Goal: Task Accomplishment & Management: Use online tool/utility

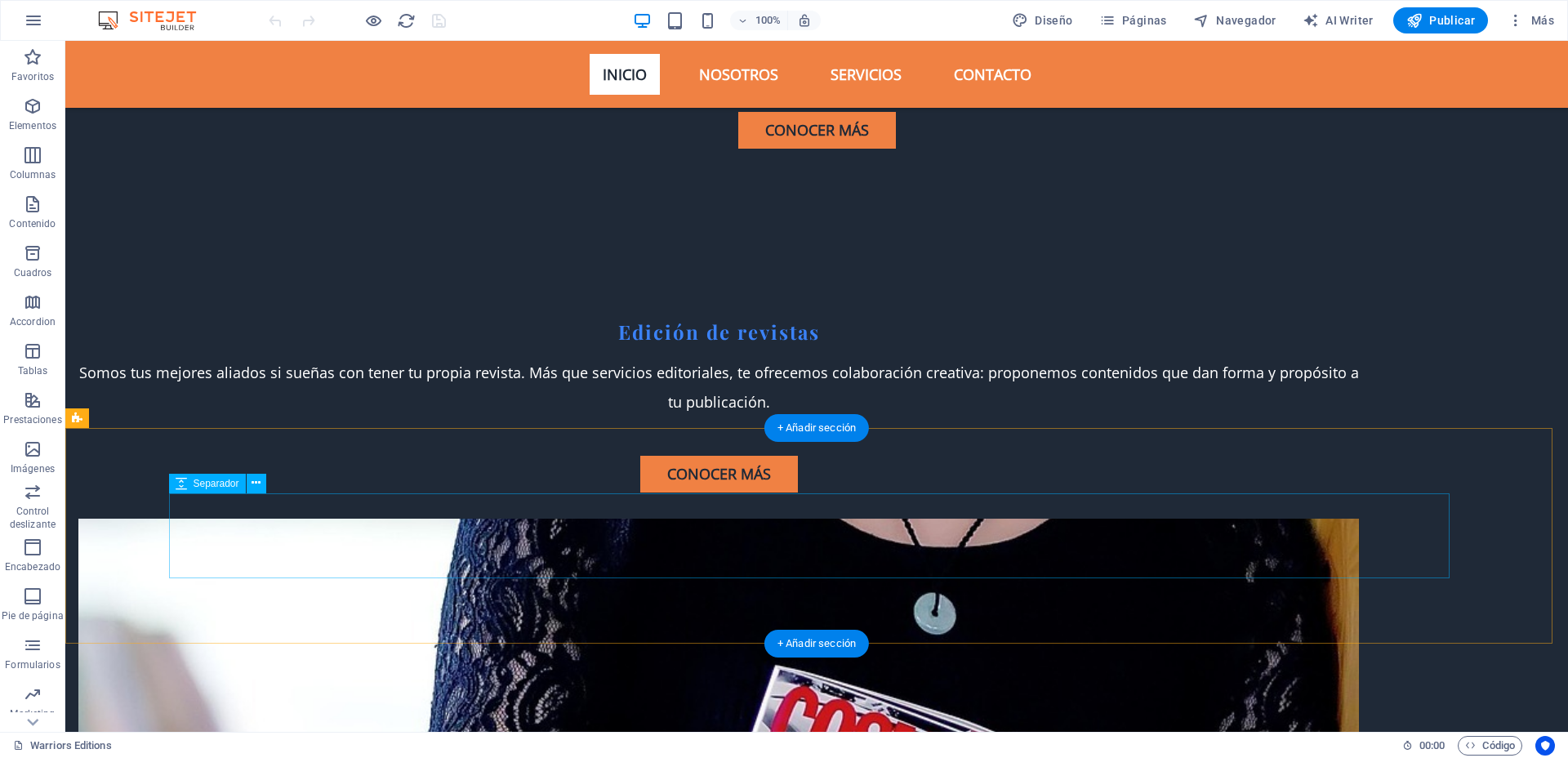
scroll to position [4866, 0]
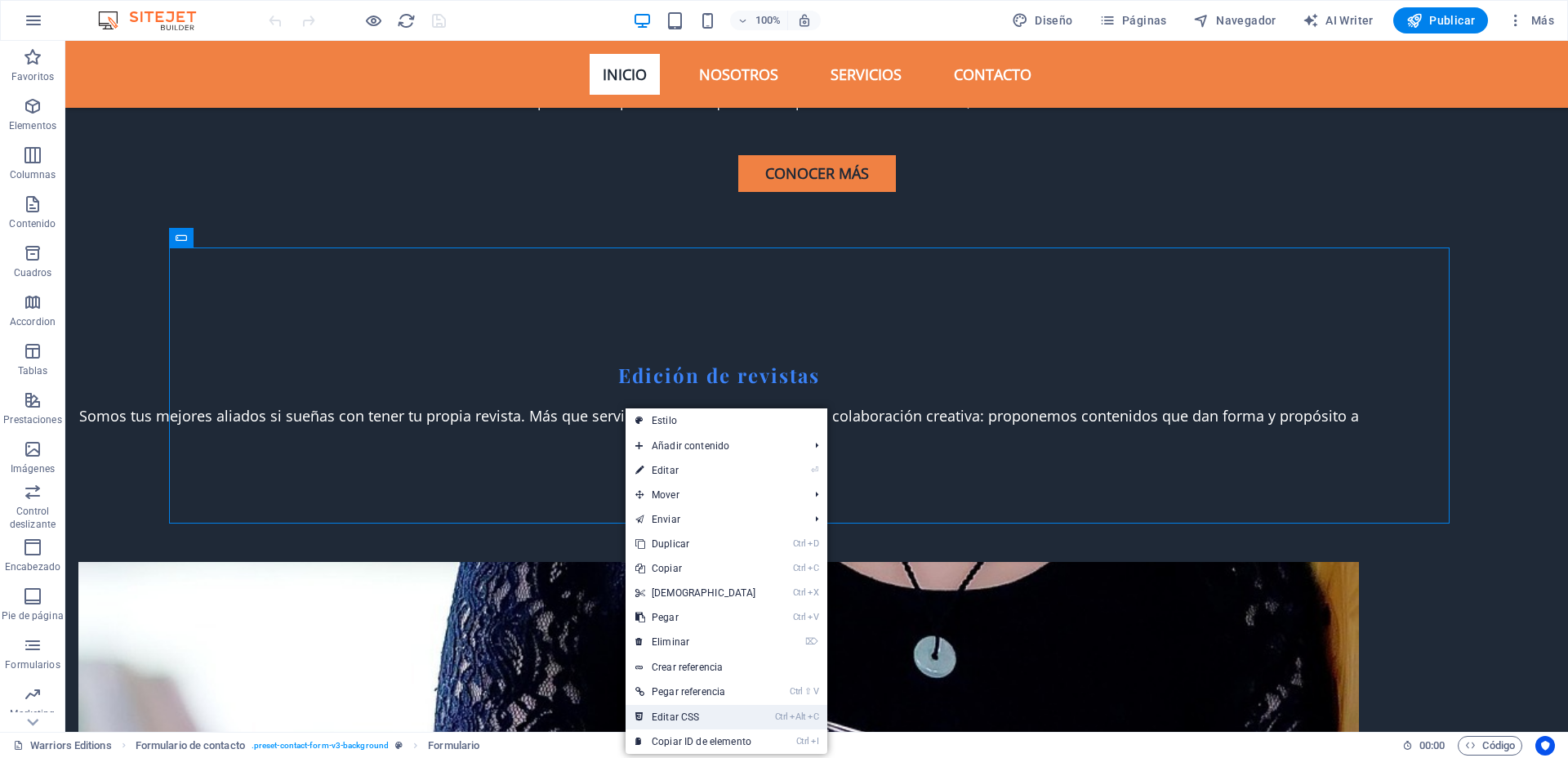
click at [685, 605] on link "Ctrl Alt C Editar CSS" at bounding box center [695, 716] width 141 height 25
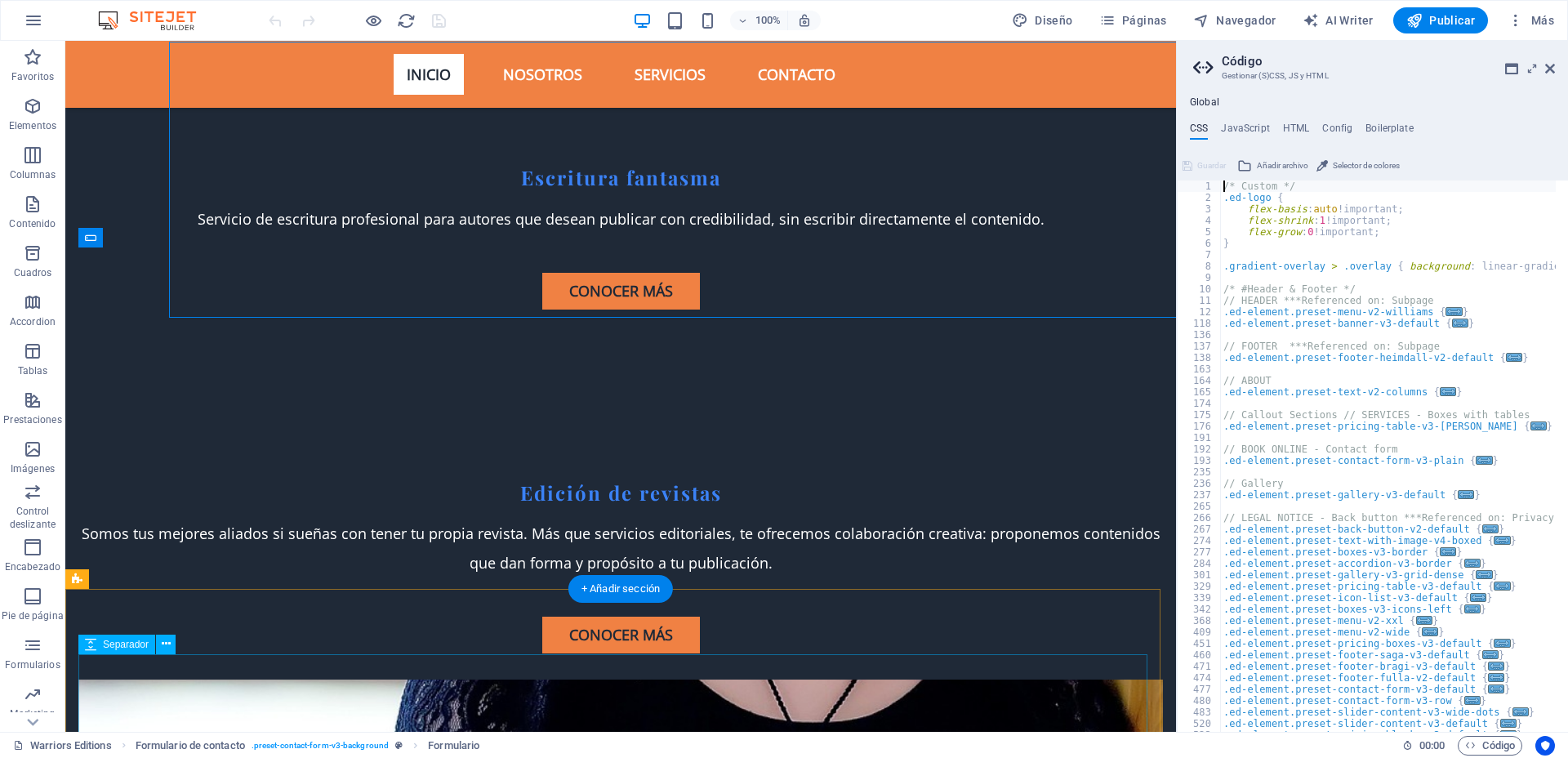
scroll to position [5072, 0]
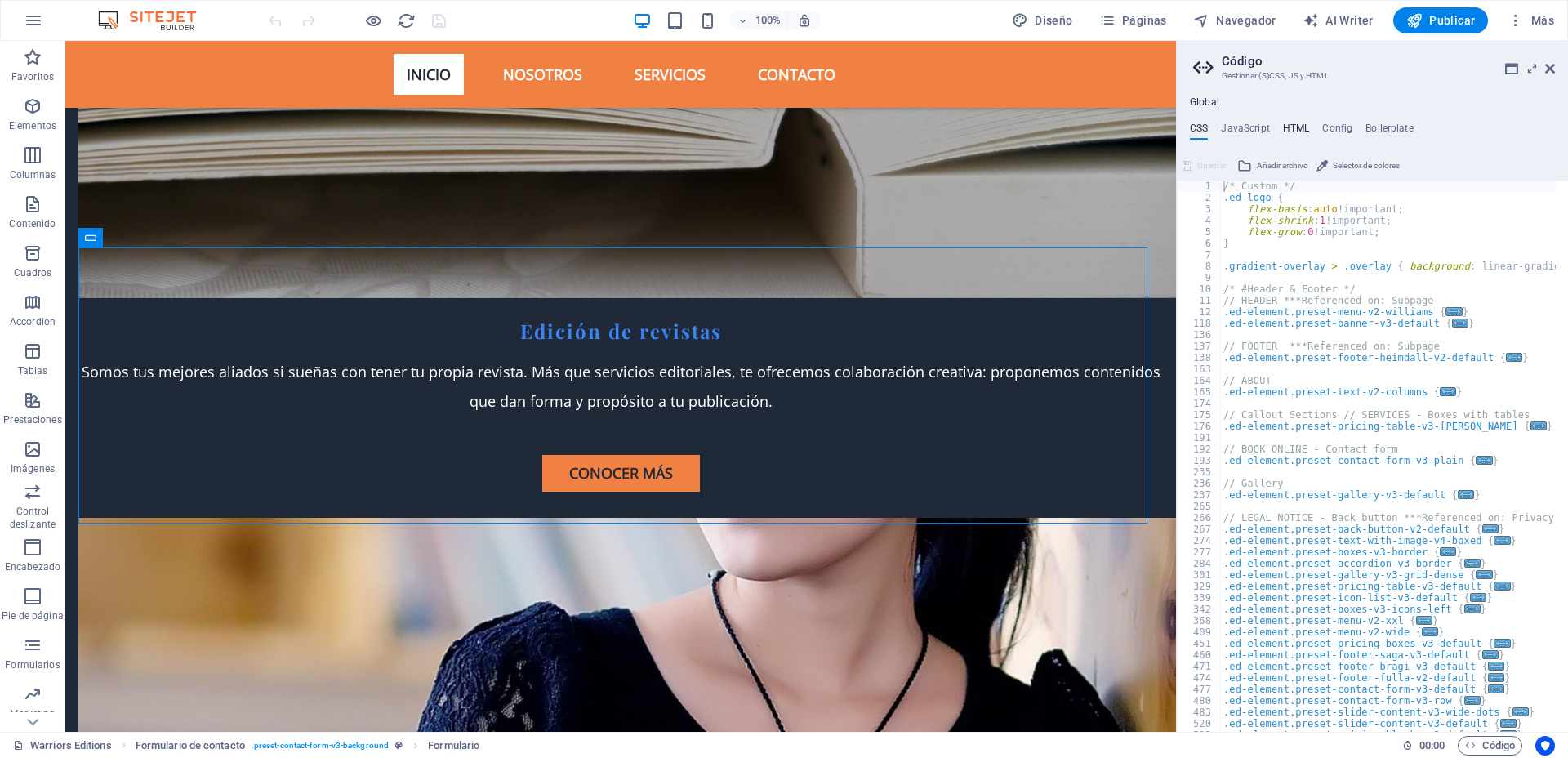
click at [1253, 123] on h4 "HTML" at bounding box center [1297, 132] width 27 height 18
type textarea "<a href="#main-content" class="wv-link-content button">Skip to main content</a>"
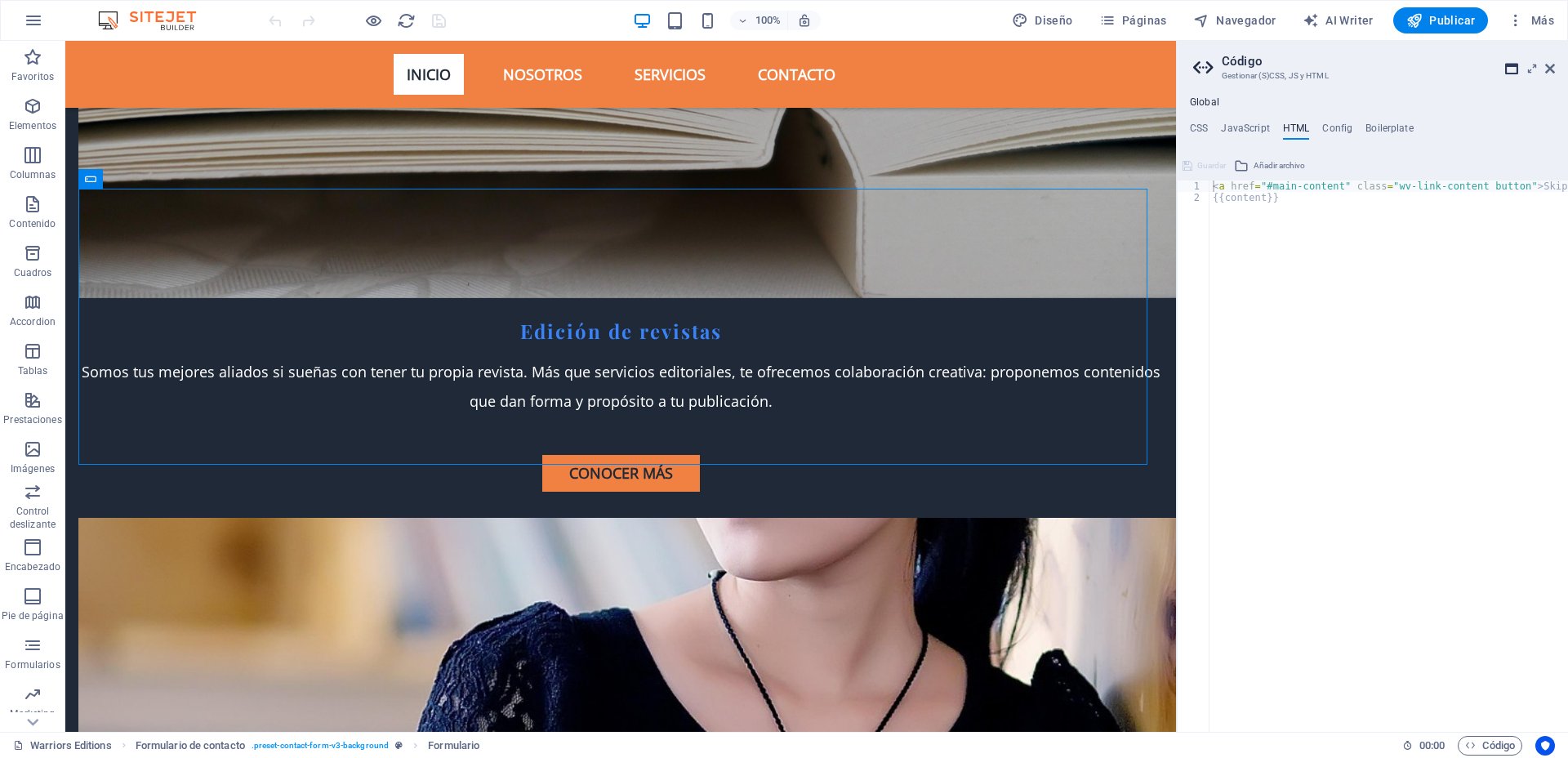
click at [1253, 69] on icon at bounding box center [1511, 68] width 13 height 13
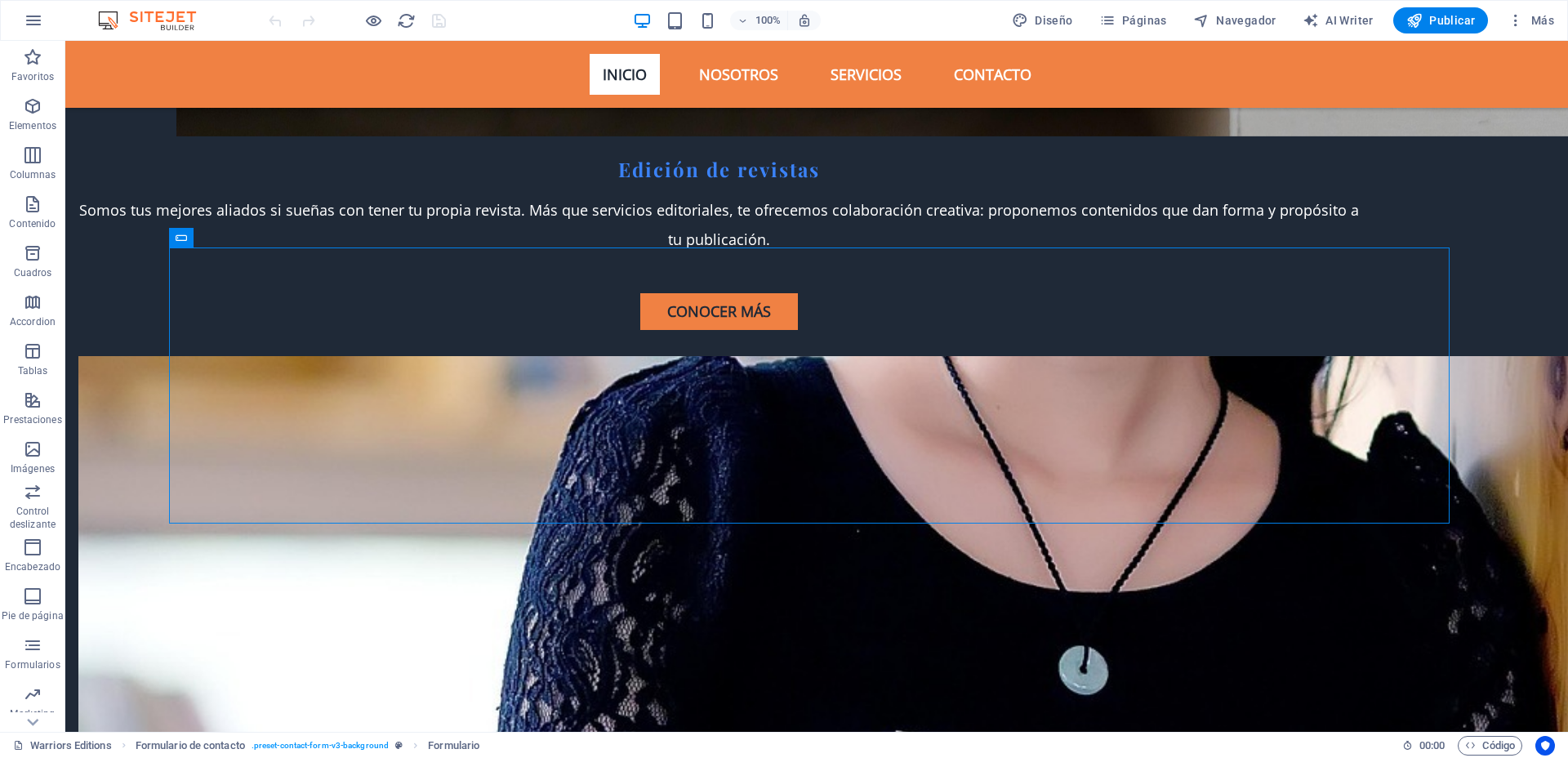
scroll to position [4866, 0]
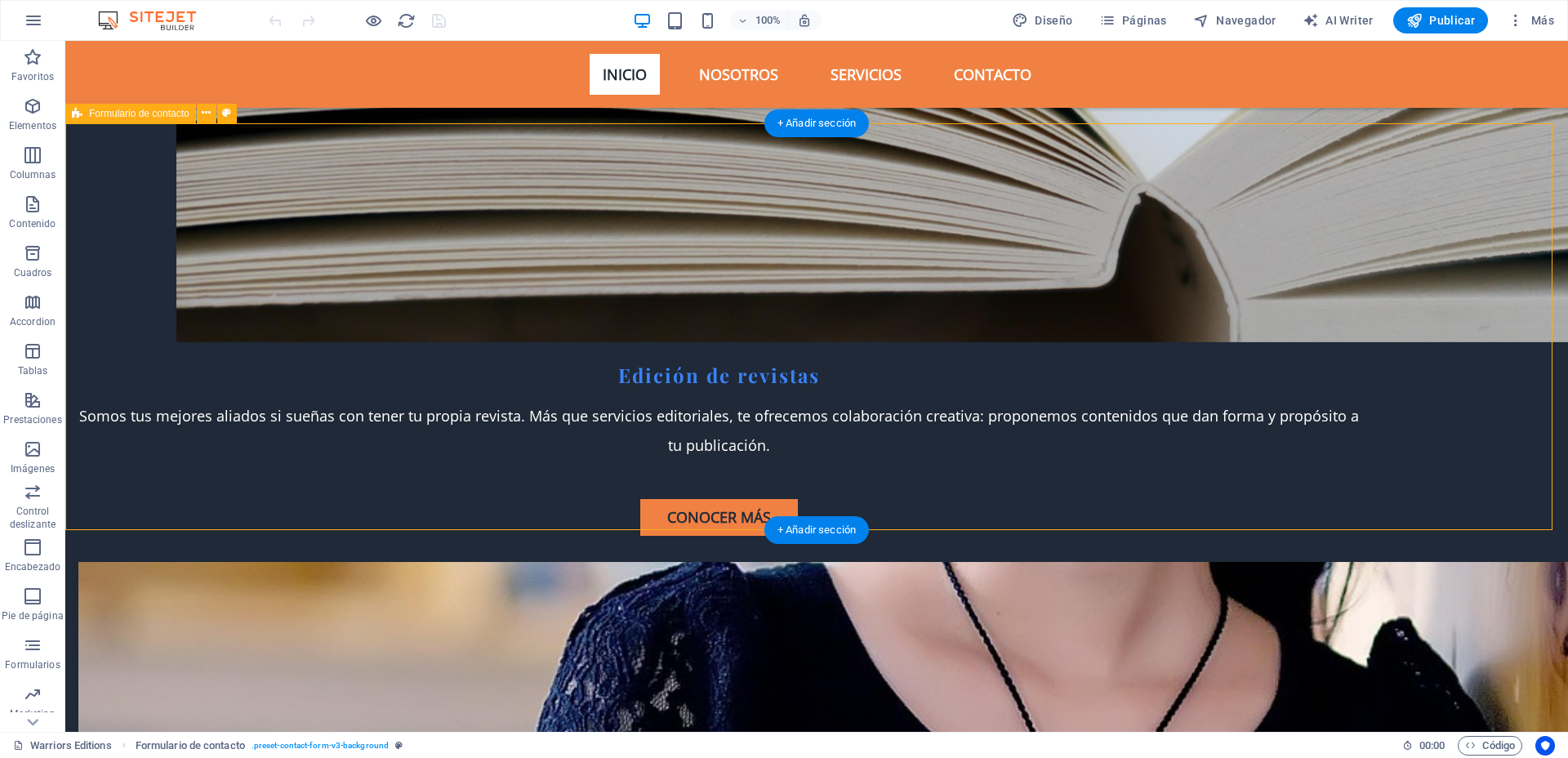
click at [208, 113] on icon at bounding box center [206, 113] width 9 height 17
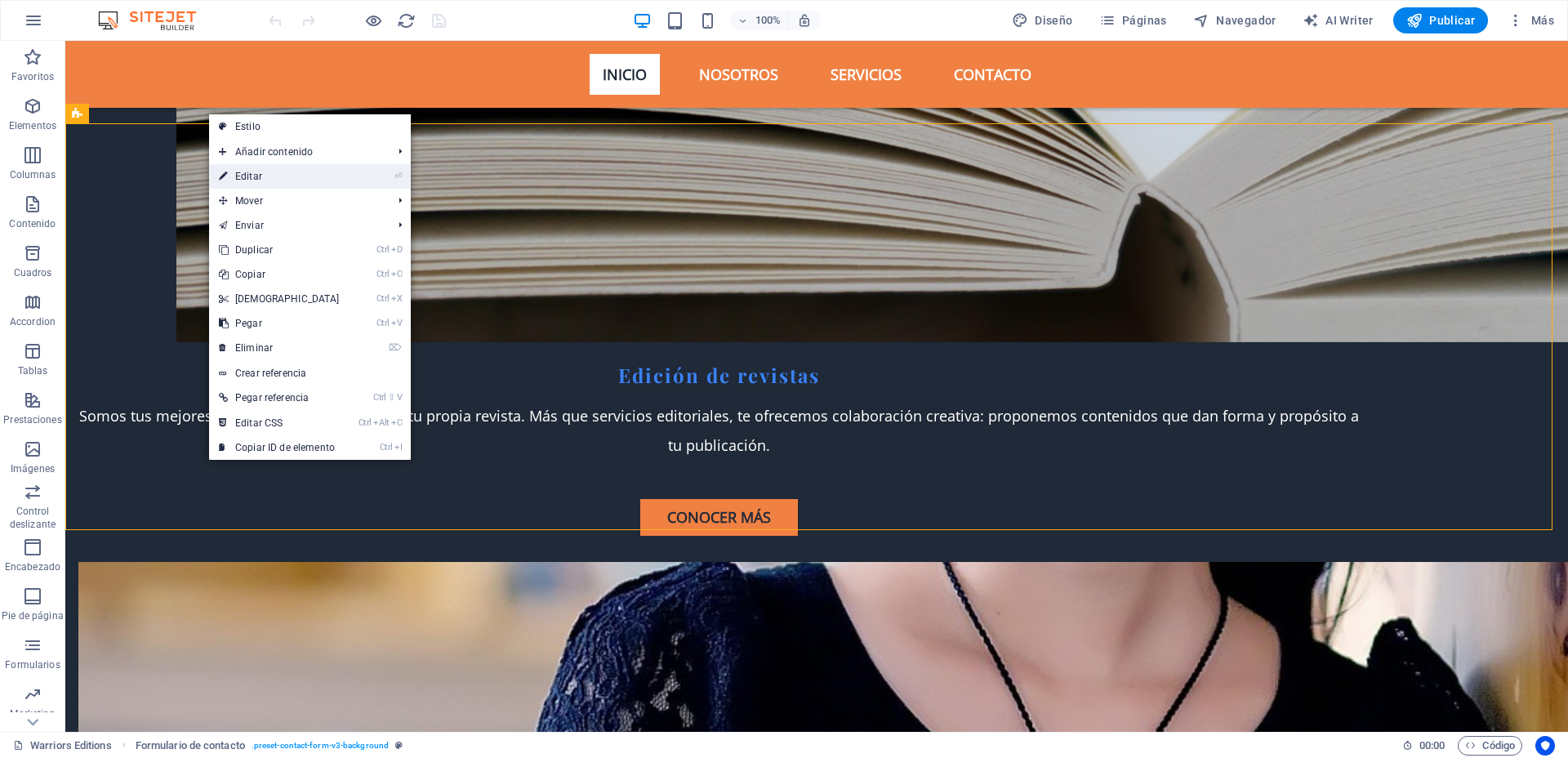
click at [277, 172] on link "⏎ Editar" at bounding box center [279, 176] width 141 height 25
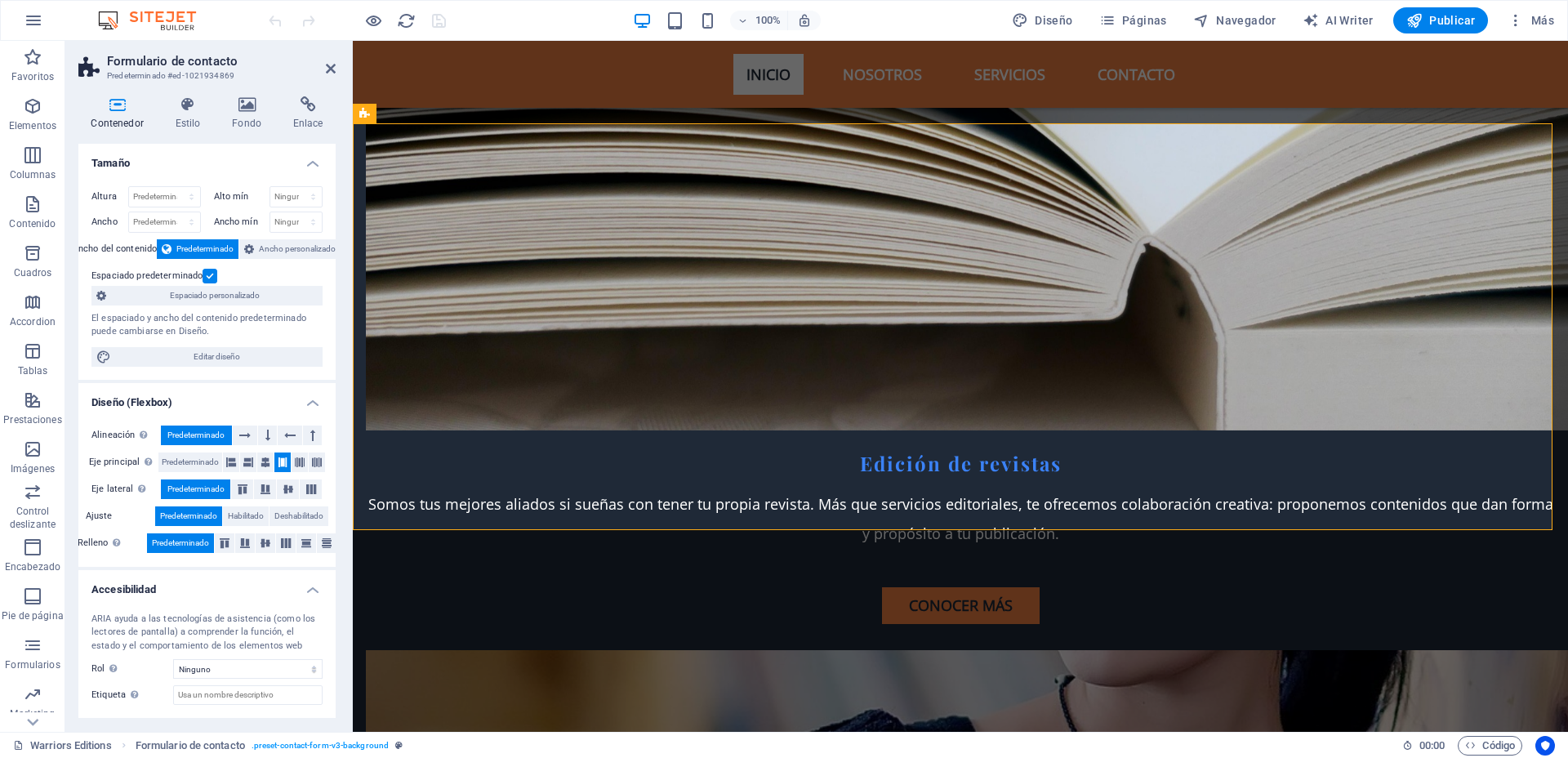
scroll to position [4925, 0]
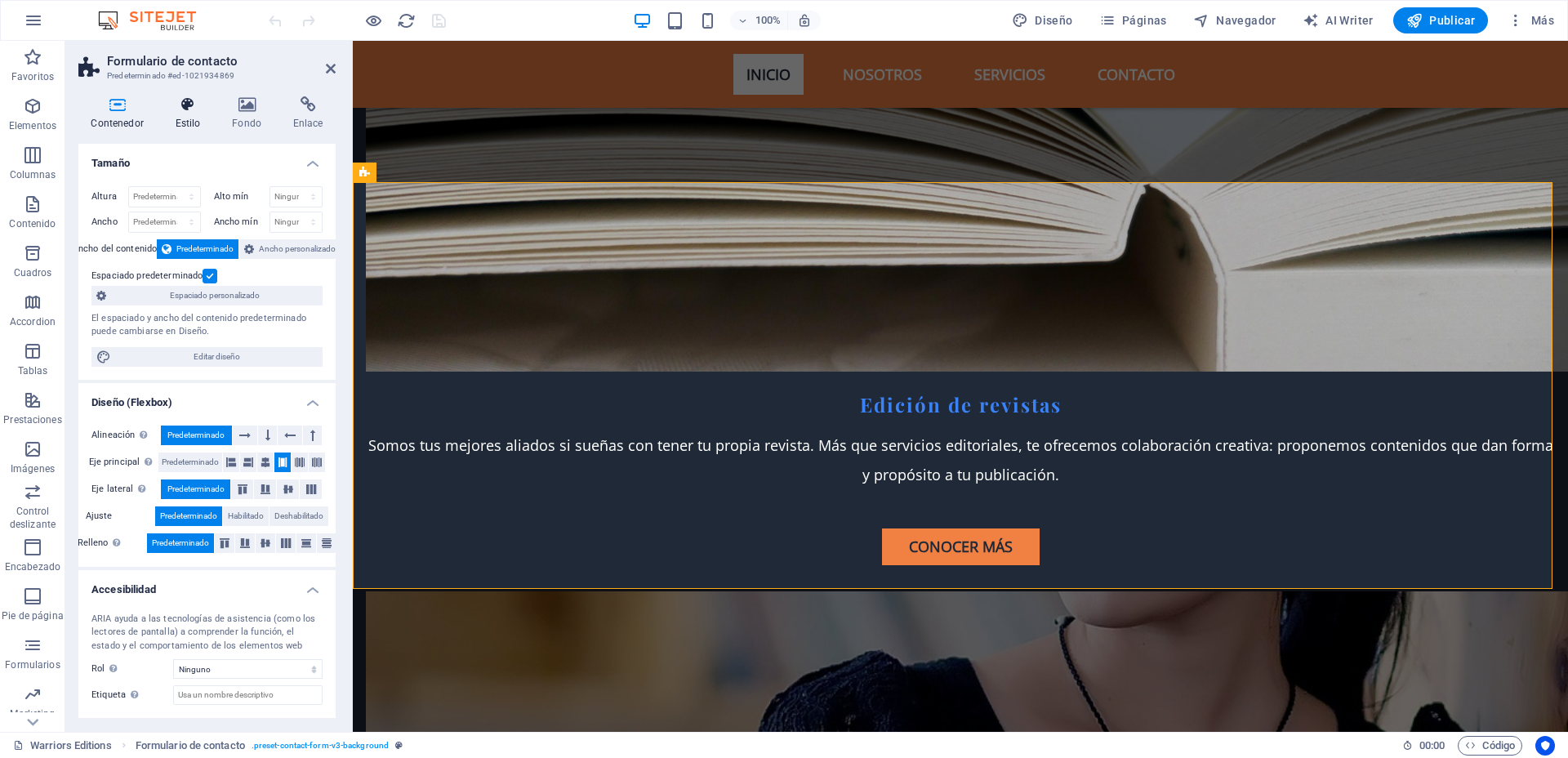
click at [185, 104] on icon at bounding box center [188, 104] width 51 height 16
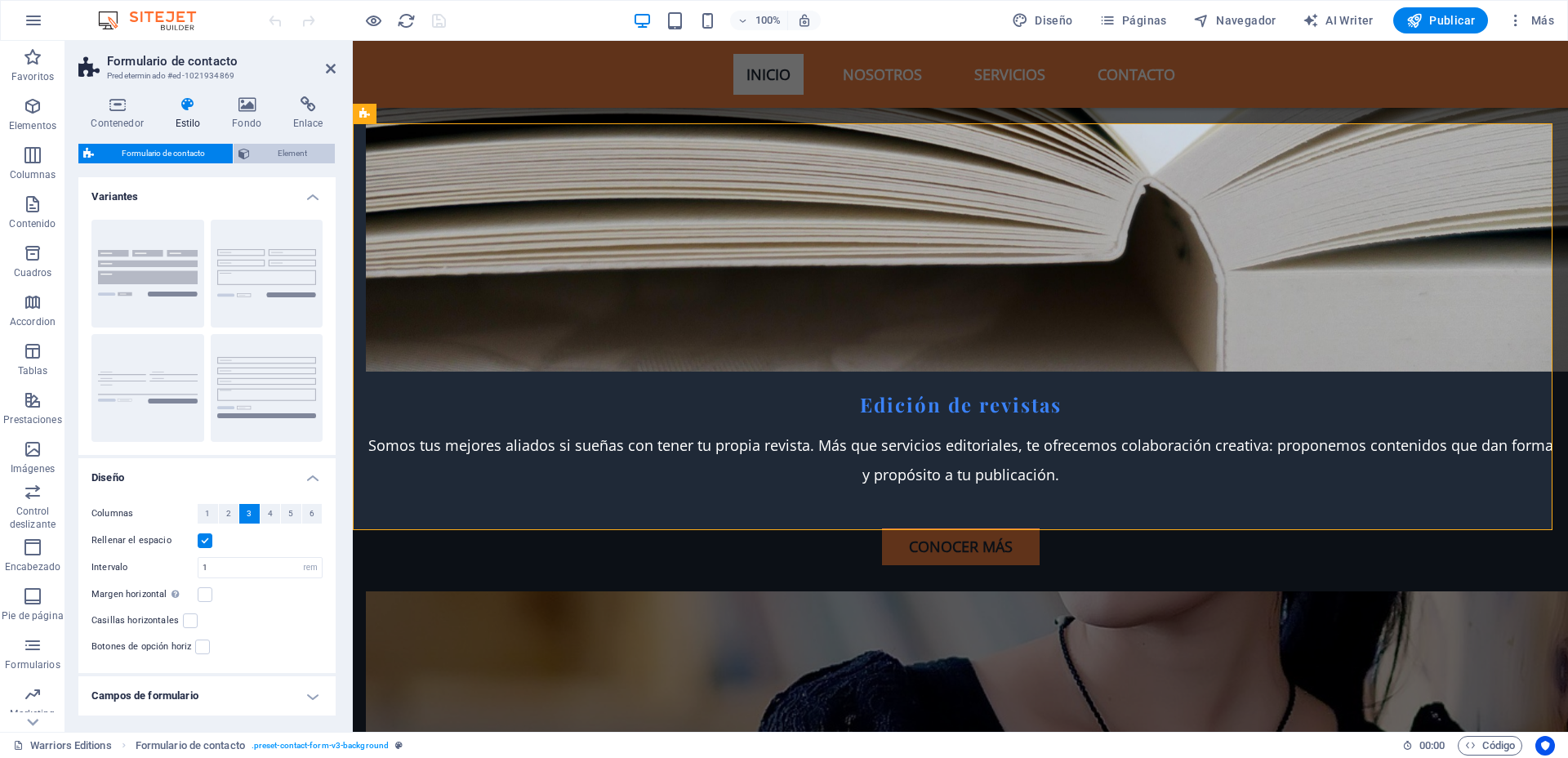
click at [311, 153] on span "Element" at bounding box center [292, 153] width 75 height 20
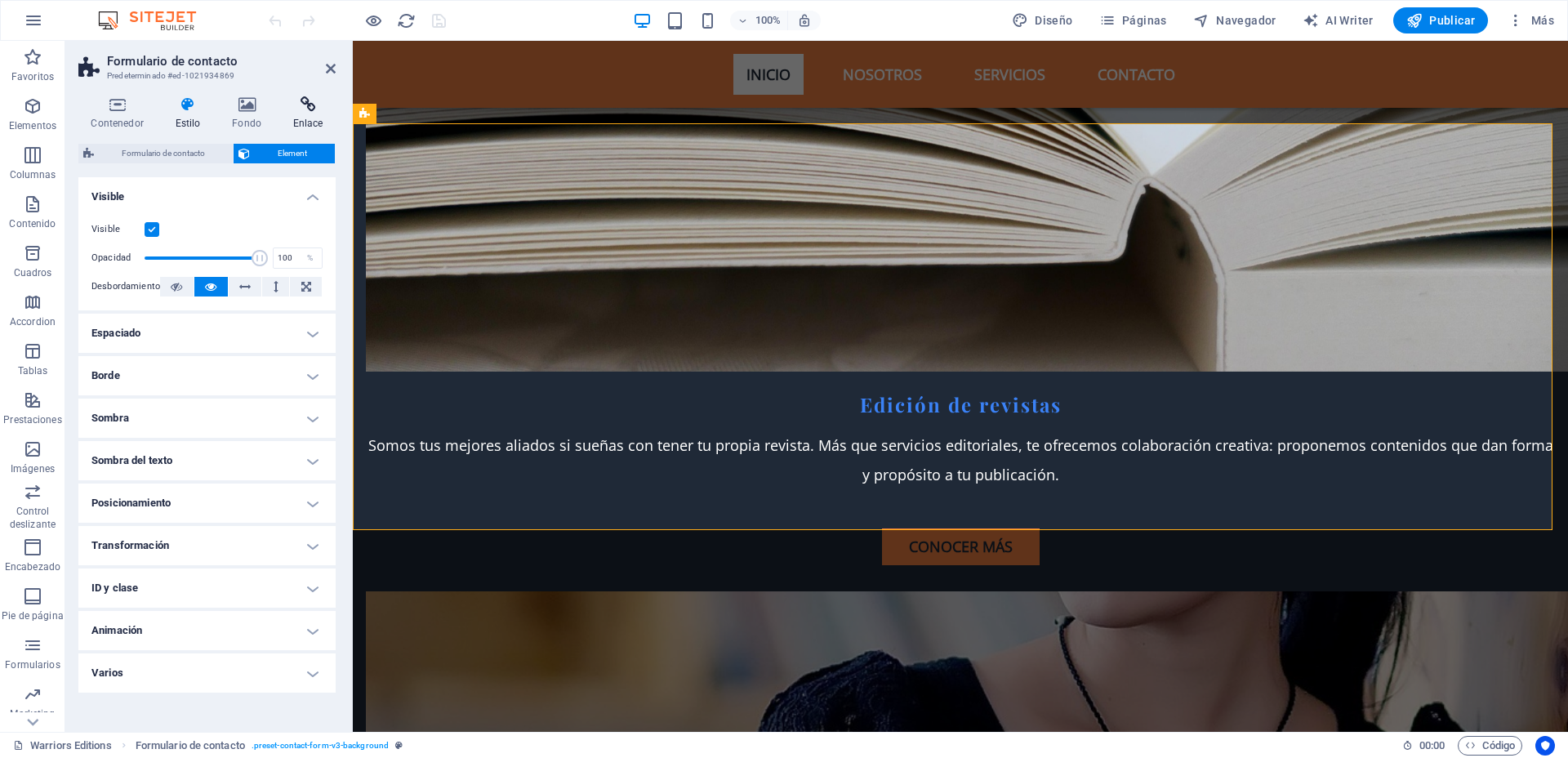
click at [322, 110] on icon at bounding box center [308, 104] width 55 height 16
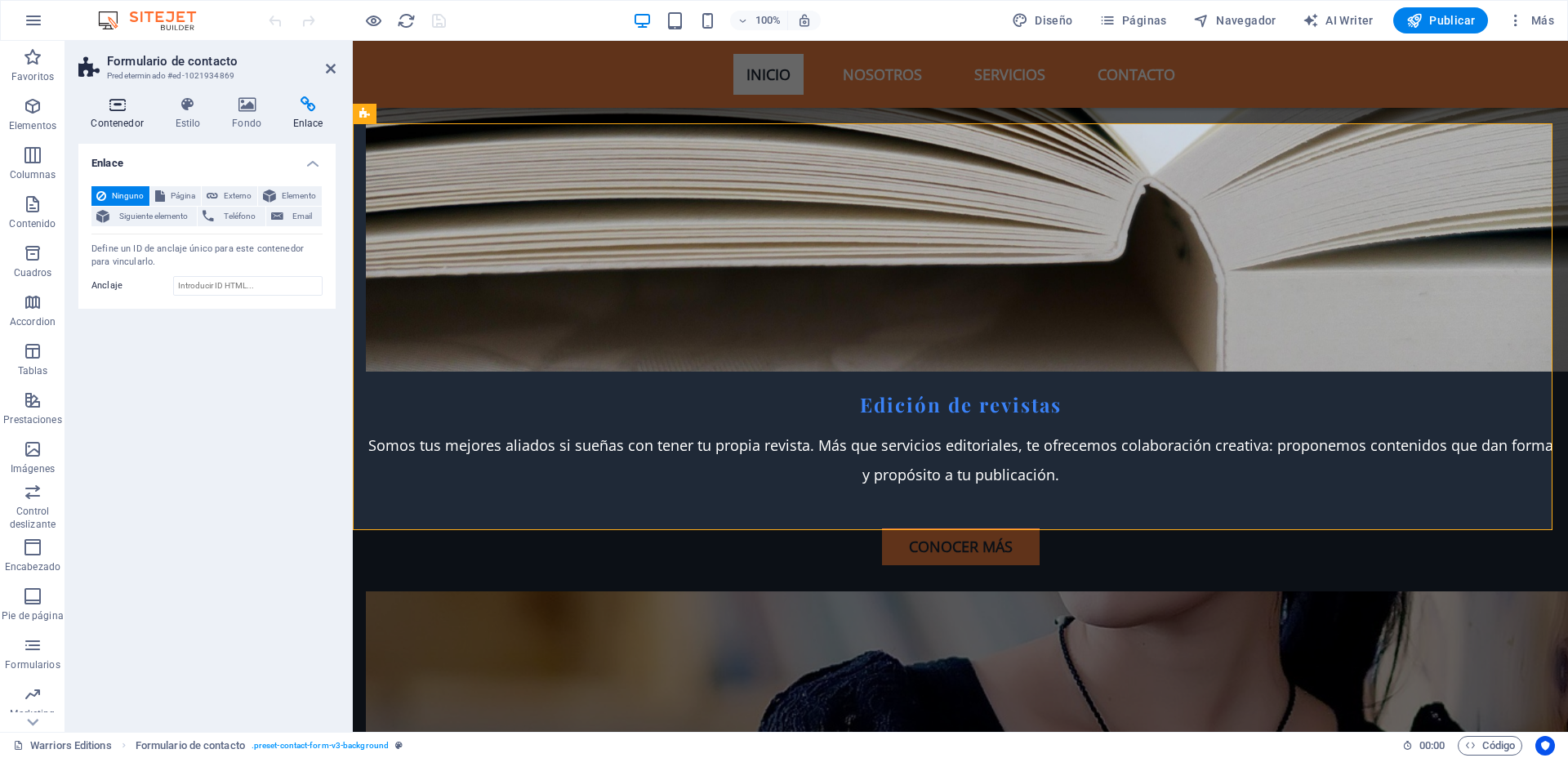
click at [126, 103] on icon at bounding box center [116, 104] width 77 height 16
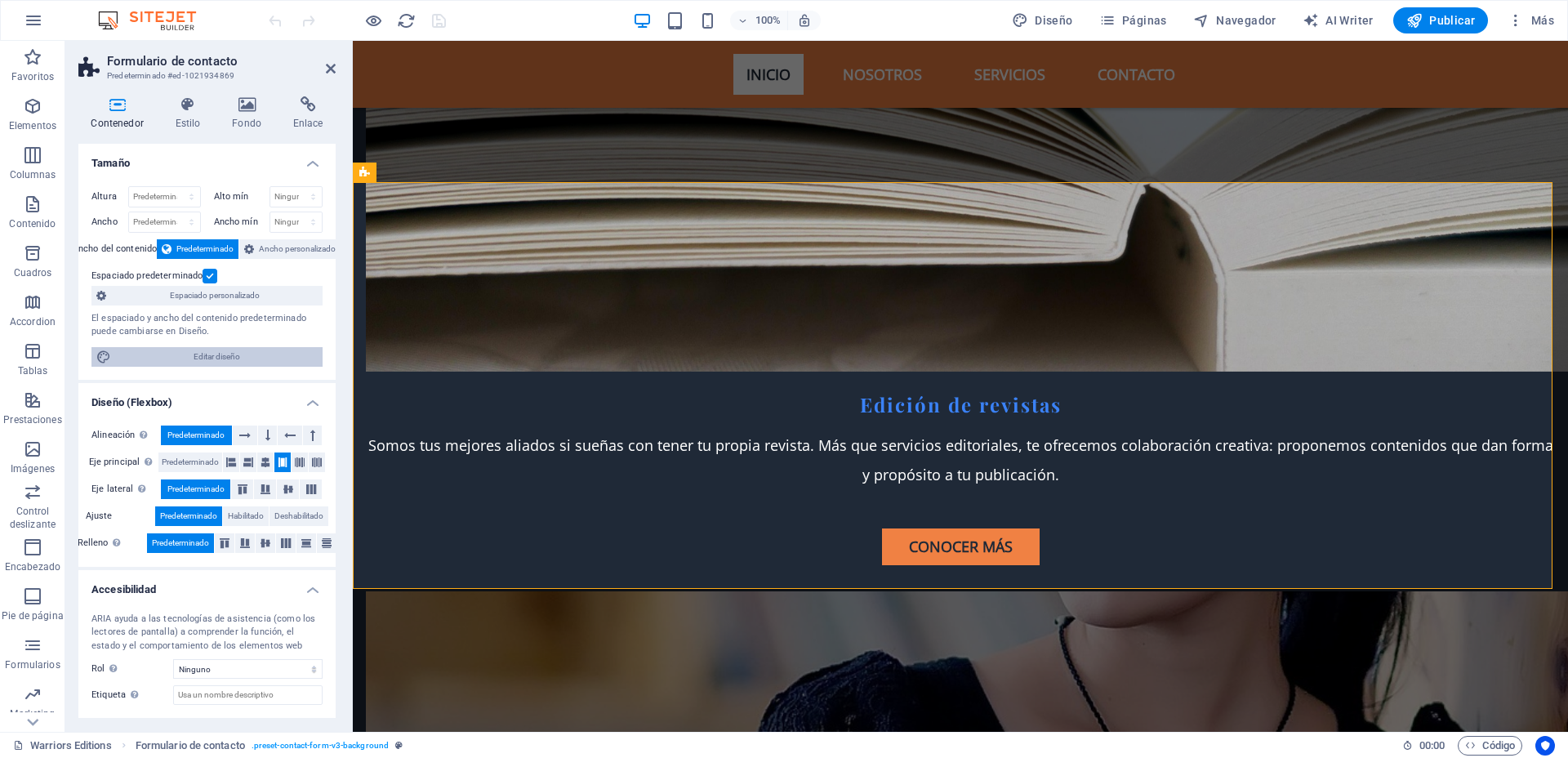
click at [145, 351] on span "Editar diseño" at bounding box center [217, 357] width 201 height 20
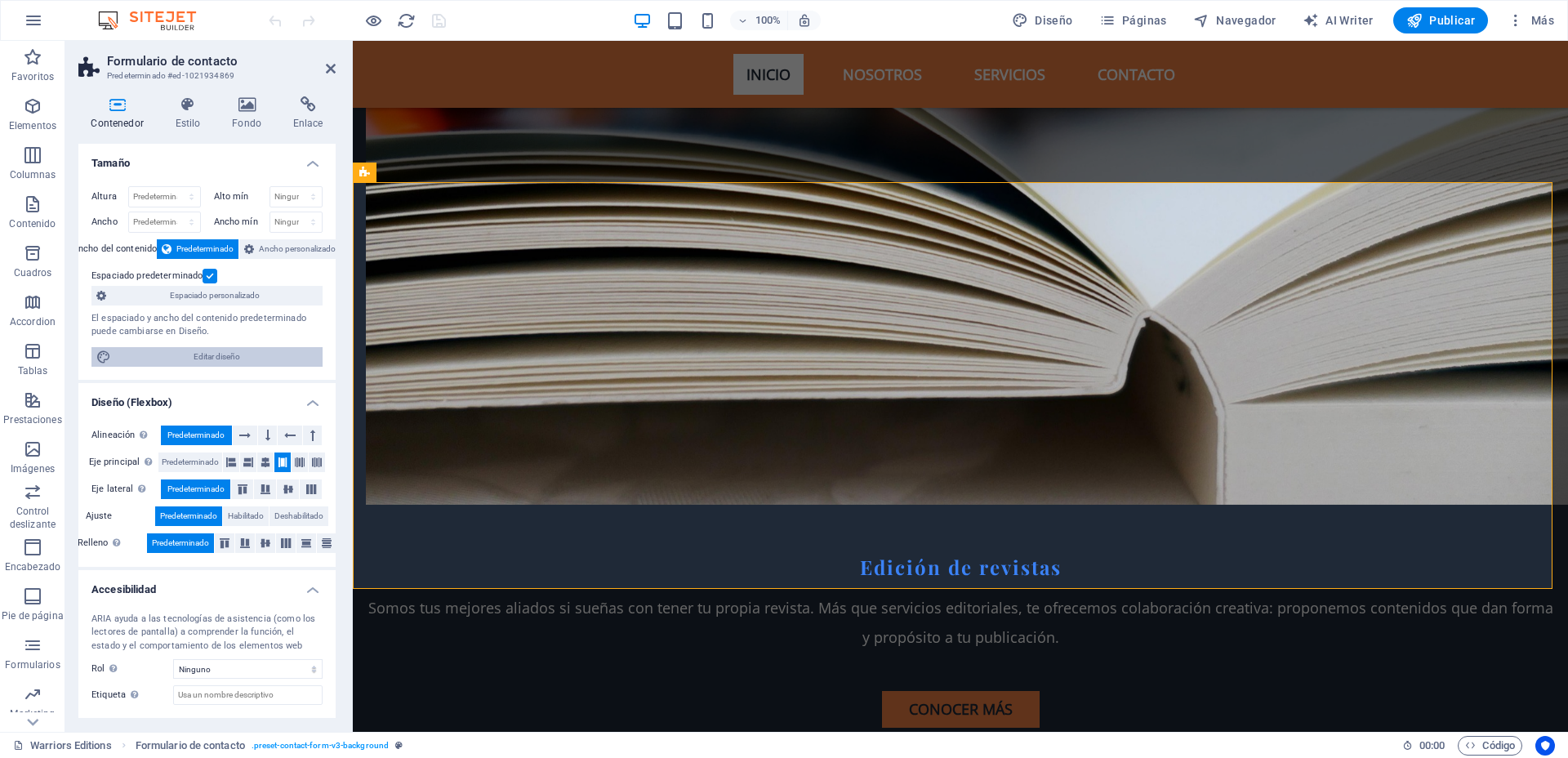
select select "rem"
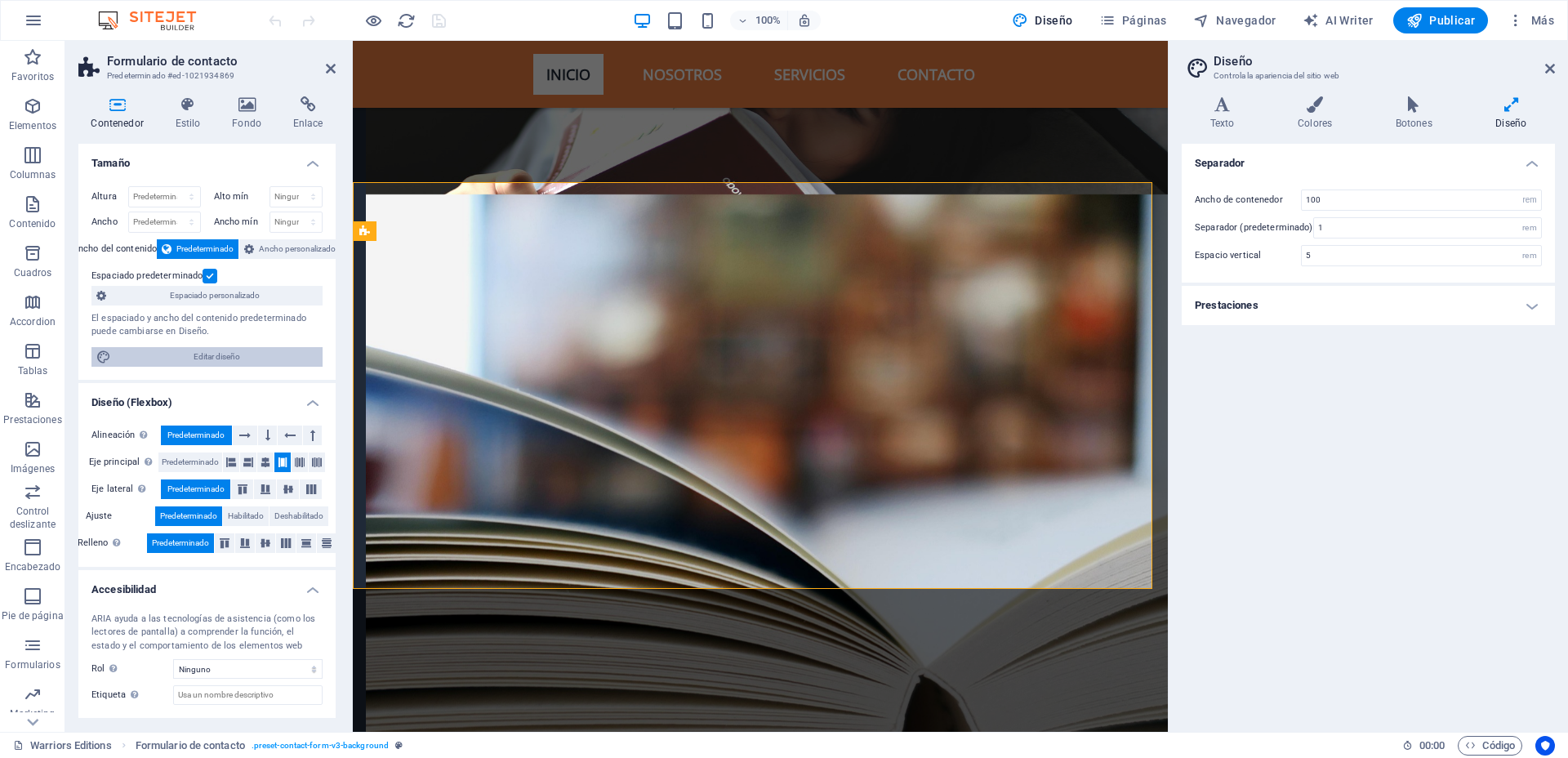
scroll to position [5630, 0]
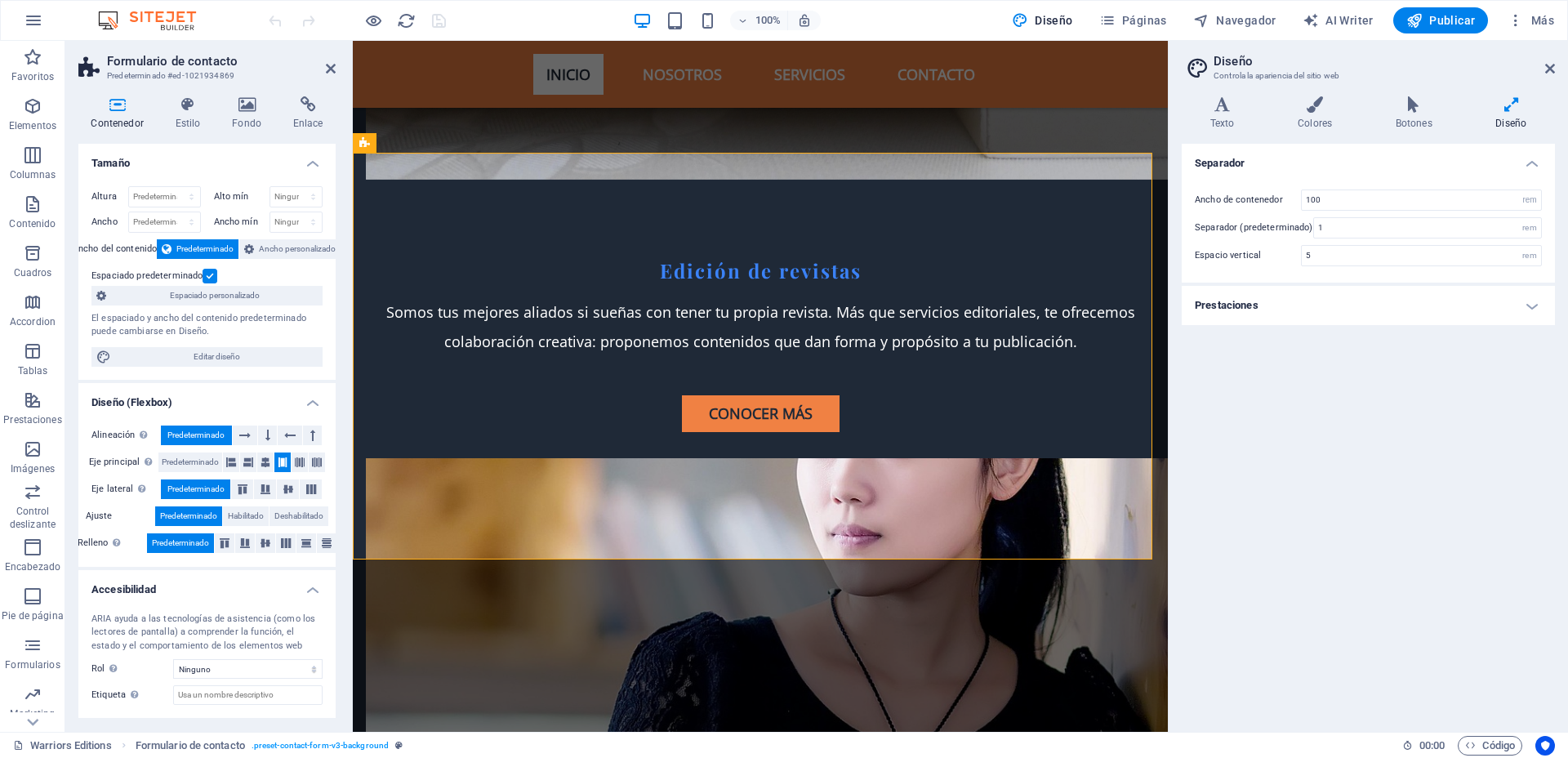
click at [174, 277] on label "Espaciado predeterminado" at bounding box center [147, 276] width 111 height 20
click at [0, 0] on input "Espaciado predeterminado" at bounding box center [0, 0] width 0 height 0
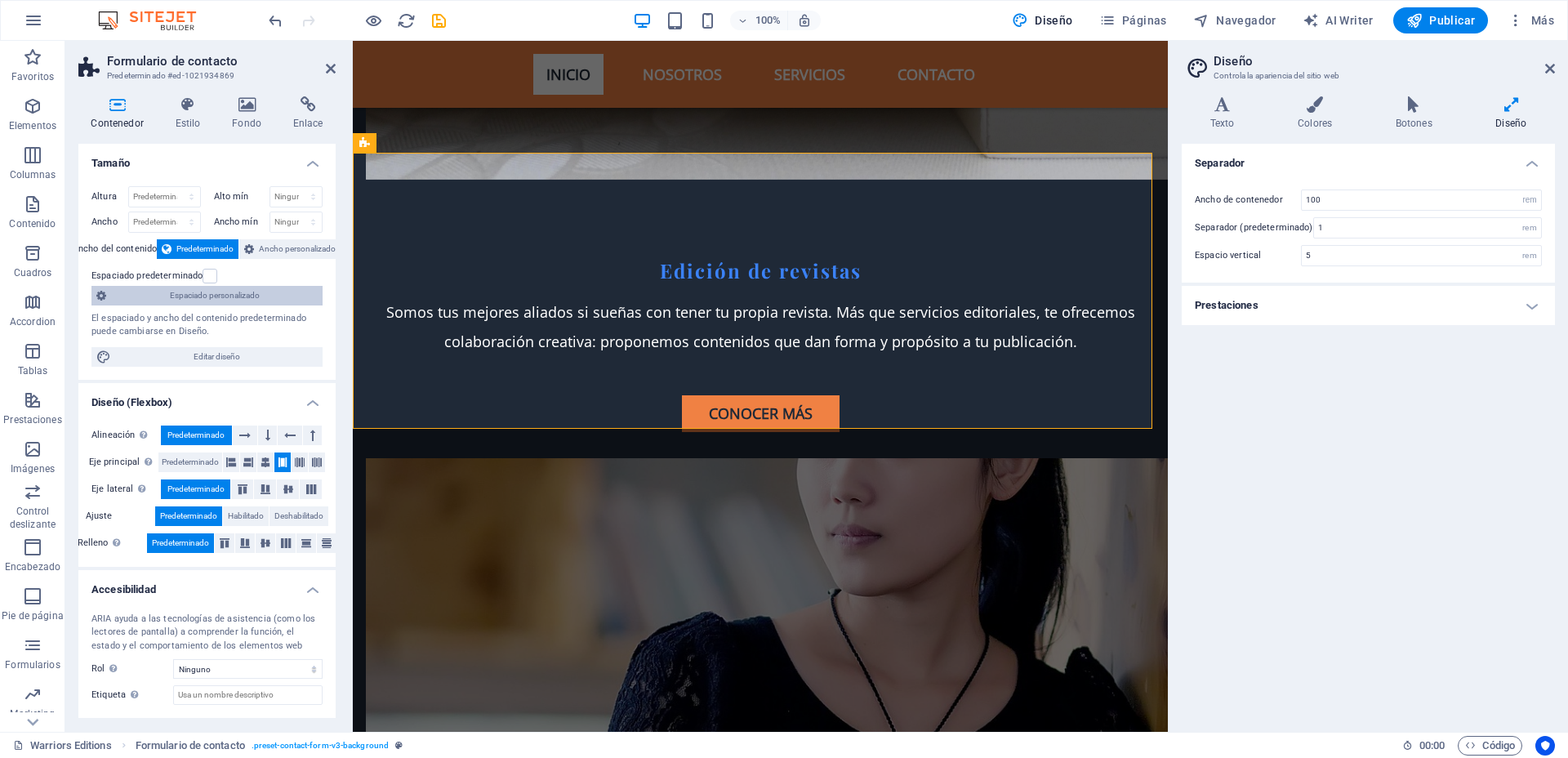
click at [170, 291] on span "Espaciado personalizado" at bounding box center [214, 296] width 207 height 20
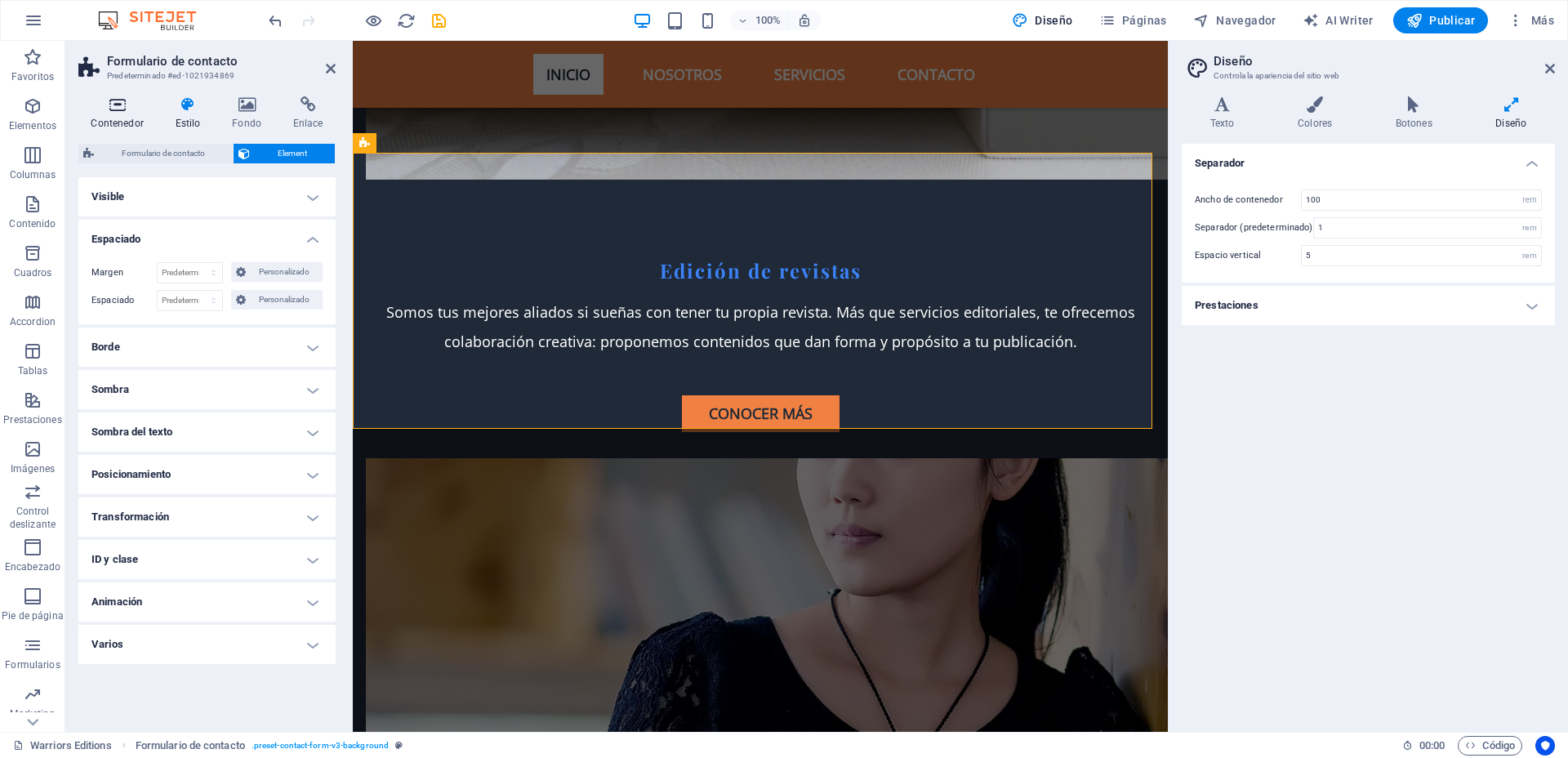
click at [123, 113] on h4 "Contenedor" at bounding box center [120, 113] width 84 height 34
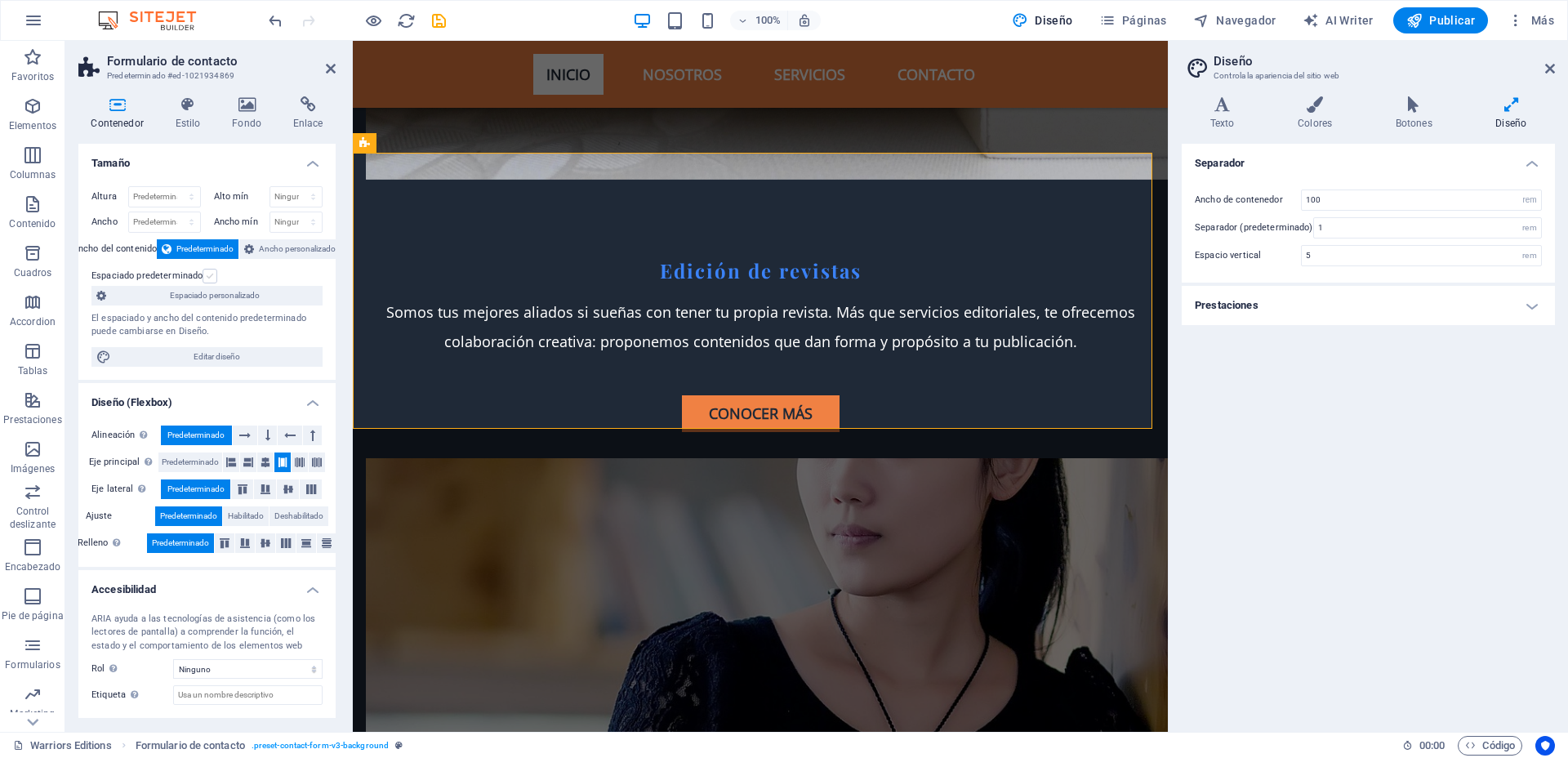
click at [211, 272] on label at bounding box center [210, 276] width 15 height 15
click at [0, 0] on input "Espaciado predeterminado" at bounding box center [0, 0] width 0 height 0
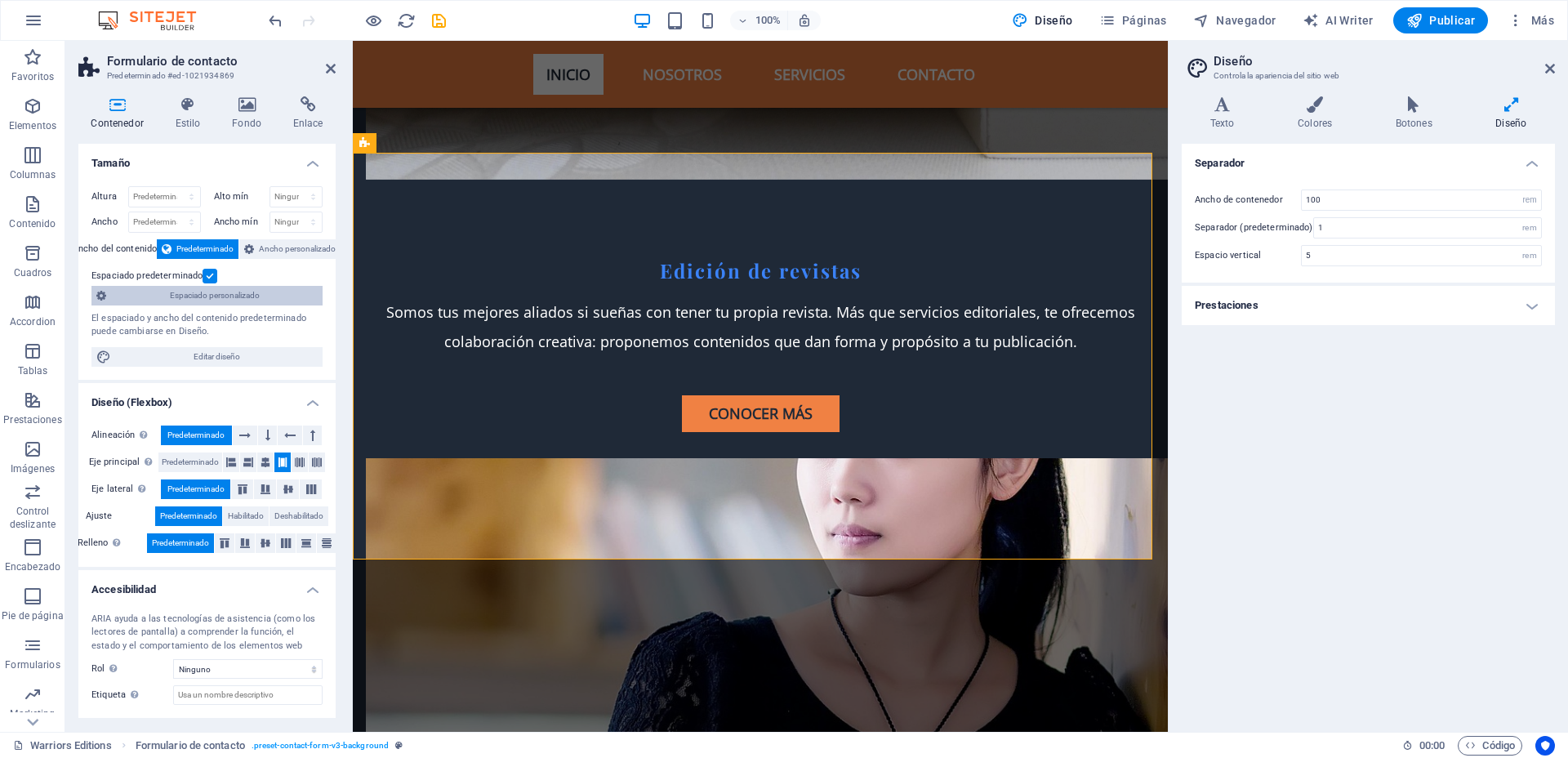
click at [214, 298] on span "Espaciado personalizado" at bounding box center [214, 296] width 207 height 20
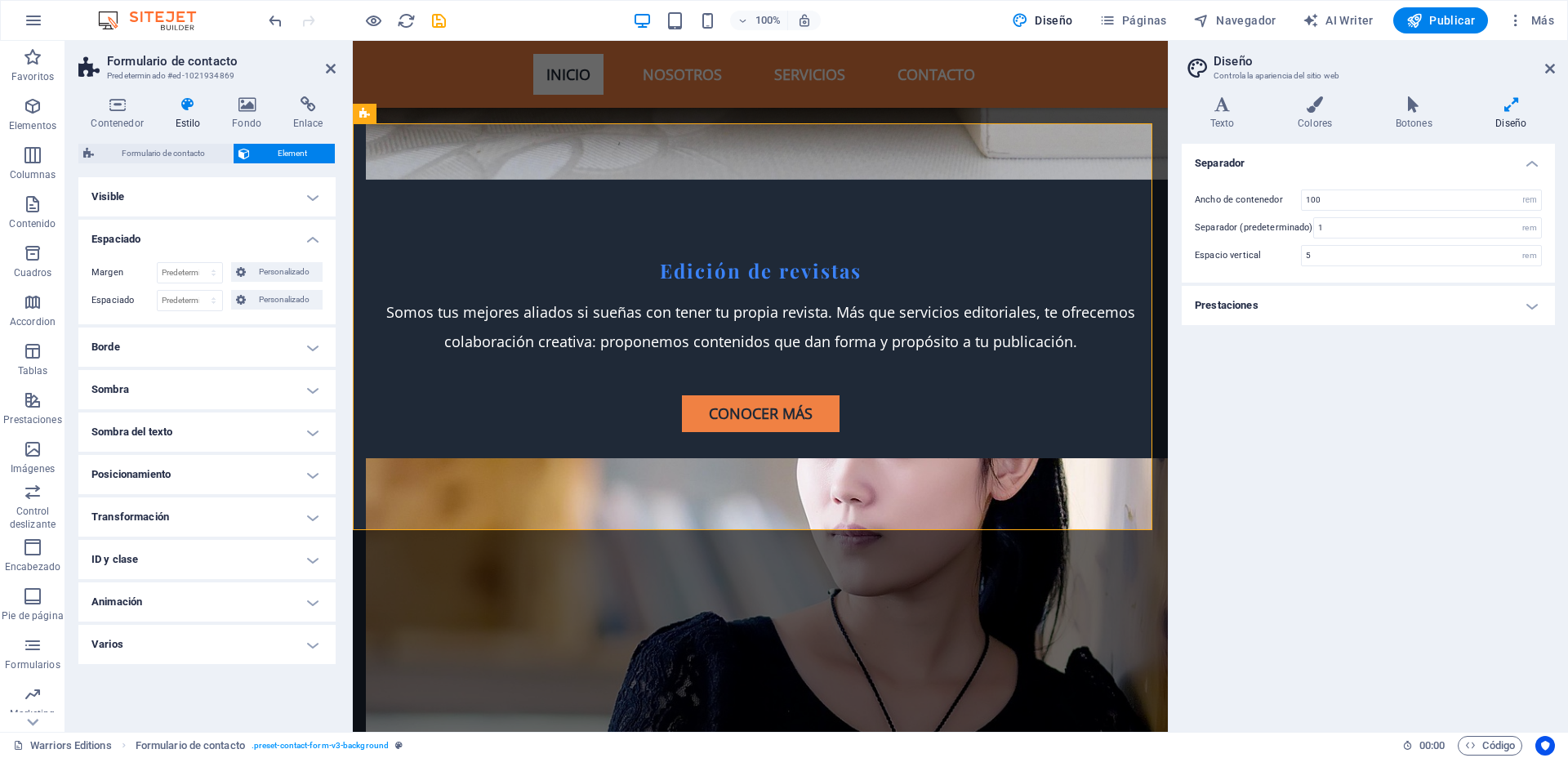
click at [312, 192] on h4 "Visible" at bounding box center [206, 196] width 257 height 39
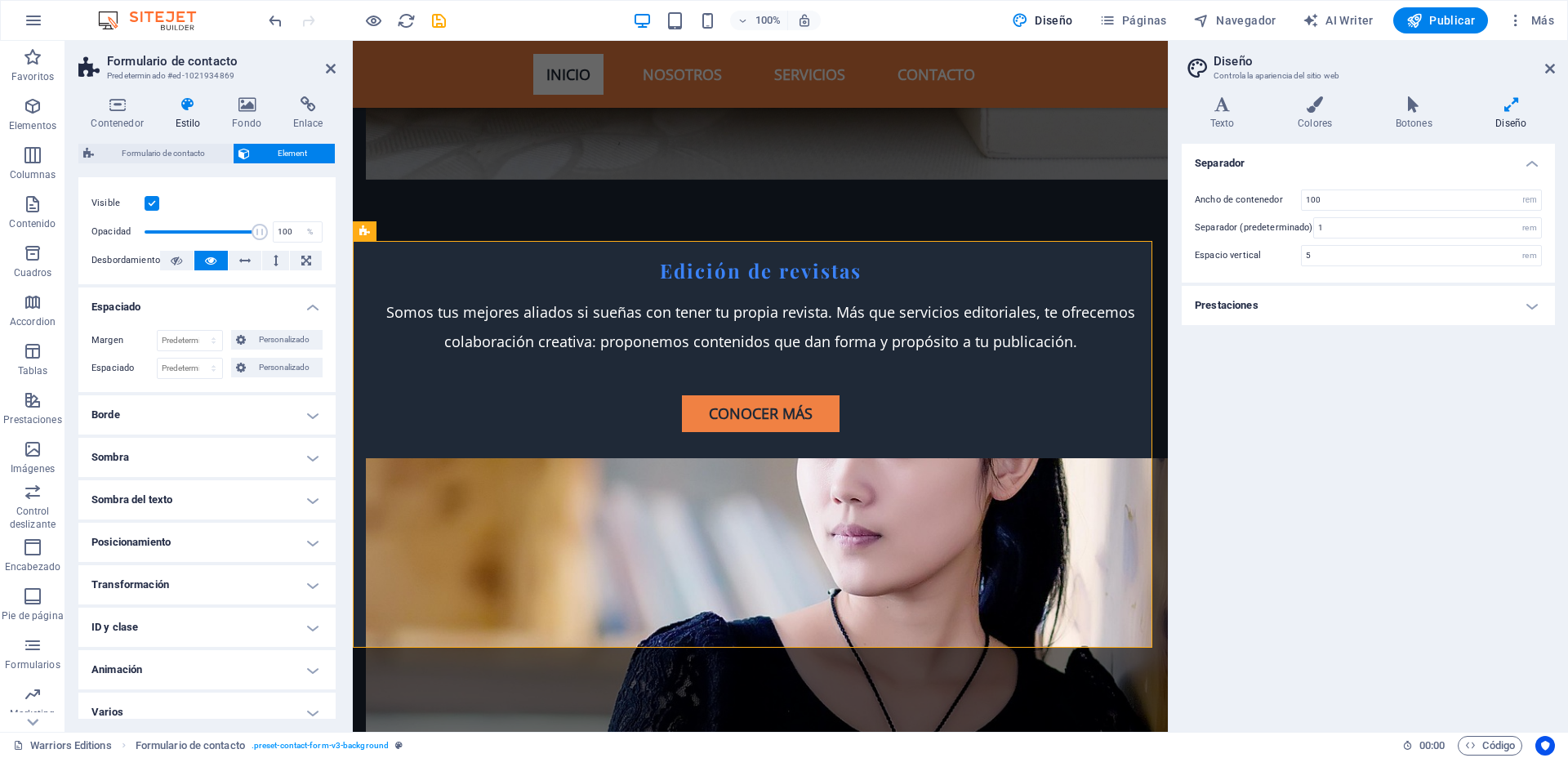
scroll to position [39, 0]
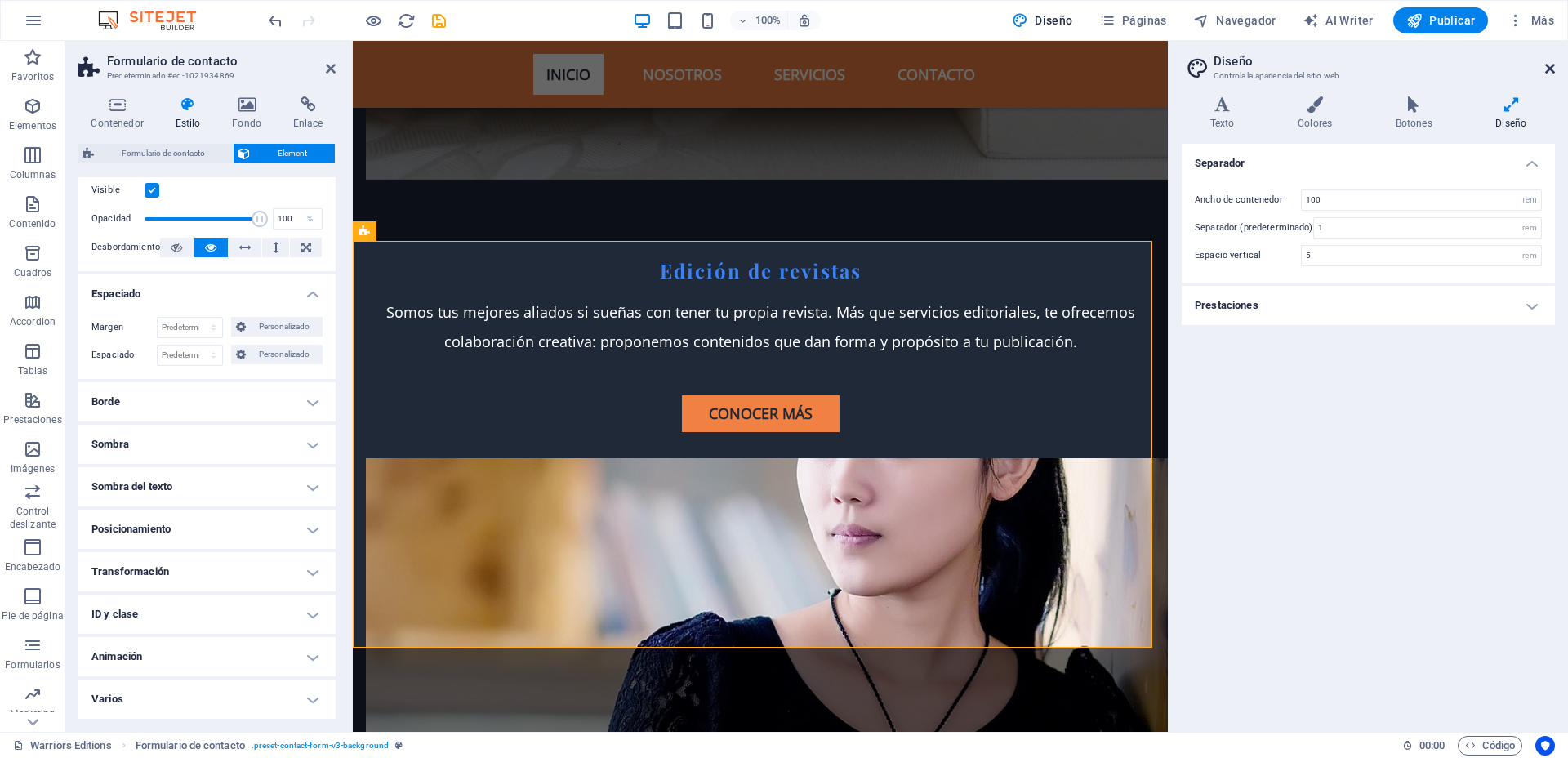
click at [1253, 64] on icon at bounding box center [1549, 68] width 10 height 13
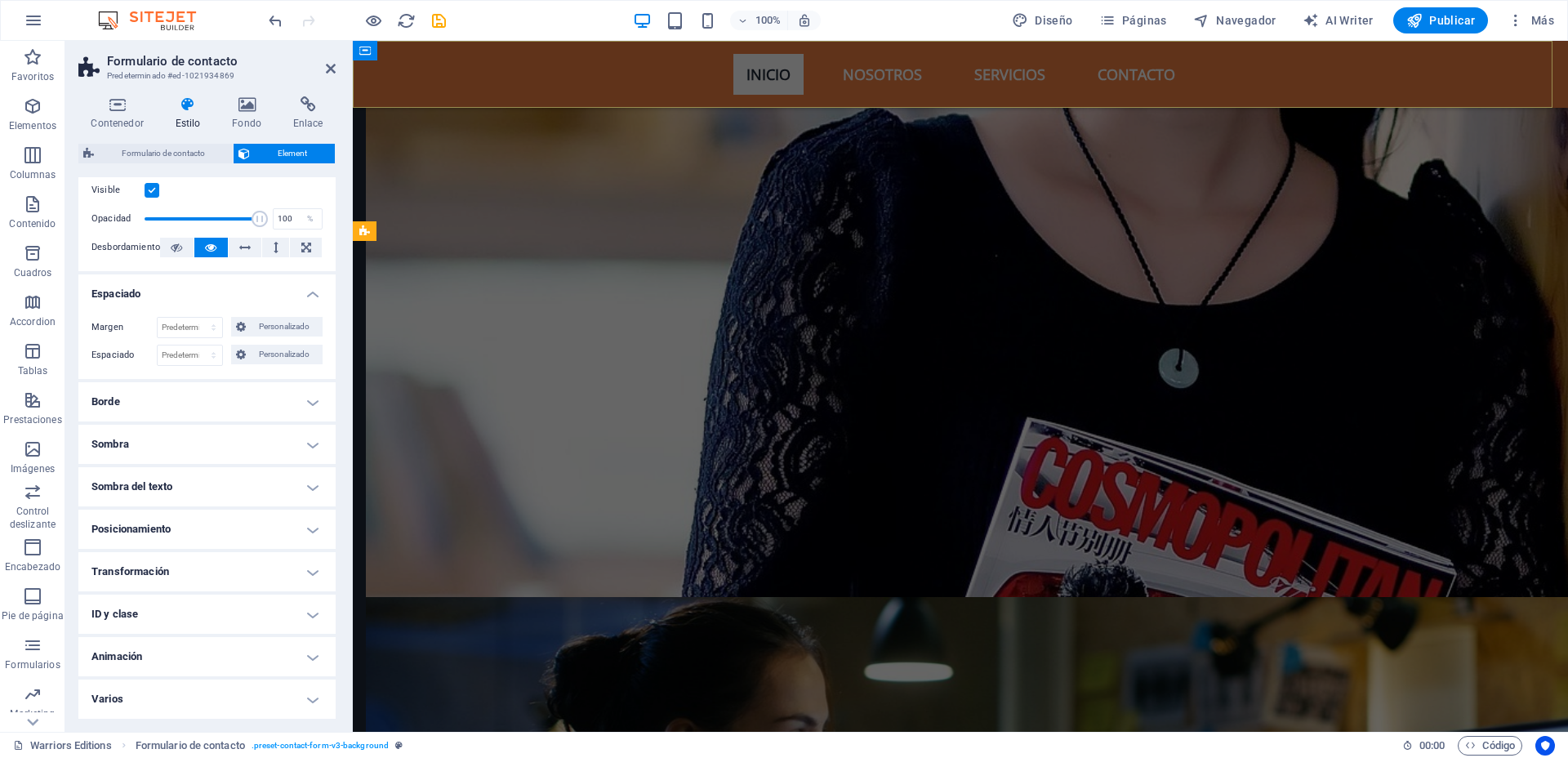
scroll to position [4925, 0]
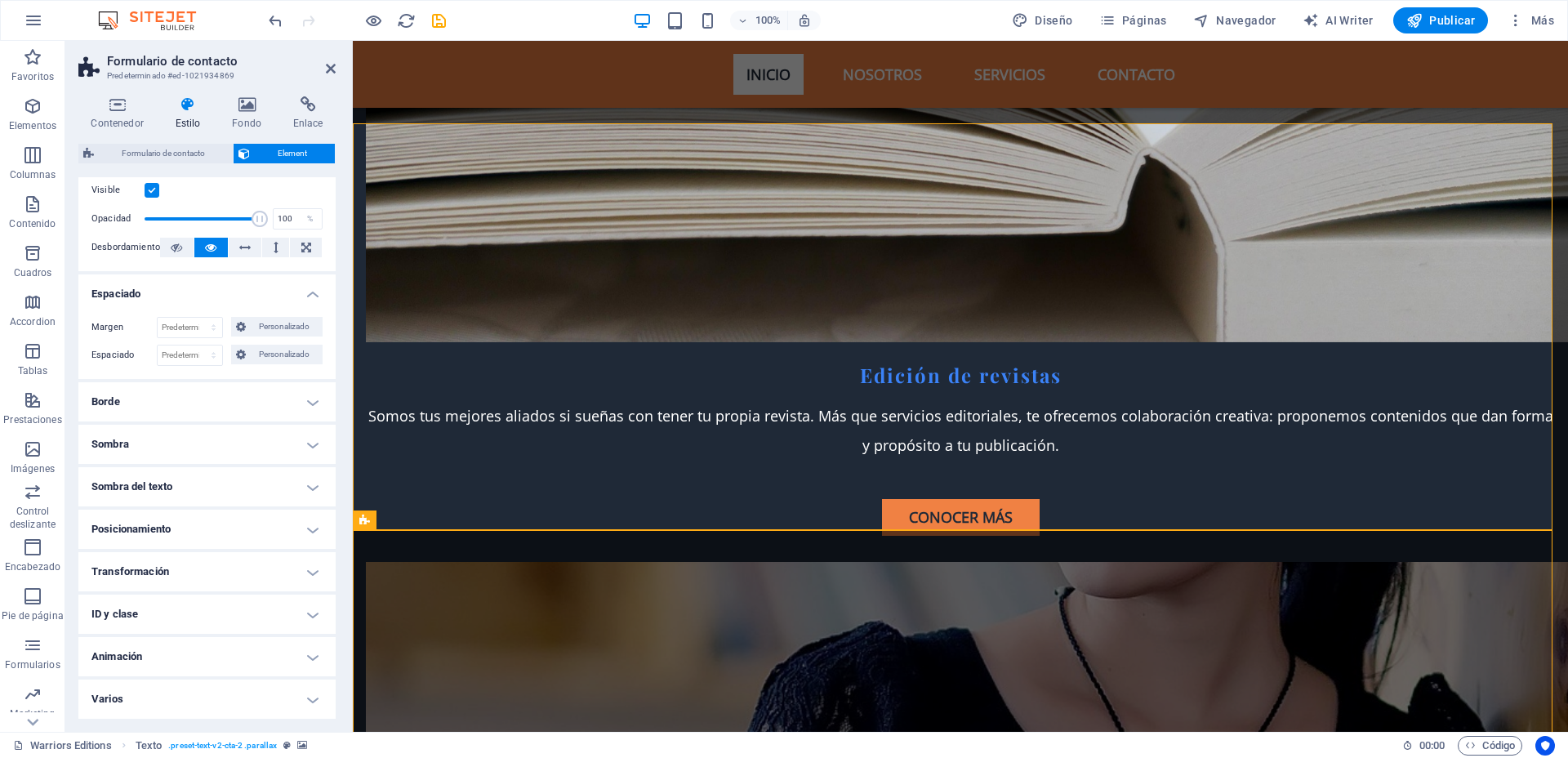
scroll to position [4866, 0]
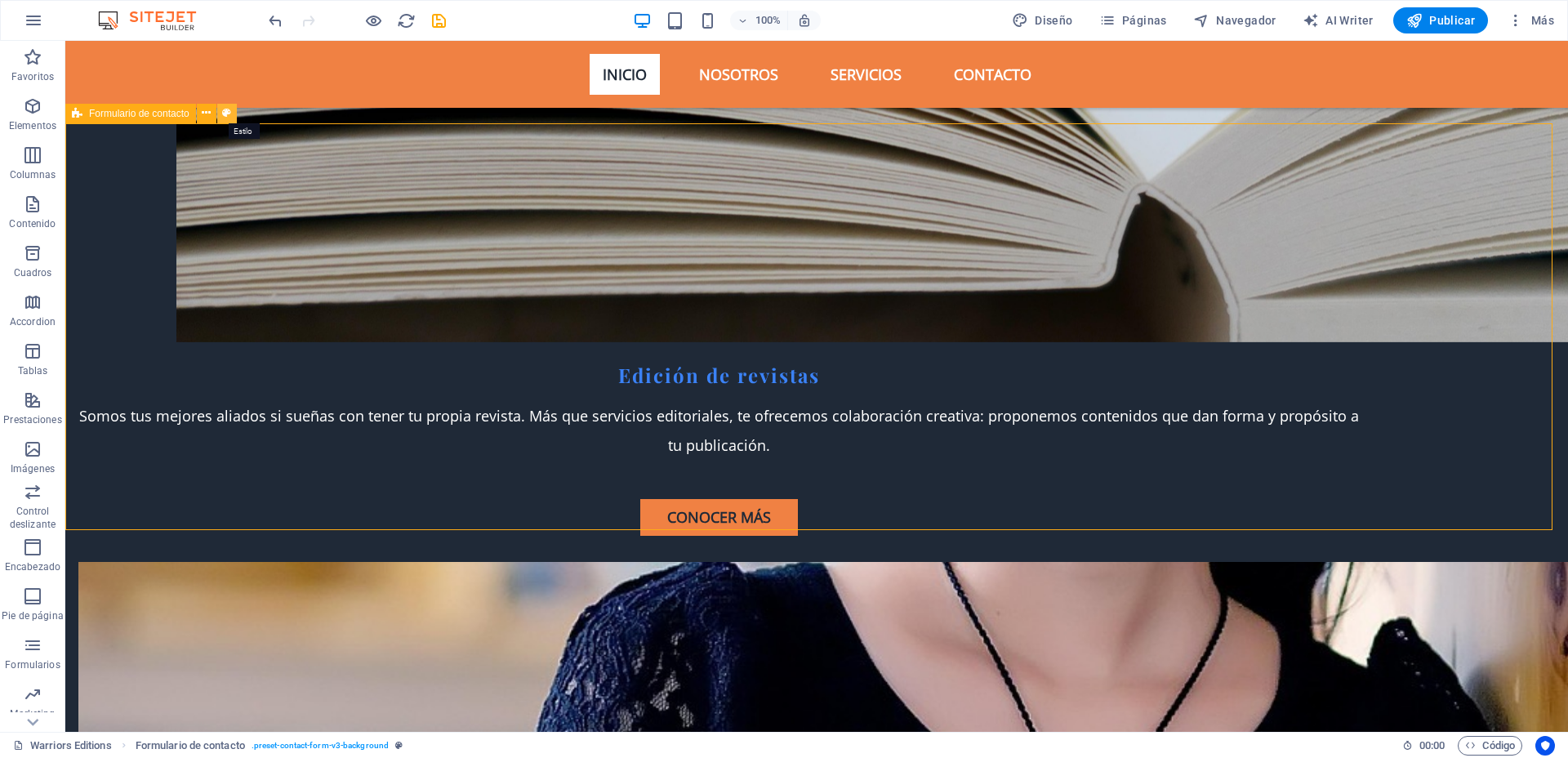
click at [229, 113] on icon at bounding box center [227, 113] width 9 height 17
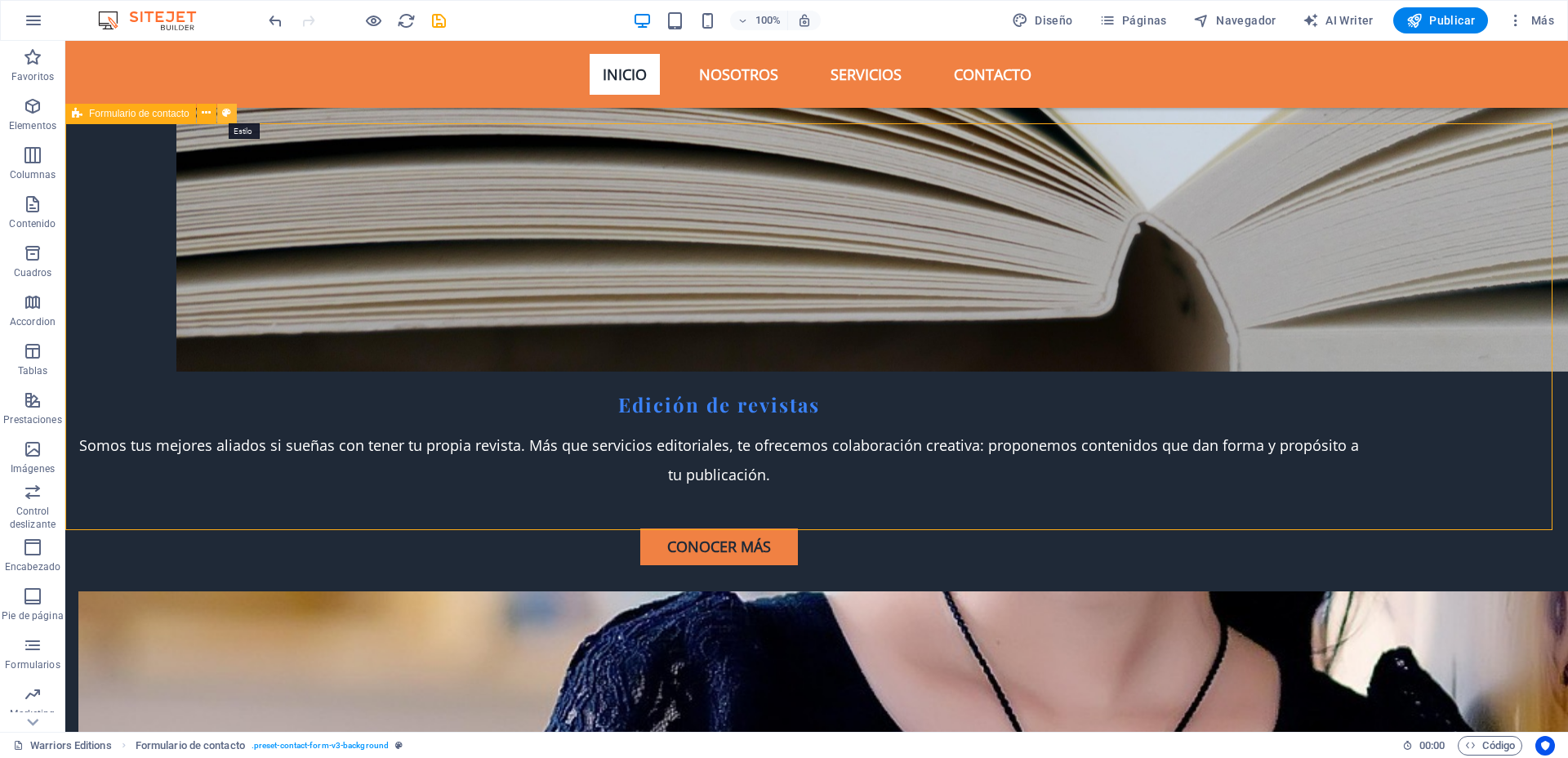
scroll to position [4925, 0]
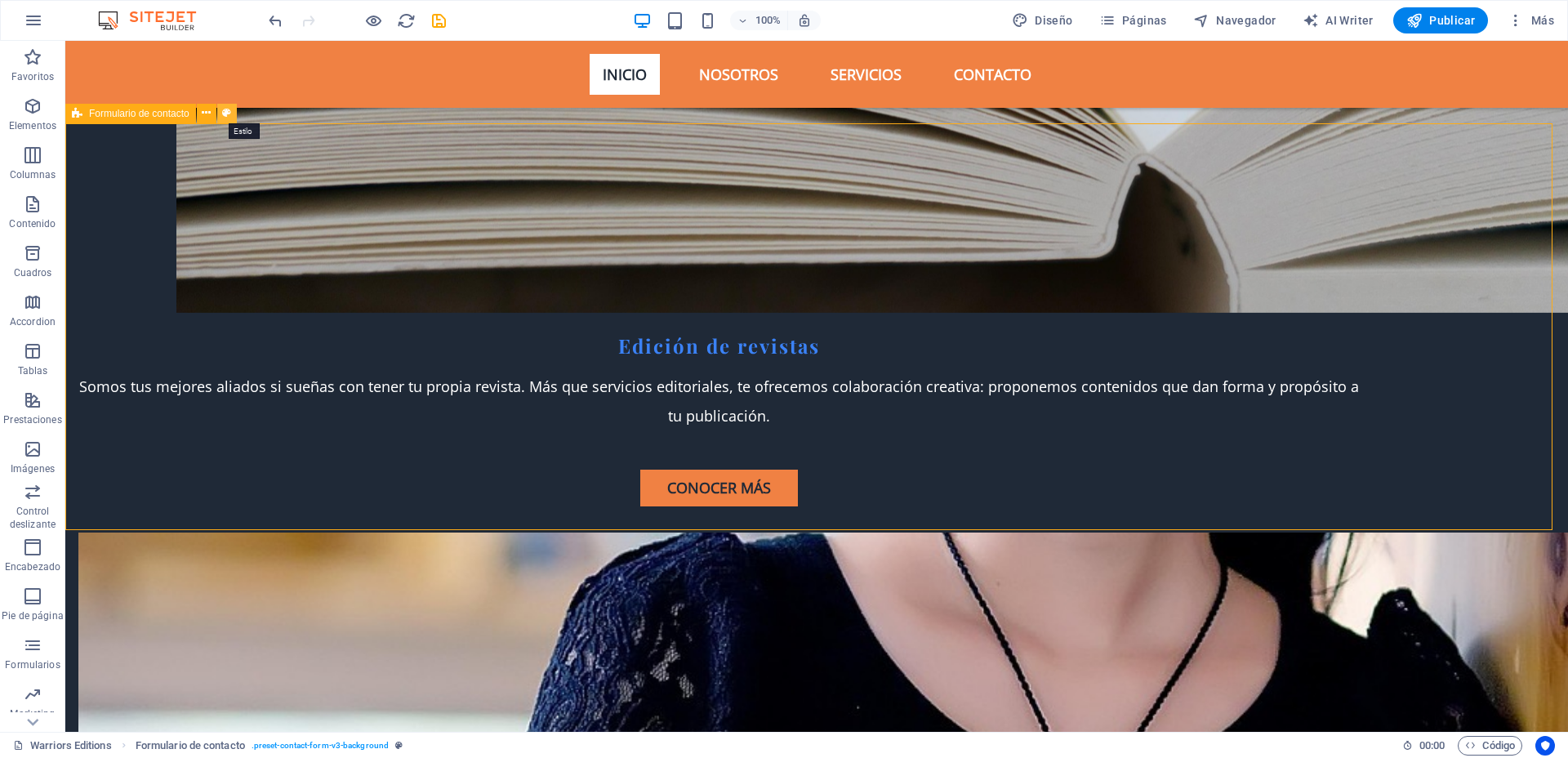
select select "rem"
select select "preset-contact-form-v3-background"
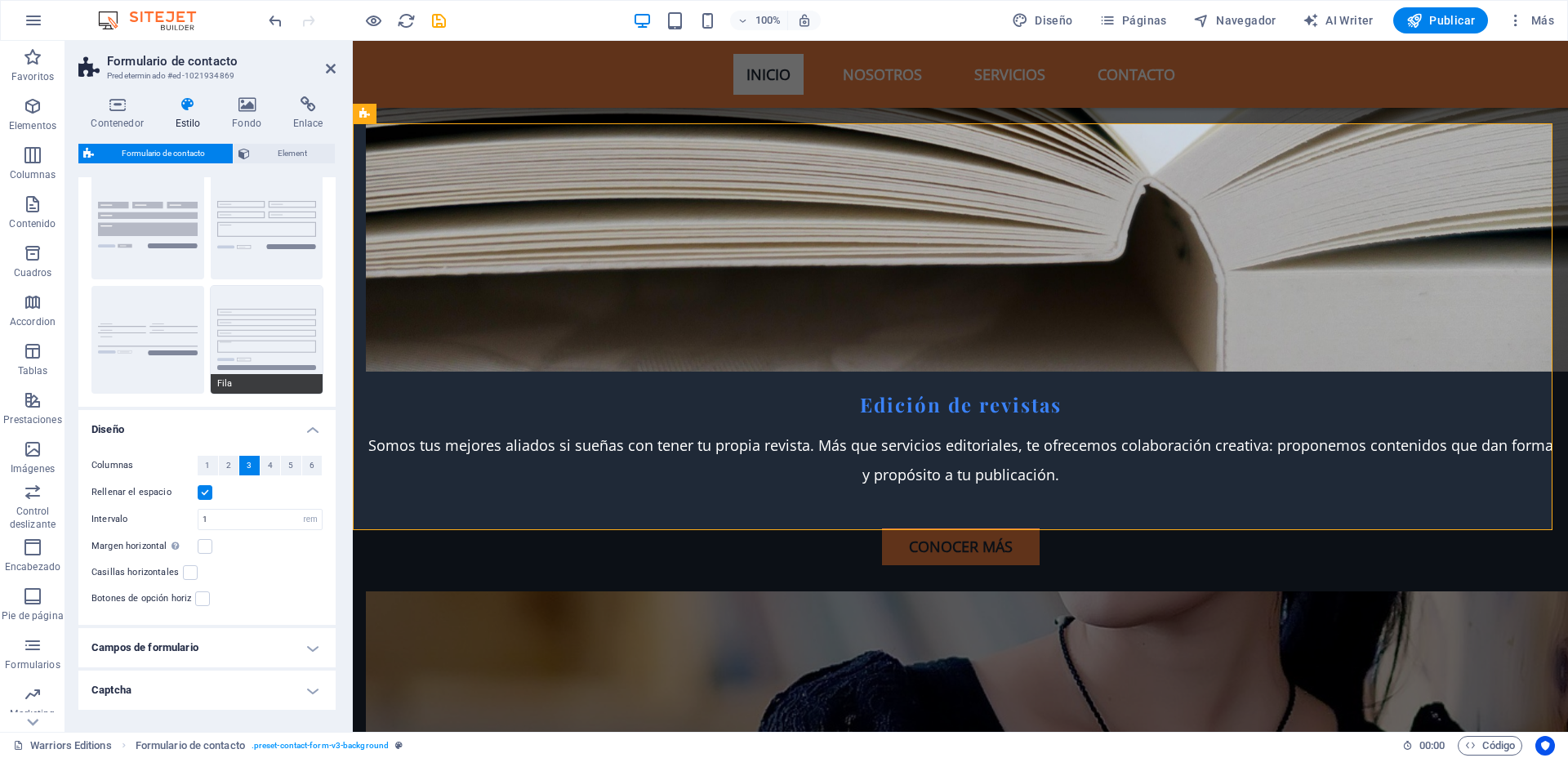
scroll to position [104, 0]
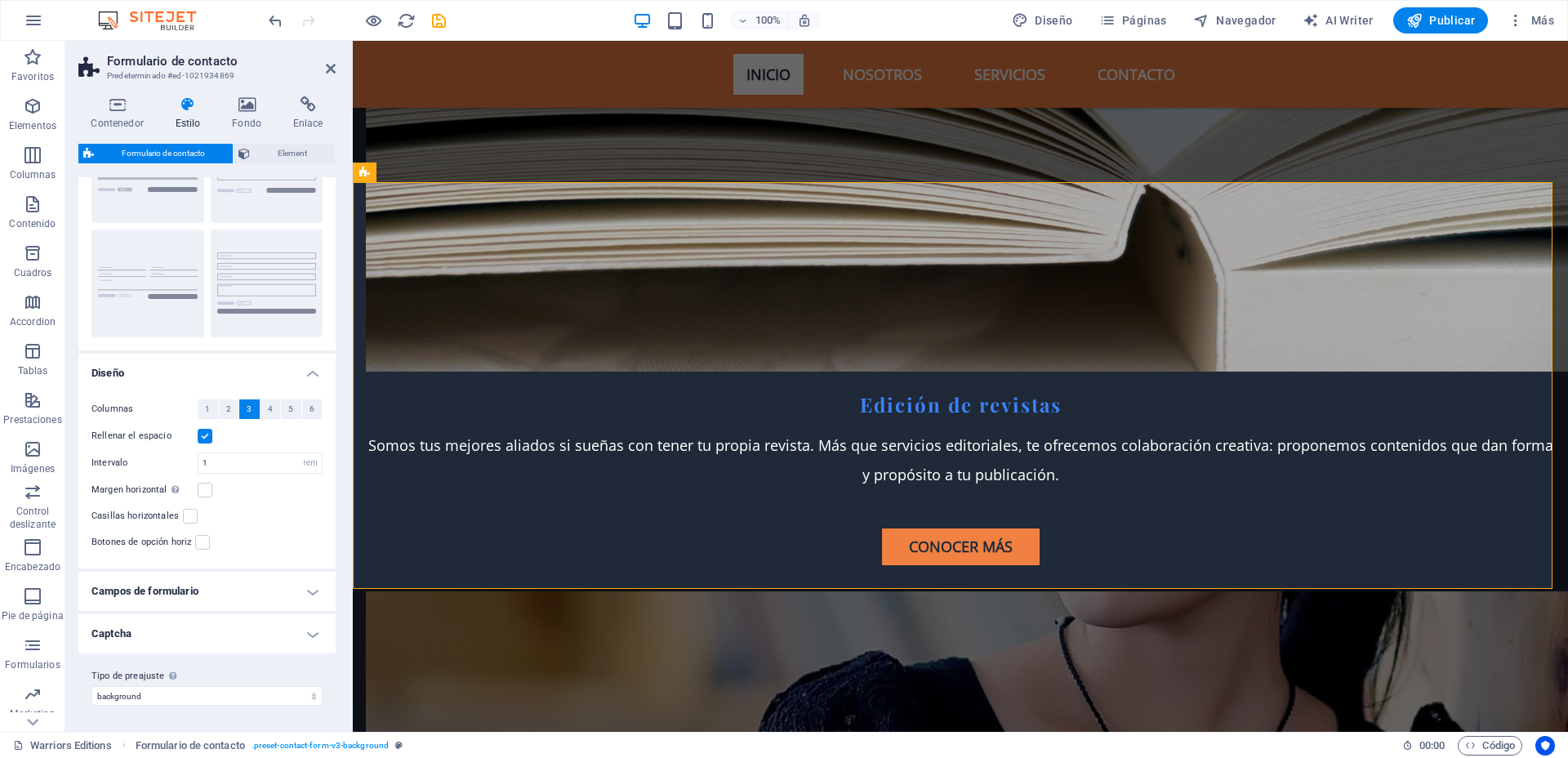
click at [317, 605] on h4 "Captcha" at bounding box center [206, 634] width 257 height 39
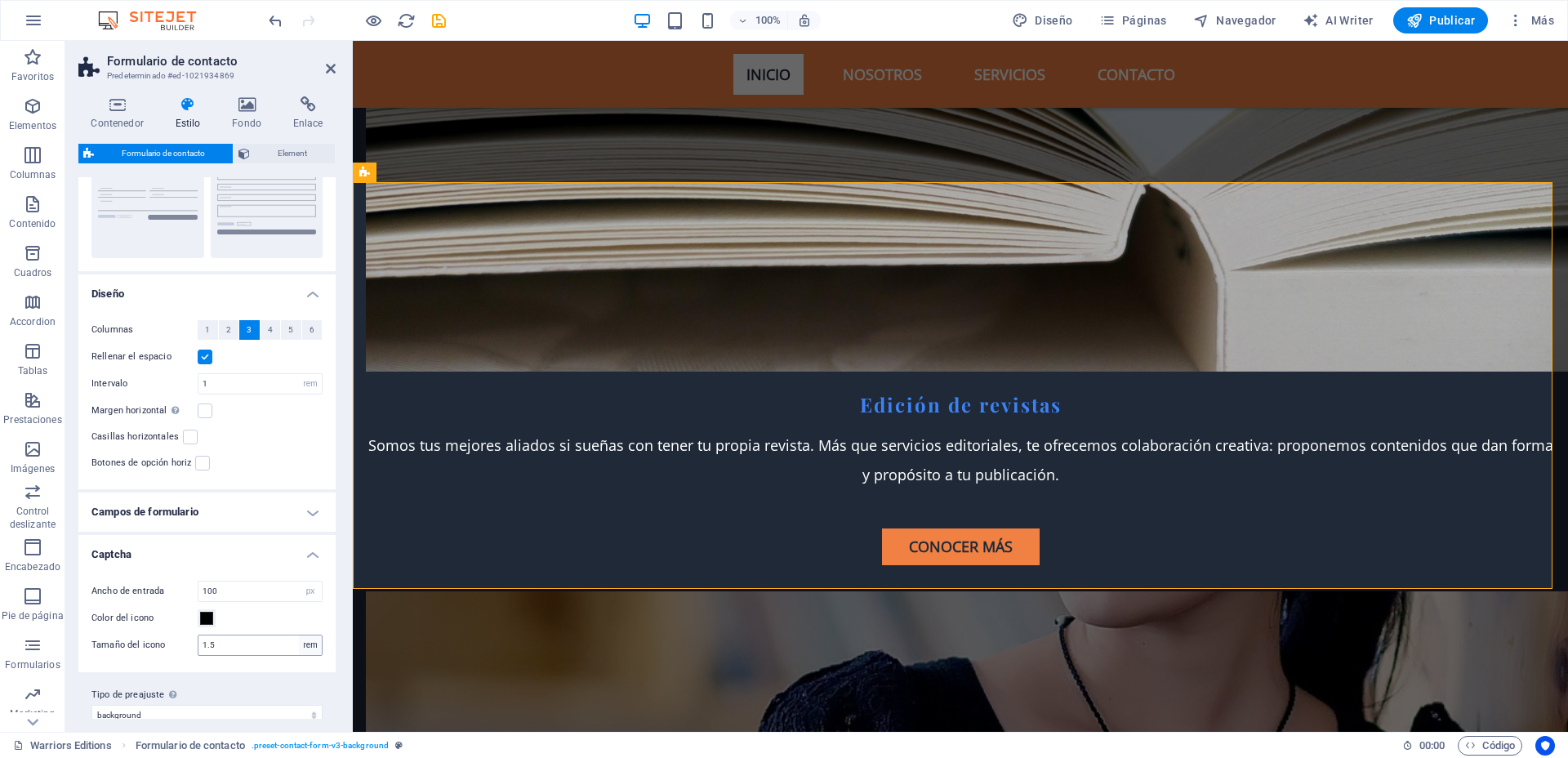
scroll to position [202, 0]
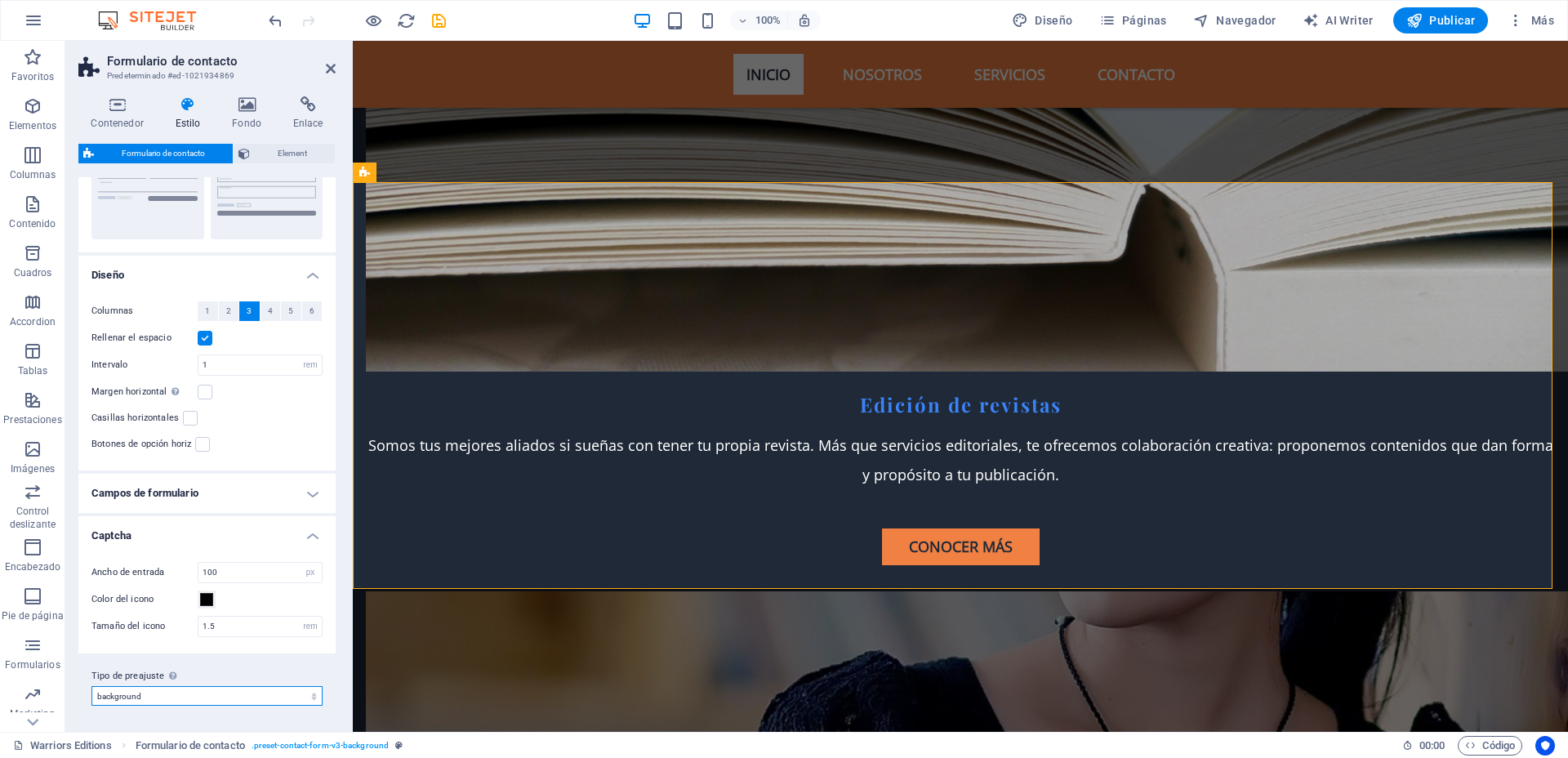
click at [278, 605] on select "plain default row contact-4 contact-6 contact-7 background Añadir tipo de preaj…" at bounding box center [207, 696] width 231 height 20
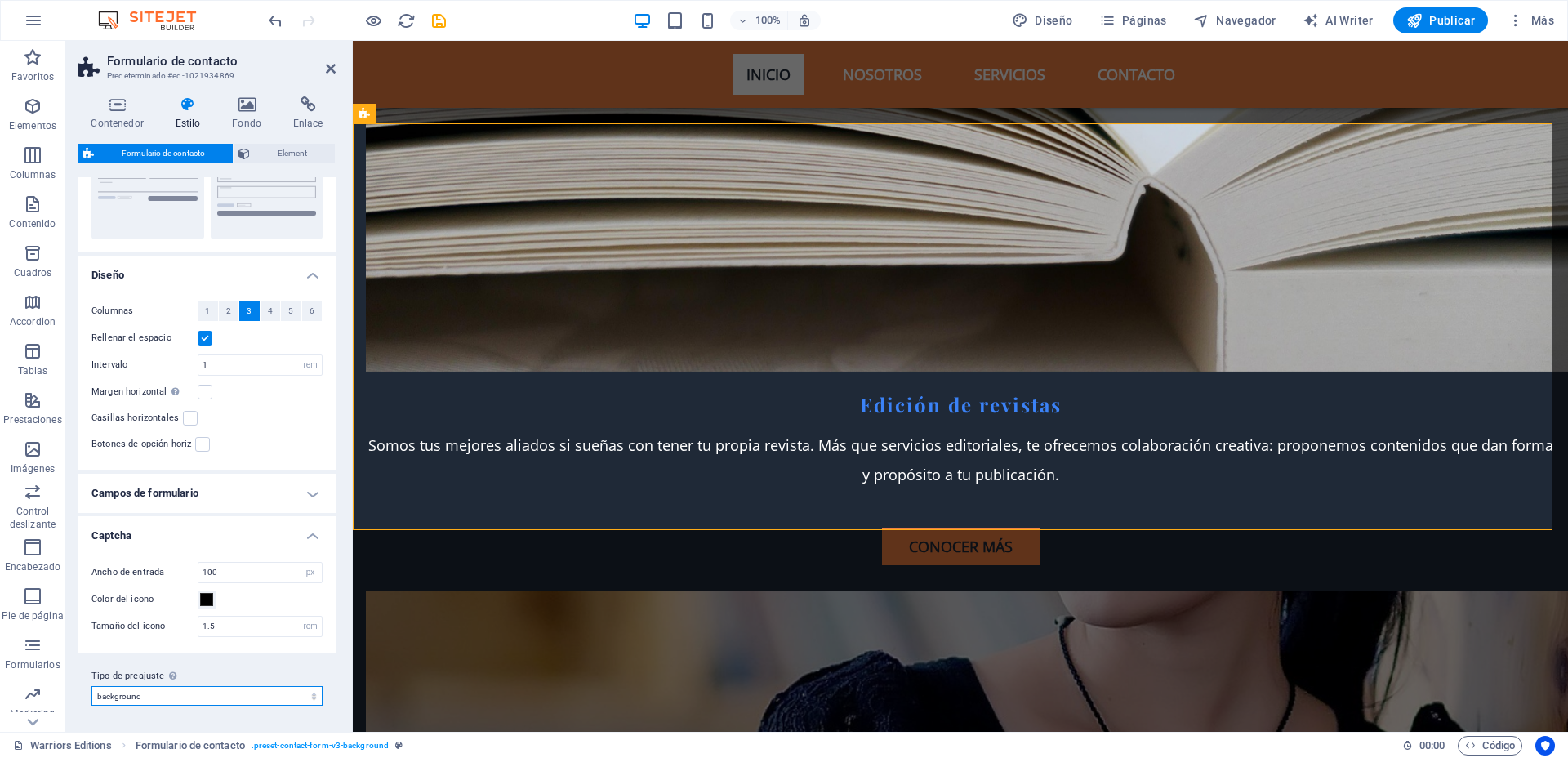
click at [278, 605] on select "plain default row contact-4 contact-6 contact-7 background Añadir tipo de preaj…" at bounding box center [207, 696] width 231 height 20
drag, startPoint x: 122, startPoint y: 531, endPoint x: 125, endPoint y: 540, distance: 9.5
click at [125, 540] on h4 "Captcha" at bounding box center [206, 531] width 257 height 29
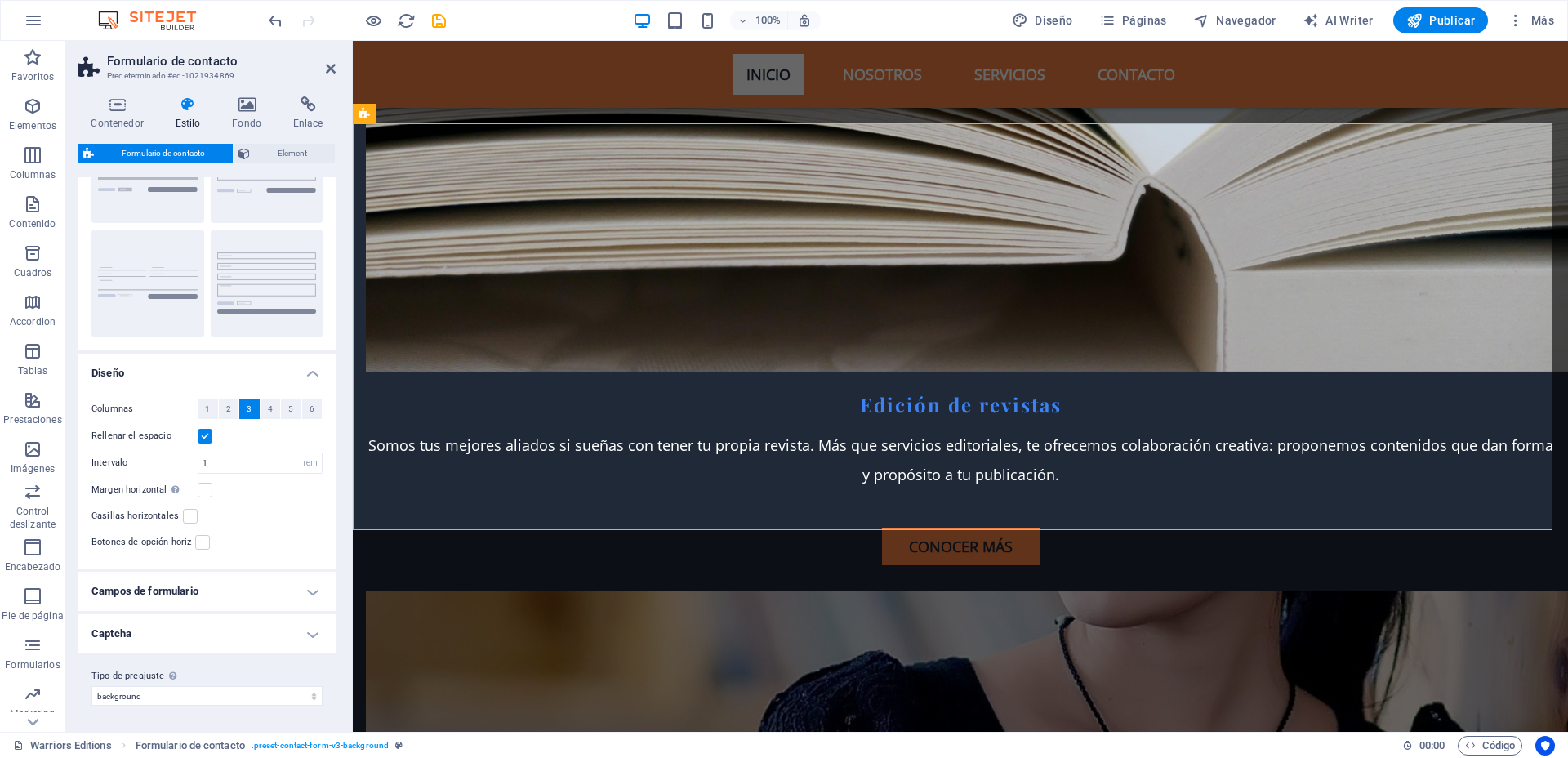
click at [298, 605] on h4 "Captcha" at bounding box center [206, 634] width 257 height 39
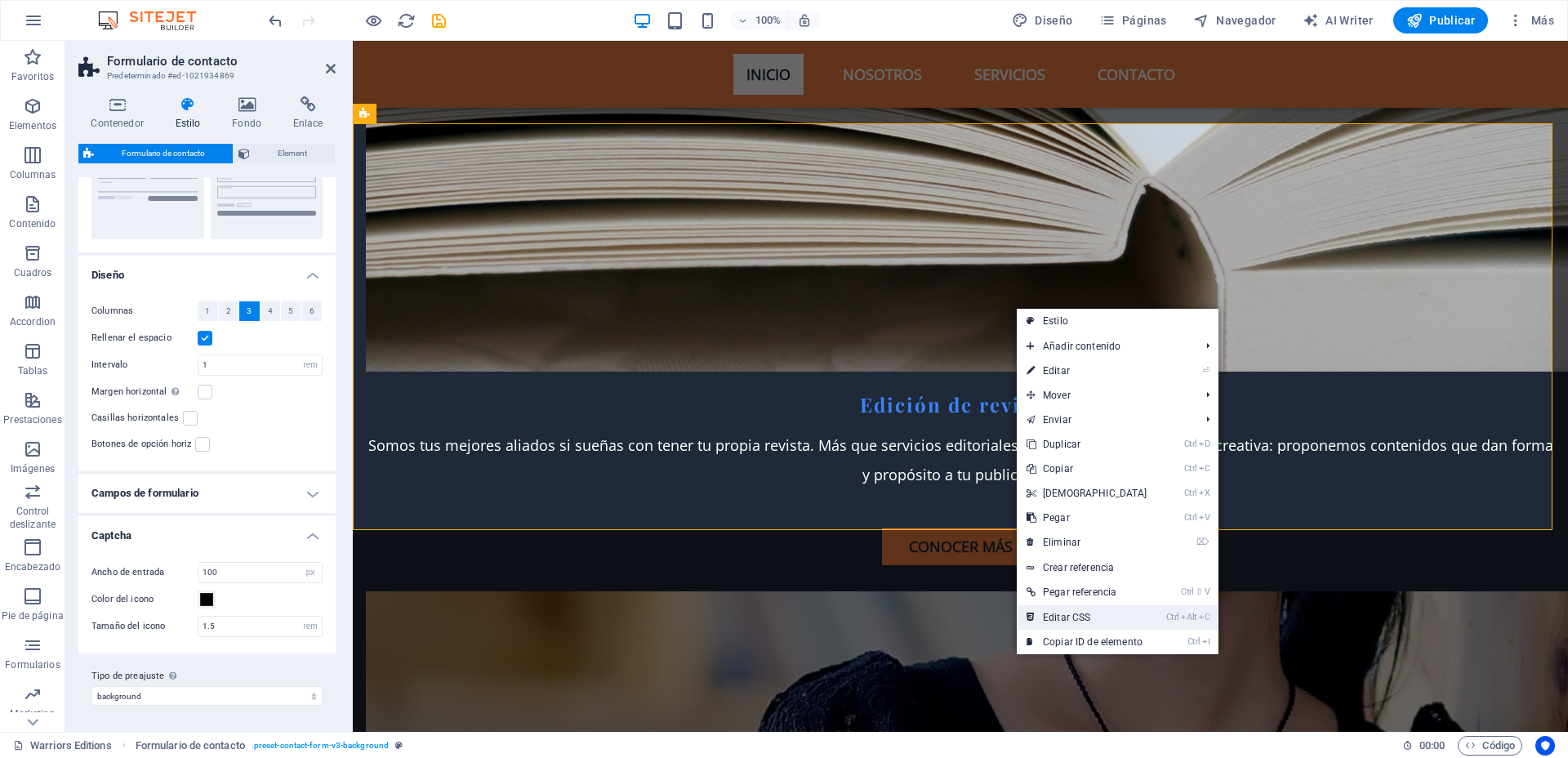
drag, startPoint x: 701, startPoint y: 569, endPoint x: 1054, endPoint y: 614, distance: 355.9
click at [1054, 605] on link "Ctrl Alt C Editar CSS" at bounding box center [1086, 617] width 141 height 25
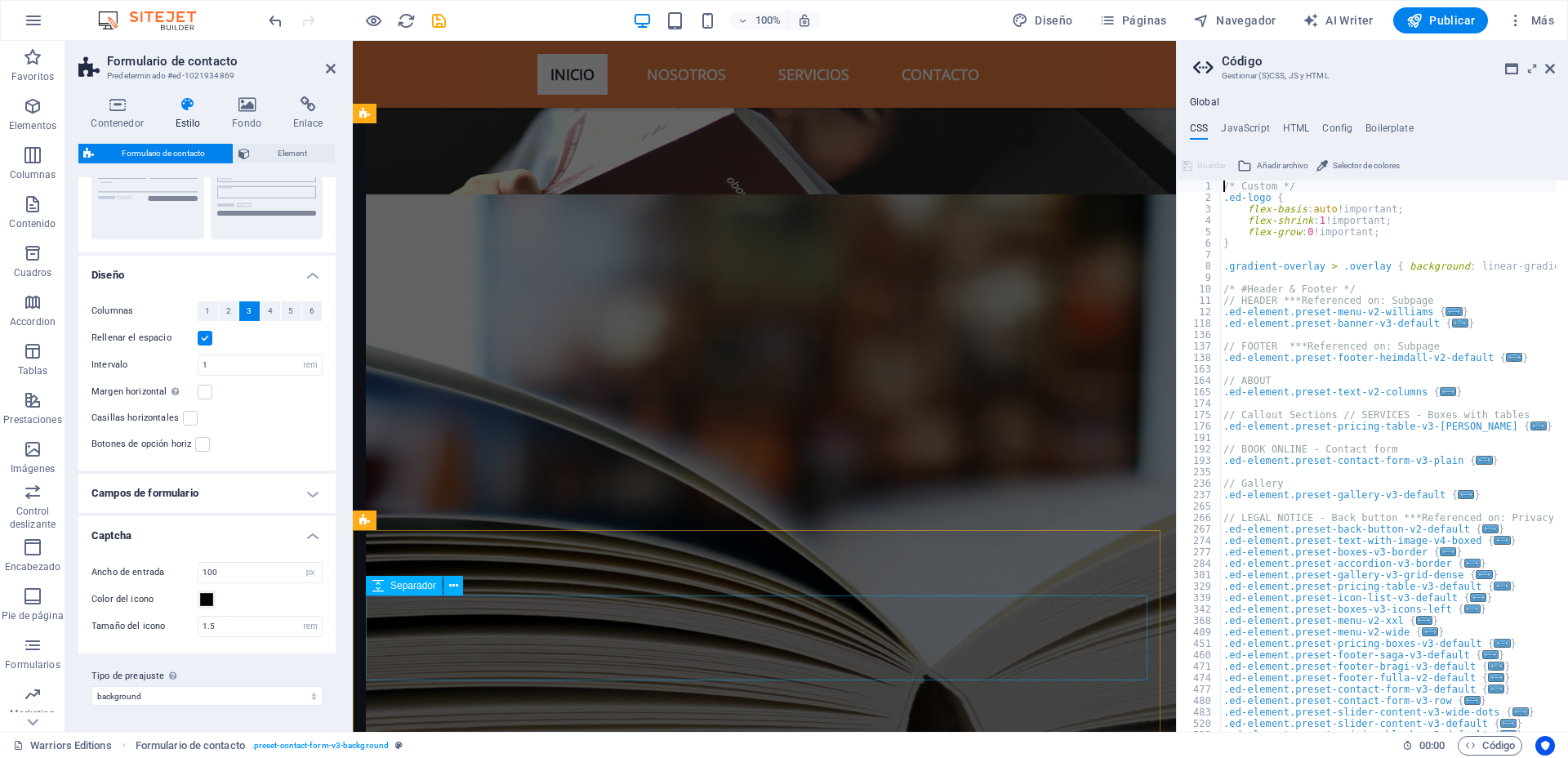
type textarea "@include contact-form-v3("
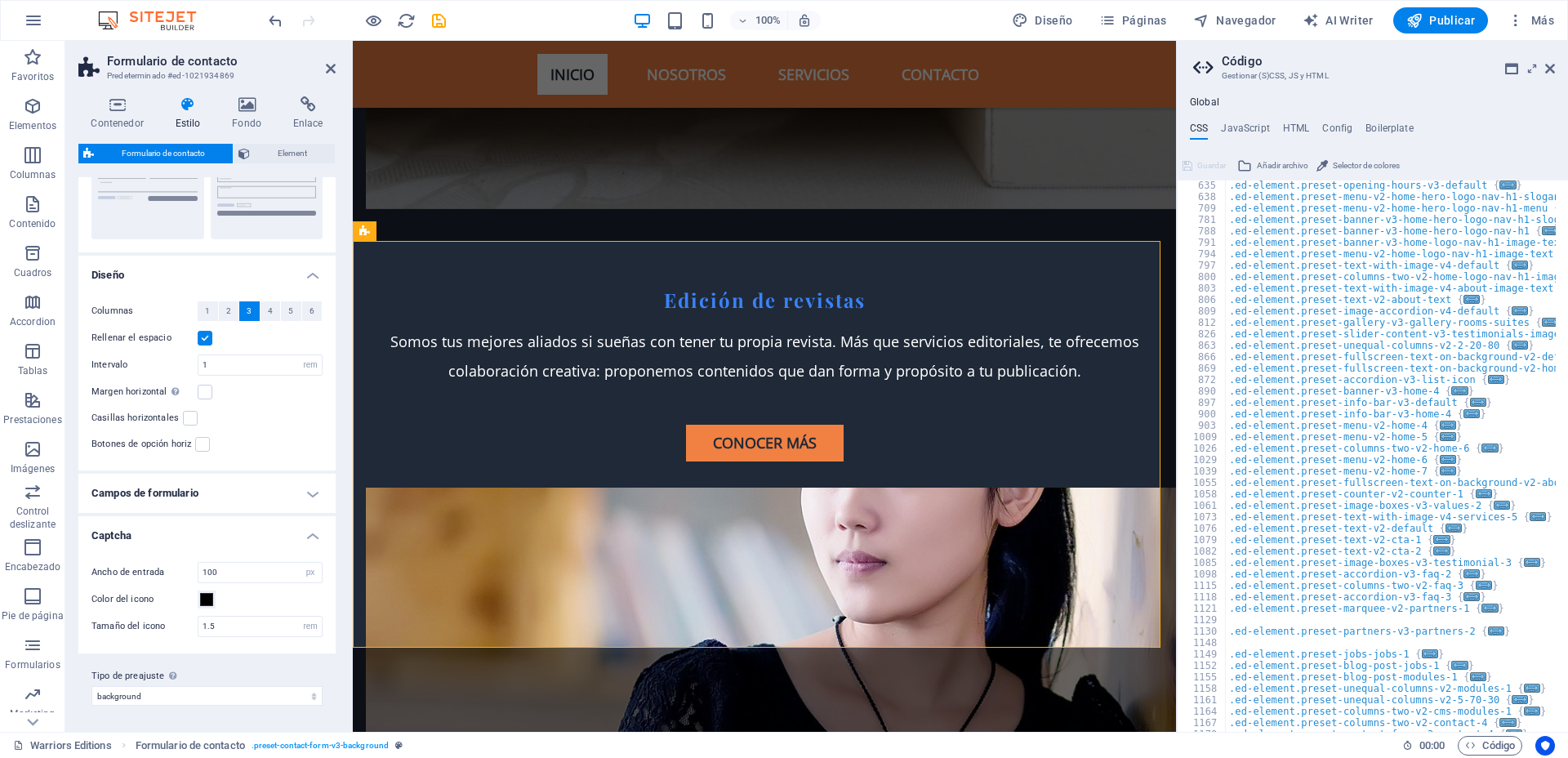
scroll to position [625, 0]
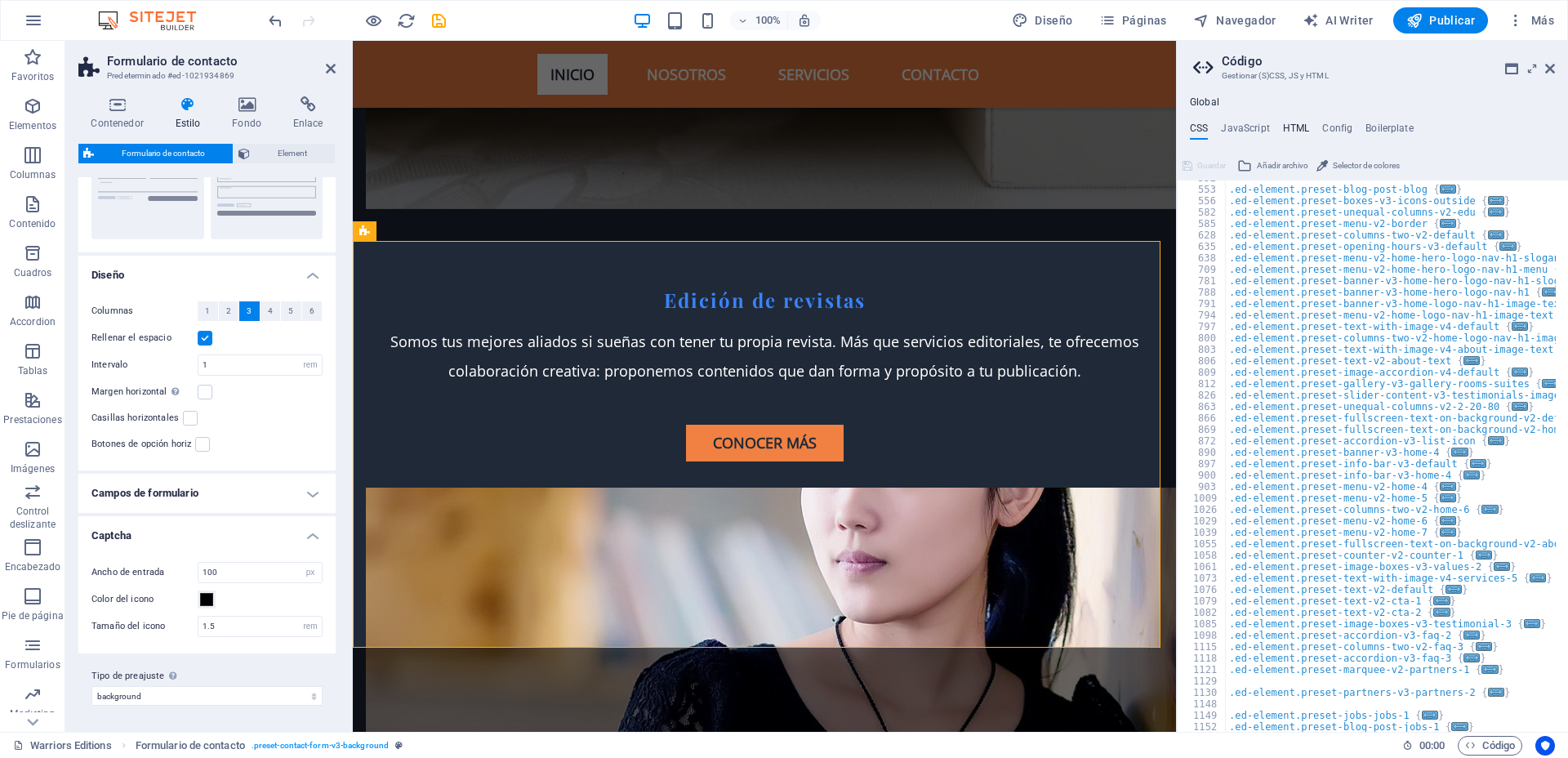
click at [1253, 125] on h4 "HTML" at bounding box center [1297, 132] width 27 height 18
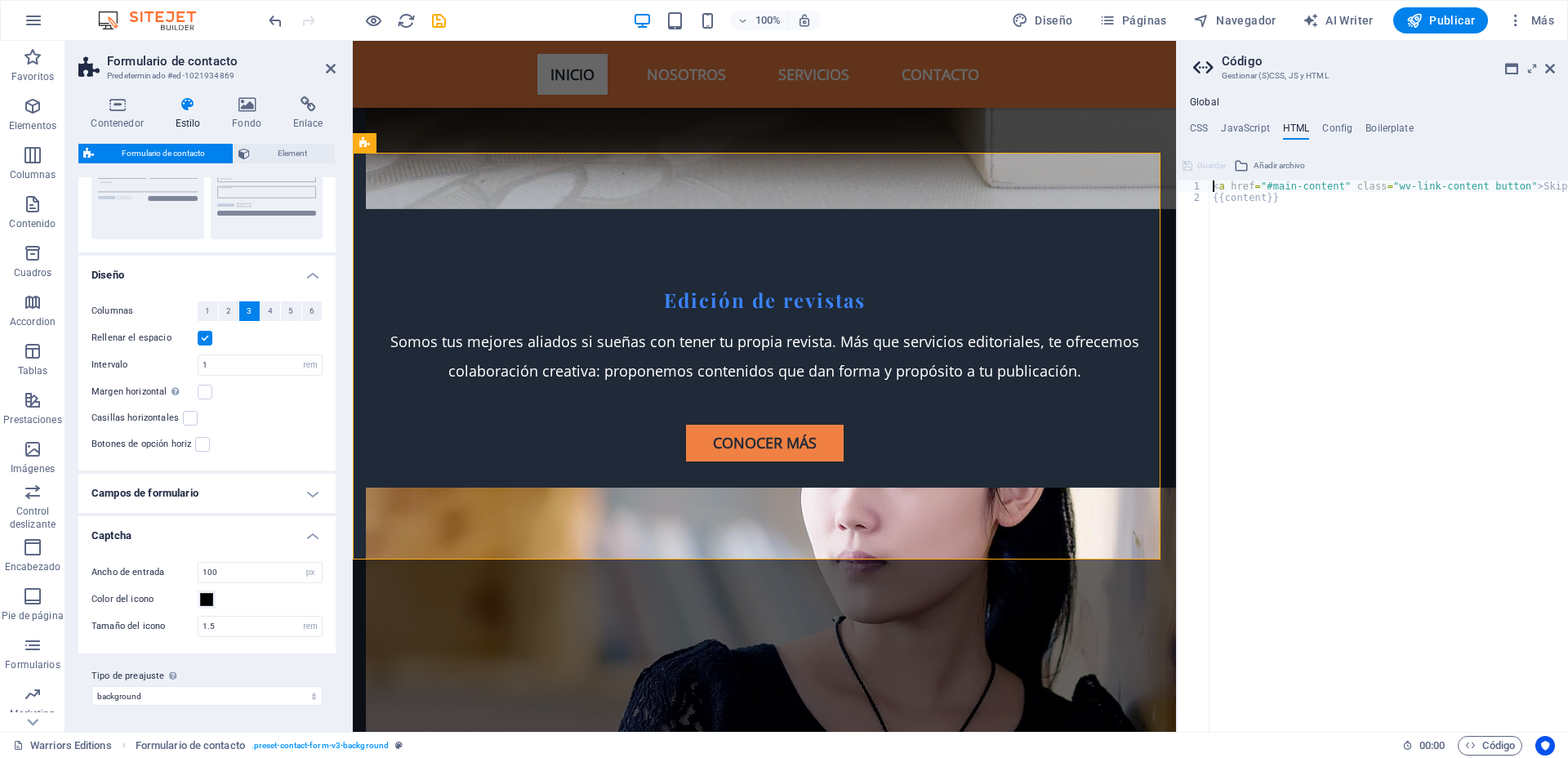
click at [1253, 251] on div "< a href = "#main-content" class = "wv-link-content button" > Skip to main cont…" at bounding box center [1430, 461] width 441 height 562
type textarea "{{content}}"
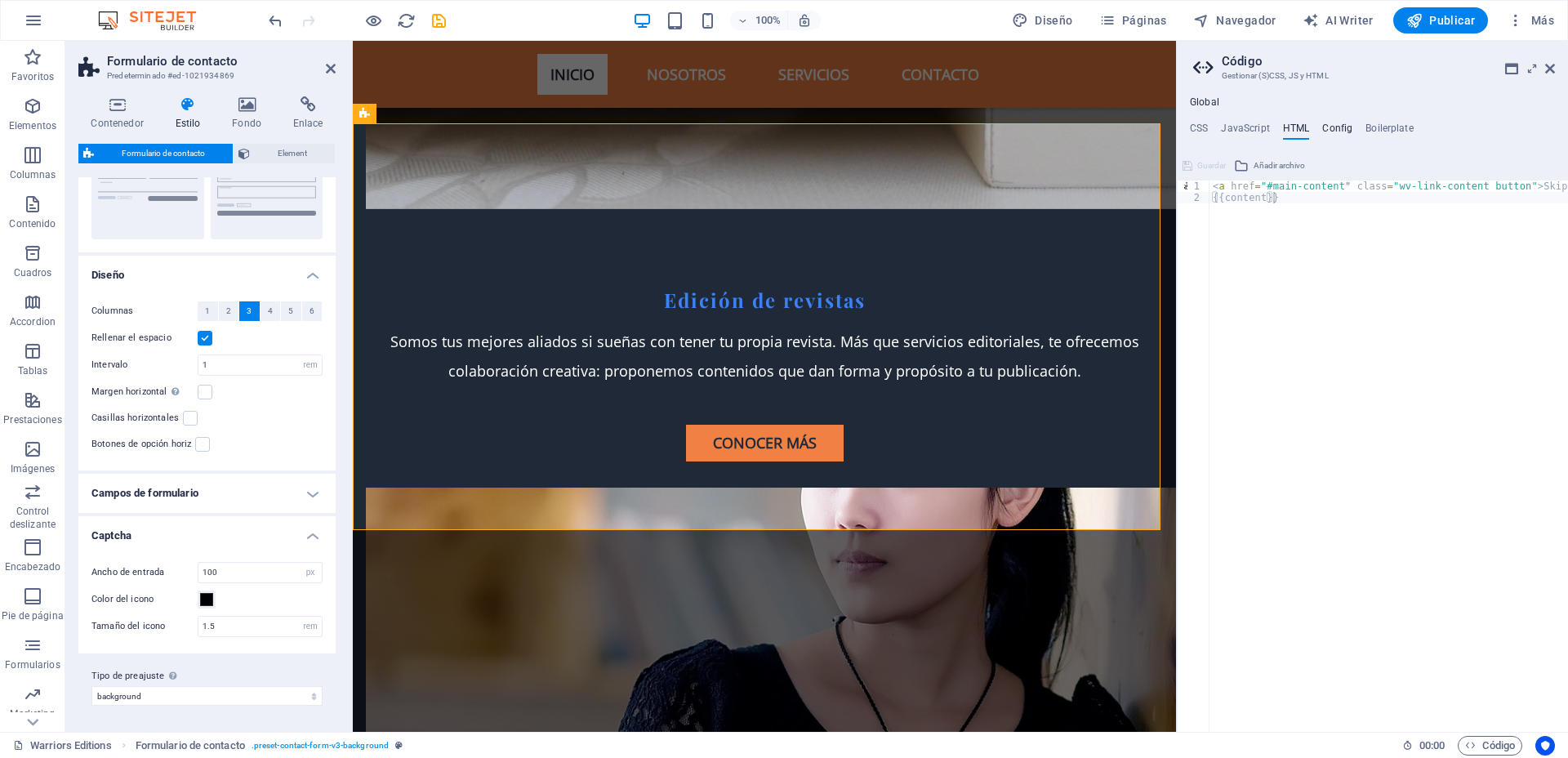
click at [1253, 129] on h4 "Config" at bounding box center [1337, 132] width 30 height 18
type textarea "$color-background: #1f2937;"
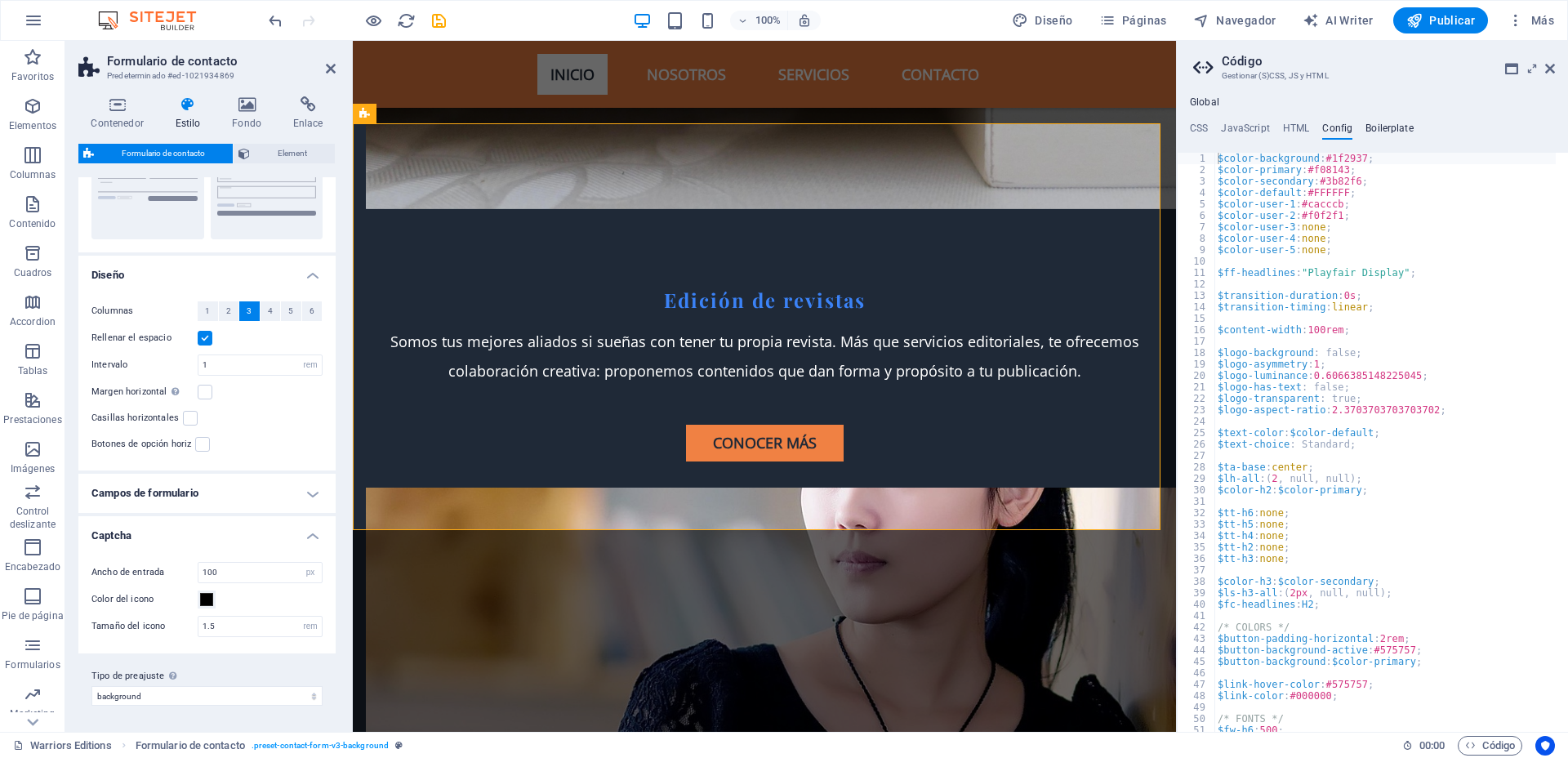
click at [1253, 132] on h4 "Boilerplate" at bounding box center [1388, 132] width 48 height 18
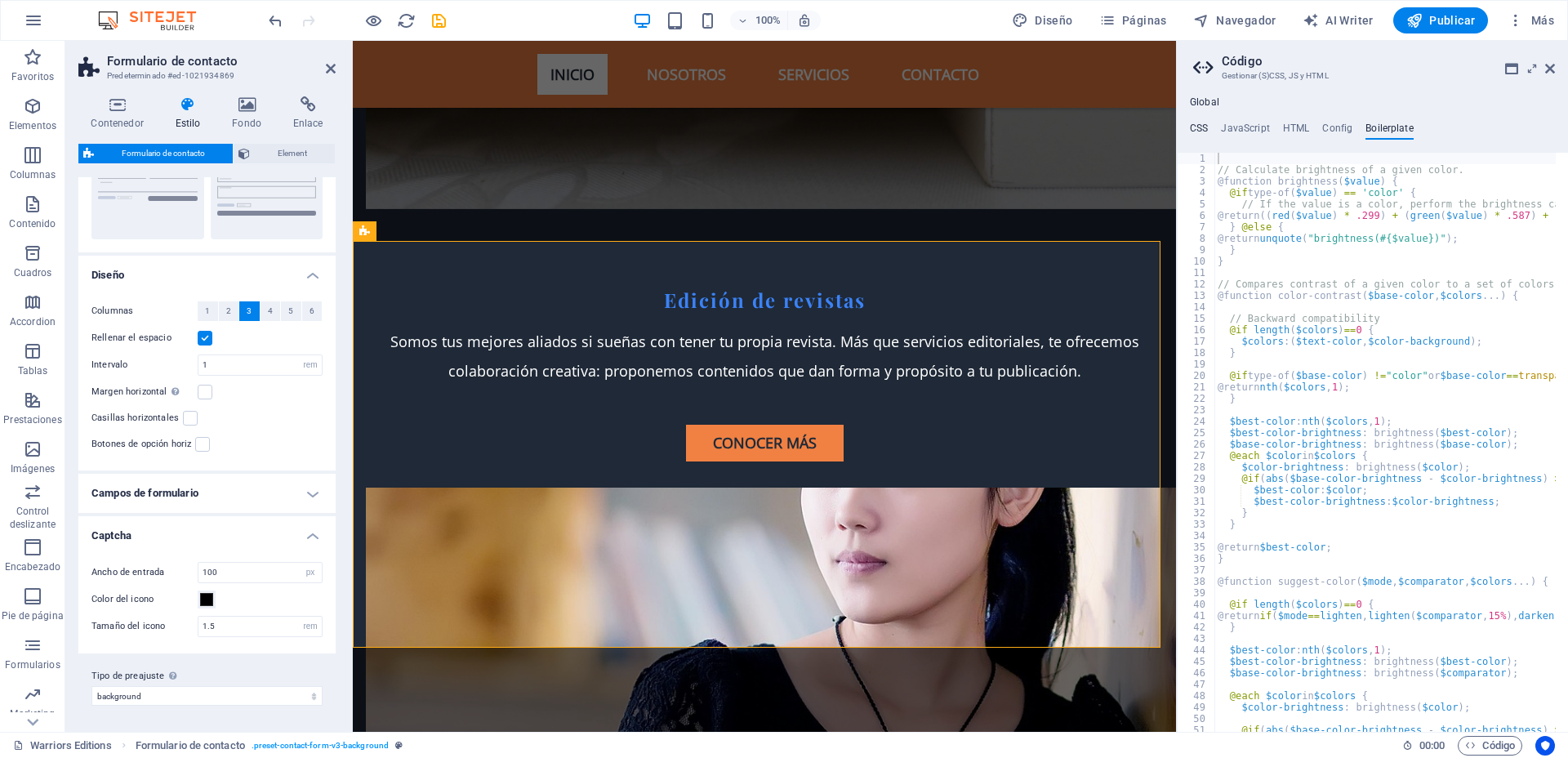
click at [1202, 124] on h4 "CSS" at bounding box center [1199, 132] width 18 height 18
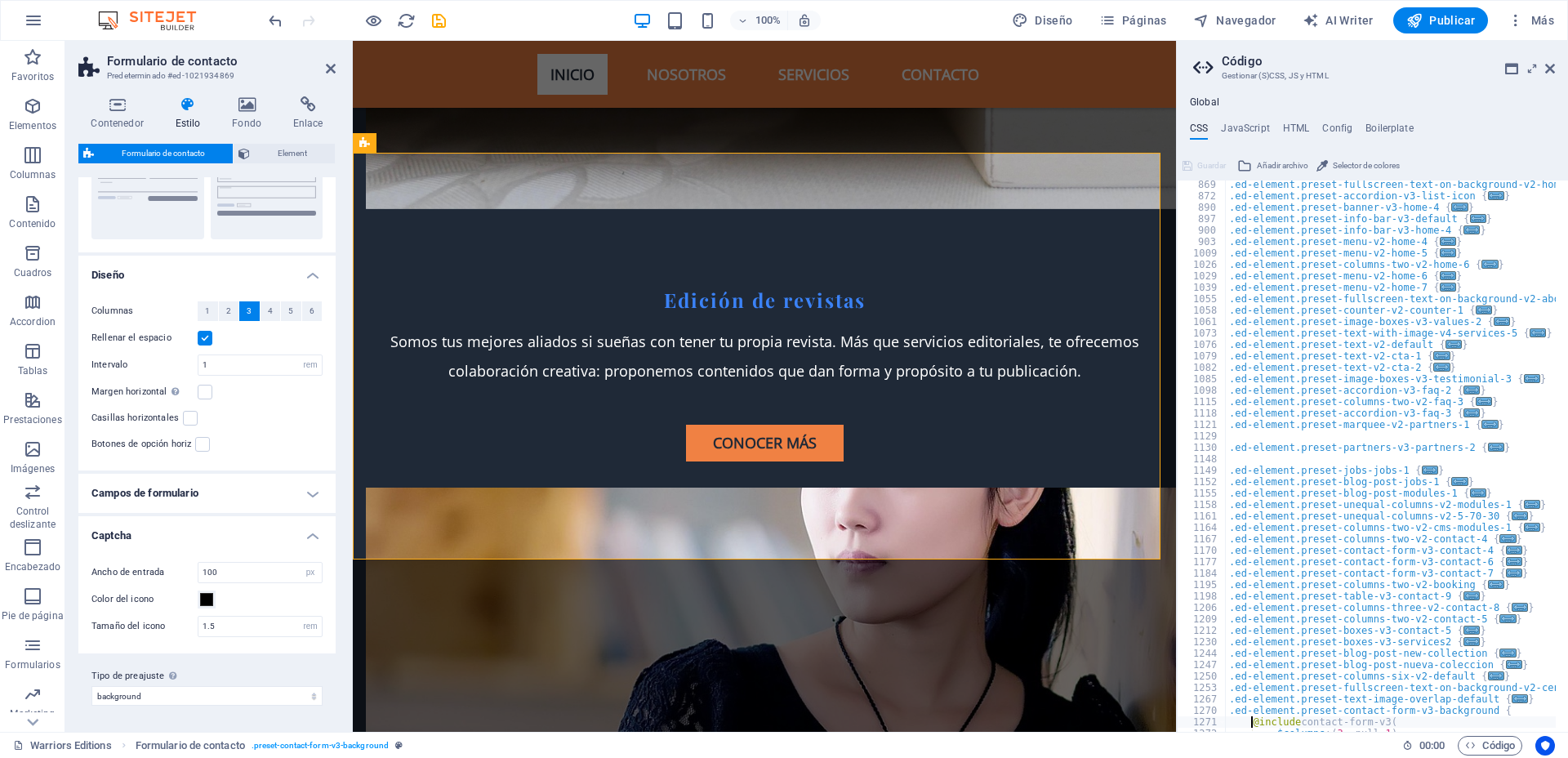
scroll to position [993, 0]
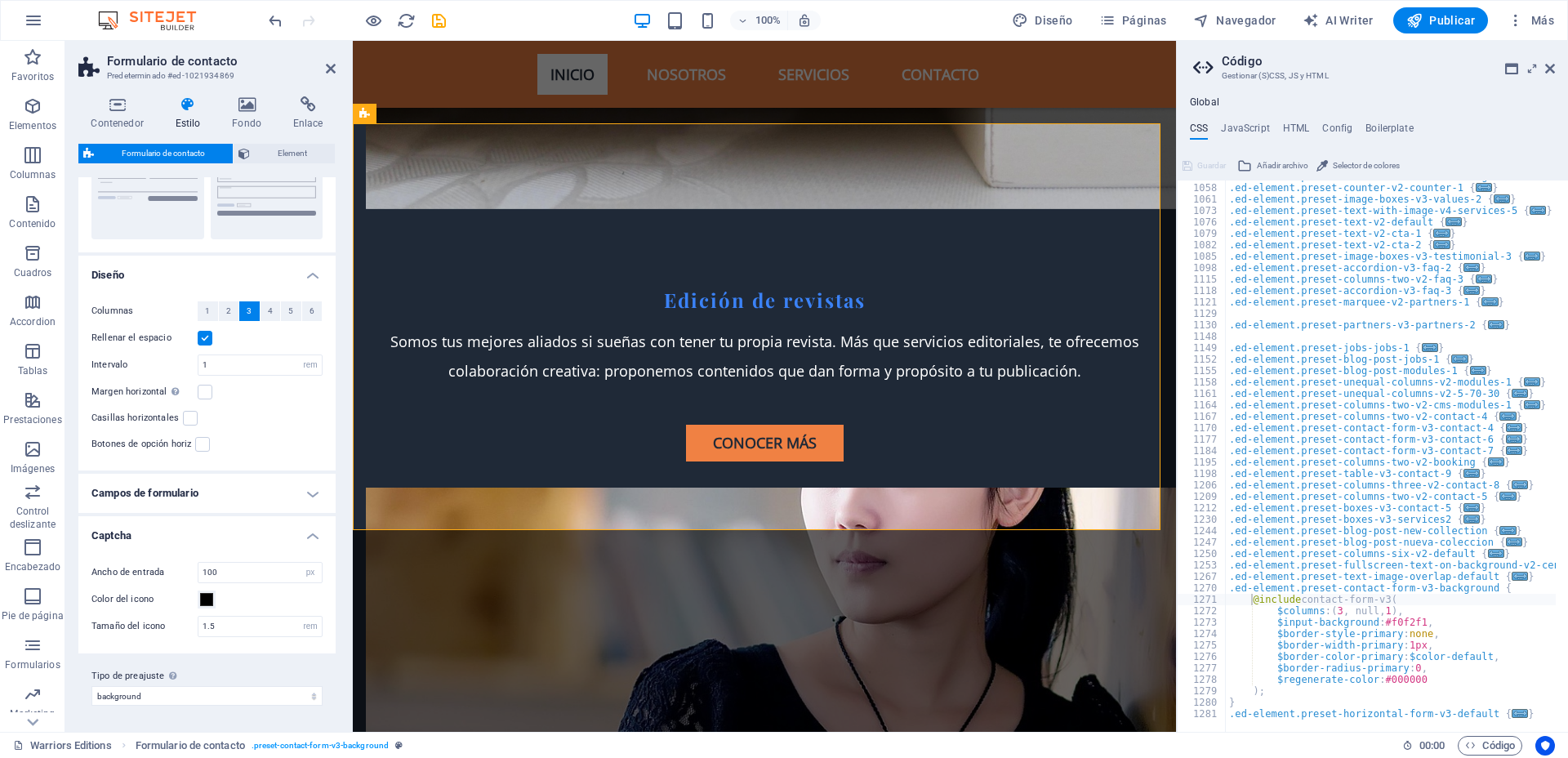
click at [1253, 120] on div "Global CSS JavaScript HTML Config Boilerplate @include contact-form-v3( 1055 10…" at bounding box center [1372, 414] width 391 height 635
click at [1249, 129] on h4 "JavaScript" at bounding box center [1244, 132] width 48 height 18
type textarea "/* JS for preset "Menu V2" */"
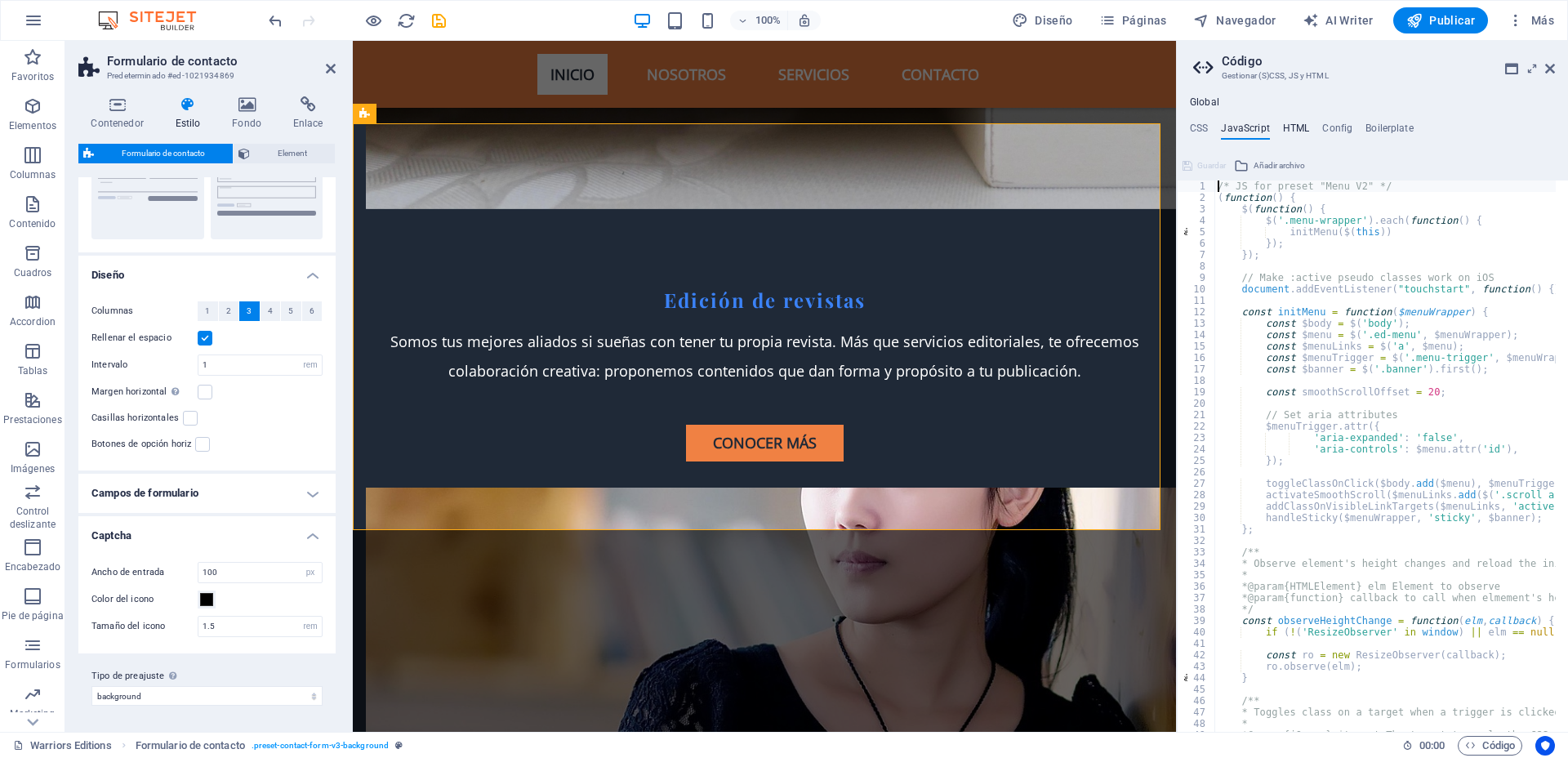
click at [1253, 128] on h4 "HTML" at bounding box center [1297, 132] width 27 height 18
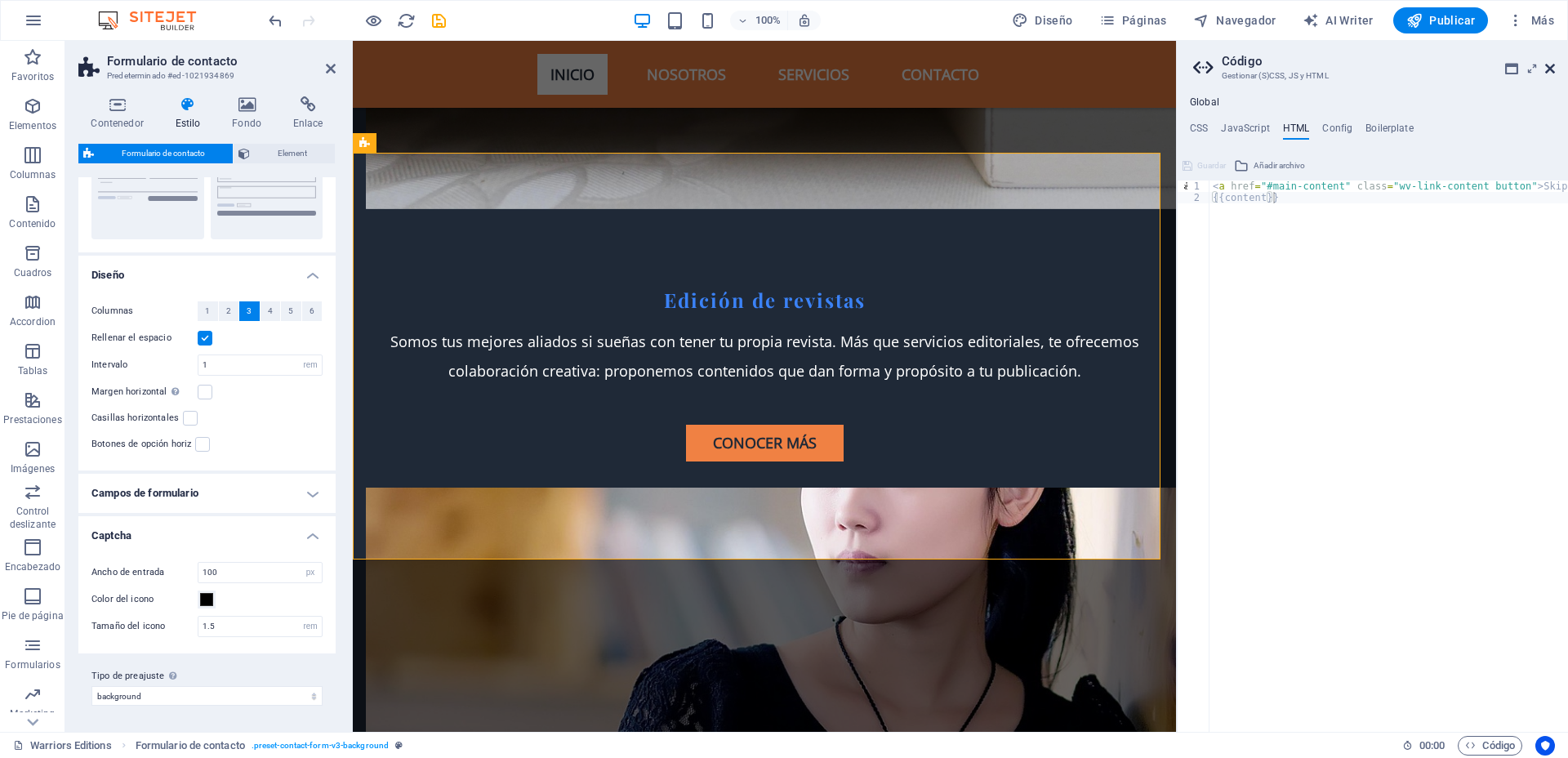
click at [1253, 66] on icon at bounding box center [1549, 68] width 10 height 13
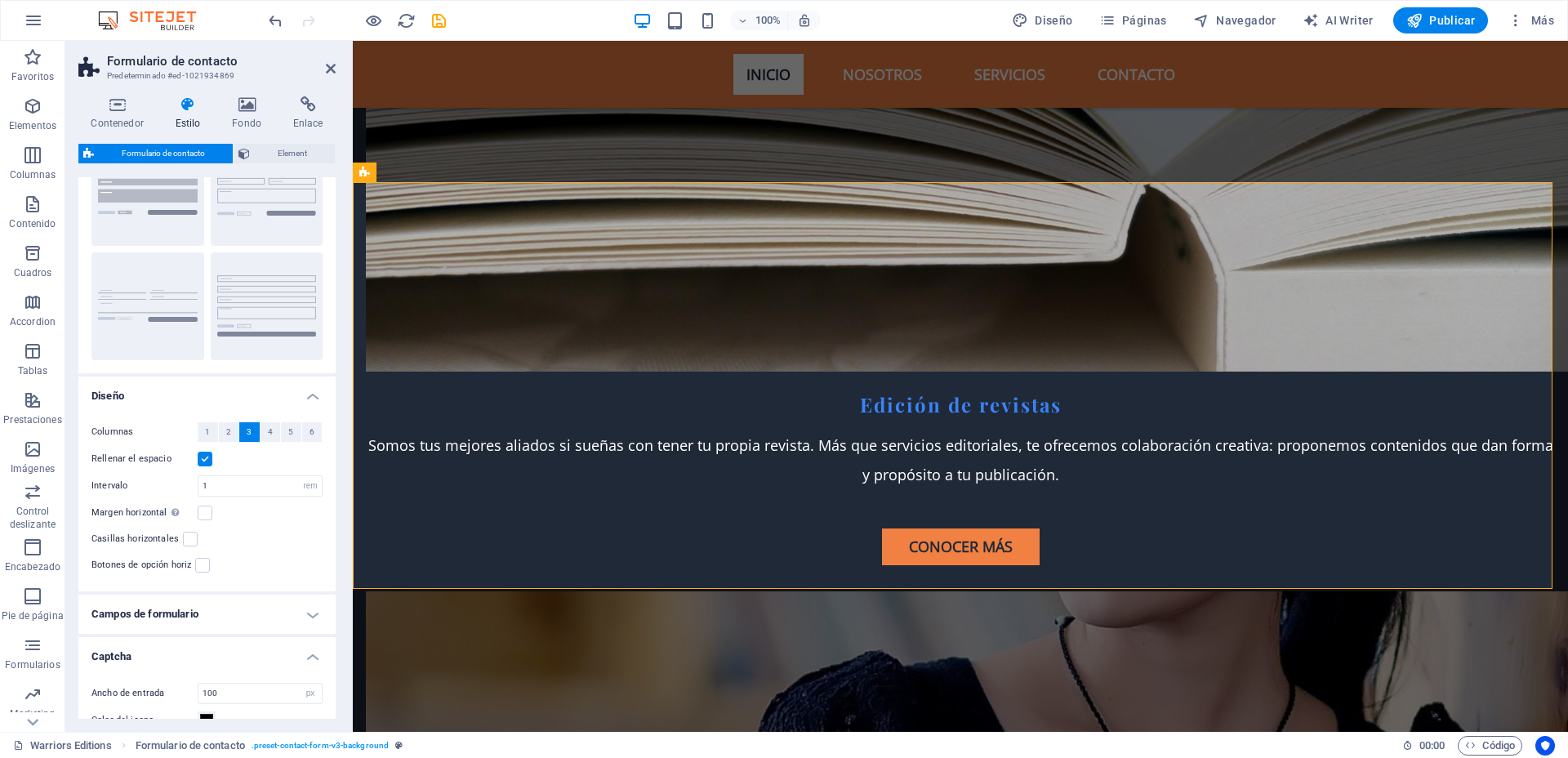
scroll to position [202, 0]
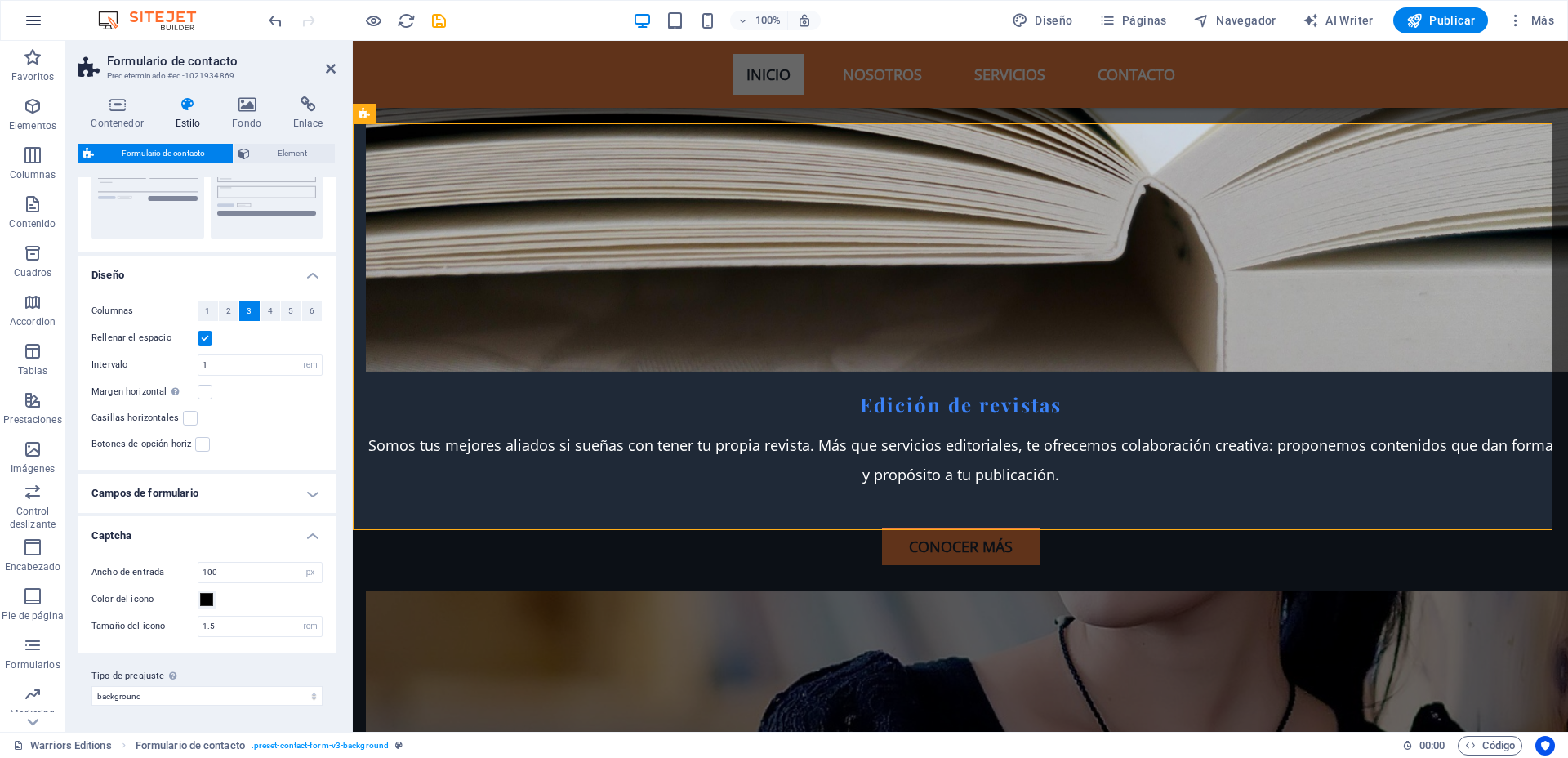
click at [34, 20] on icon "button" at bounding box center [34, 21] width 20 height 20
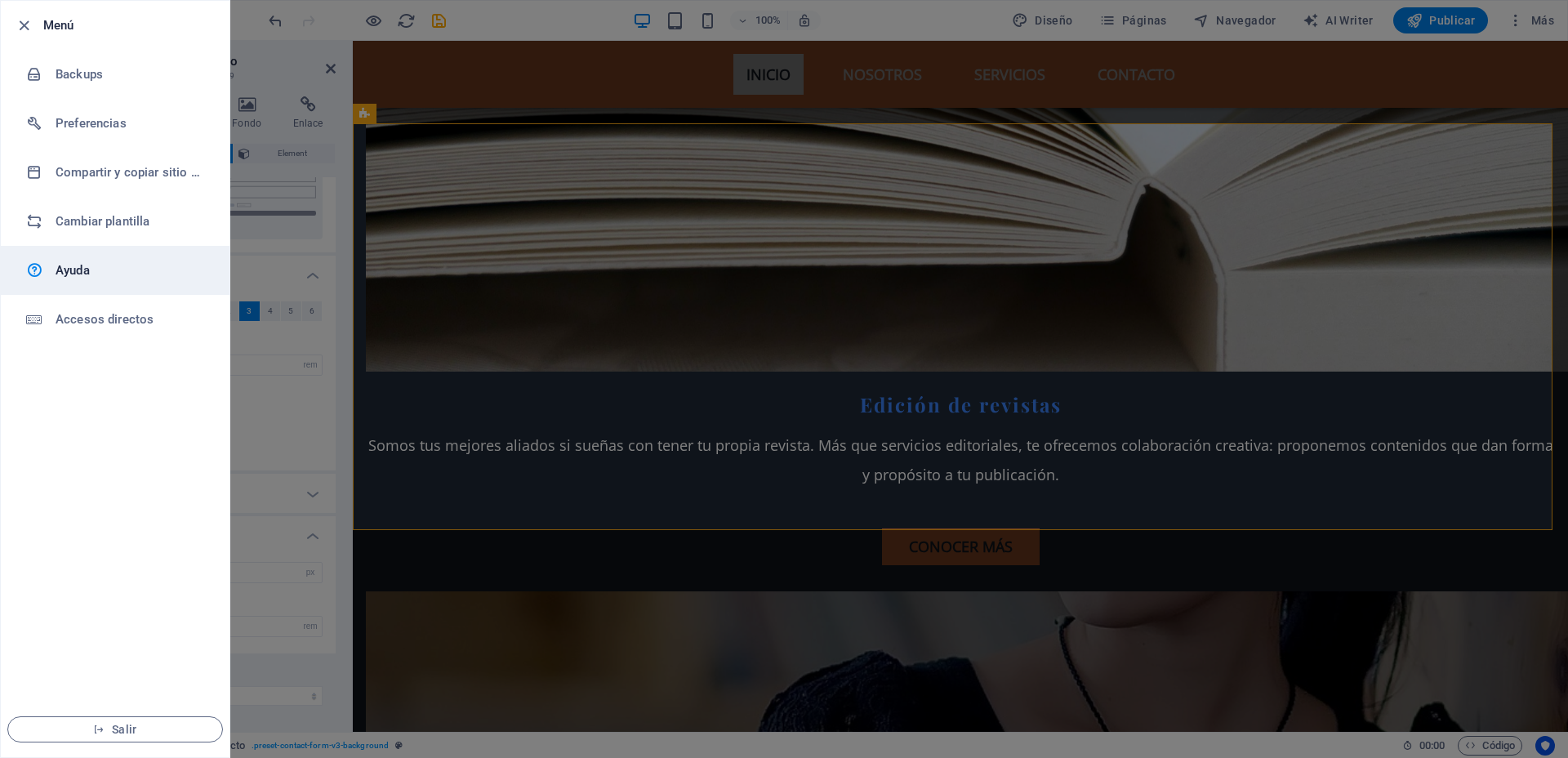
click at [105, 271] on h6 "Ayuda" at bounding box center [131, 271] width 151 height 20
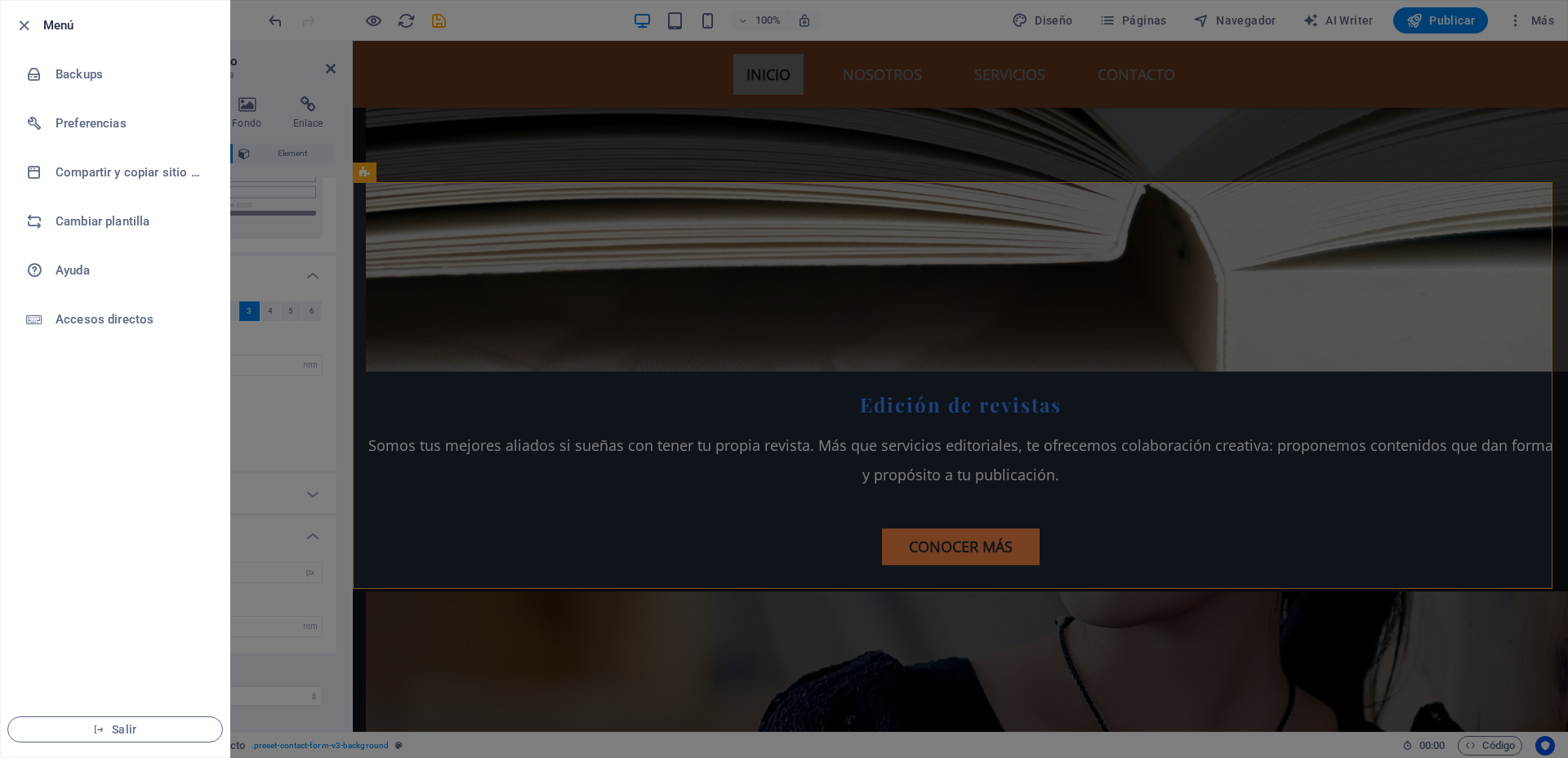
click at [632, 605] on div at bounding box center [784, 379] width 1568 height 758
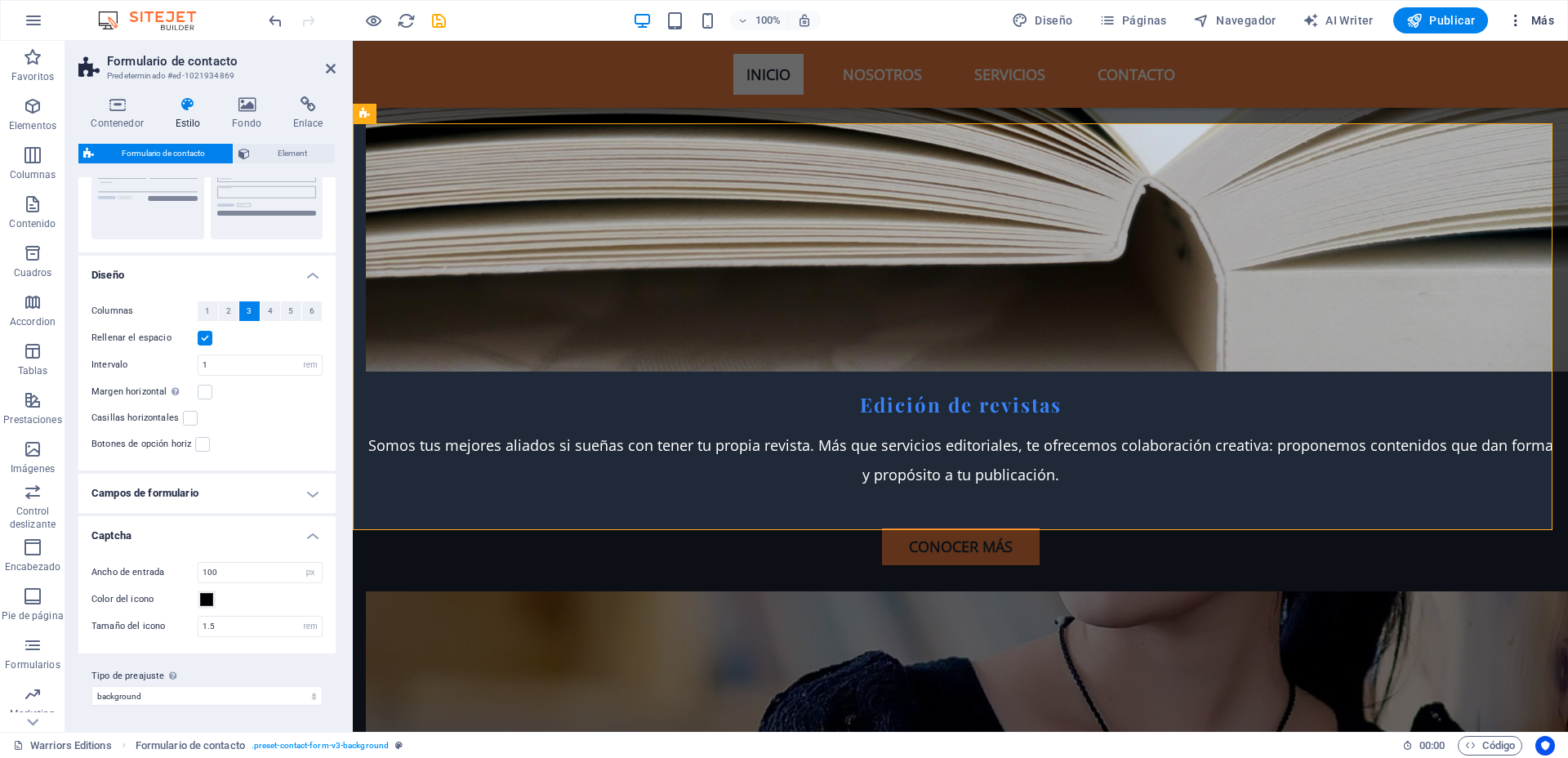
click at [1253, 15] on span "Más" at bounding box center [1530, 20] width 46 height 16
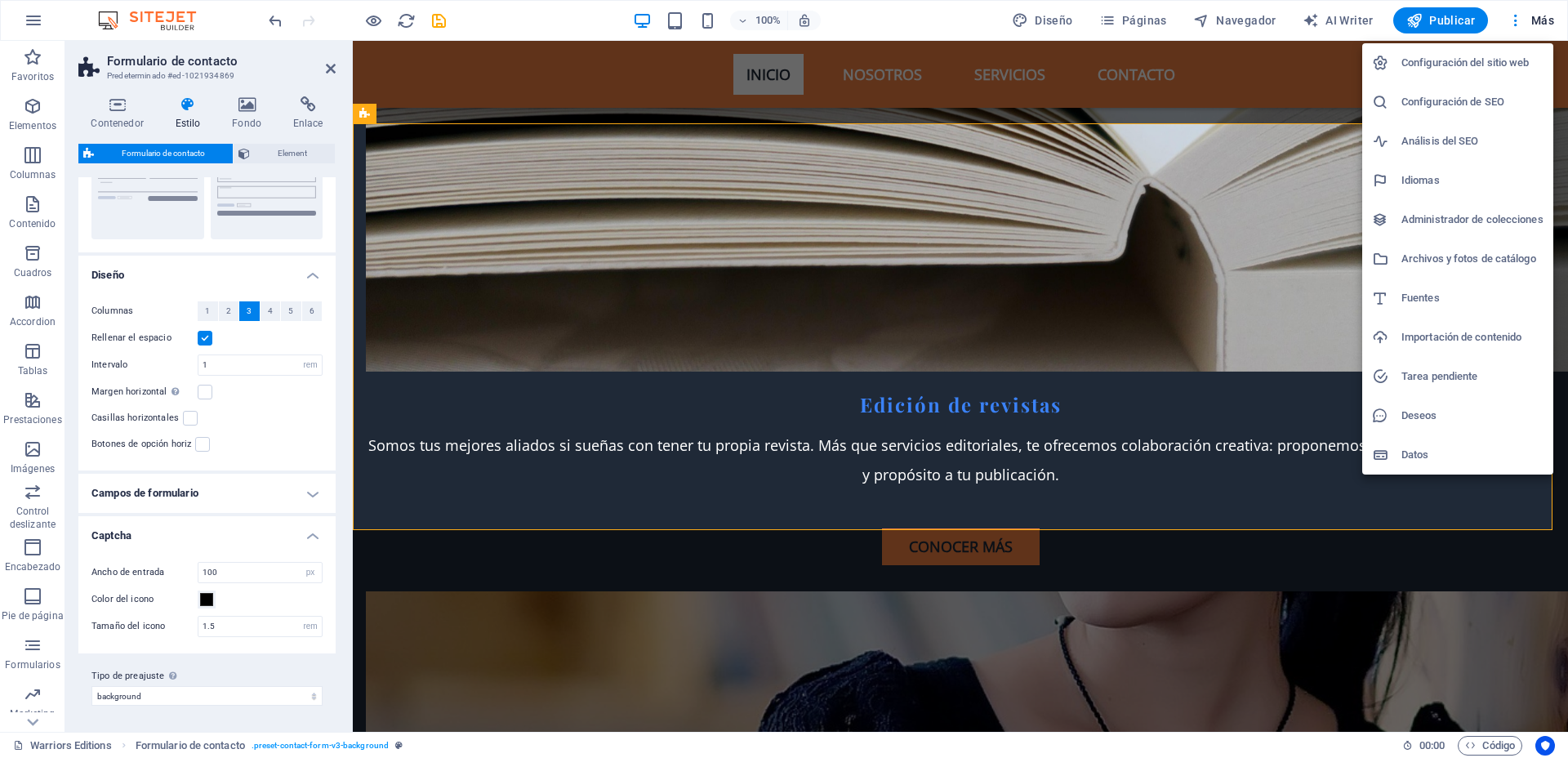
click at [1253, 17] on div at bounding box center [784, 379] width 1568 height 758
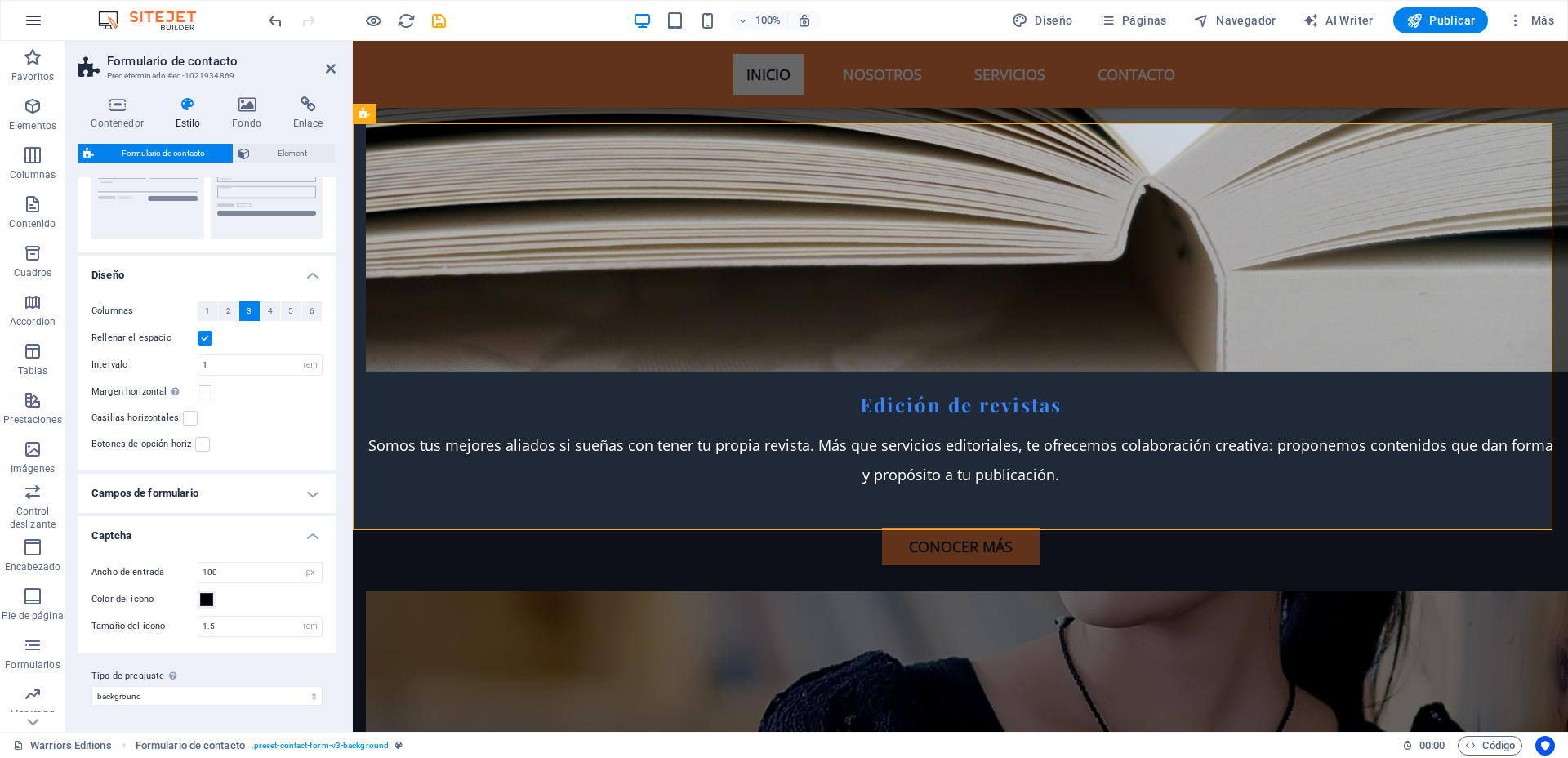
click at [40, 22] on icon "button" at bounding box center [34, 21] width 20 height 20
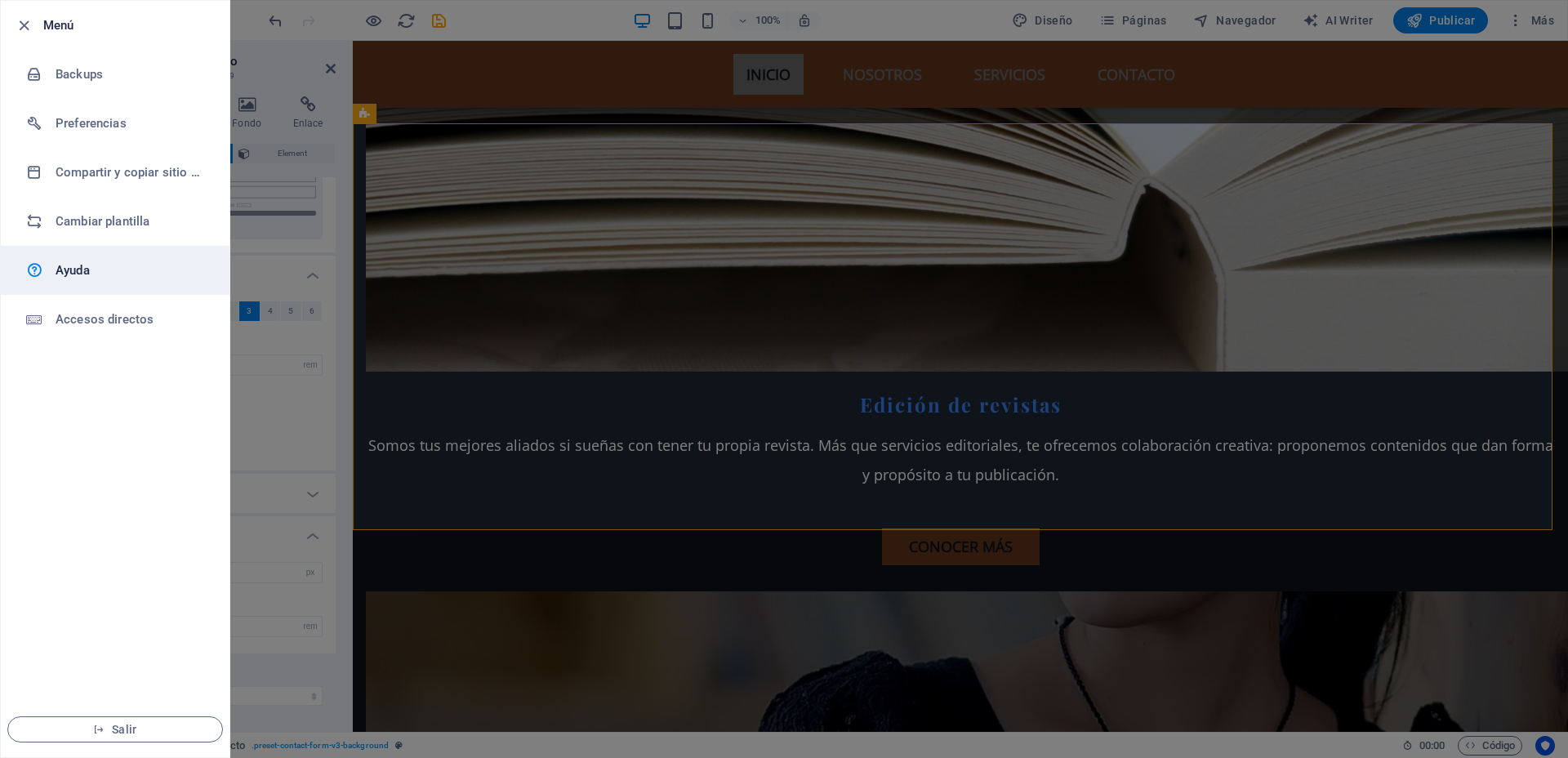
click at [58, 261] on h6 "Ayuda" at bounding box center [131, 271] width 151 height 20
click at [288, 63] on div at bounding box center [784, 379] width 1568 height 758
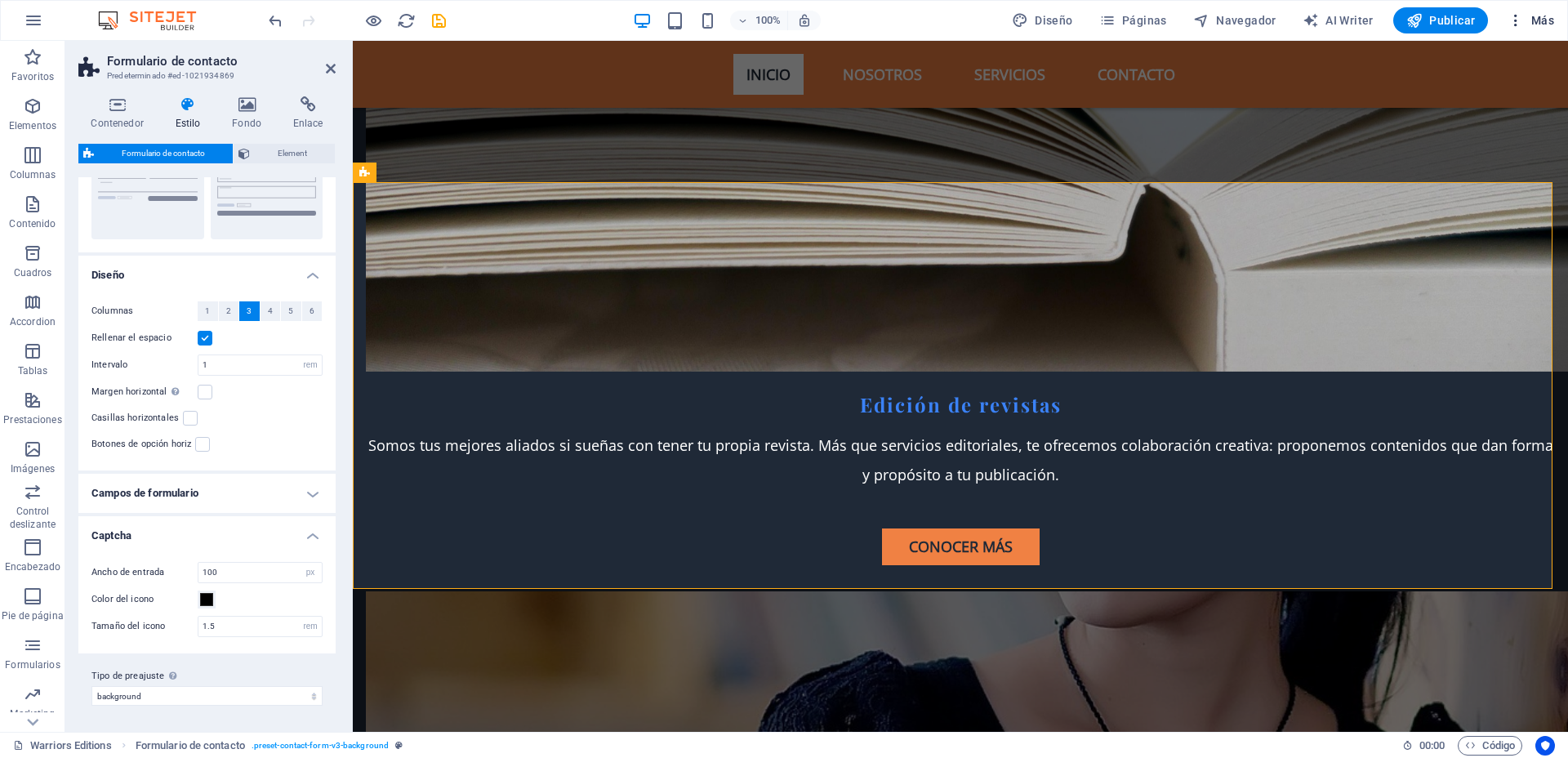
click at [1253, 20] on icon "button" at bounding box center [1515, 20] width 16 height 16
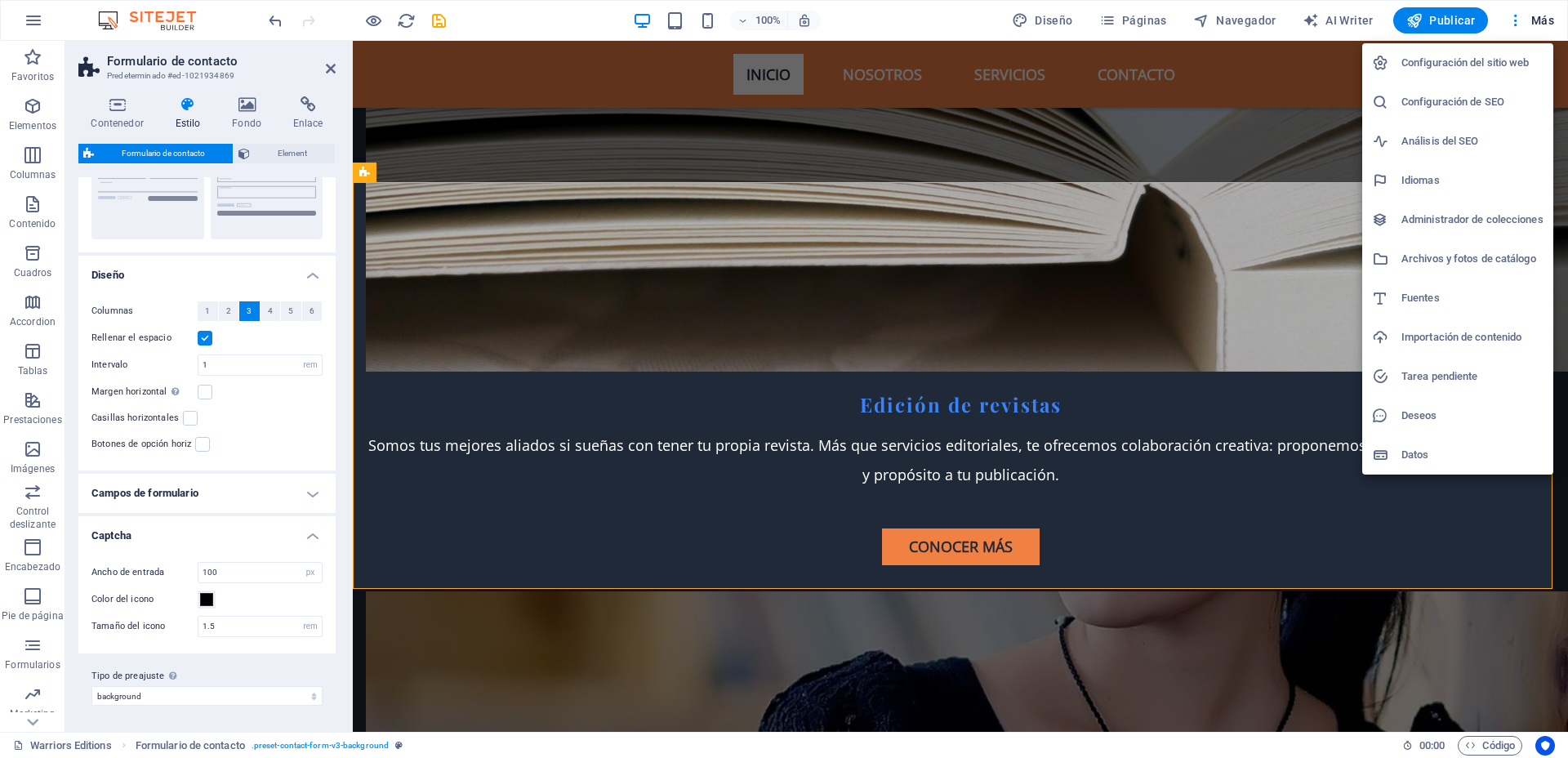
click at [1253, 20] on div at bounding box center [784, 379] width 1568 height 758
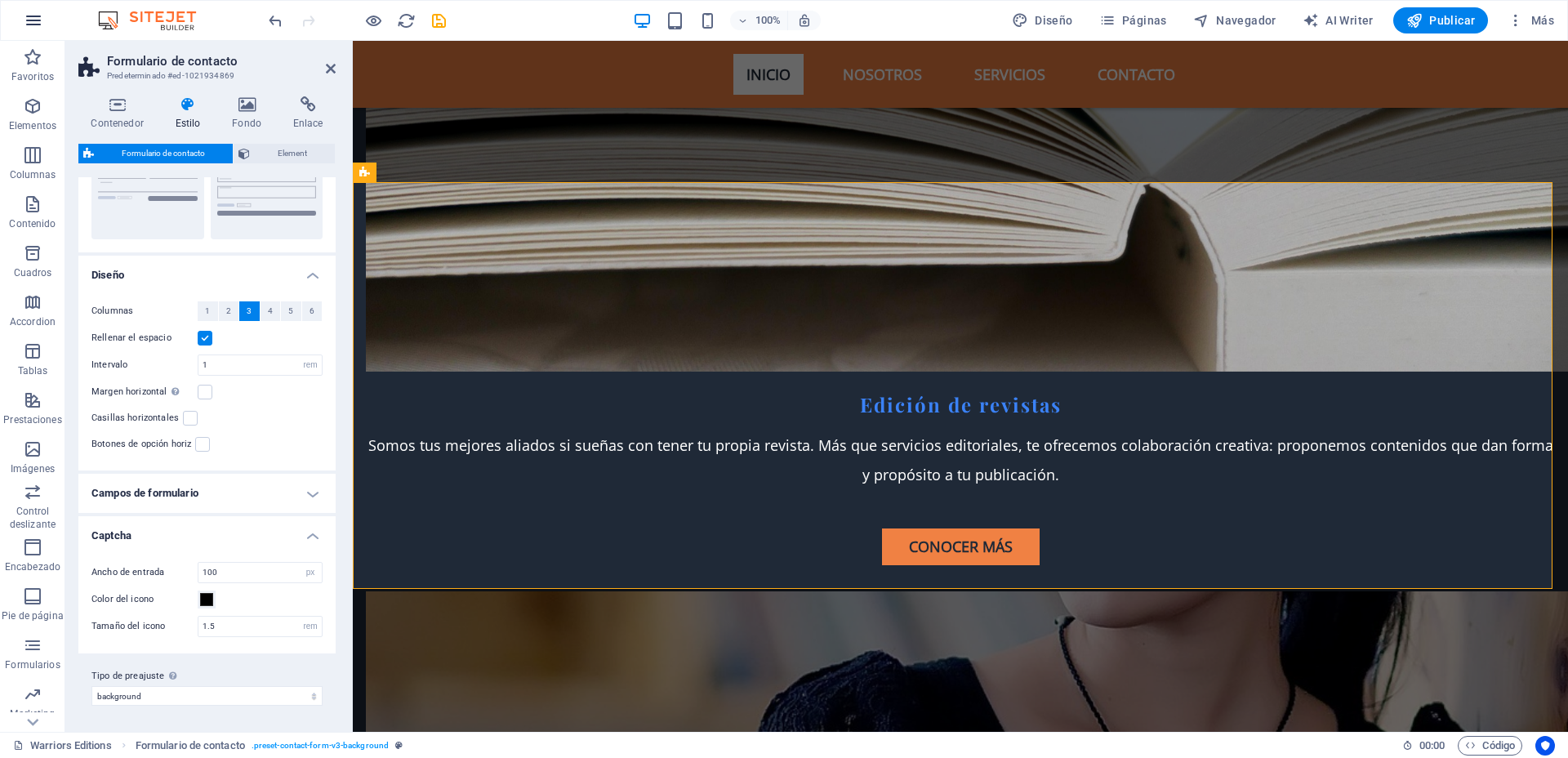
click at [28, 22] on icon "button" at bounding box center [34, 21] width 20 height 20
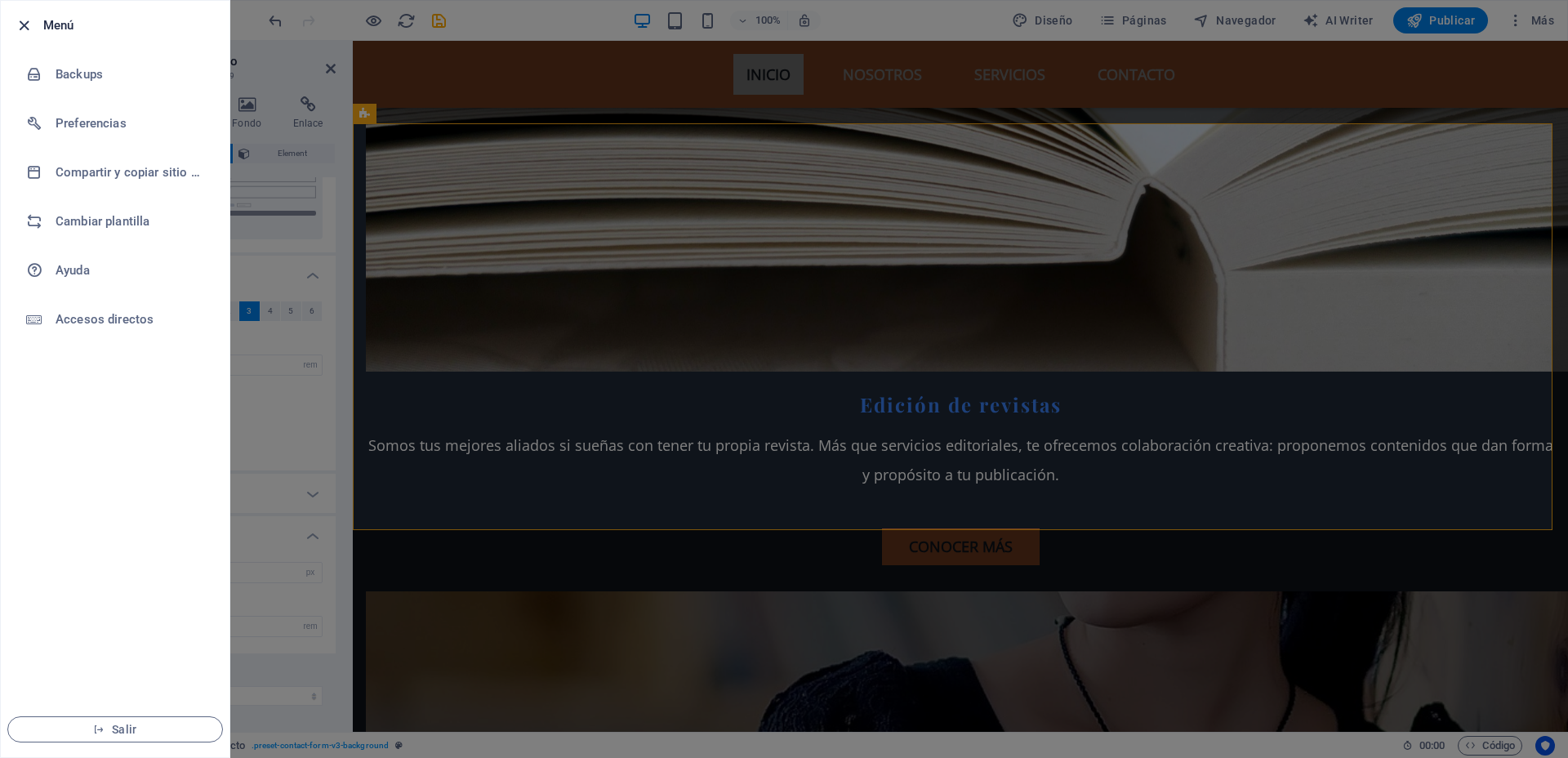
click at [26, 21] on icon "button" at bounding box center [24, 25] width 19 height 19
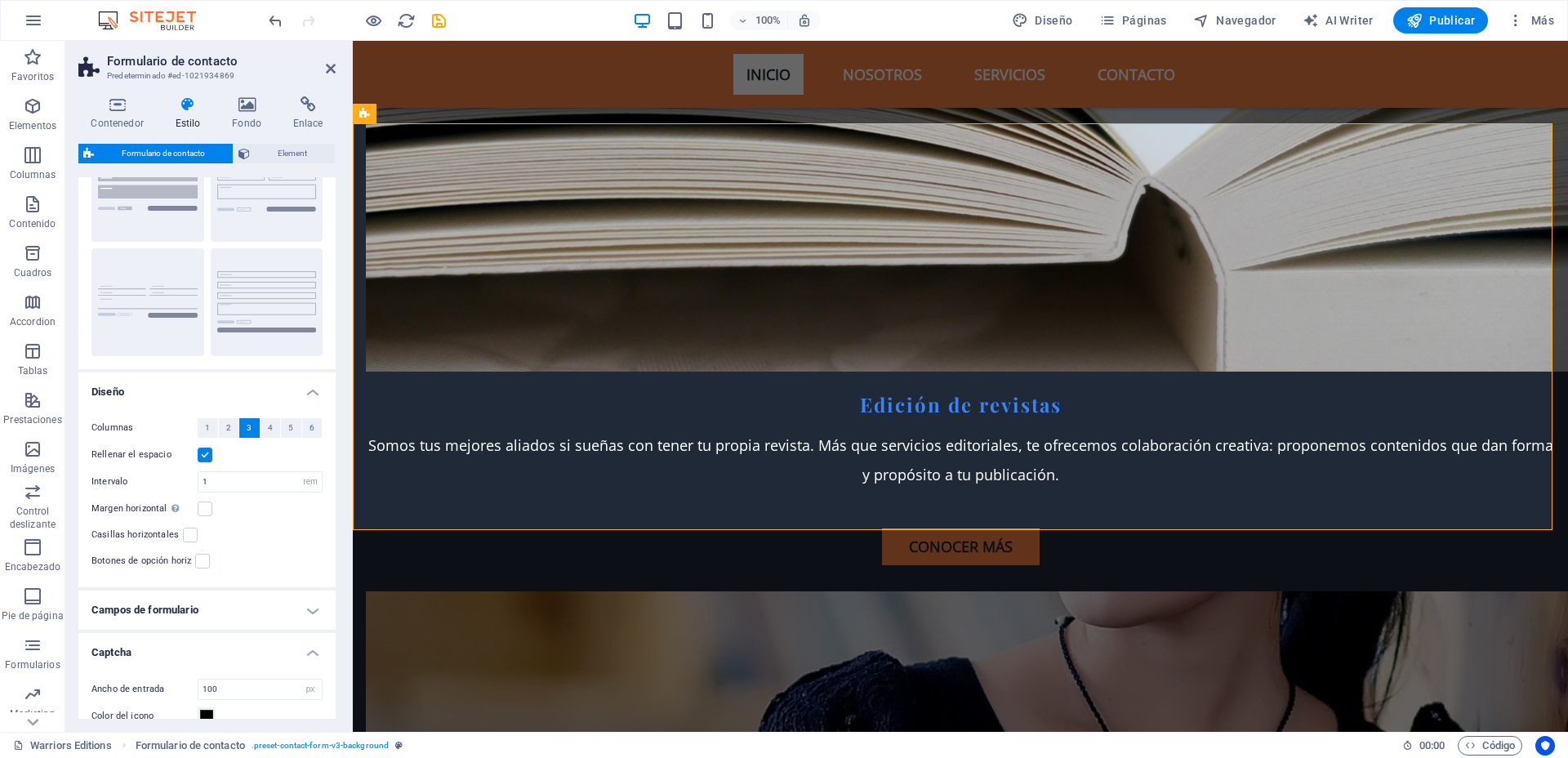
scroll to position [0, 0]
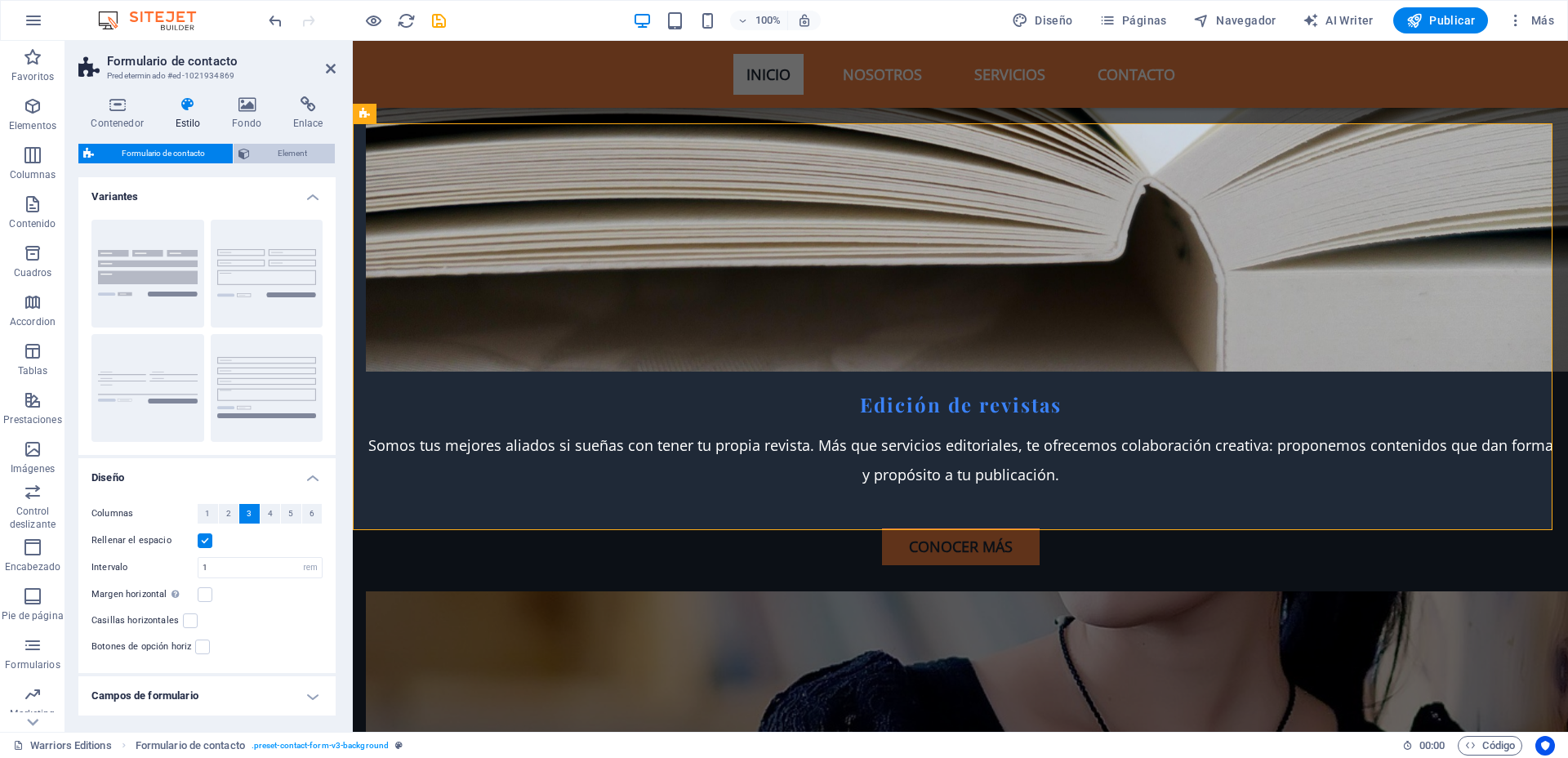
click at [265, 144] on span "Element" at bounding box center [292, 153] width 75 height 20
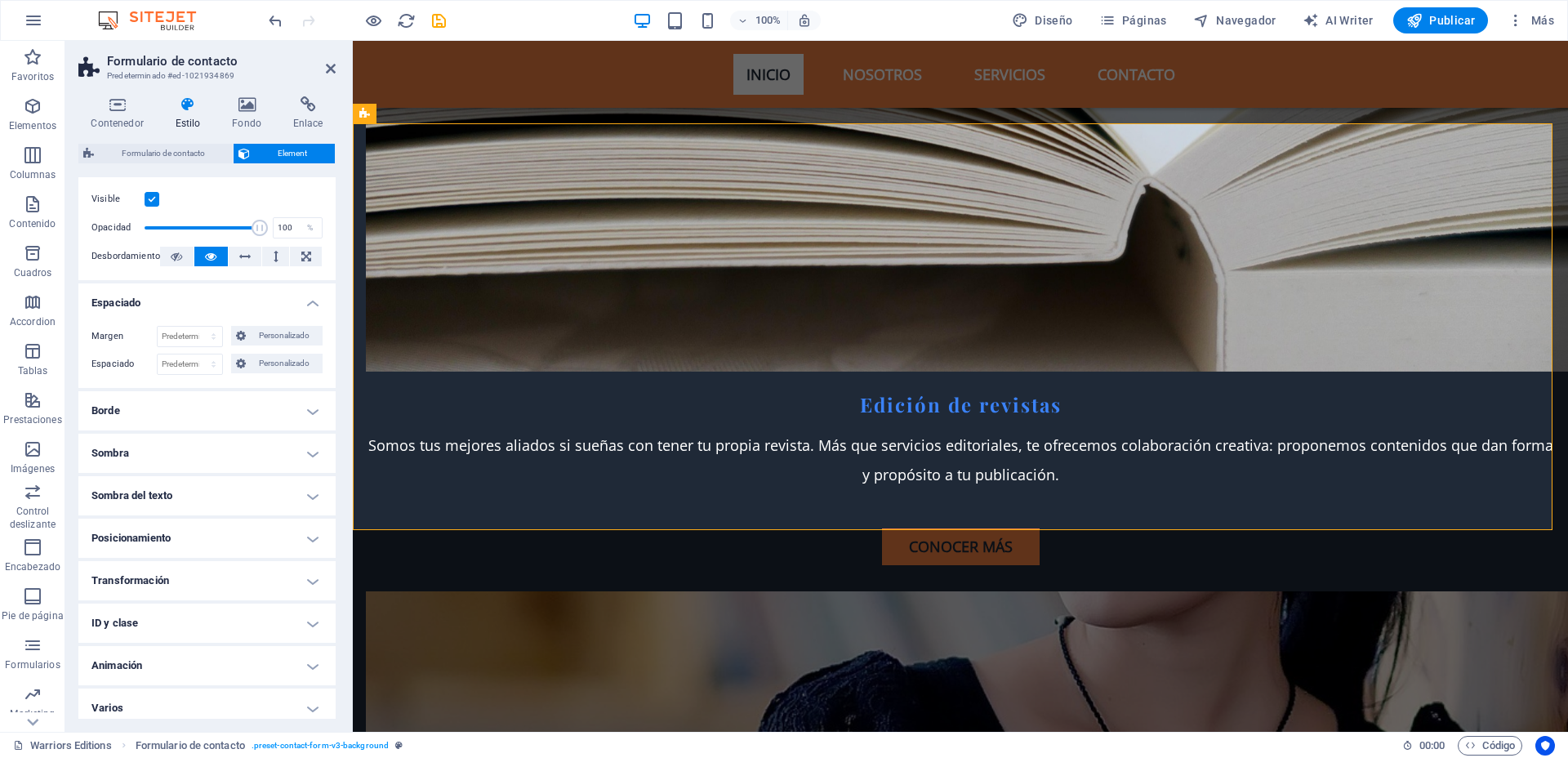
scroll to position [39, 0]
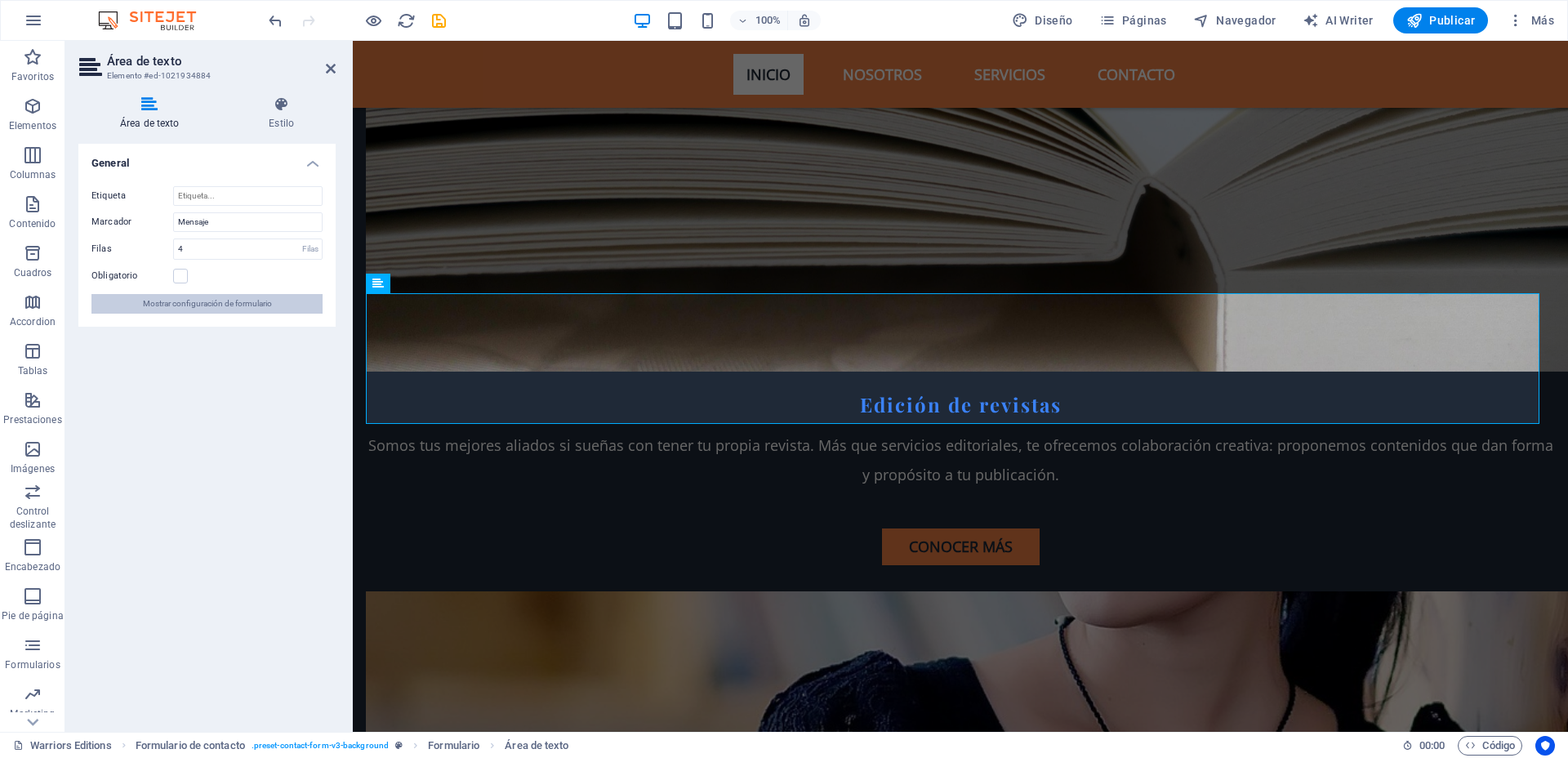
click at [262, 309] on span "Mostrar configuración de formulario" at bounding box center [207, 304] width 129 height 20
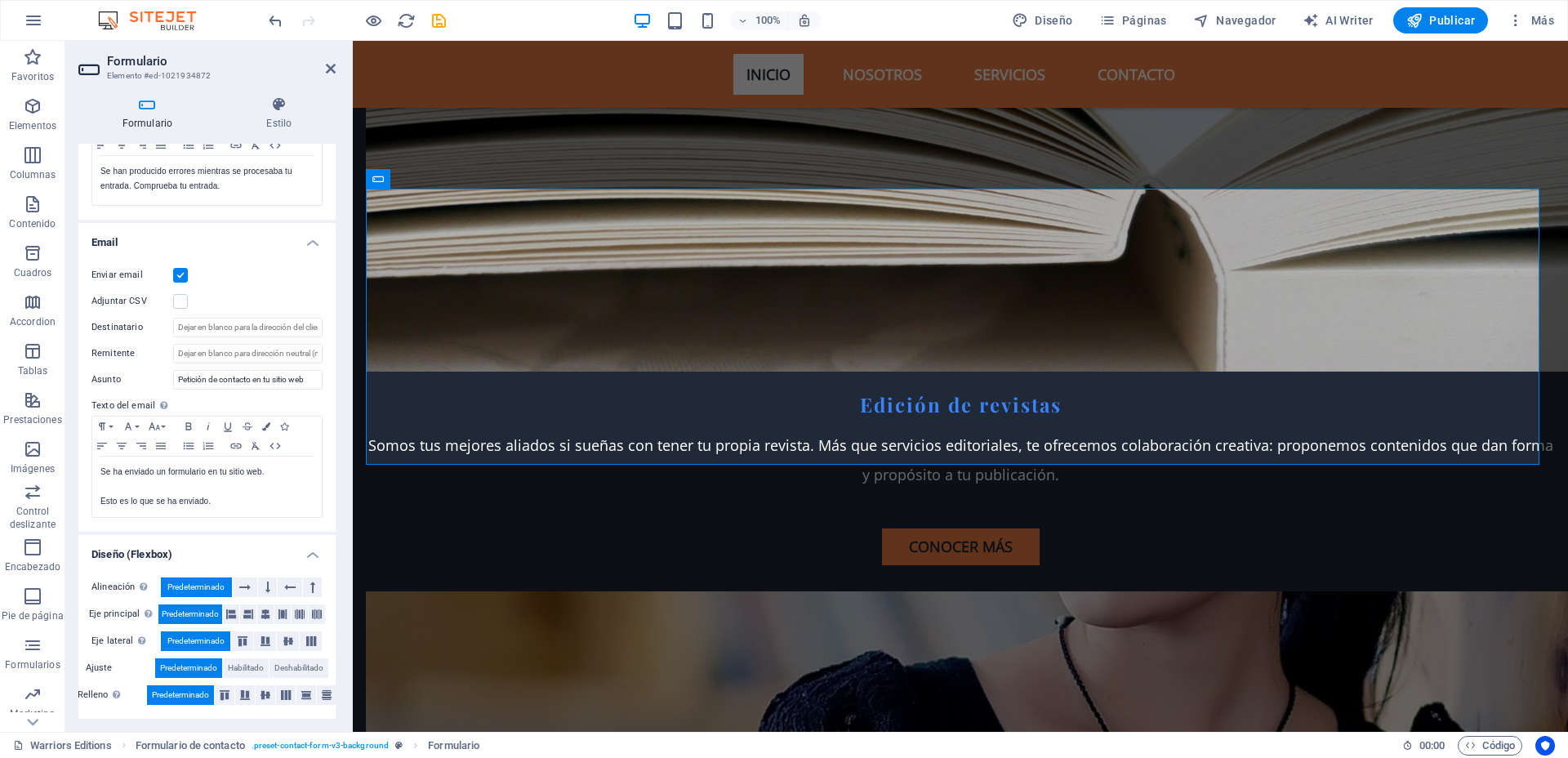
scroll to position [0, 0]
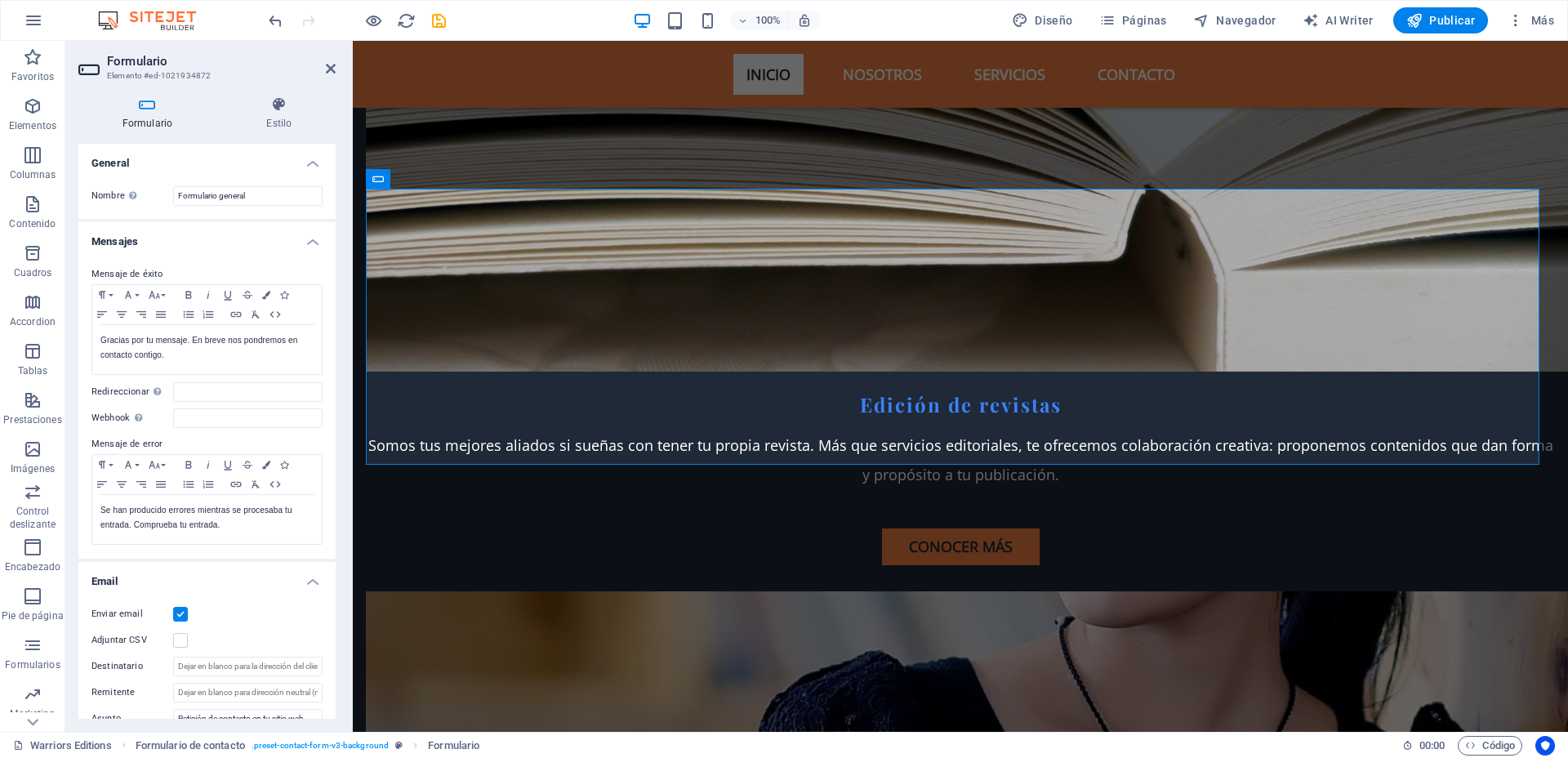
click at [181, 75] on h3 "Elemento #ed-1021934872" at bounding box center [205, 76] width 196 height 15
click at [444, 411] on icon at bounding box center [444, 410] width 9 height 17
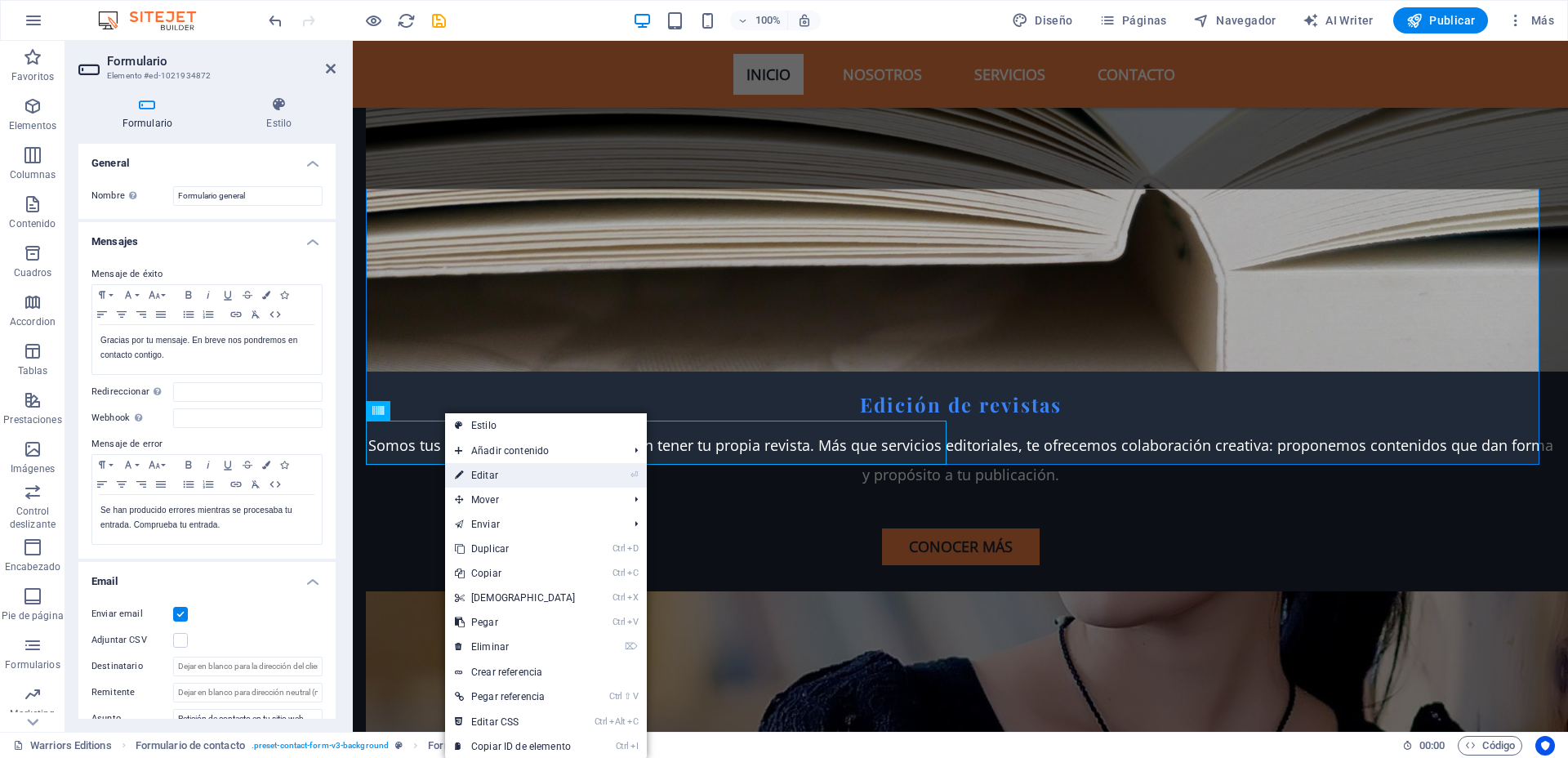
click at [492, 470] on link "⏎ Editar" at bounding box center [514, 475] width 141 height 25
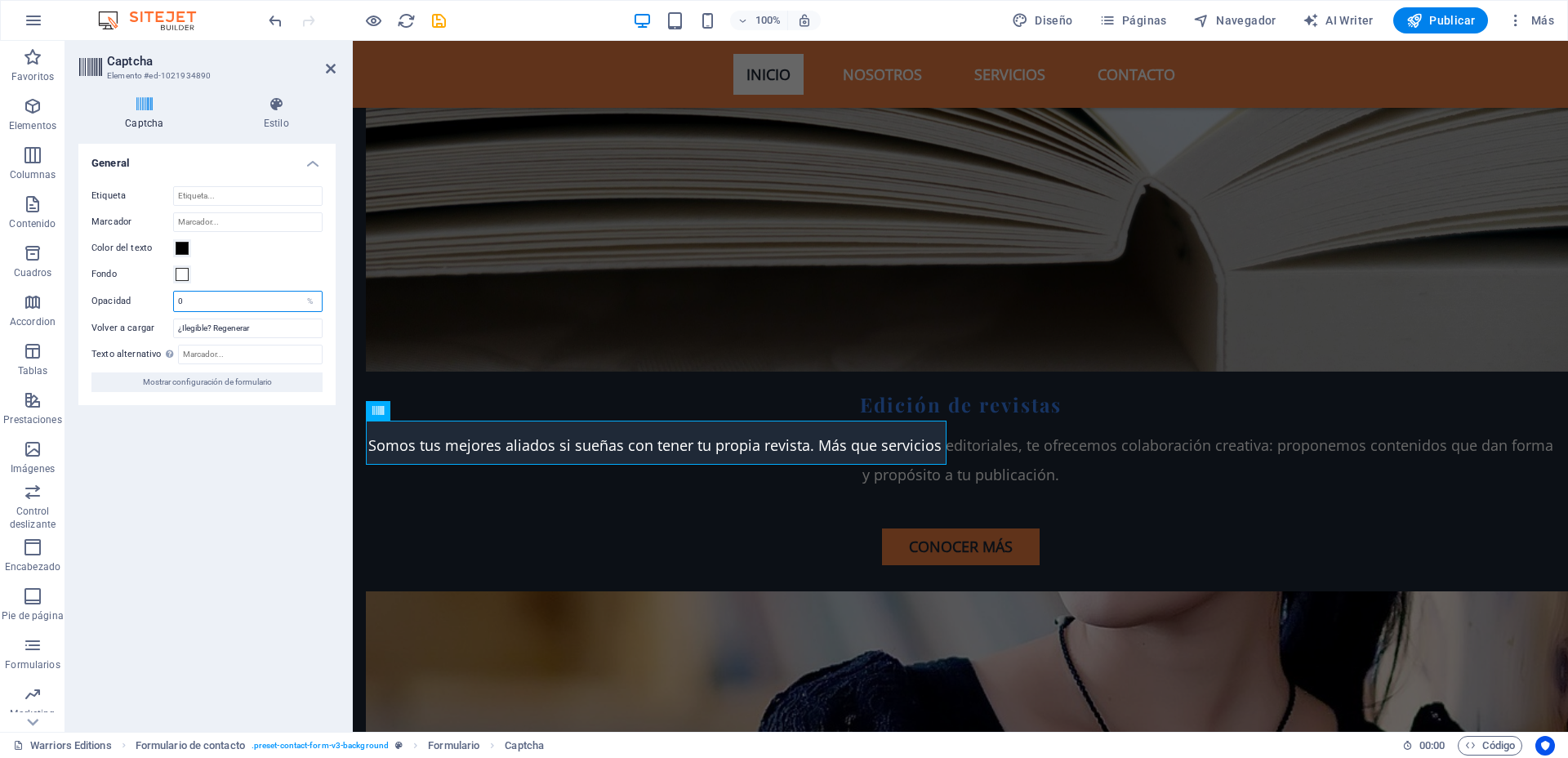
click at [231, 296] on input "0" at bounding box center [248, 301] width 148 height 20
type input "100"
click at [285, 265] on div "Fondo" at bounding box center [207, 275] width 231 height 20
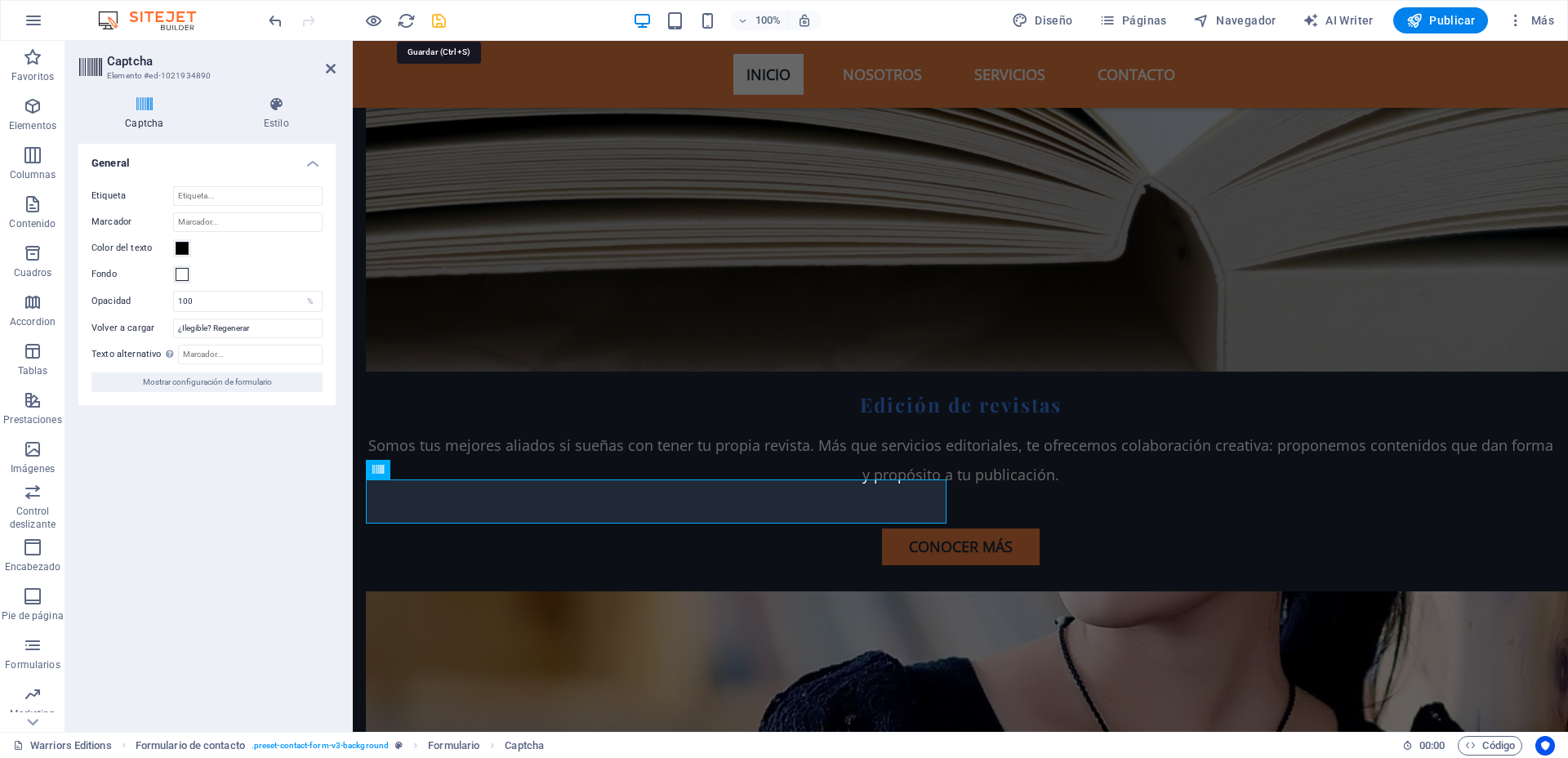
click at [443, 18] on icon "save" at bounding box center [438, 21] width 19 height 19
checkbox input "false"
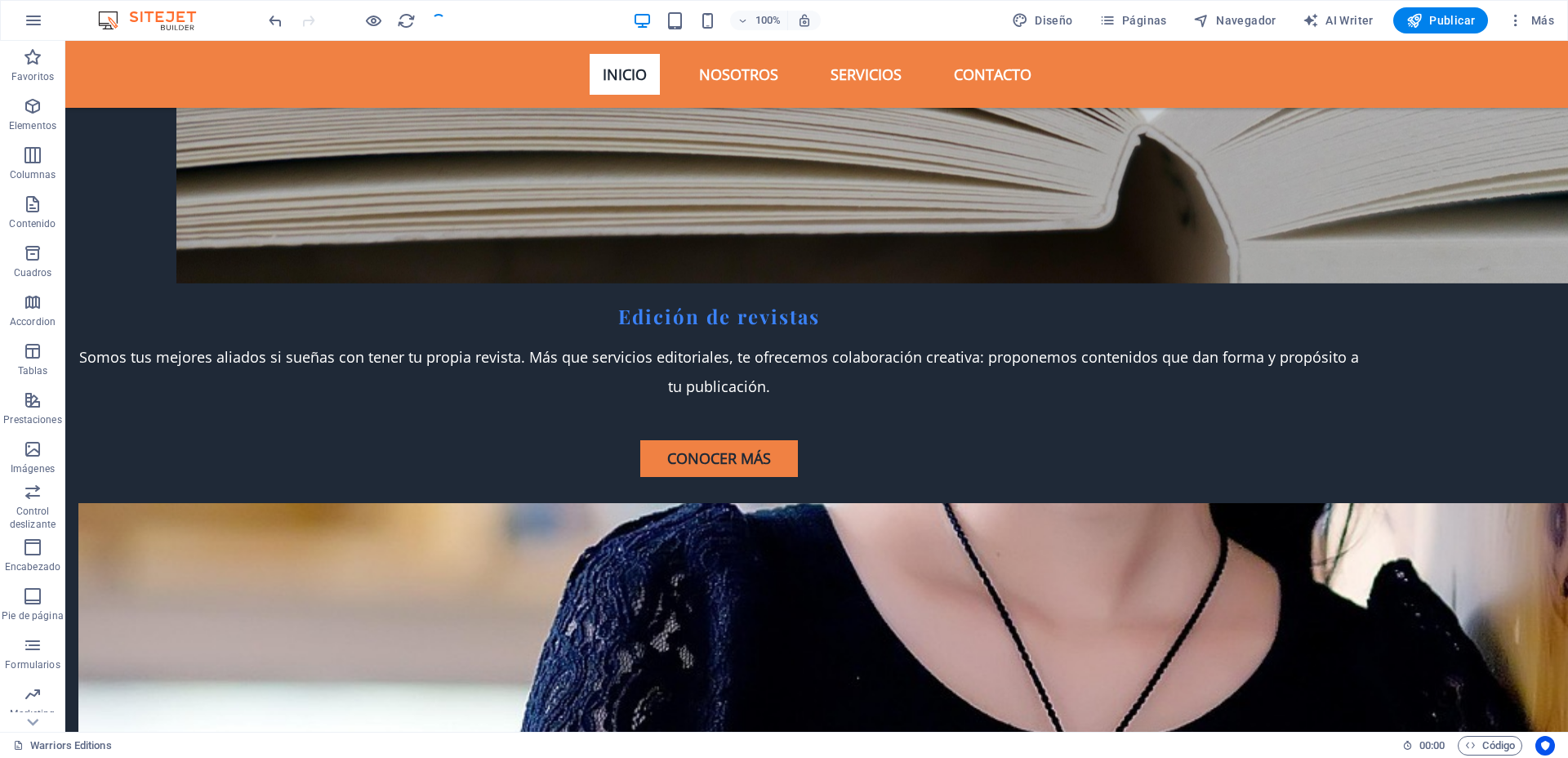
scroll to position [4866, 0]
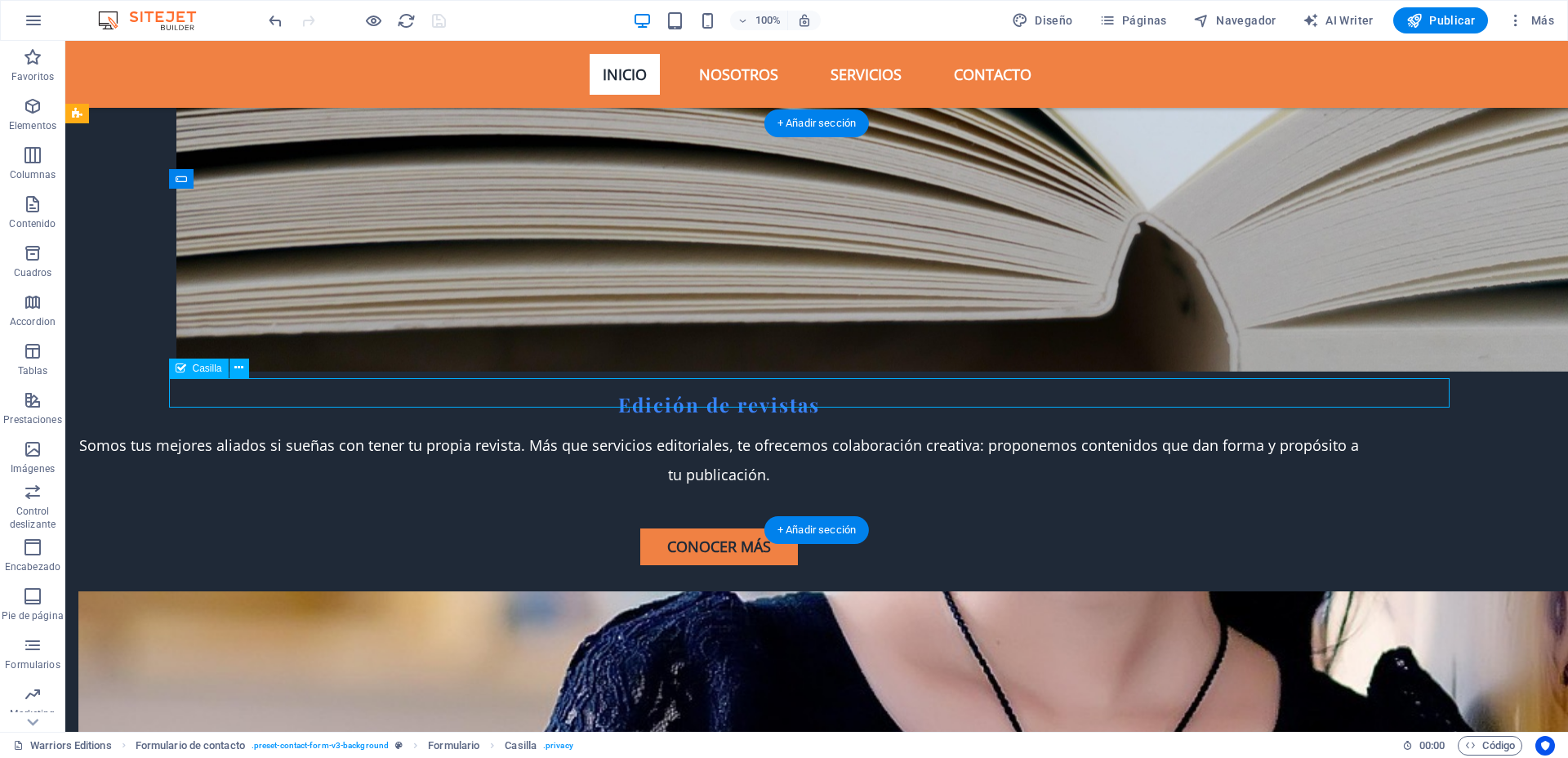
scroll to position [4925, 0]
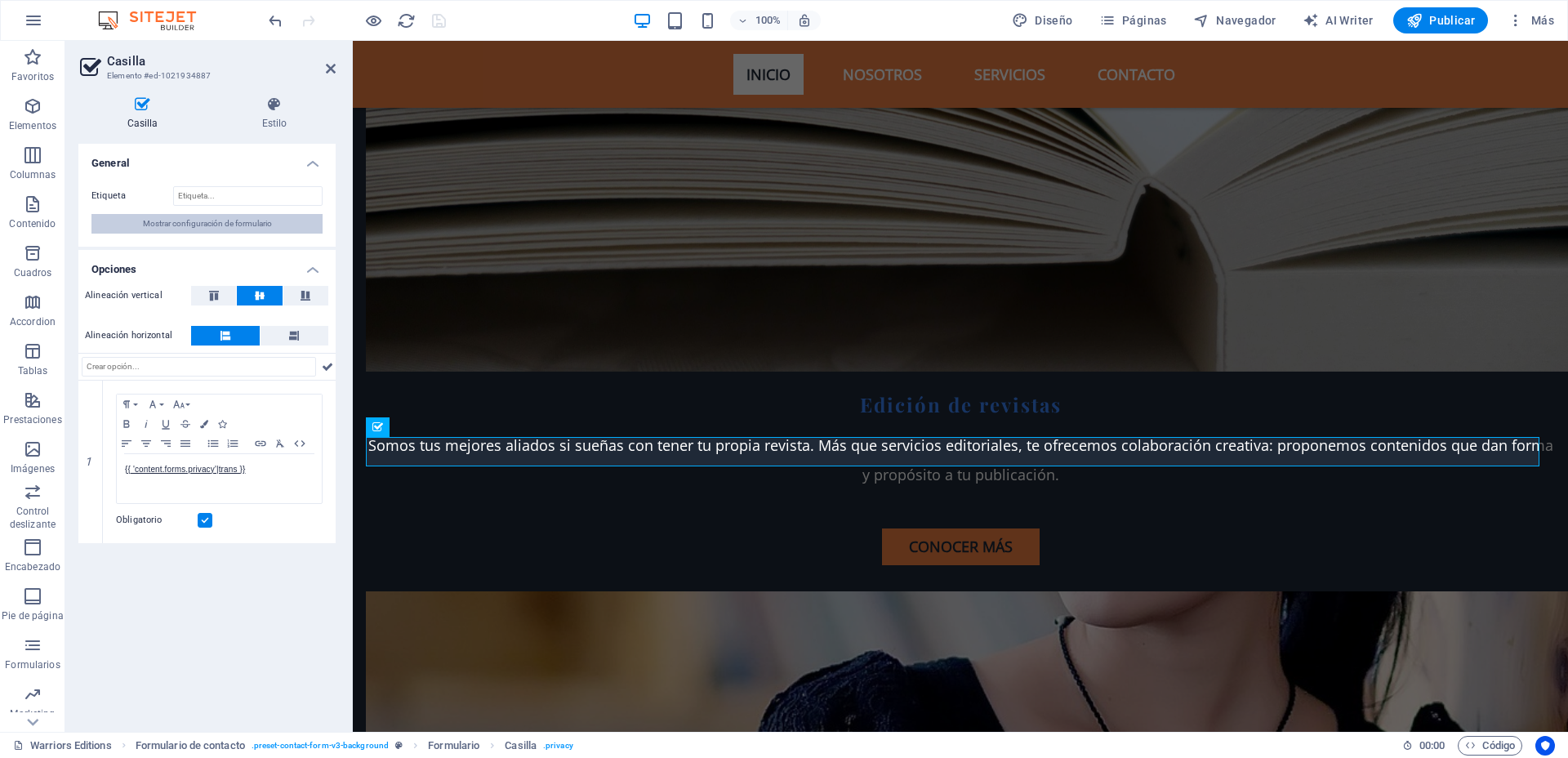
click at [220, 224] on span "Mostrar configuración de formulario" at bounding box center [207, 224] width 129 height 20
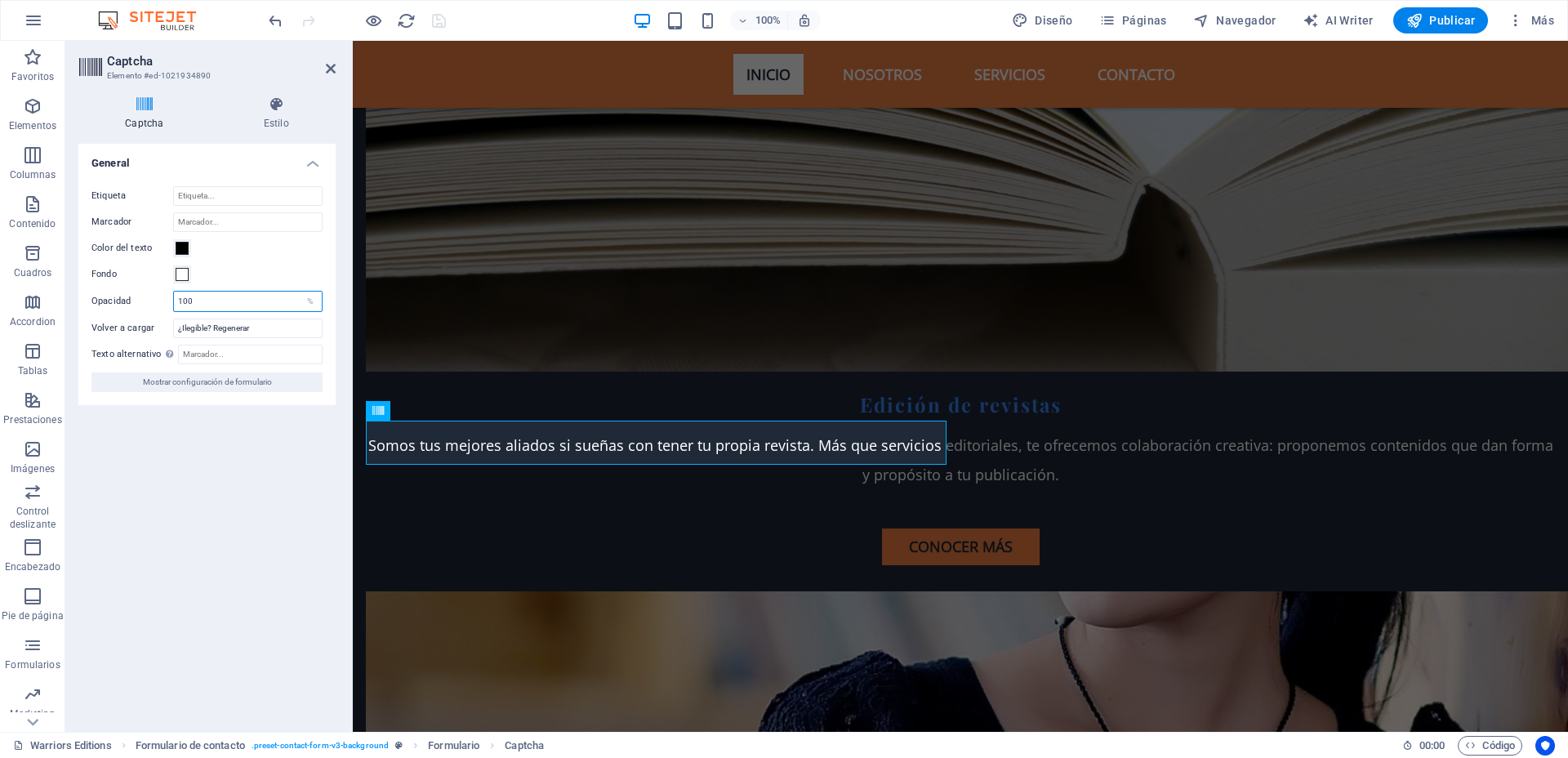
drag, startPoint x: 210, startPoint y: 298, endPoint x: 138, endPoint y: 290, distance: 72.4
click at [138, 290] on div "Opacidad 100 %" at bounding box center [207, 300] width 231 height 21
click at [267, 256] on div "Color del texto" at bounding box center [207, 249] width 231 height 20
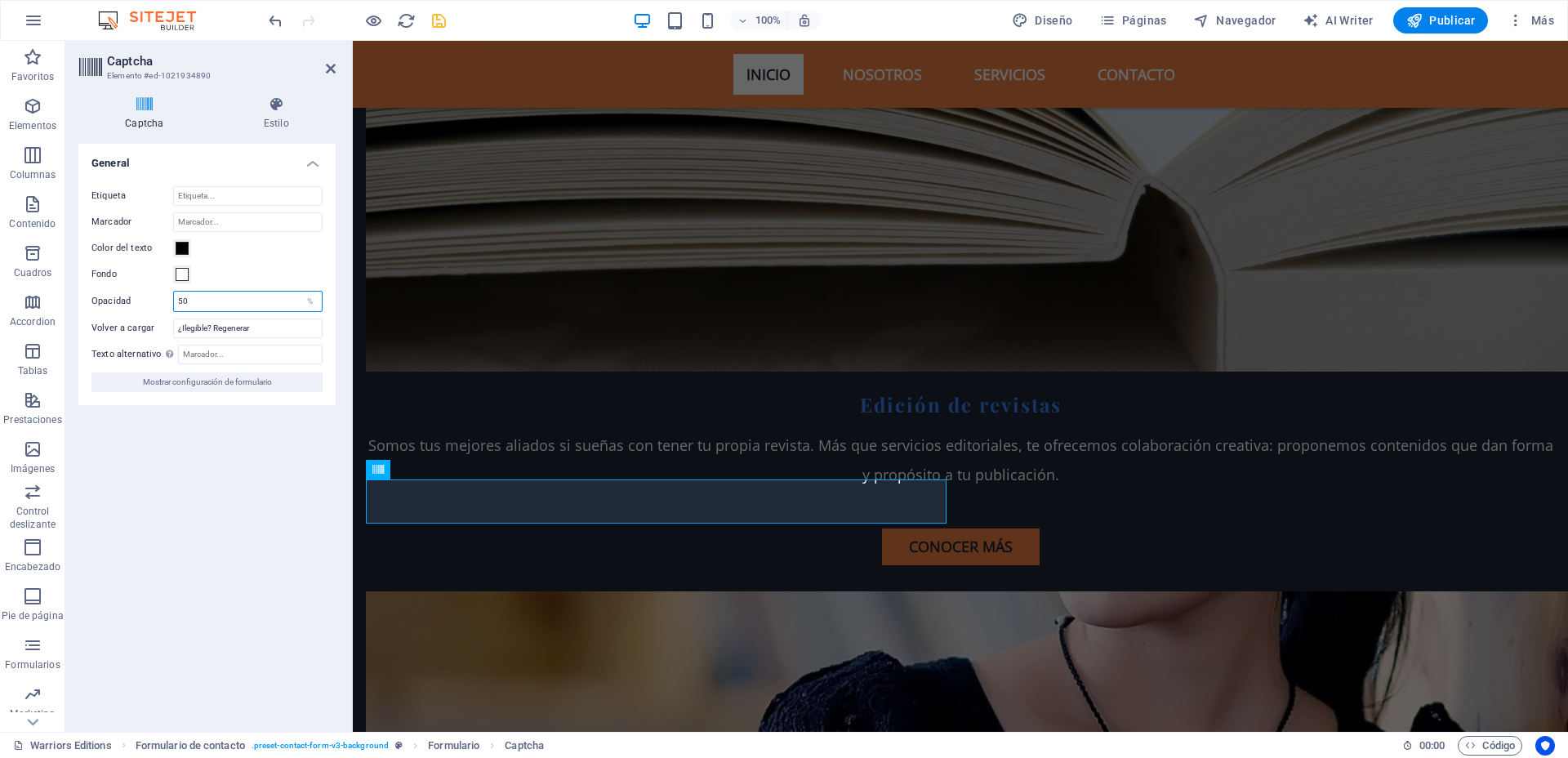
drag, startPoint x: 200, startPoint y: 293, endPoint x: 175, endPoint y: 293, distance: 25.0
click at [175, 293] on input "50" at bounding box center [248, 301] width 148 height 20
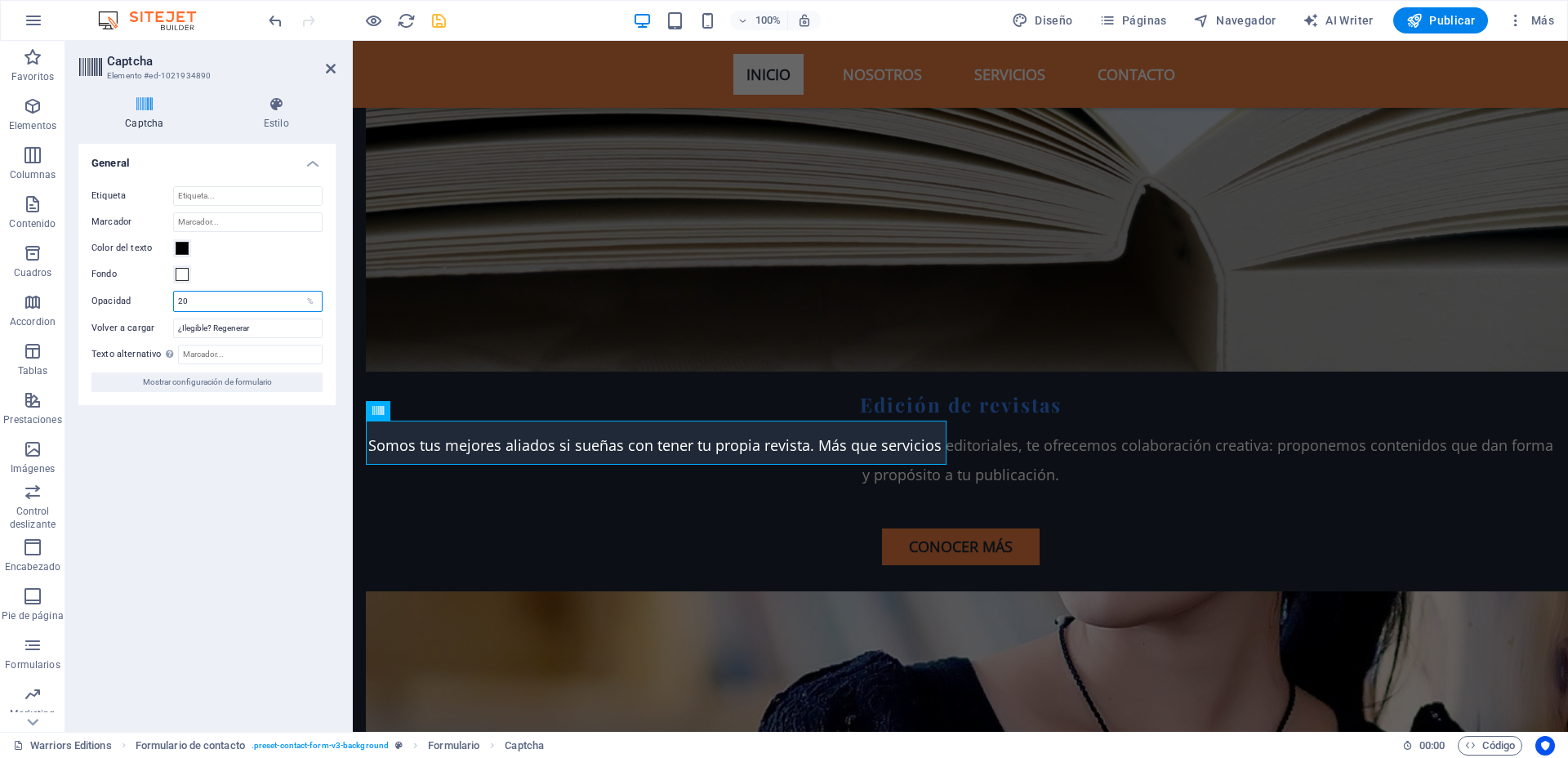
type input "20"
click at [288, 241] on div "Color del texto" at bounding box center [207, 249] width 231 height 20
click at [249, 566] on div "Turnstile Turnstile de Cloudfare es una integración de terceros que ofrece capt…" at bounding box center [206, 430] width 257 height 575
click at [219, 218] on input "Marcador" at bounding box center [248, 222] width 150 height 20
click at [222, 191] on input "Etiqueta" at bounding box center [248, 196] width 150 height 20
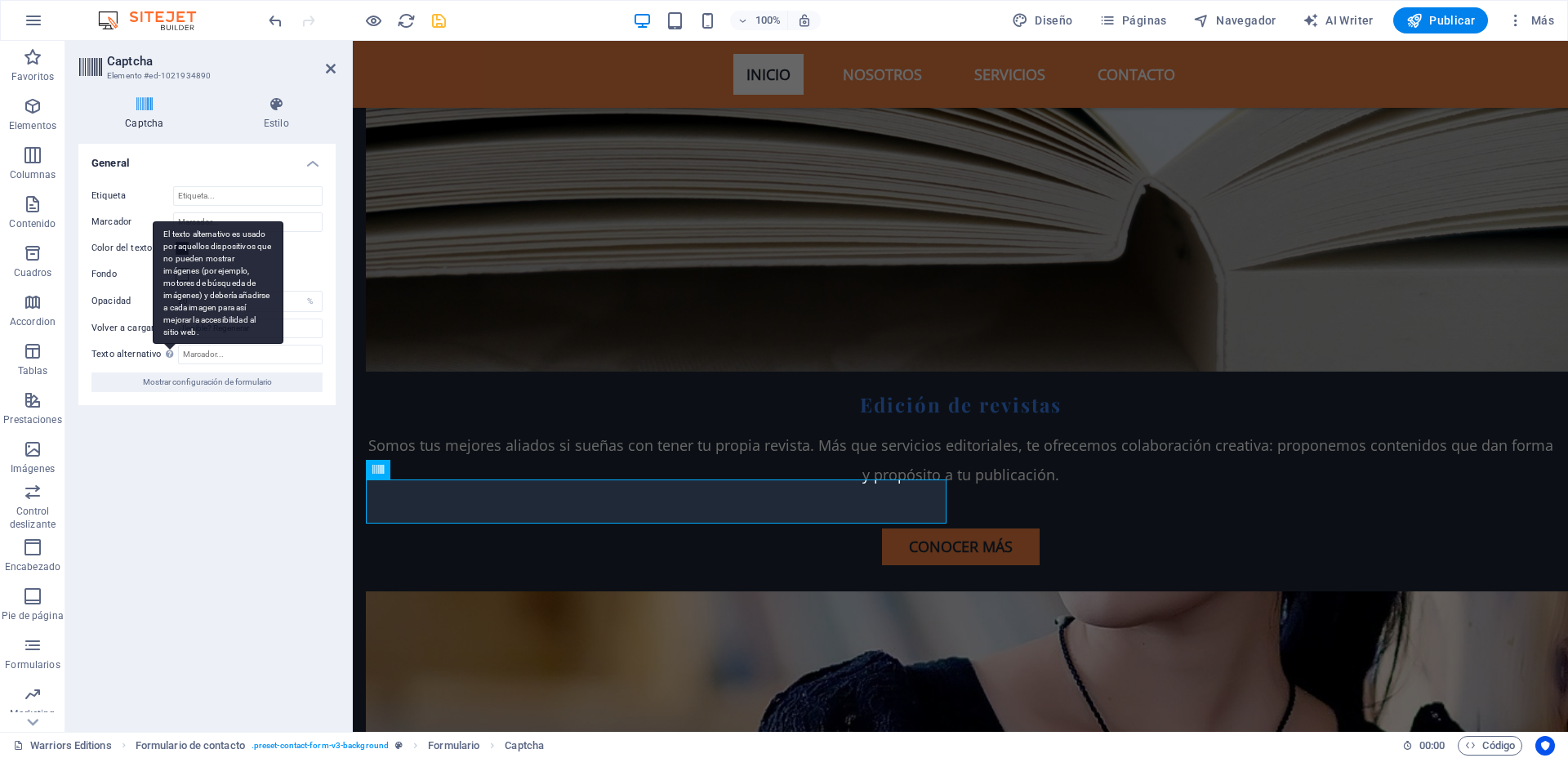
click at [170, 344] on div "El texto alternativo es usado por aquellos dispositivos que no pueden mostrar i…" at bounding box center [218, 282] width 131 height 123
click at [178, 354] on input "Texto alternativo El texto alternativo es usado por aquellos dispositivos que n…" at bounding box center [250, 355] width 144 height 20
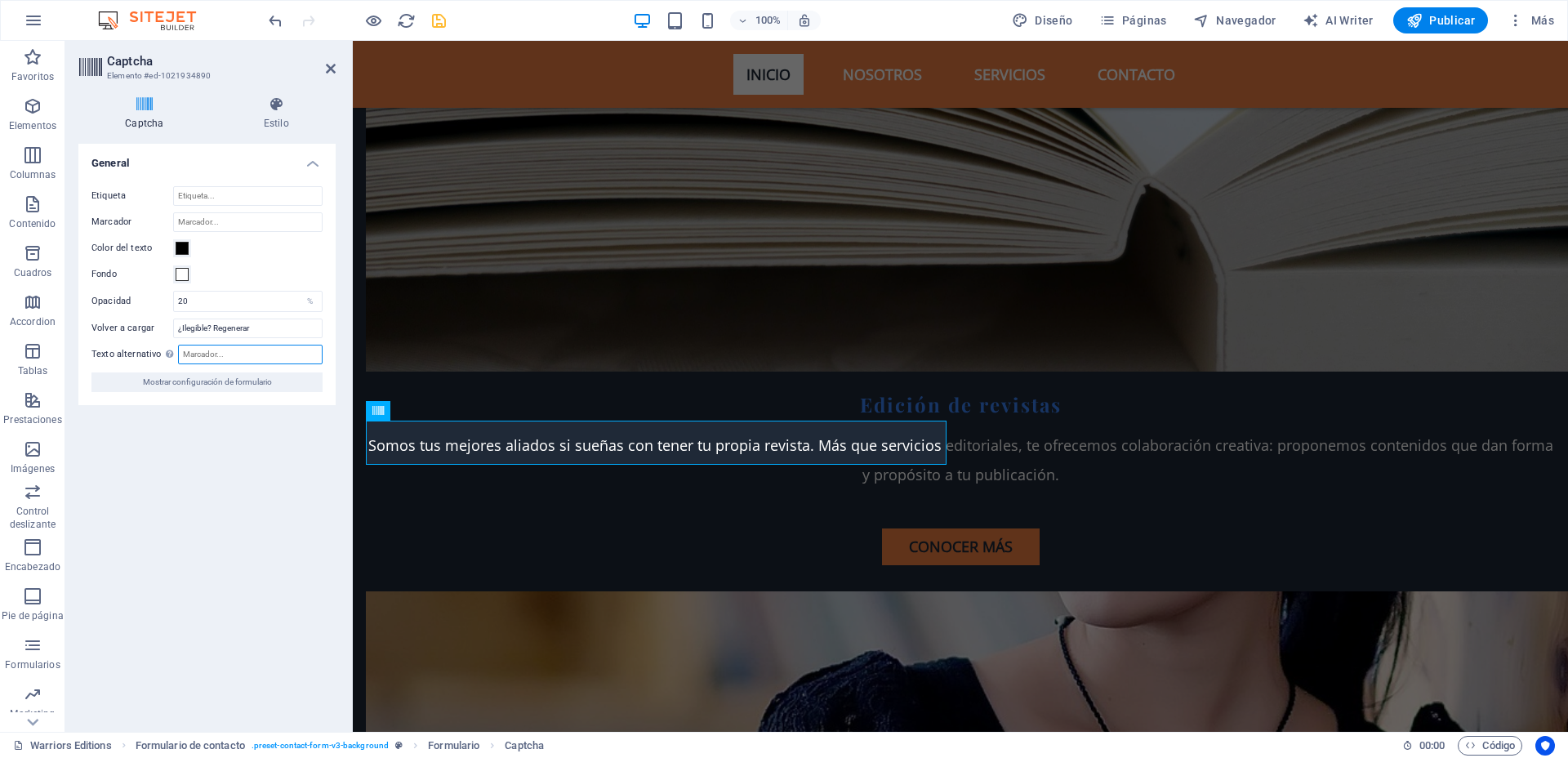
click at [228, 352] on input "Texto alternativo El texto alternativo es usado por aquellos dispositivos que n…" at bounding box center [250, 355] width 144 height 20
click at [436, 370] on icon at bounding box center [436, 368] width 9 height 17
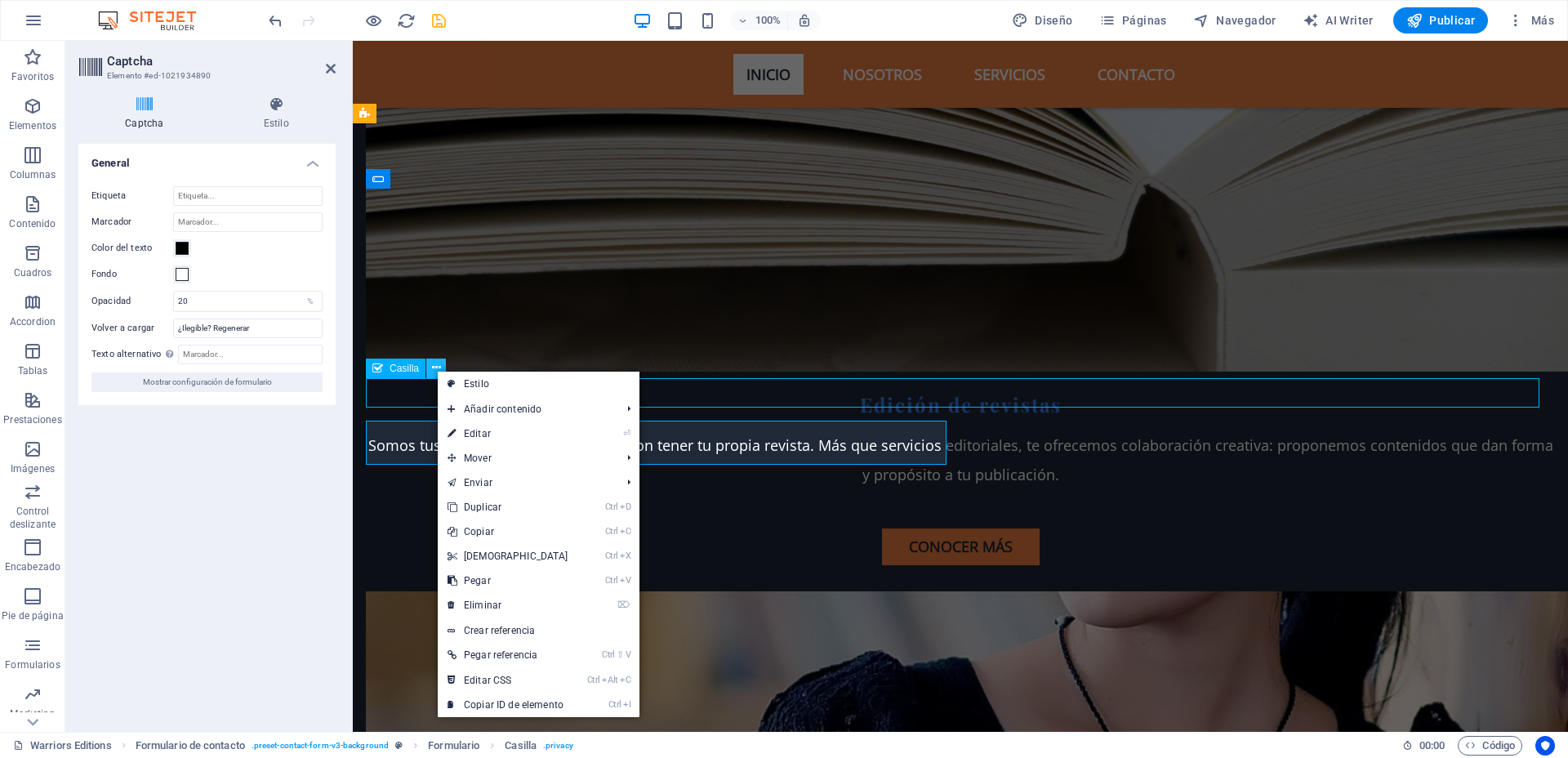
scroll to position [4866, 0]
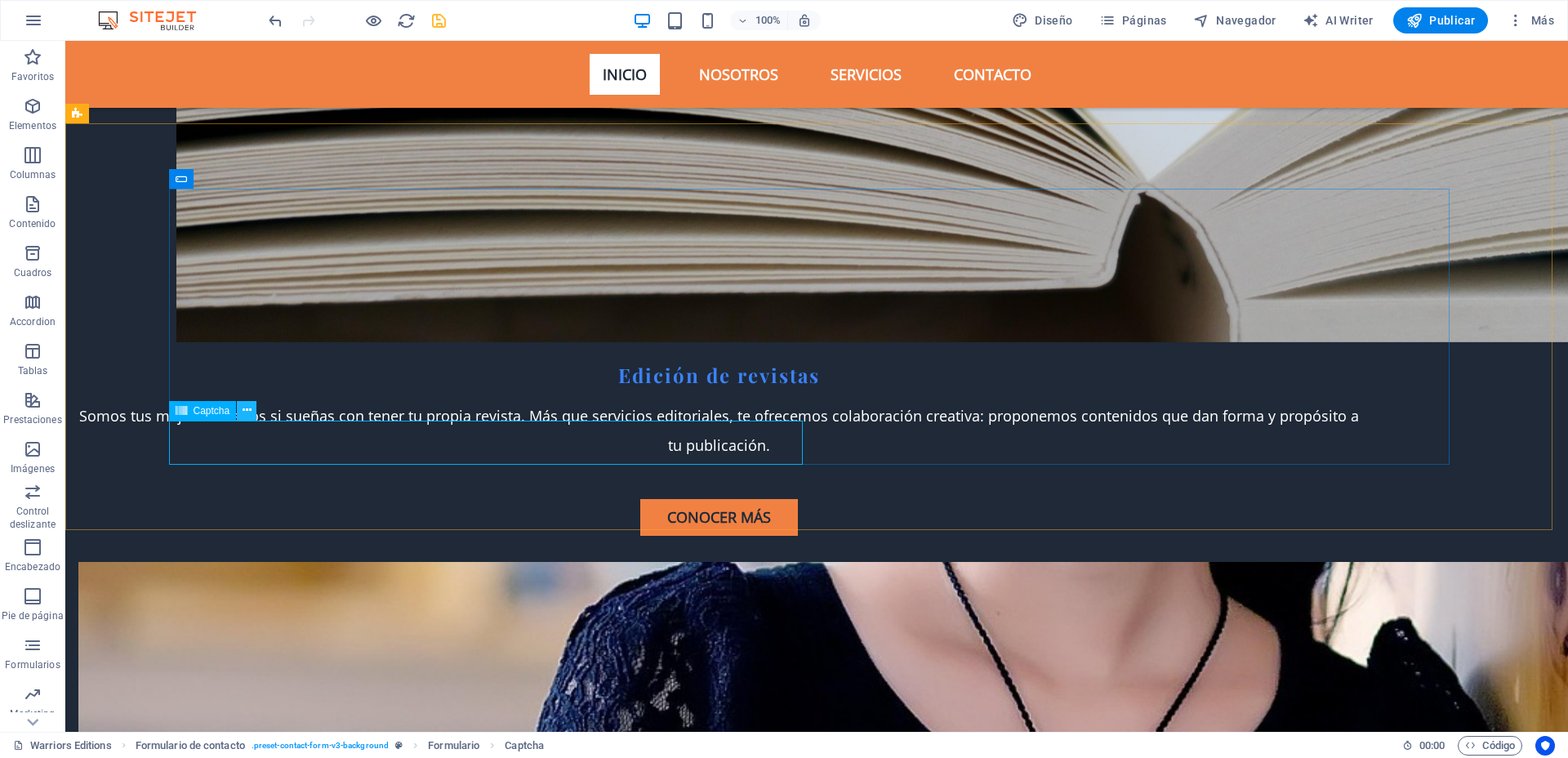
click at [249, 408] on icon at bounding box center [247, 410] width 9 height 17
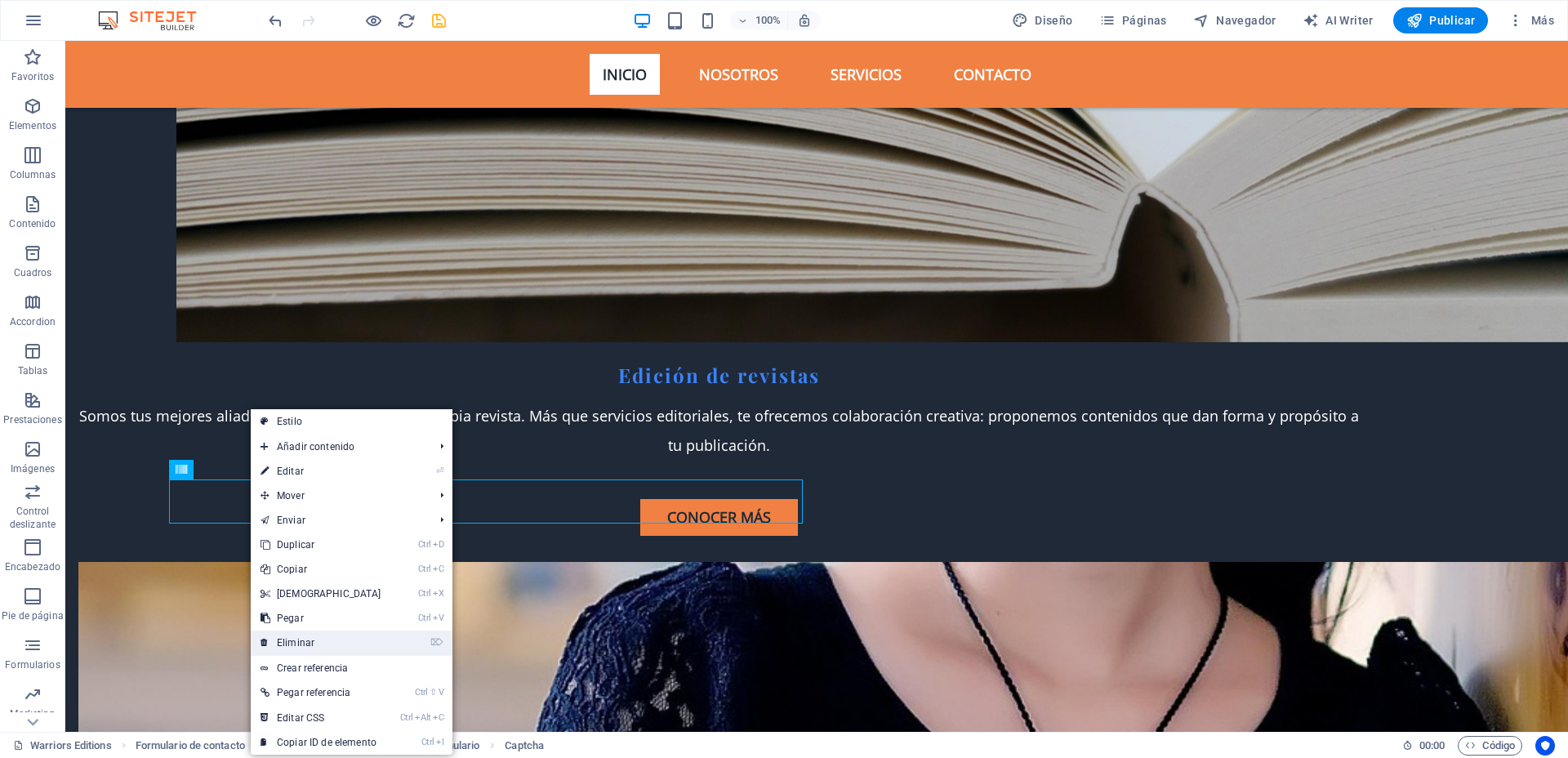
click at [329, 605] on link "⌦ Eliminar" at bounding box center [320, 643] width 141 height 25
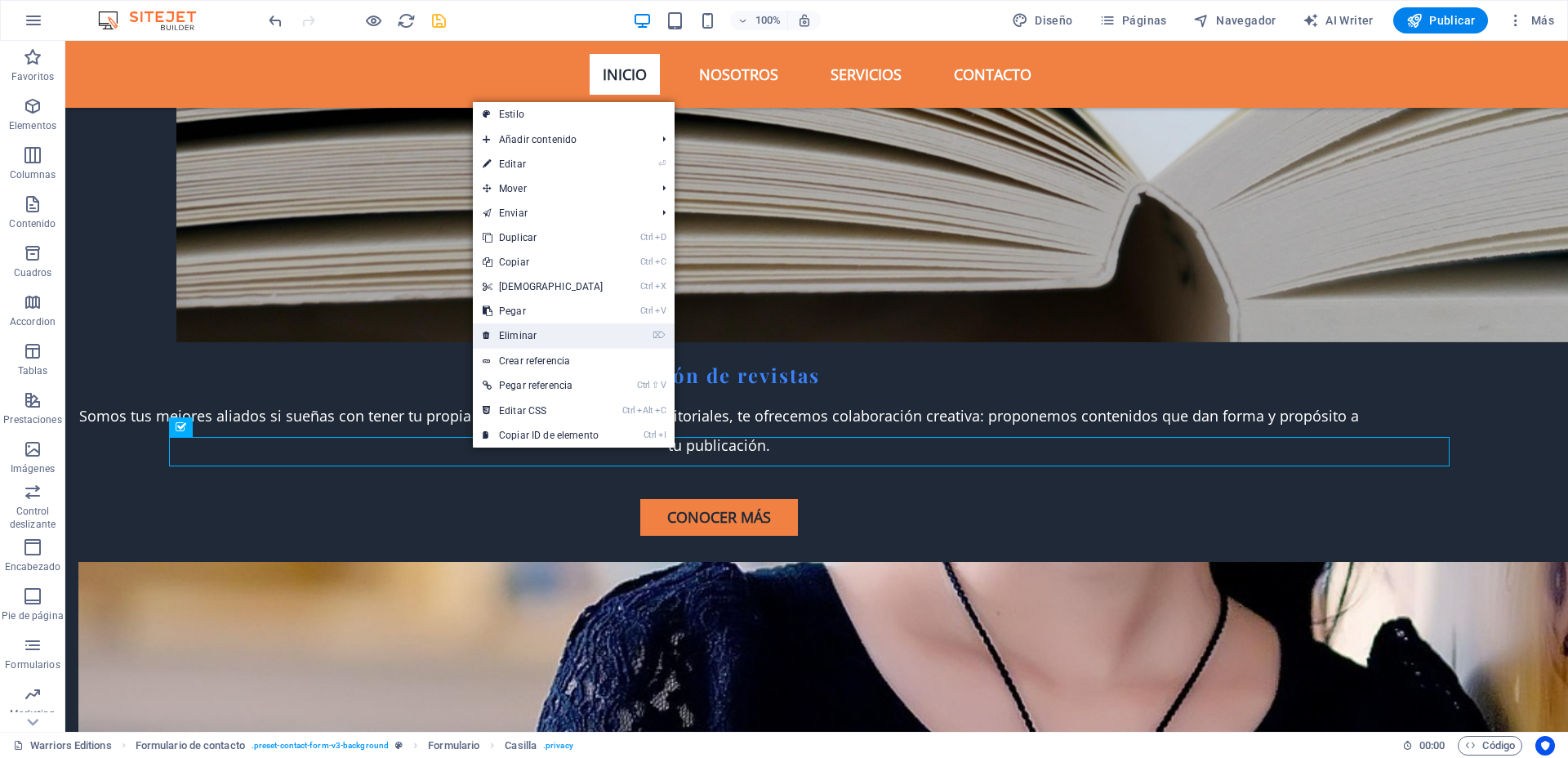
click at [558, 335] on link "⌦ Eliminar" at bounding box center [543, 335] width 141 height 25
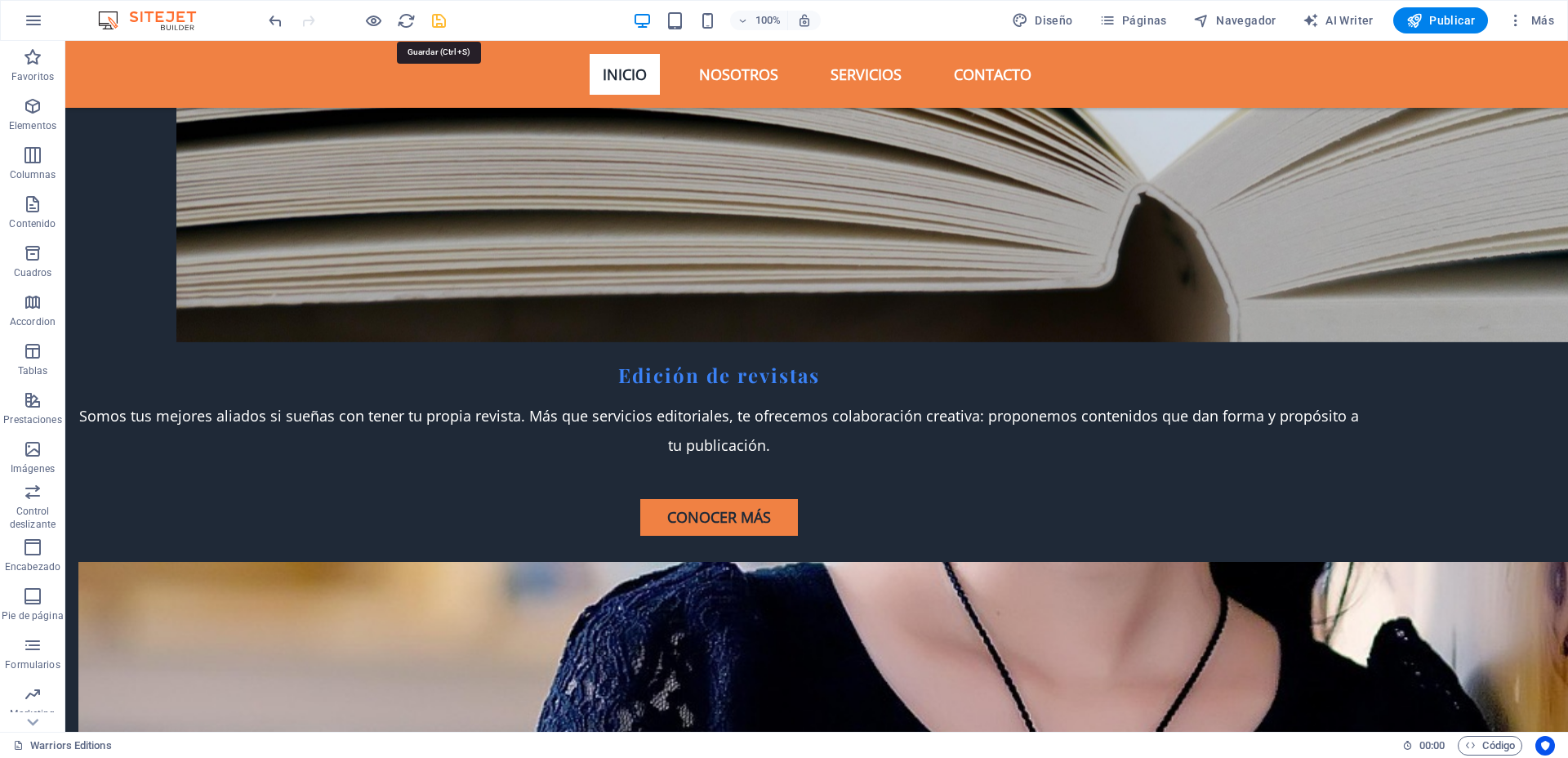
click at [446, 18] on icon "save" at bounding box center [438, 21] width 19 height 19
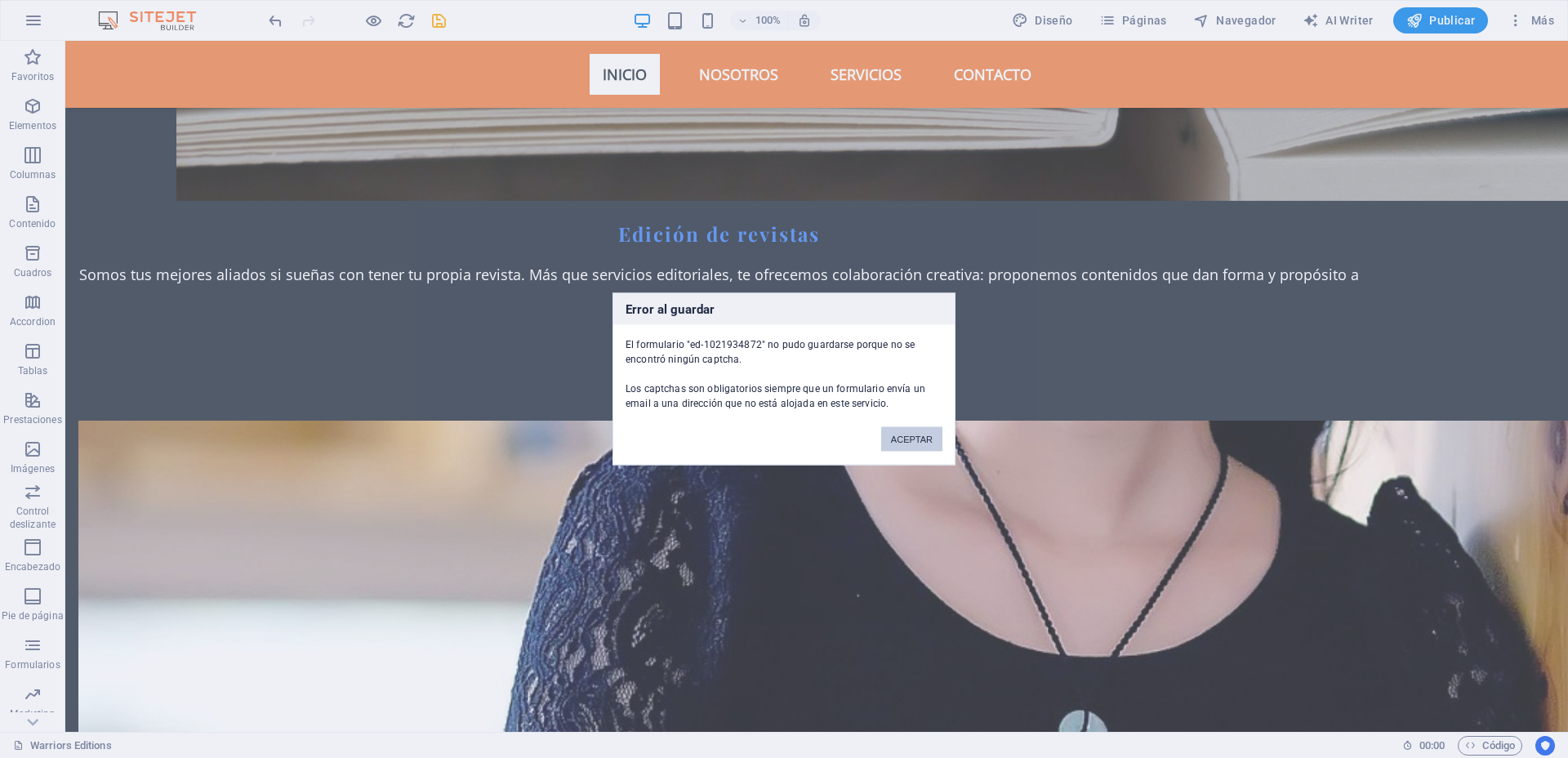
drag, startPoint x: 915, startPoint y: 434, endPoint x: 848, endPoint y: 391, distance: 79.6
click at [915, 434] on button "ACEPTAR" at bounding box center [911, 439] width 61 height 25
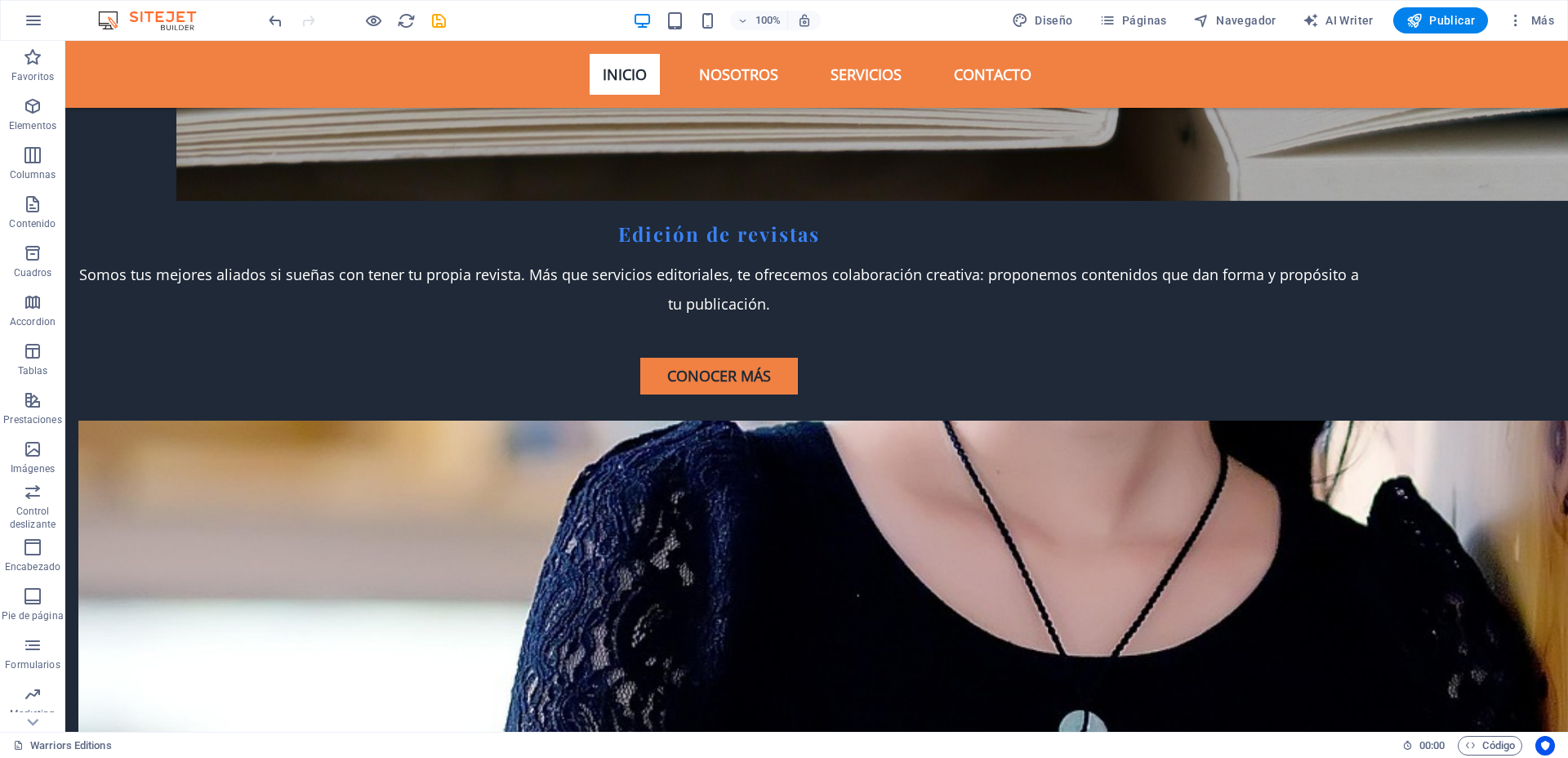
click at [282, 7] on div at bounding box center [357, 20] width 183 height 26
click at [281, 12] on icon "undo" at bounding box center [275, 21] width 19 height 19
click at [281, 13] on icon "undo" at bounding box center [275, 21] width 19 height 19
click at [249, 272] on icon at bounding box center [247, 269] width 9 height 17
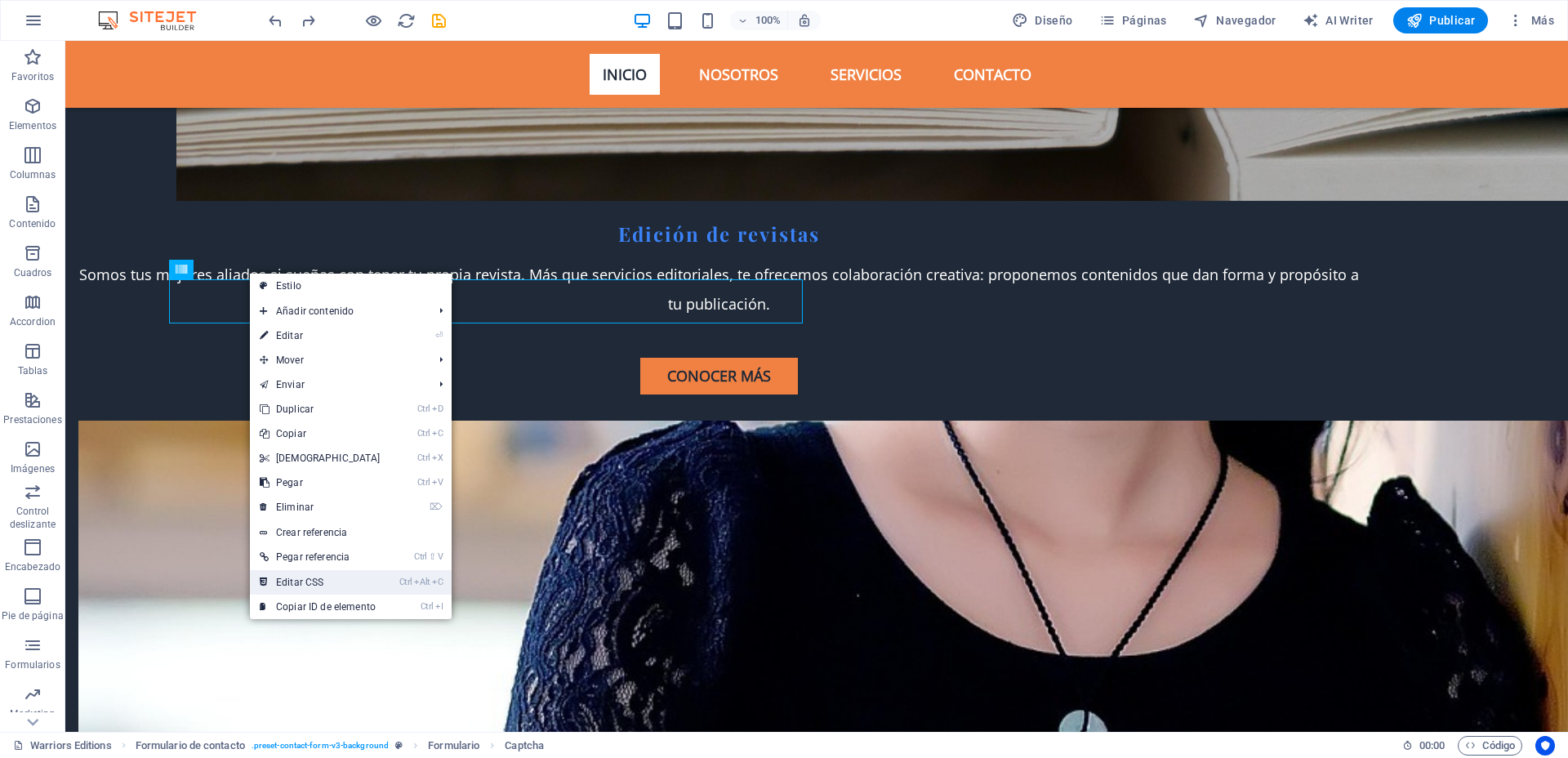
click at [332, 587] on link "Ctrl Alt C Editar CSS" at bounding box center [319, 582] width 141 height 25
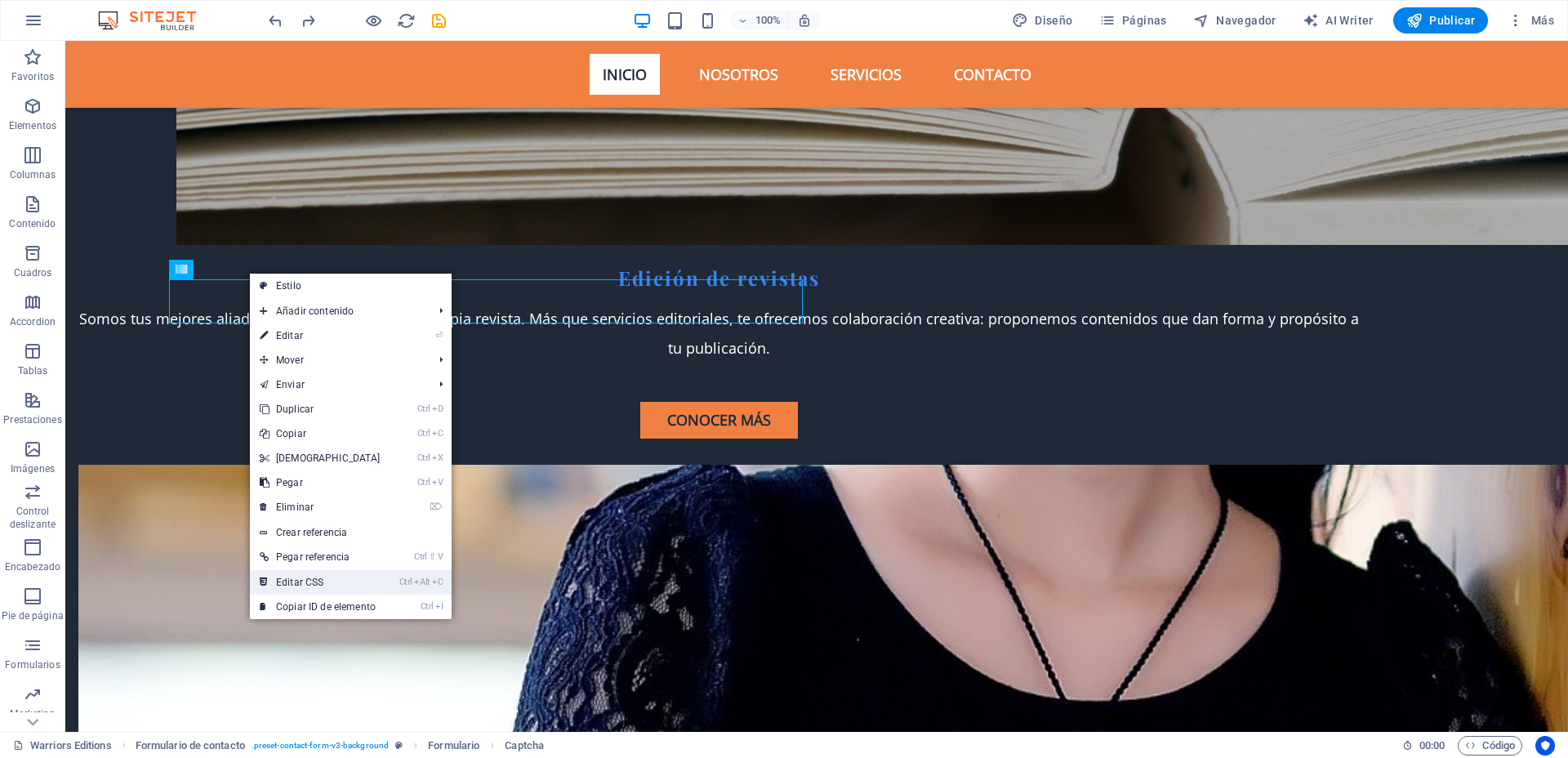
scroll to position [5212, 0]
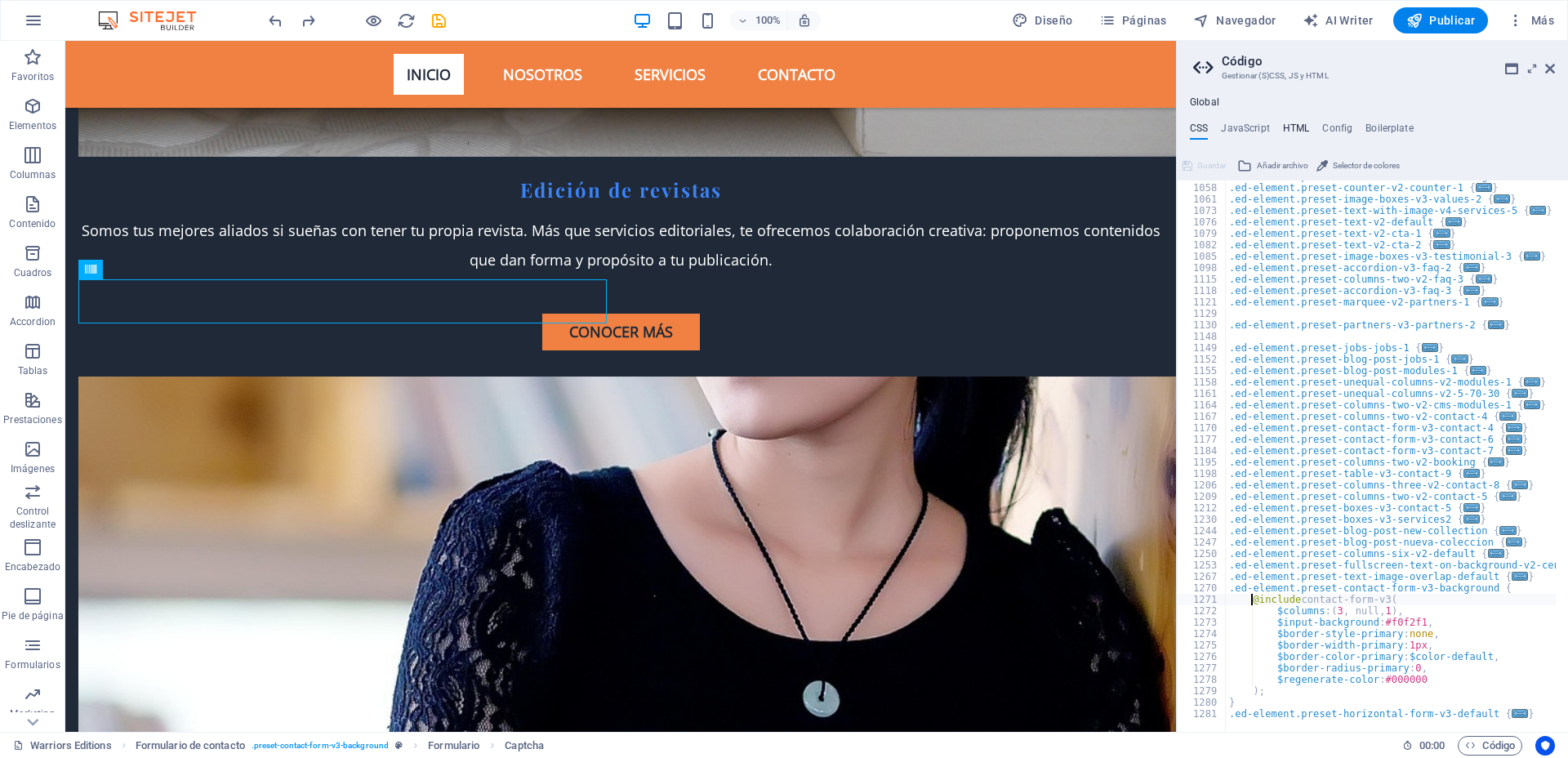
click at [1253, 124] on h4 "HTML" at bounding box center [1297, 132] width 27 height 18
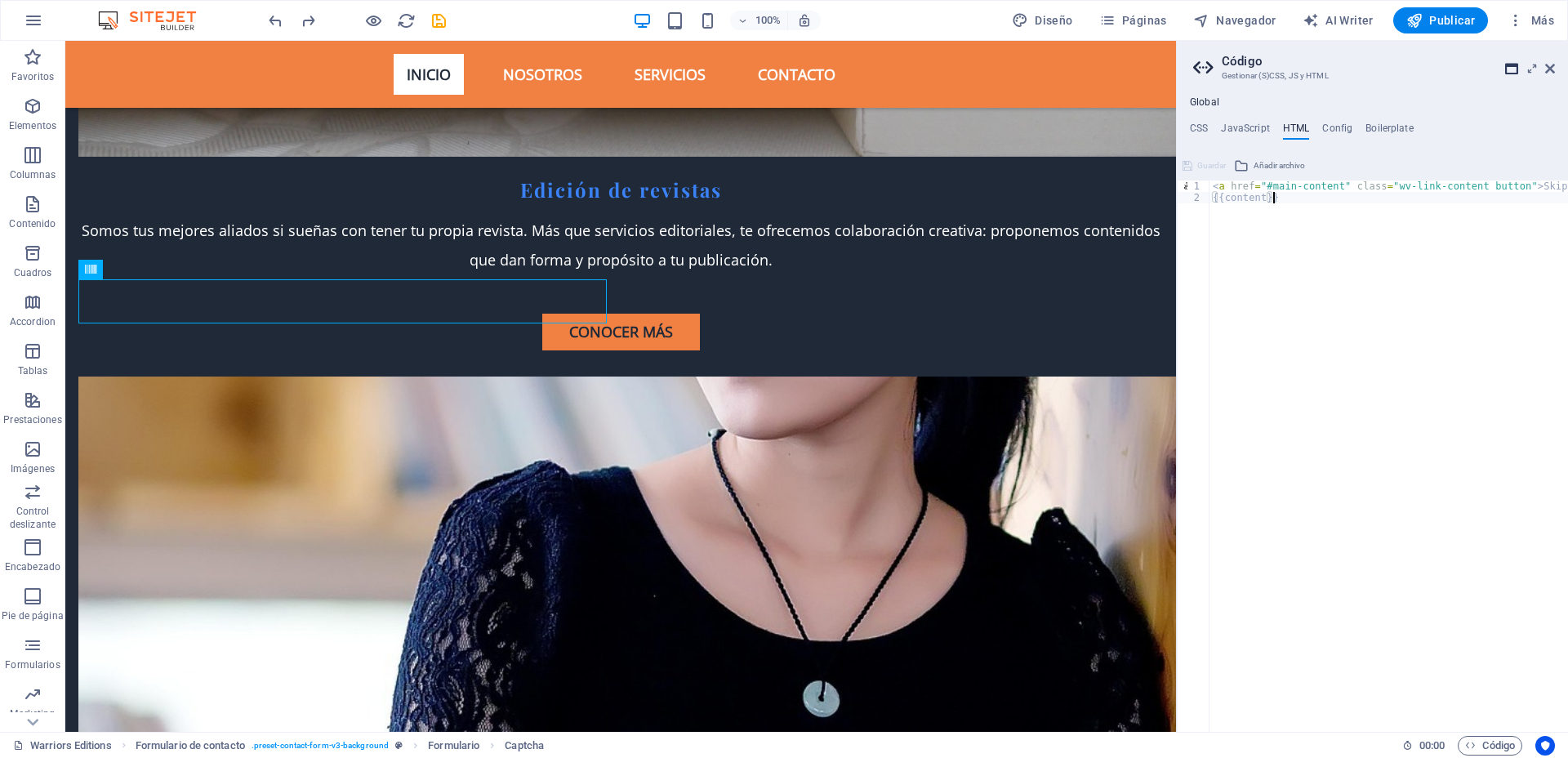
click at [1253, 69] on icon at bounding box center [1511, 68] width 13 height 13
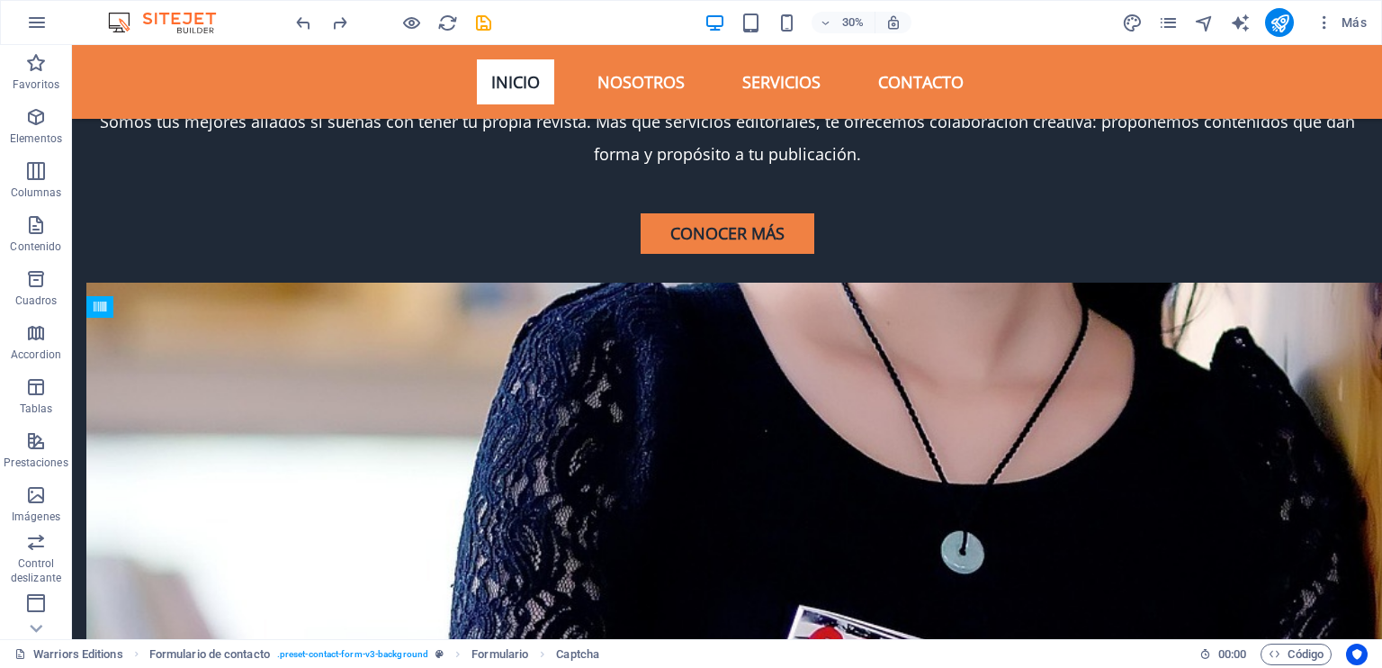
scroll to position [5457, 0]
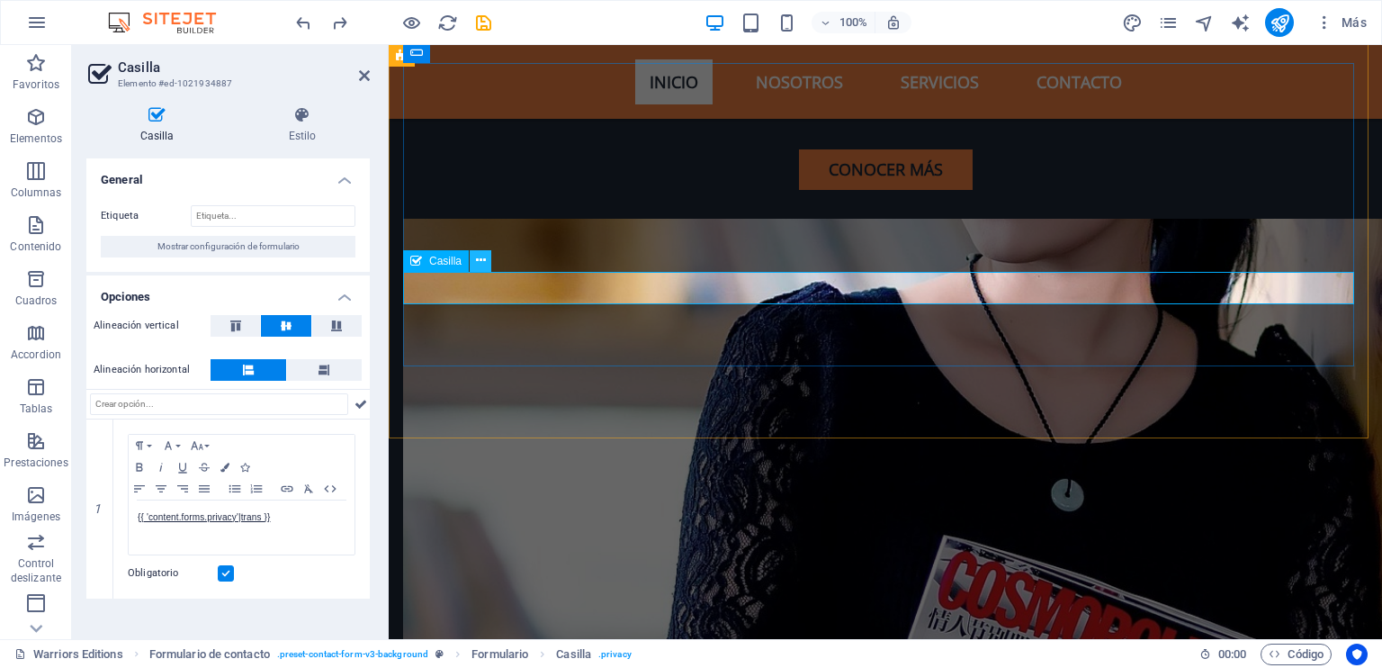
click at [480, 262] on icon at bounding box center [481, 260] width 10 height 19
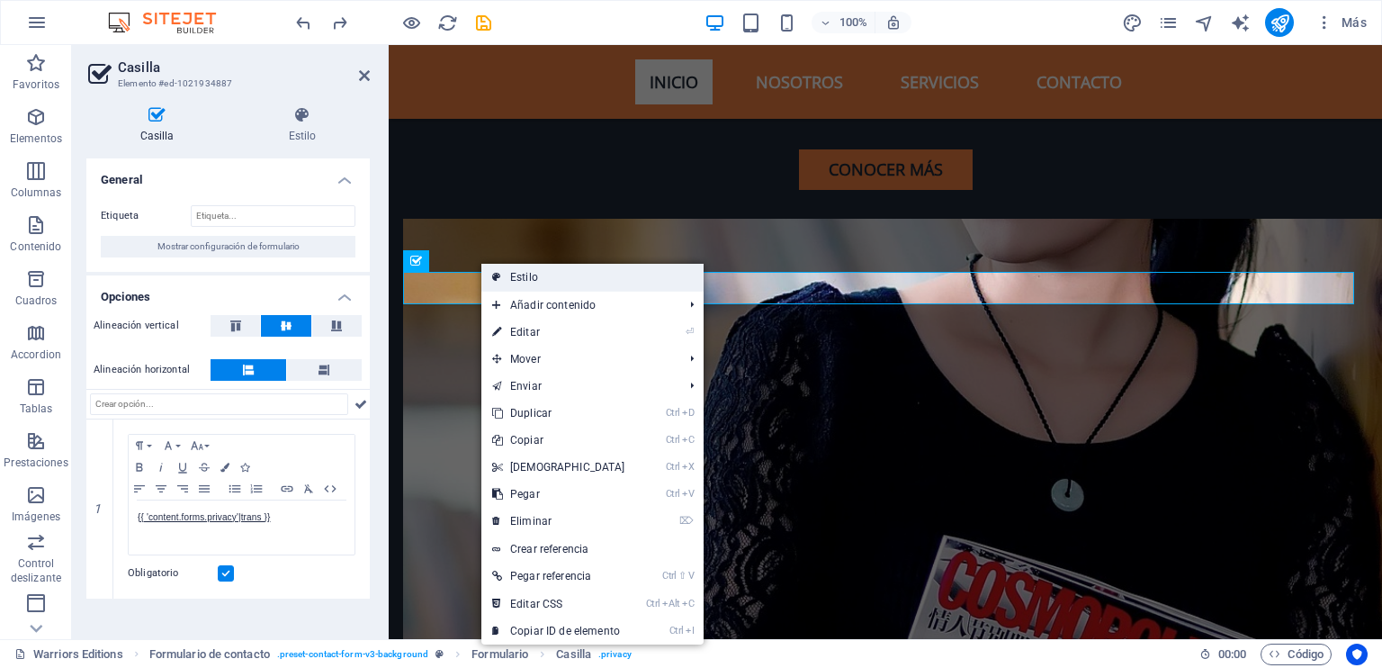
click at [528, 279] on link "Estilo" at bounding box center [592, 277] width 222 height 27
select select "rem"
select select "px"
select select "rem"
select select "preset-contact-form-v3-background"
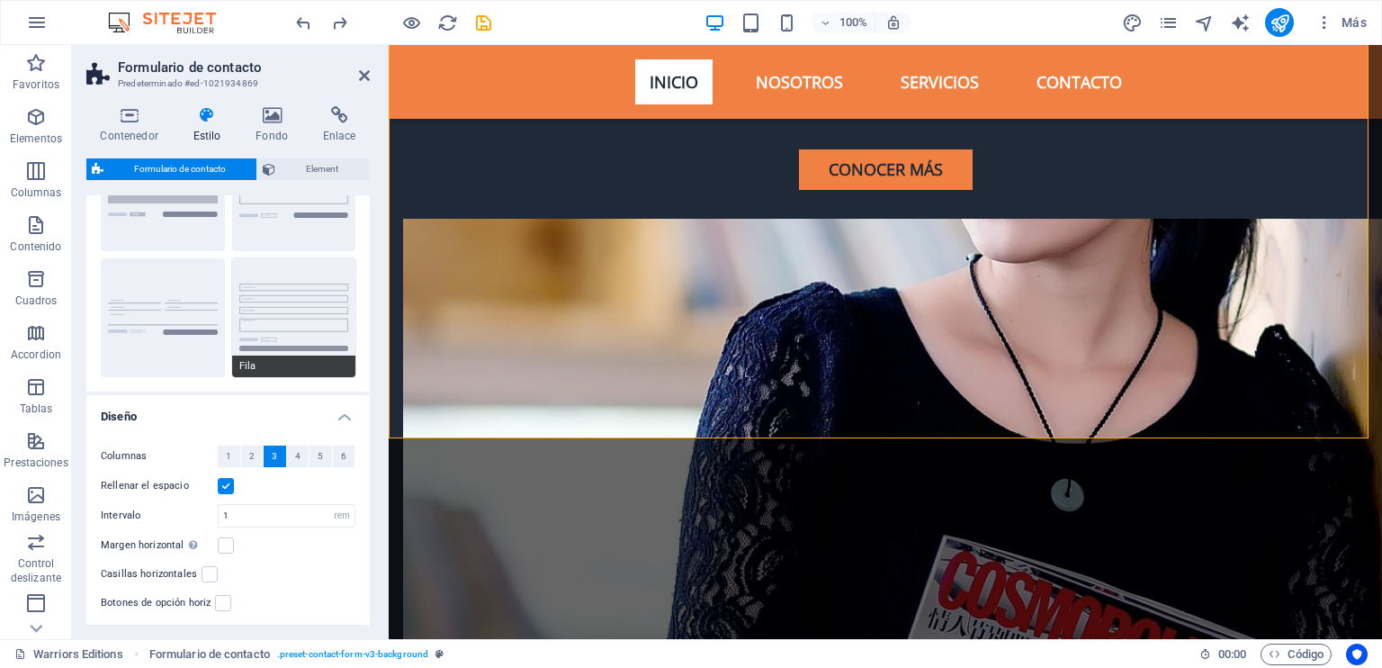
scroll to position [0, 0]
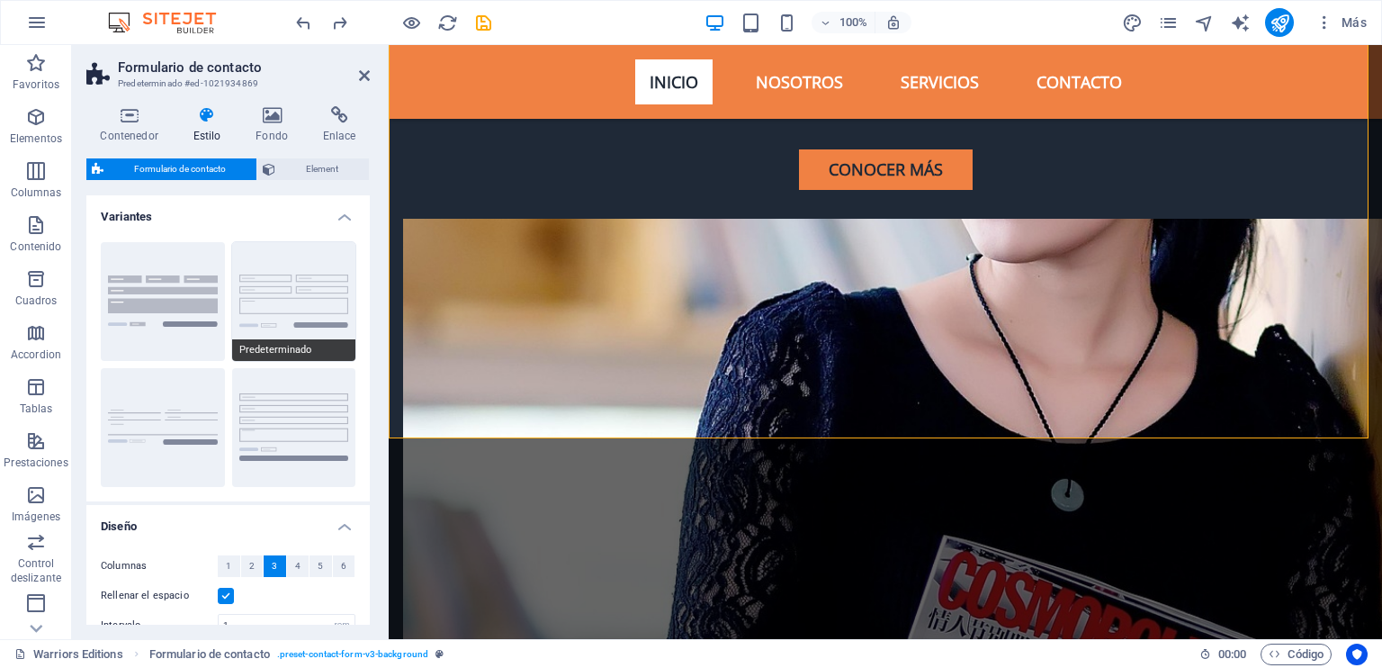
click at [327, 291] on button "Predeterminado" at bounding box center [294, 301] width 124 height 119
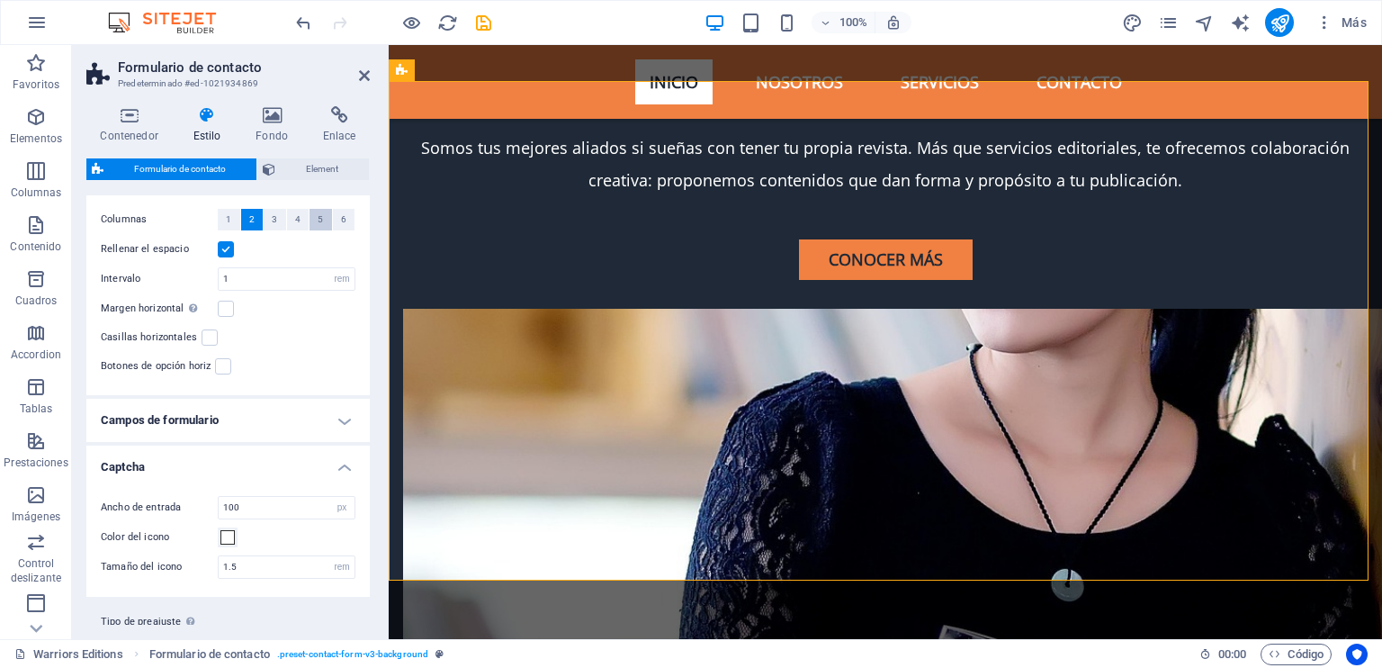
scroll to position [360, 0]
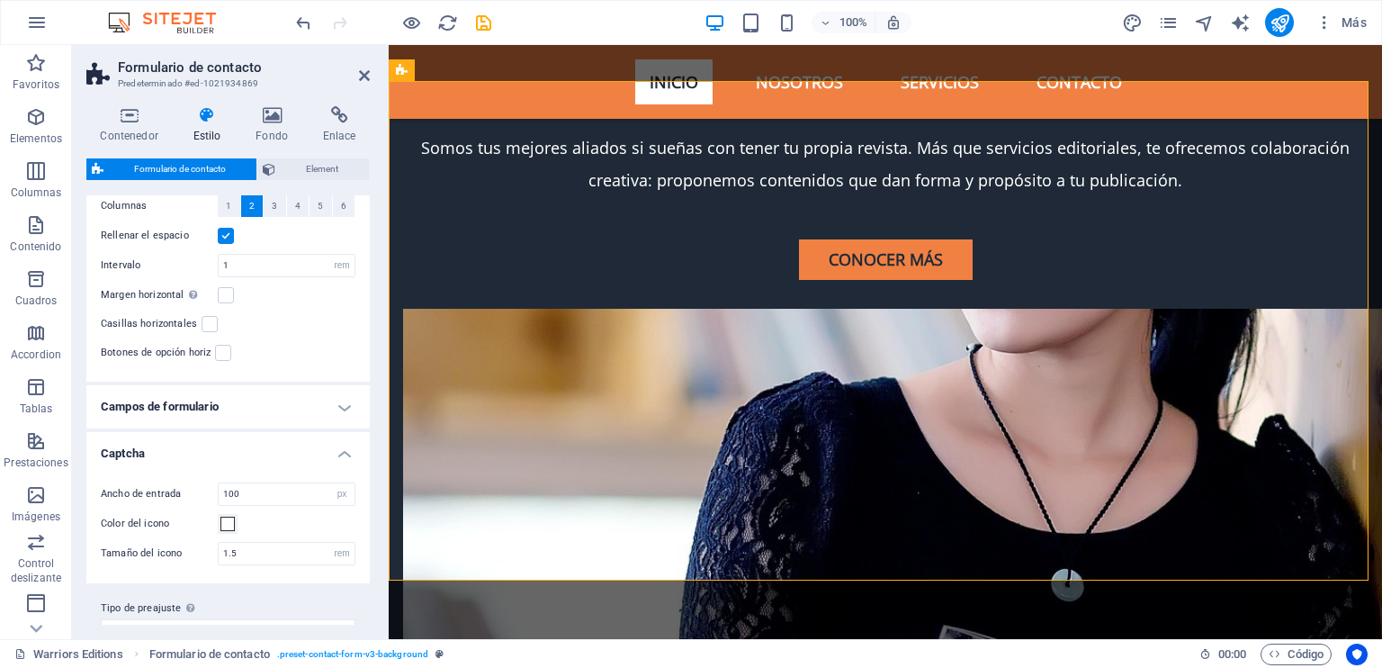
click at [338, 402] on h4 "Campos de formulario" at bounding box center [227, 406] width 283 height 43
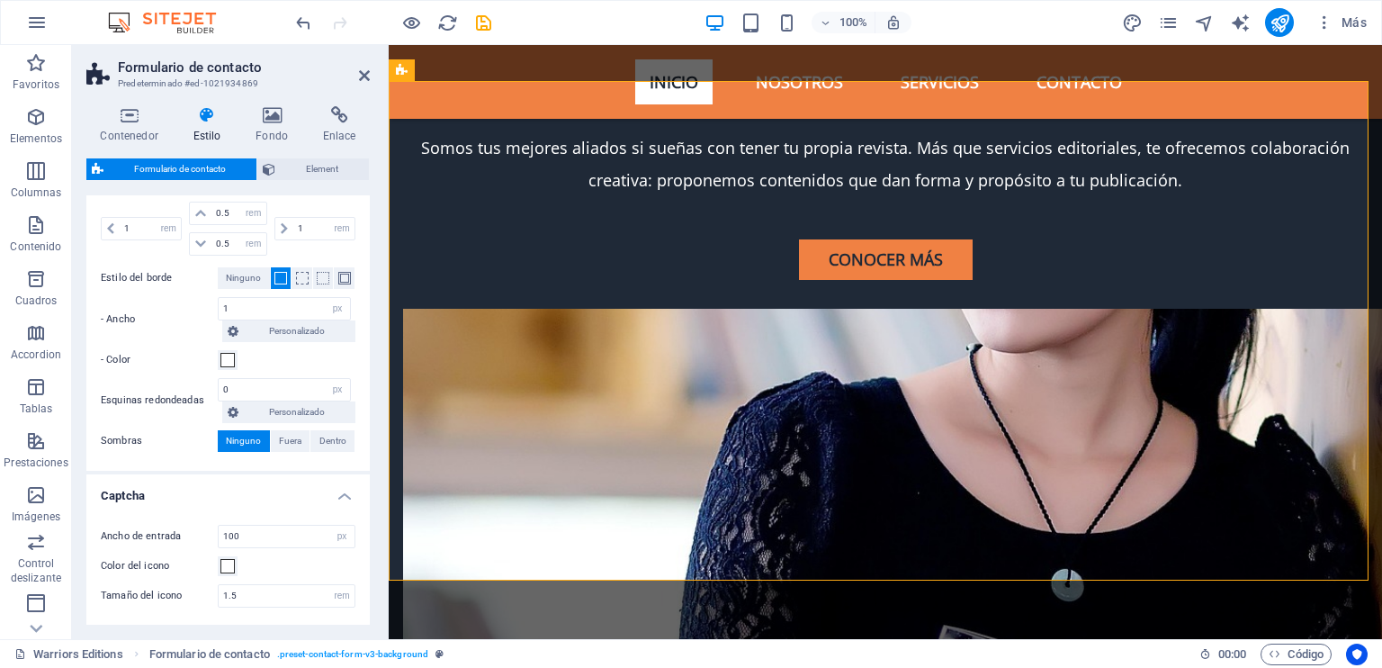
scroll to position [896, 0]
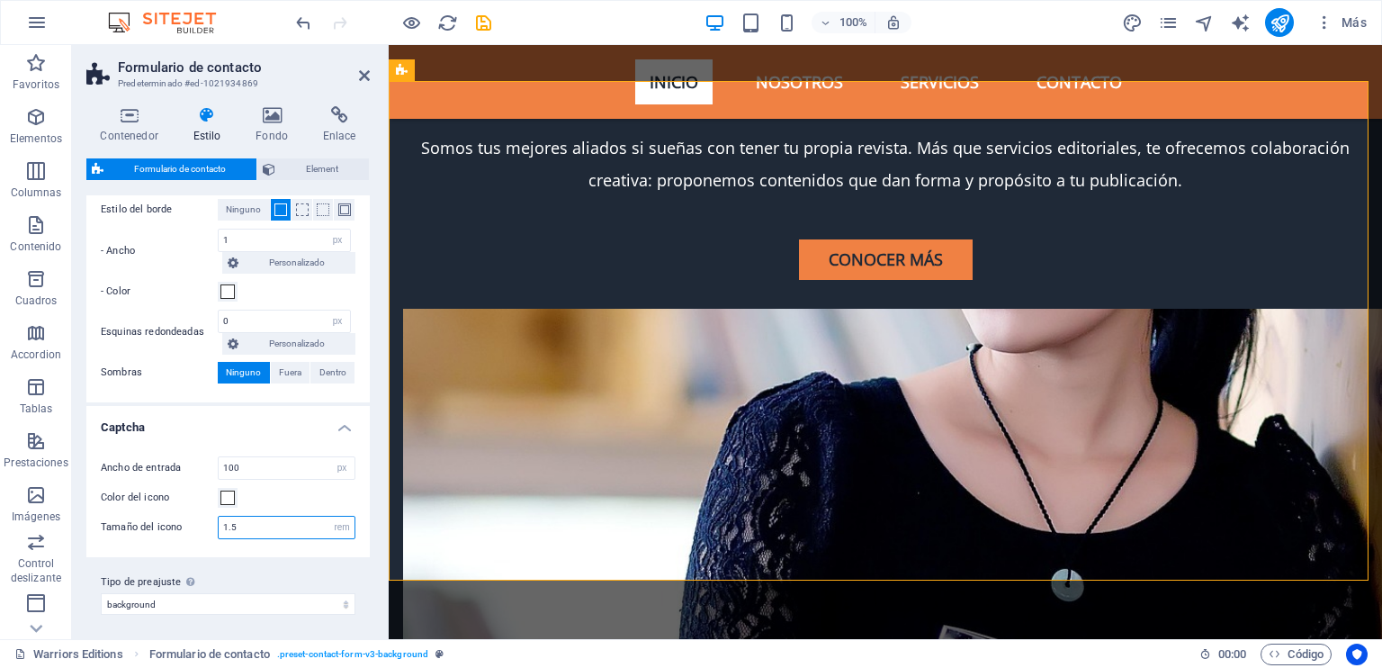
drag, startPoint x: 229, startPoint y: 521, endPoint x: 209, endPoint y: 521, distance: 20.7
click at [209, 521] on div "Tamaño del icono 1.5 rem px" at bounding box center [228, 527] width 255 height 23
type input "2"
click at [325, 492] on div "Color del icono" at bounding box center [228, 498] width 255 height 22
click at [298, 462] on input "100" at bounding box center [287, 468] width 136 height 22
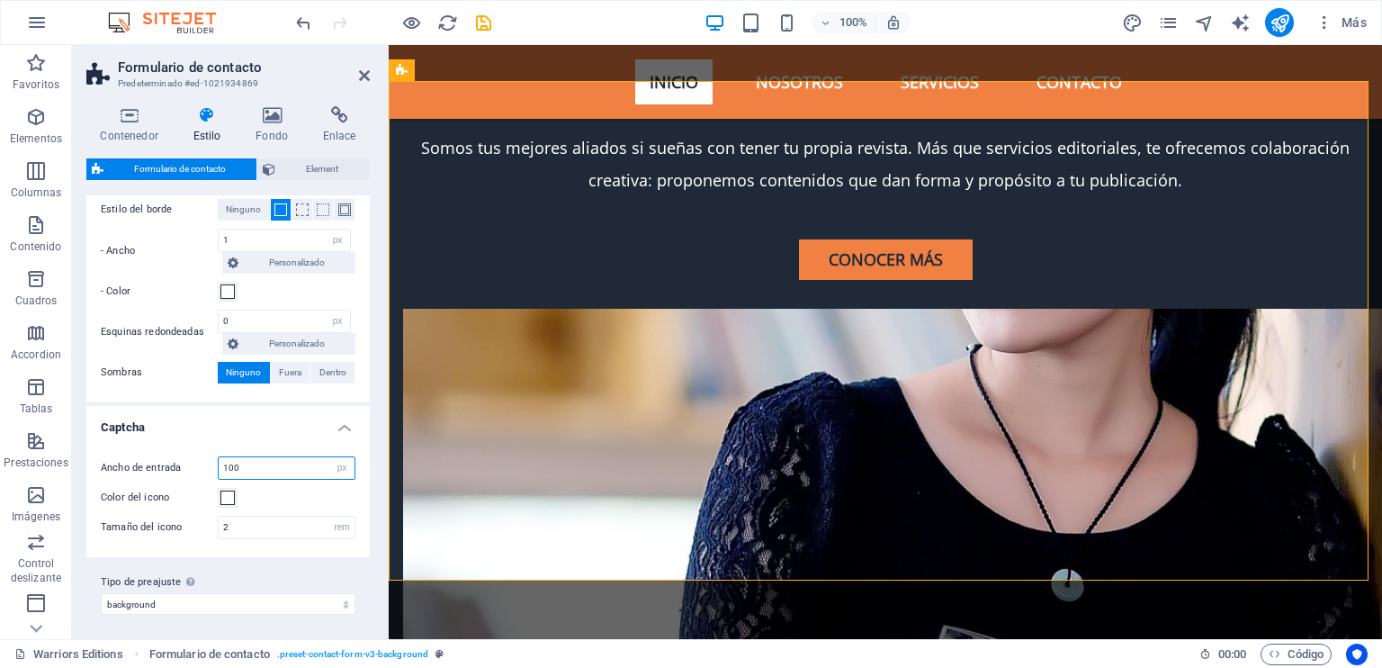
drag, startPoint x: 295, startPoint y: 462, endPoint x: 206, endPoint y: 461, distance: 89.1
click at [206, 461] on div "Ancho de entrada 100 px rem % vh vw" at bounding box center [228, 467] width 255 height 23
click at [265, 480] on div "Ancho de entrada 50 px rem % vh vw Color del icono Tamaño del icono 2 rem px" at bounding box center [228, 497] width 291 height 119
drag, startPoint x: 256, startPoint y: 458, endPoint x: 203, endPoint y: 458, distance: 52.2
click at [203, 458] on div "Ancho de entrada 50 px rem % vh vw" at bounding box center [228, 467] width 255 height 23
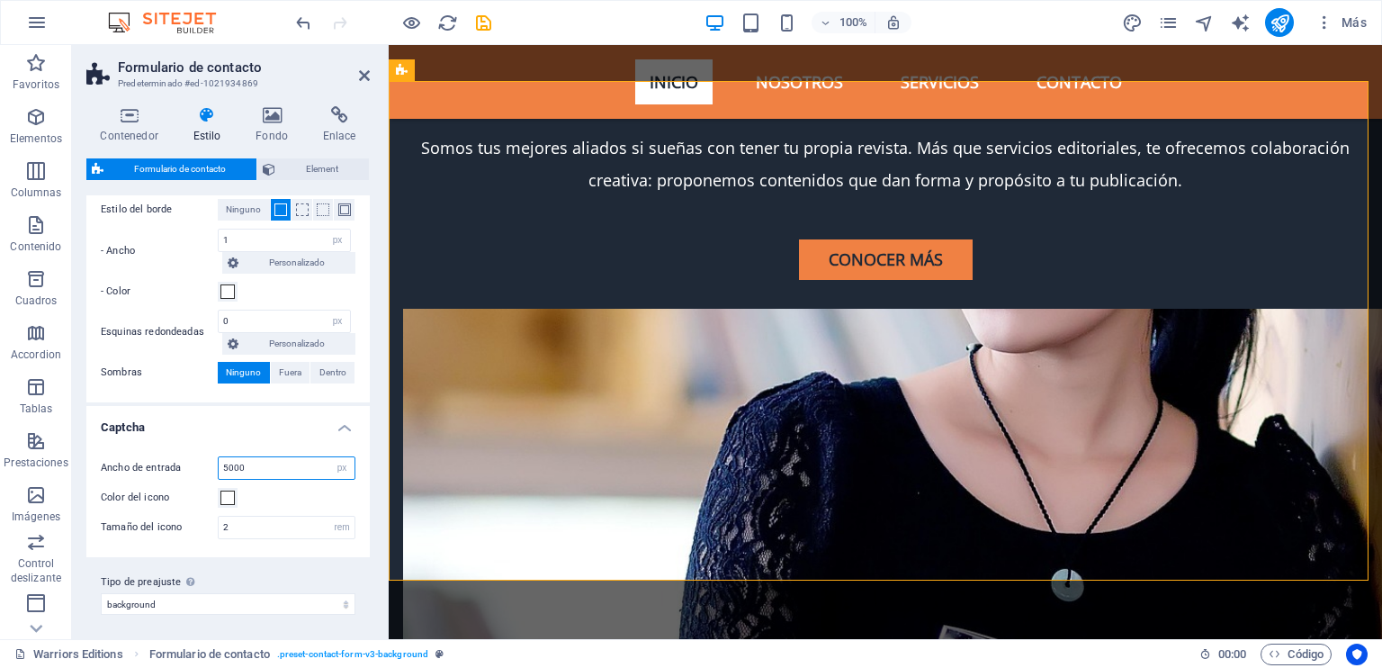
drag, startPoint x: 265, startPoint y: 457, endPoint x: 194, endPoint y: 460, distance: 70.2
click at [194, 460] on div "Ancho de entrada 5000 px rem % vh vw" at bounding box center [228, 467] width 255 height 23
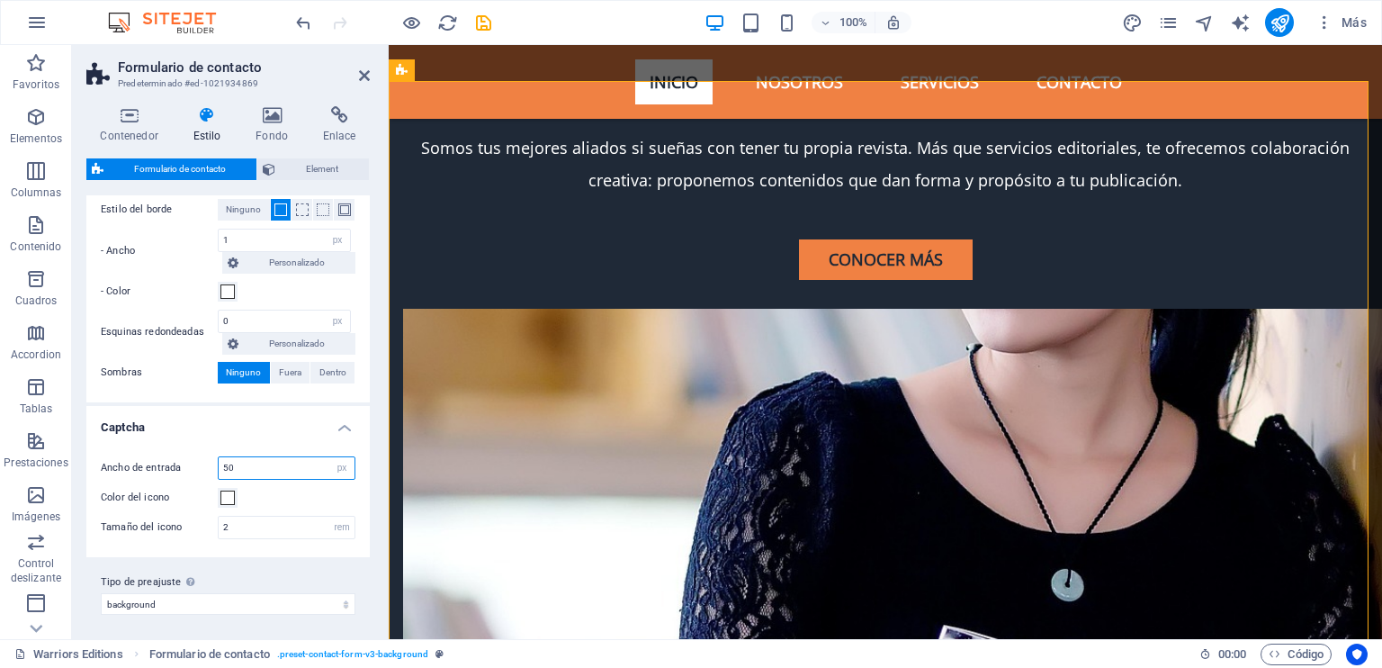
type input "5"
click at [281, 487] on div "Color del icono" at bounding box center [228, 498] width 255 height 22
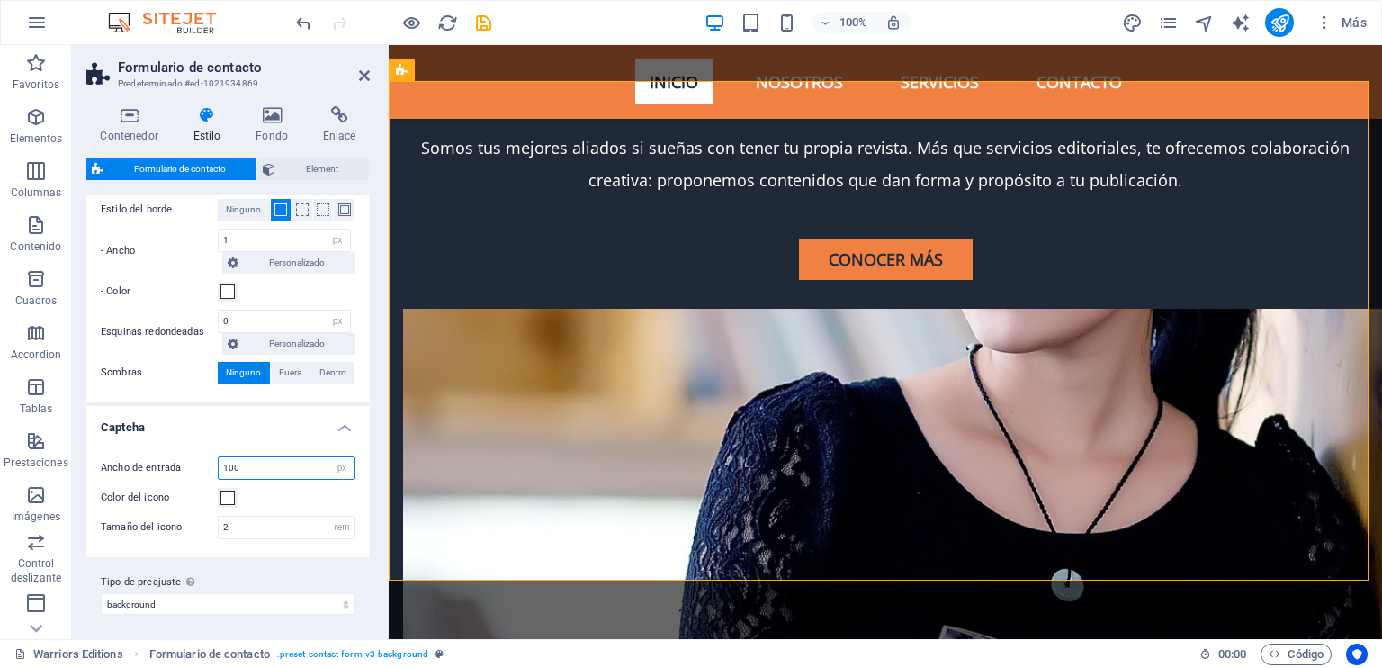
click at [231, 463] on input "100" at bounding box center [287, 468] width 136 height 22
type input "150"
click at [313, 492] on div "Color del icono" at bounding box center [228, 498] width 255 height 22
click at [328, 598] on select "plain default row contact-4 contact-6 contact-7 background Añadir tipo de preaj…" at bounding box center [228, 604] width 255 height 22
click at [101, 593] on select "plain default row contact-4 contact-6 contact-7 background Añadir tipo de preaj…" at bounding box center [228, 604] width 255 height 22
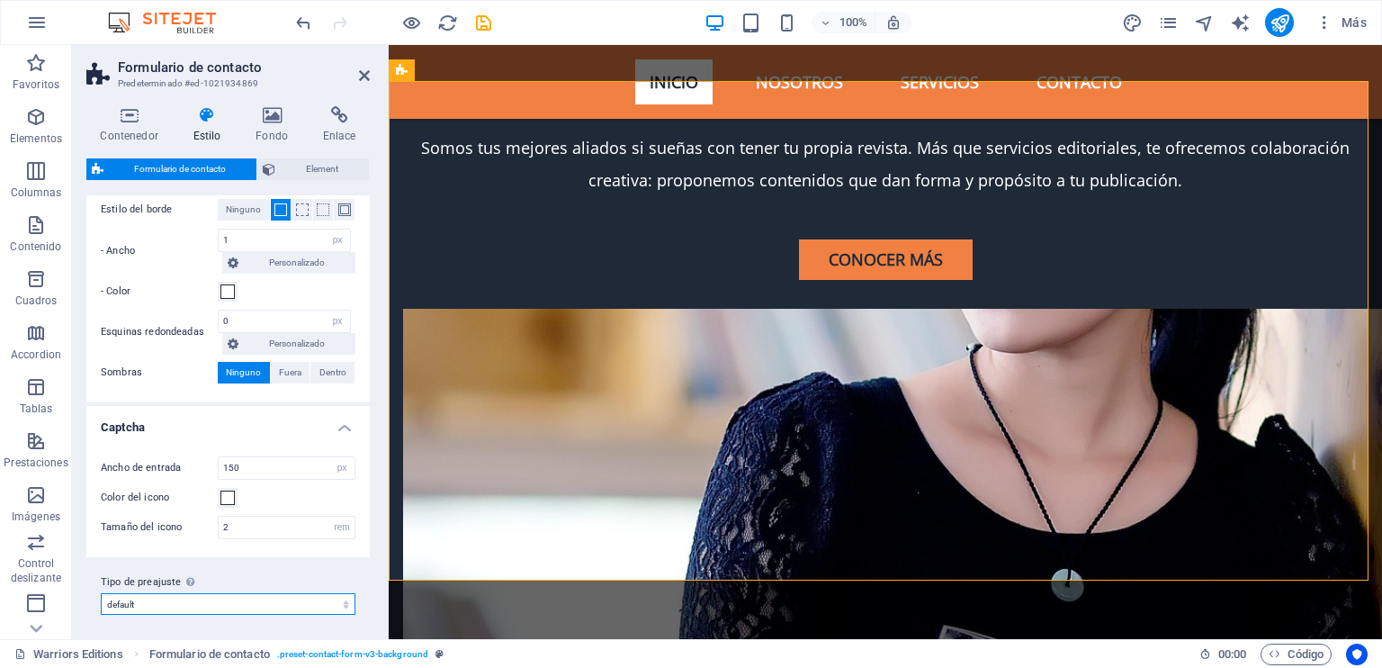
select select "preset-contact-form-v3-default"
click at [290, 599] on select "plain default row contact-4 contact-6 contact-7 background Añadir tipo de preaj…" at bounding box center [228, 604] width 255 height 22
click at [101, 593] on select "plain default row contact-4 contact-6 contact-7 background Añadir tipo de preaj…" at bounding box center [228, 604] width 255 height 22
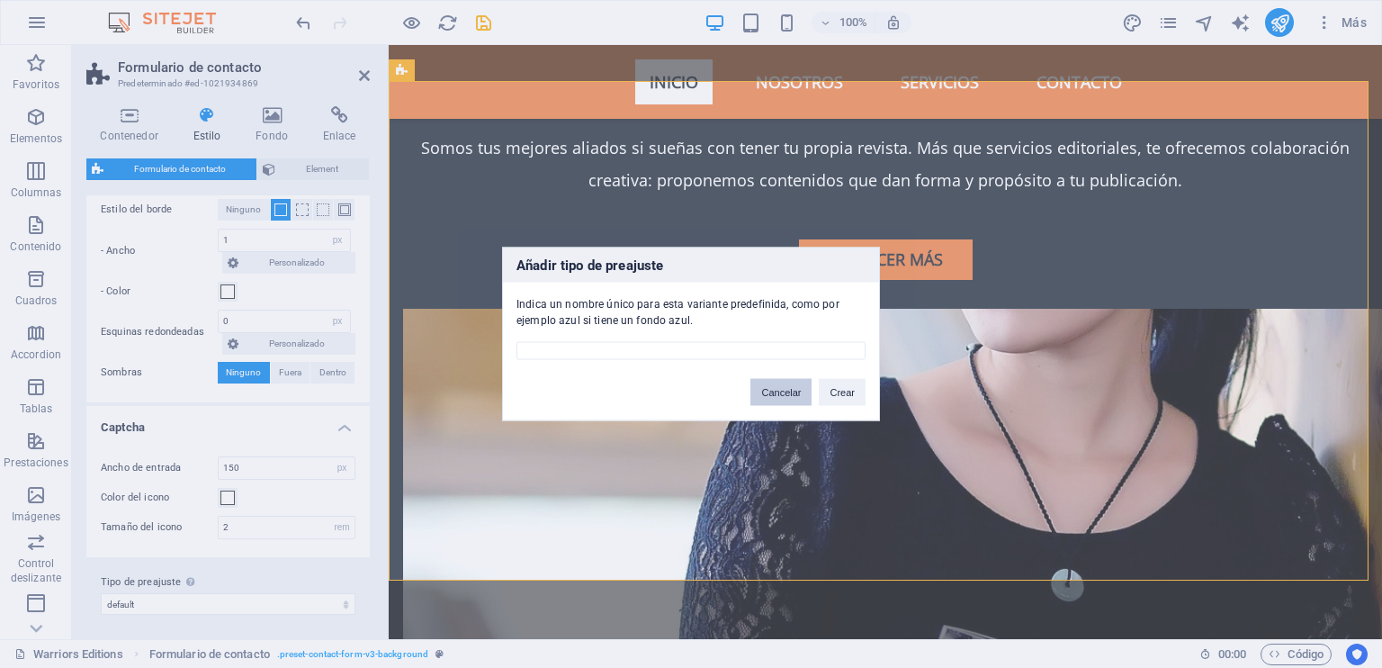
drag, startPoint x: 790, startPoint y: 399, endPoint x: 198, endPoint y: 415, distance: 592.2
click at [790, 399] on button "Cancelar" at bounding box center [780, 392] width 61 height 27
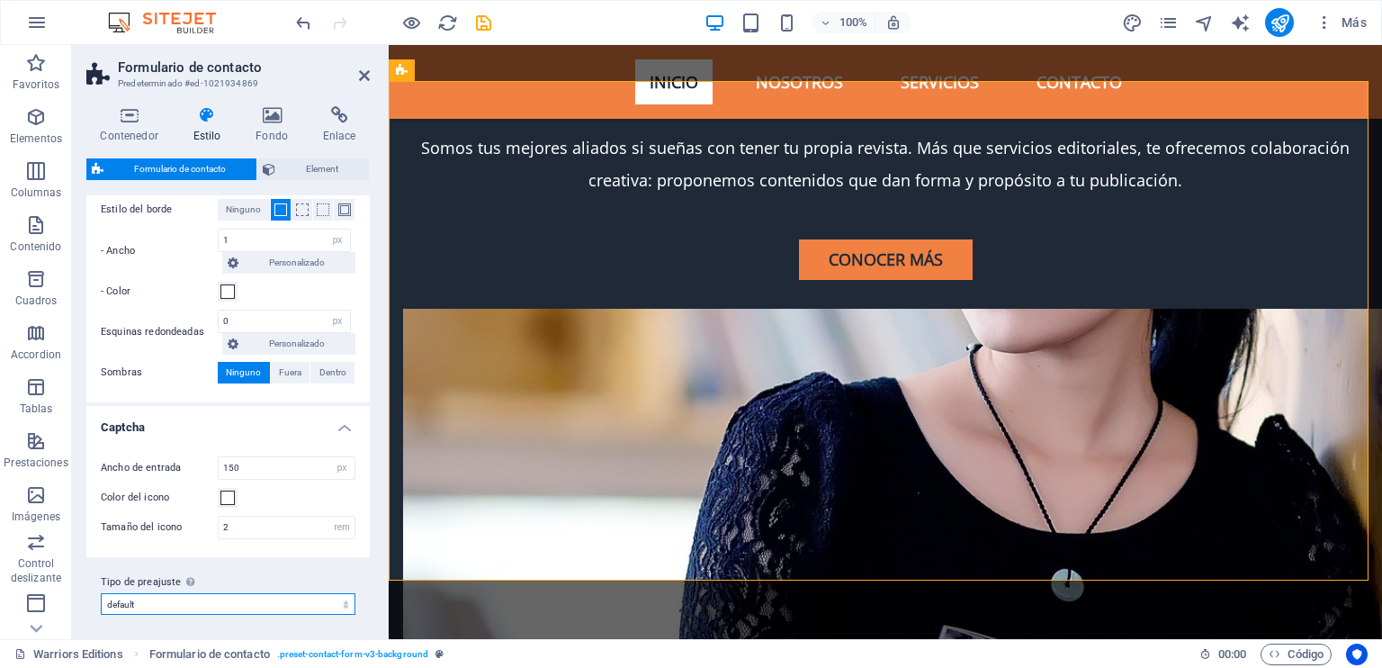
click at [277, 594] on select "plain default row contact-4 contact-6 contact-7 background Añadir tipo de preaj…" at bounding box center [228, 604] width 255 height 22
click at [101, 593] on select "plain default row contact-4 contact-6 contact-7 background Añadir tipo de preaj…" at bounding box center [228, 604] width 255 height 22
click at [261, 593] on select "plain default row contact-4 contact-6 contact-7 background Añadir tipo de preaj…" at bounding box center [228, 604] width 255 height 22
select select "preset-contact-form-v3-contact-4"
click at [101, 593] on select "plain default row contact-4 contact-6 contact-7 background Añadir tipo de preaj…" at bounding box center [228, 604] width 255 height 22
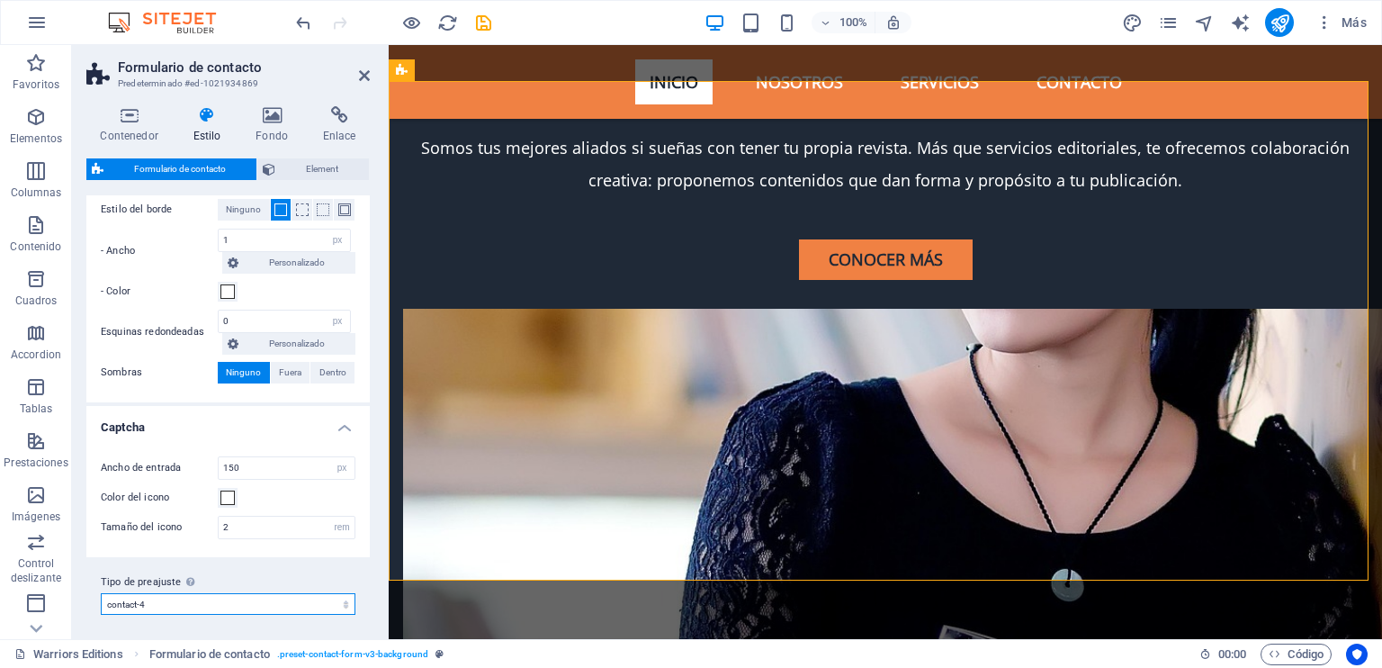
type input "5"
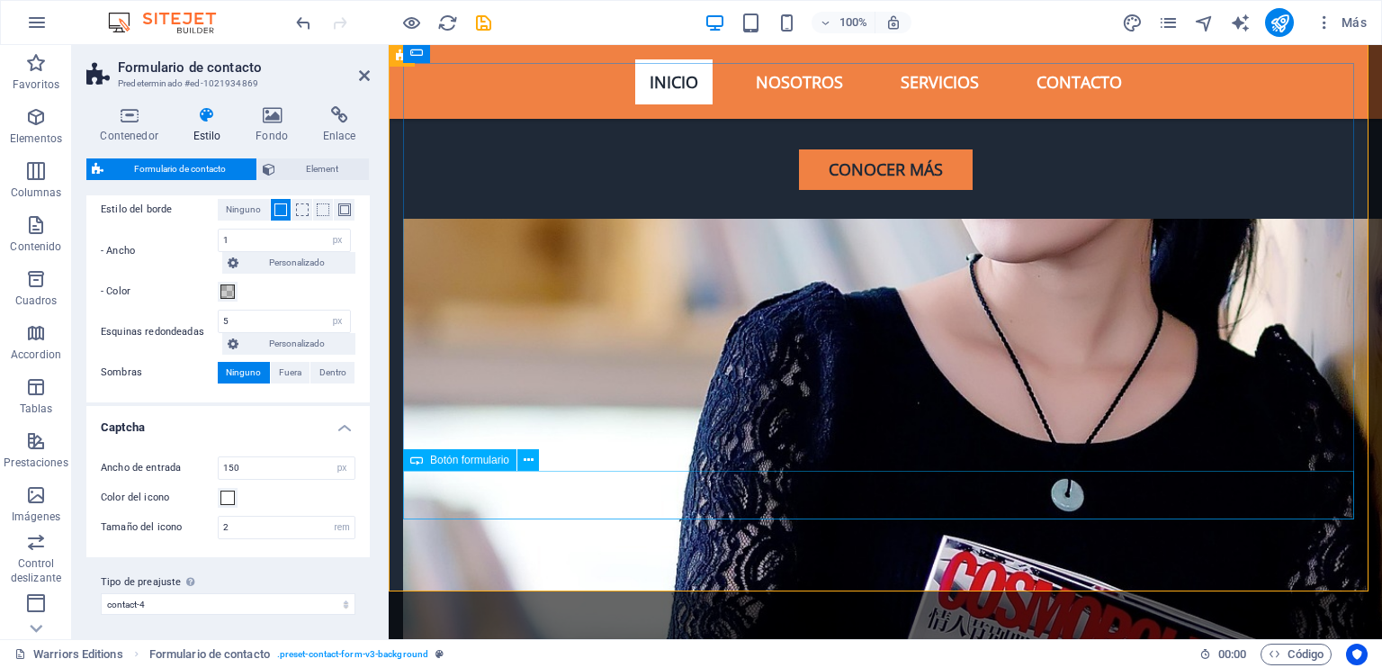
scroll to position [5820, 0]
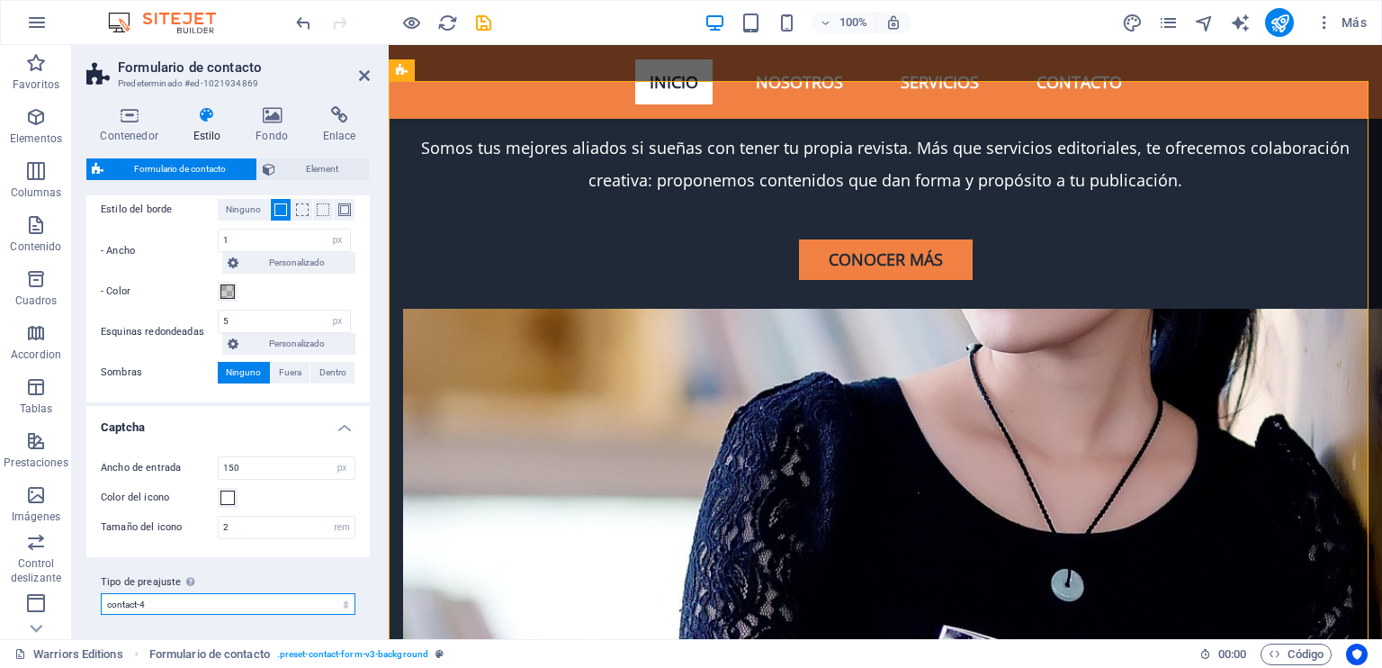
click at [230, 597] on select "plain default row contact-4 contact-6 contact-7 background Añadir tipo de preaj…" at bounding box center [228, 604] width 255 height 22
click at [101, 593] on select "plain default row contact-4 contact-6 contact-7 background Añadir tipo de preaj…" at bounding box center [228, 604] width 255 height 22
select select "preset-contact-form-v3-background"
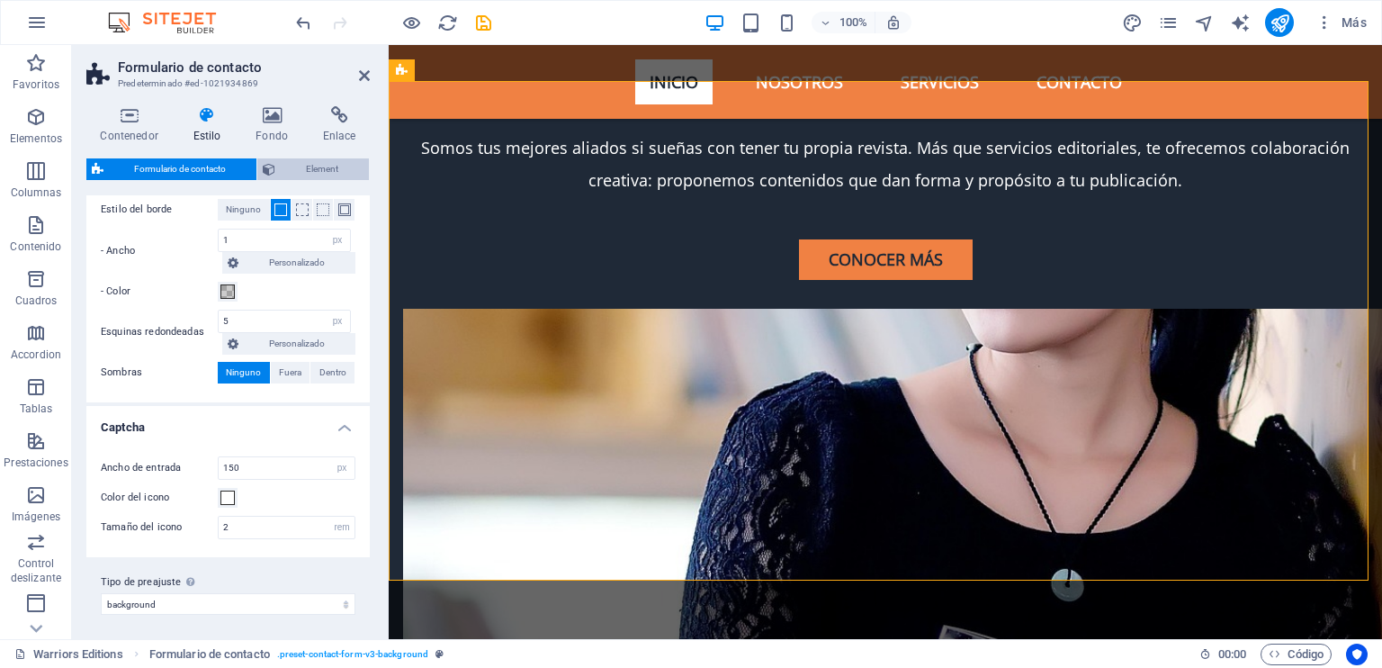
click at [295, 158] on span "Element" at bounding box center [322, 169] width 83 height 22
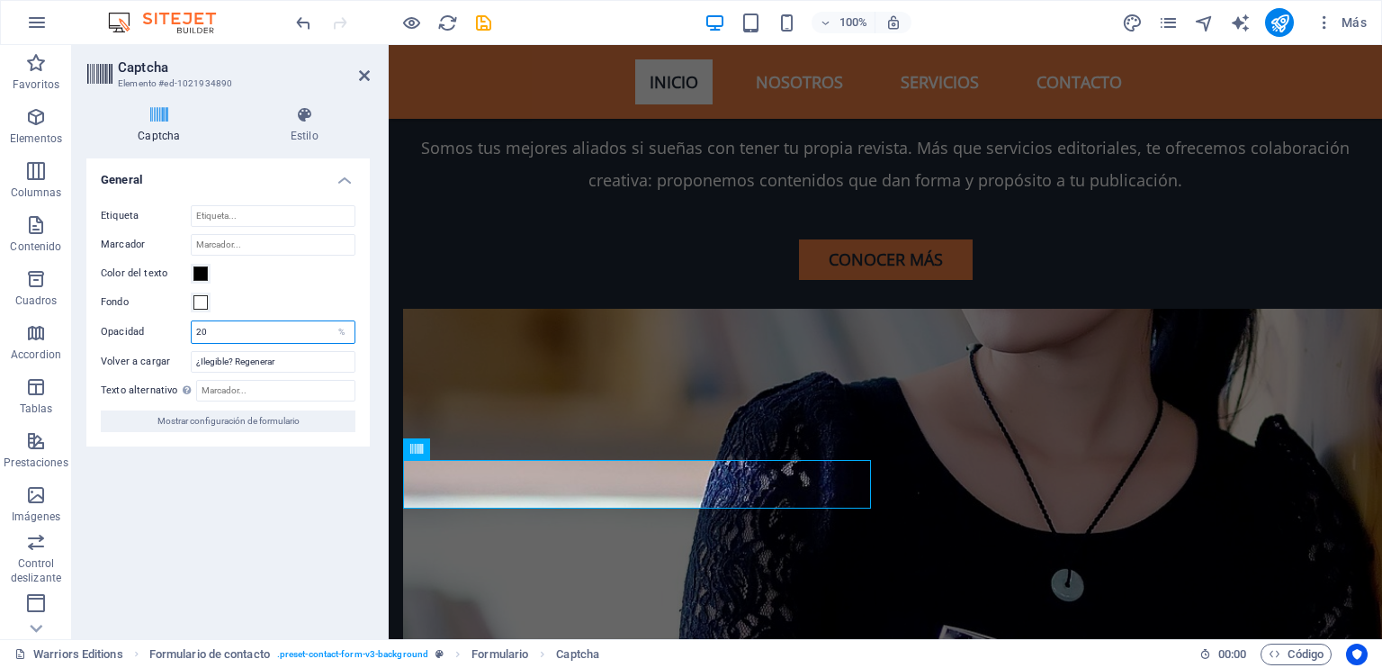
drag, startPoint x: 220, startPoint y: 328, endPoint x: 184, endPoint y: 323, distance: 37.2
click at [184, 323] on div "Opacidad 20 %" at bounding box center [228, 331] width 255 height 23
click at [270, 281] on div "Color del texto" at bounding box center [228, 274] width 255 height 22
click at [266, 503] on div "Turnstile Turnstile de Cloudfare es una integración de terceros que ofrece capt…" at bounding box center [227, 391] width 283 height 466
drag, startPoint x: 213, startPoint y: 328, endPoint x: 187, endPoint y: 328, distance: 26.1
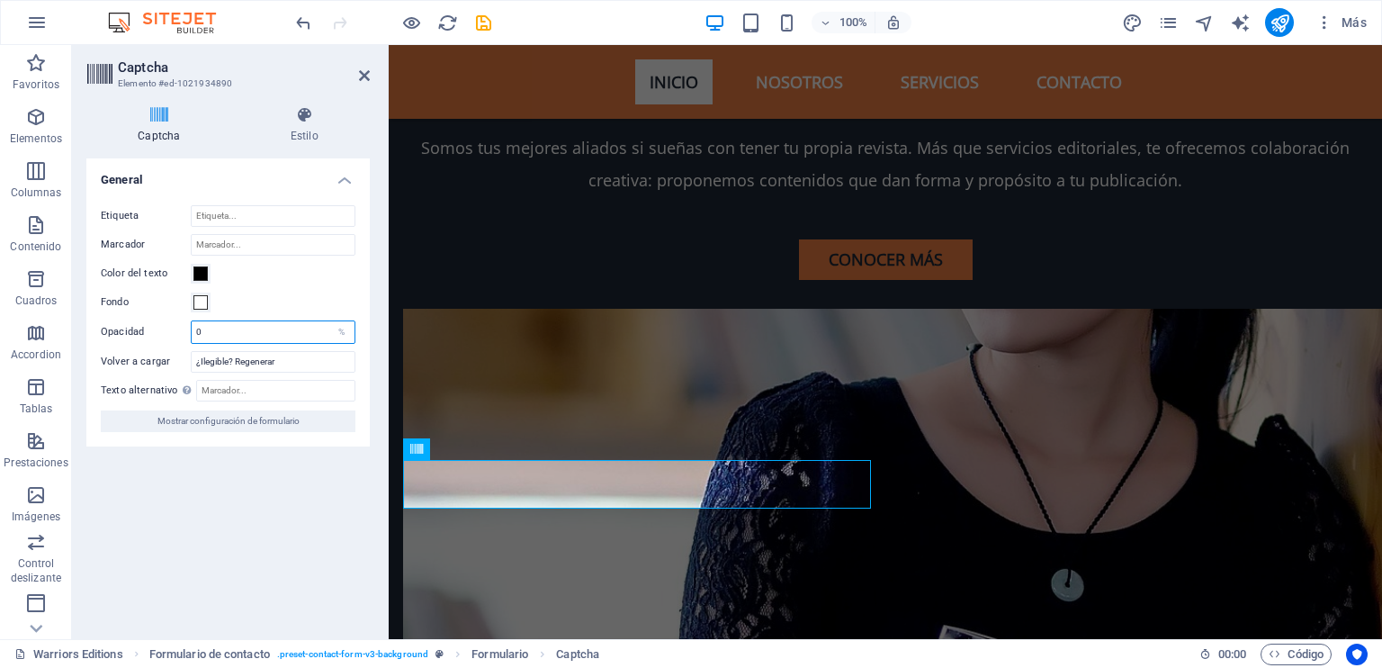
click at [187, 328] on div "Opacidad 0 %" at bounding box center [228, 331] width 255 height 23
type input "100"
click at [302, 286] on div "Etiqueta Marcador Color del texto Fondo Opacidad 100 % Volver a cargar ¿Ilegibl…" at bounding box center [227, 319] width 283 height 256
click at [201, 272] on span at bounding box center [200, 273] width 14 height 14
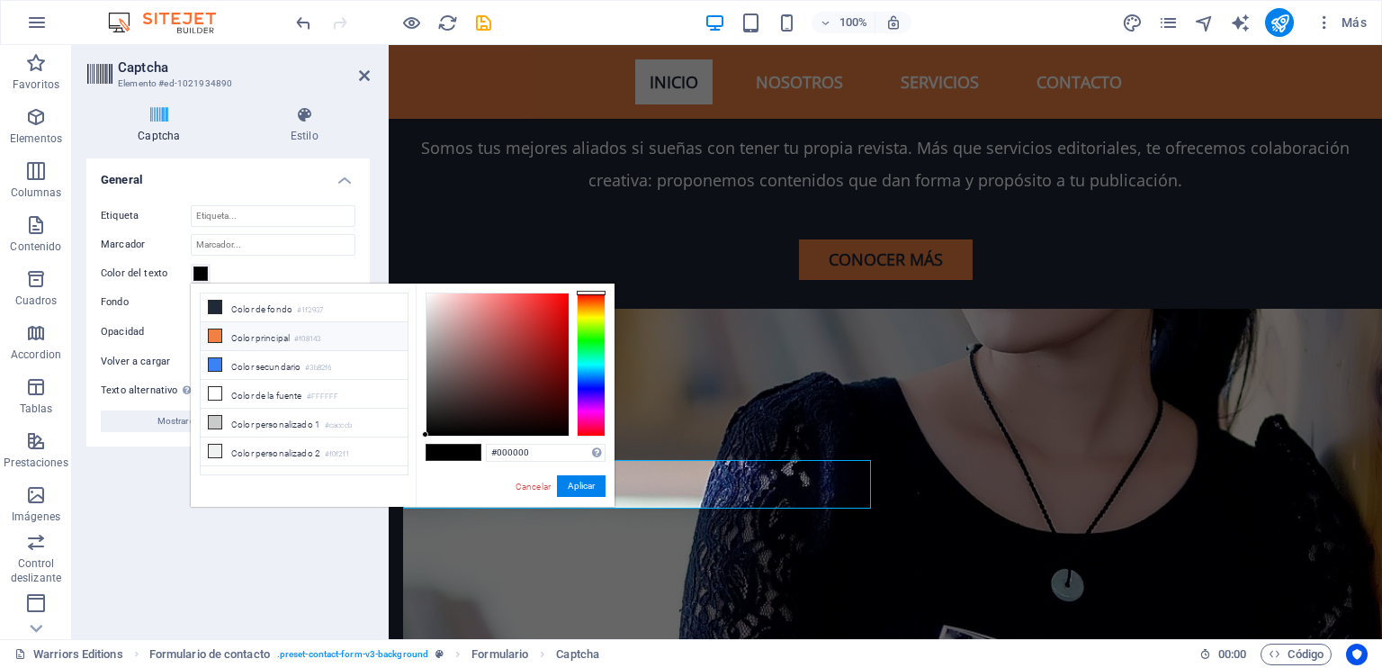
click at [247, 332] on li "Color principal #f08143" at bounding box center [304, 336] width 207 height 29
type input "#f08143"
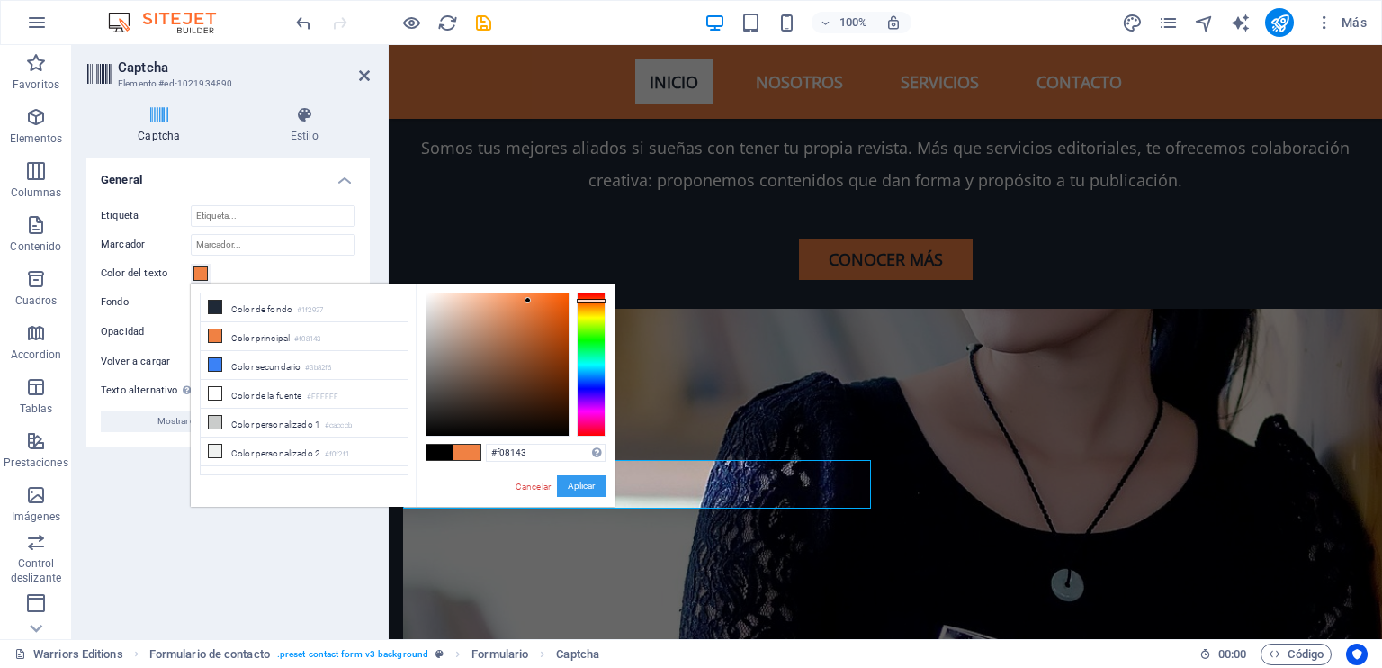
click at [590, 485] on button "Aplicar" at bounding box center [581, 486] width 49 height 22
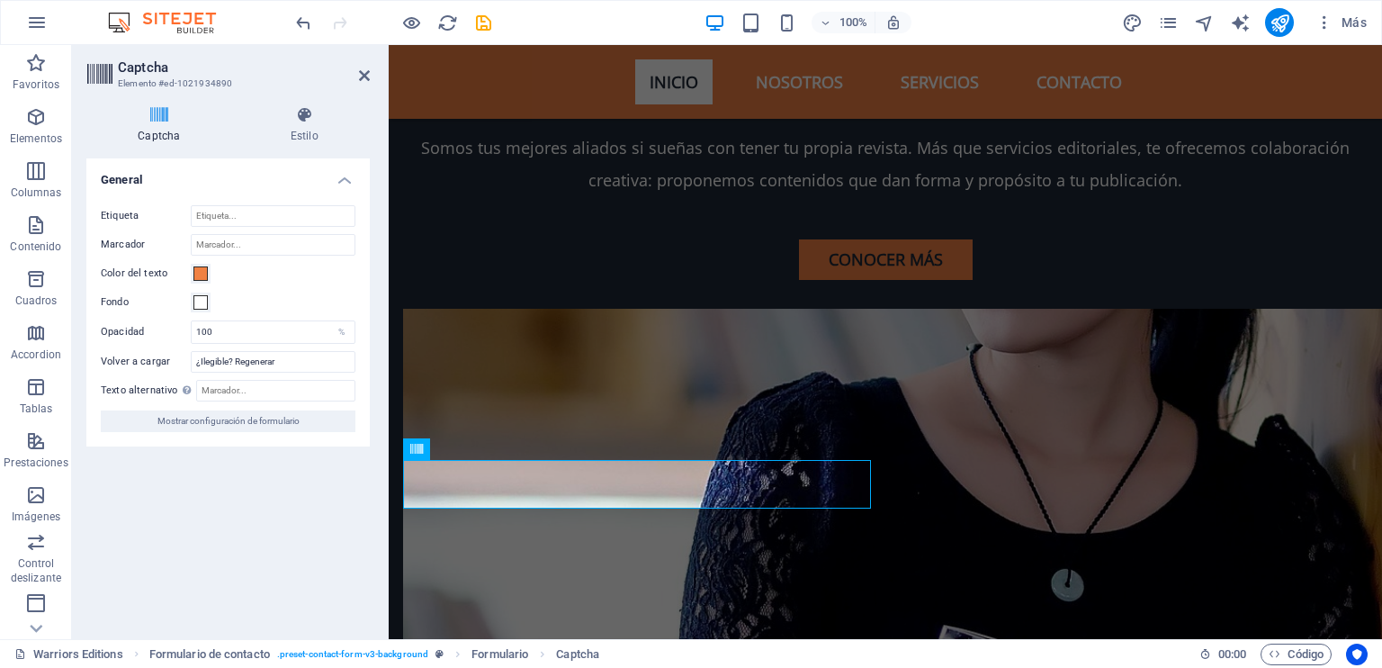
click at [324, 523] on div "Turnstile Turnstile de Cloudfare es una integración de terceros que ofrece capt…" at bounding box center [227, 391] width 283 height 466
click at [288, 361] on input "¿Ilegible? Regenerar" at bounding box center [273, 362] width 165 height 22
click at [140, 361] on label "Volver a cargar" at bounding box center [146, 362] width 90 height 22
click at [191, 361] on input "¿Ilegible? Regenerar" at bounding box center [273, 362] width 165 height 22
click at [266, 388] on input "Texto alternativo El texto alternativo es usado por aquellos dispositivos que n…" at bounding box center [275, 391] width 159 height 22
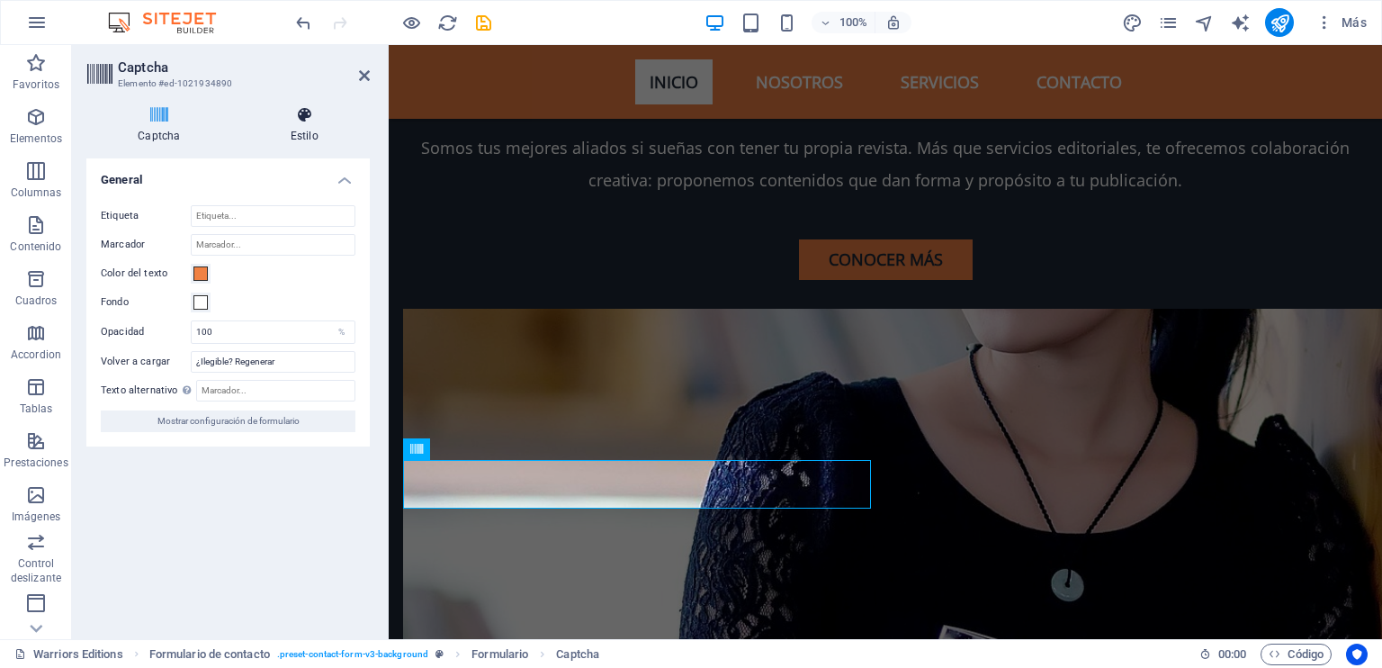
click at [292, 123] on icon at bounding box center [304, 115] width 130 height 18
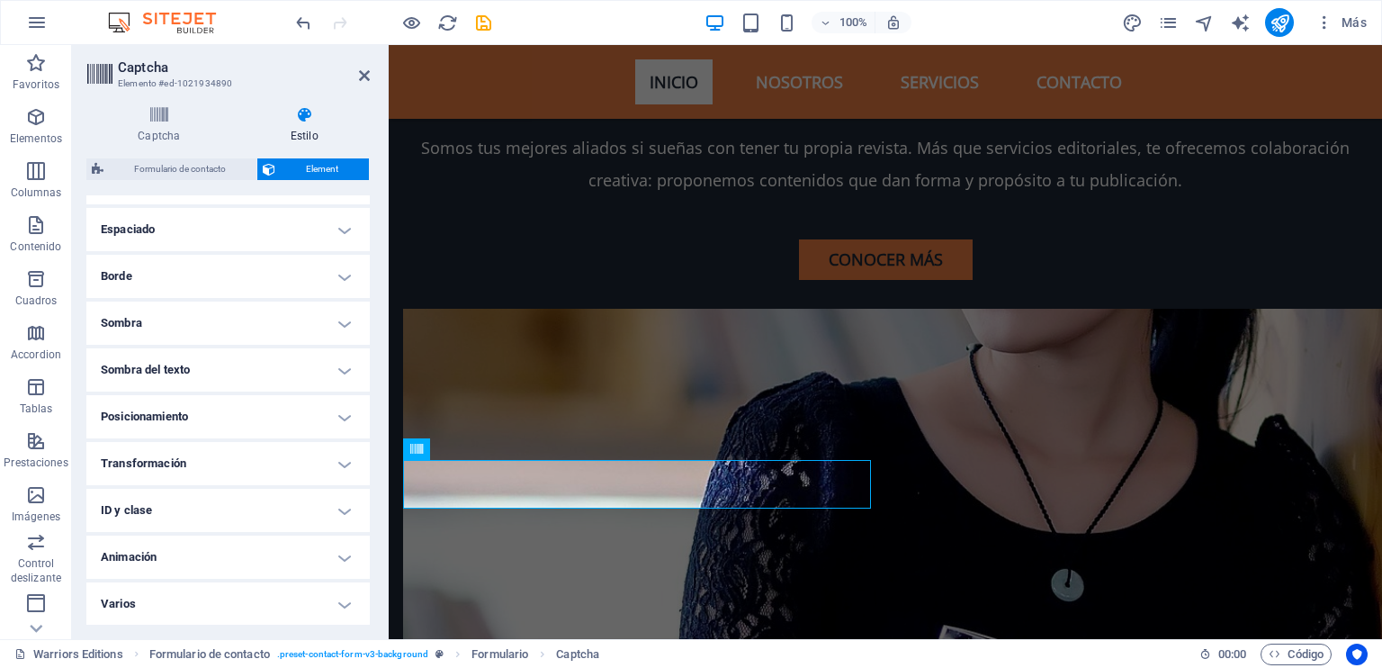
scroll to position [0, 0]
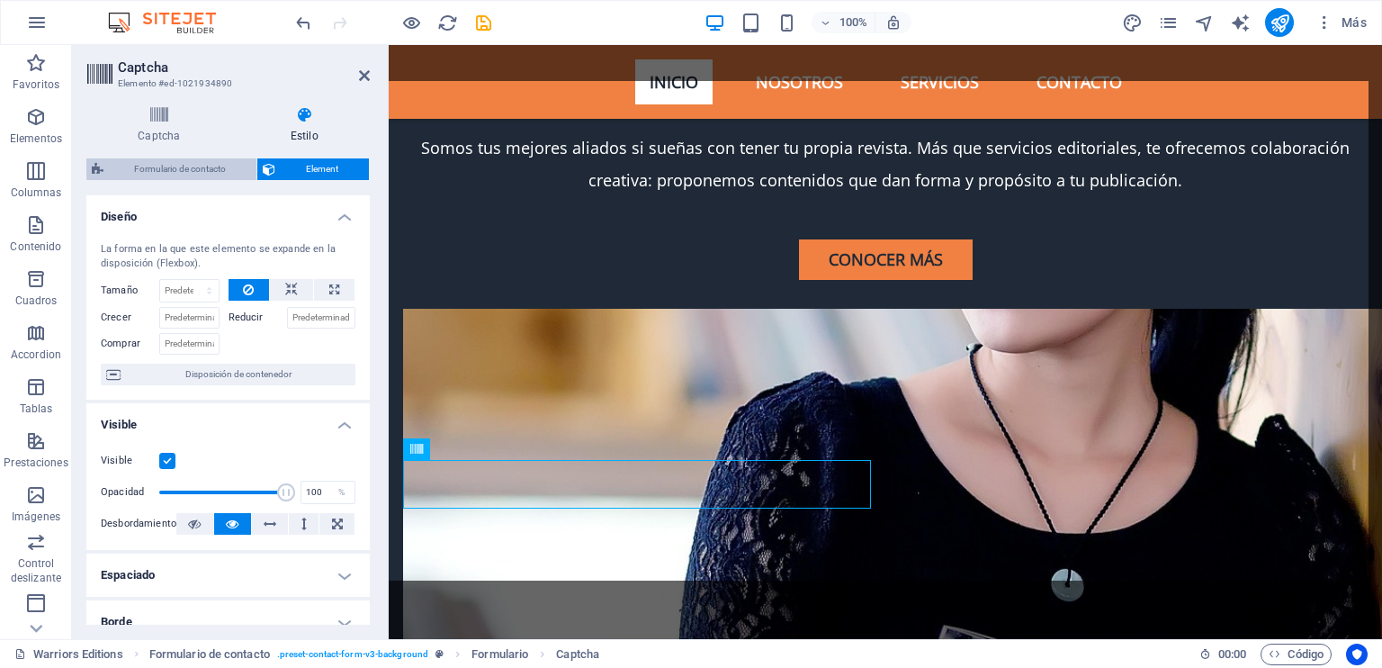
click at [204, 173] on span "Formulario de contacto" at bounding box center [180, 169] width 142 height 22
select select "rem"
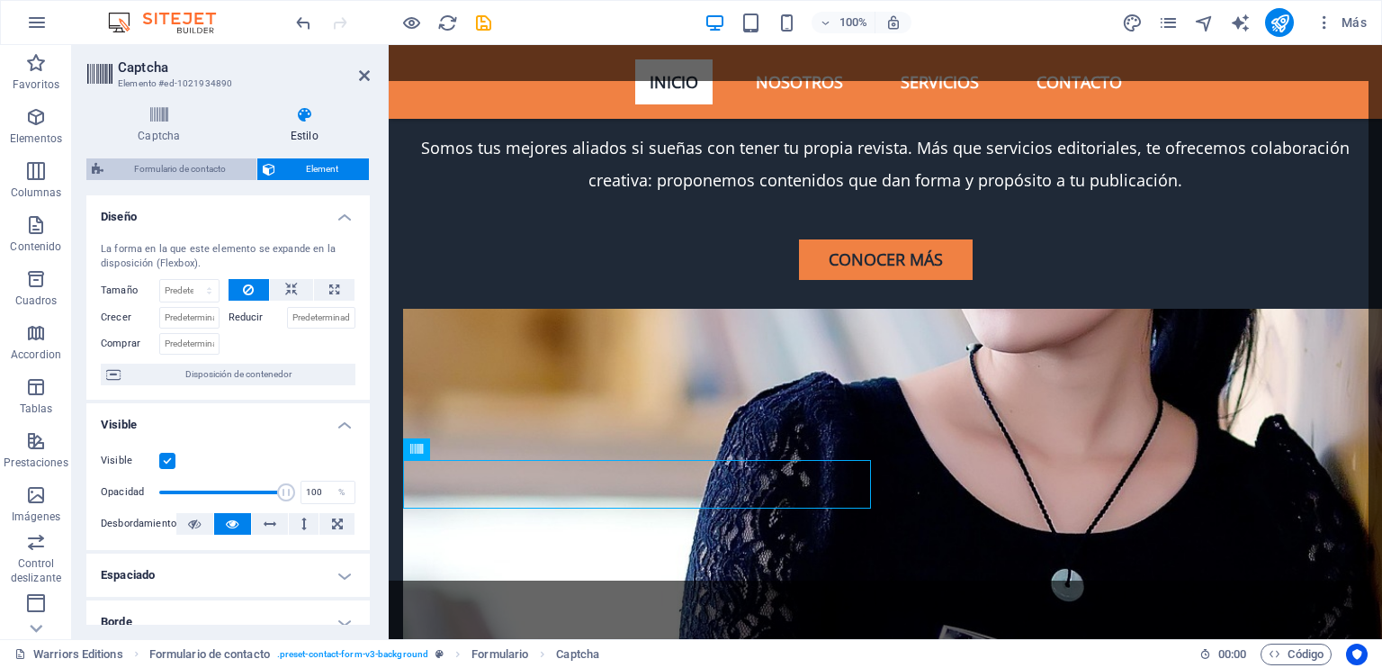
select select "rem"
select select "px"
select select "rem"
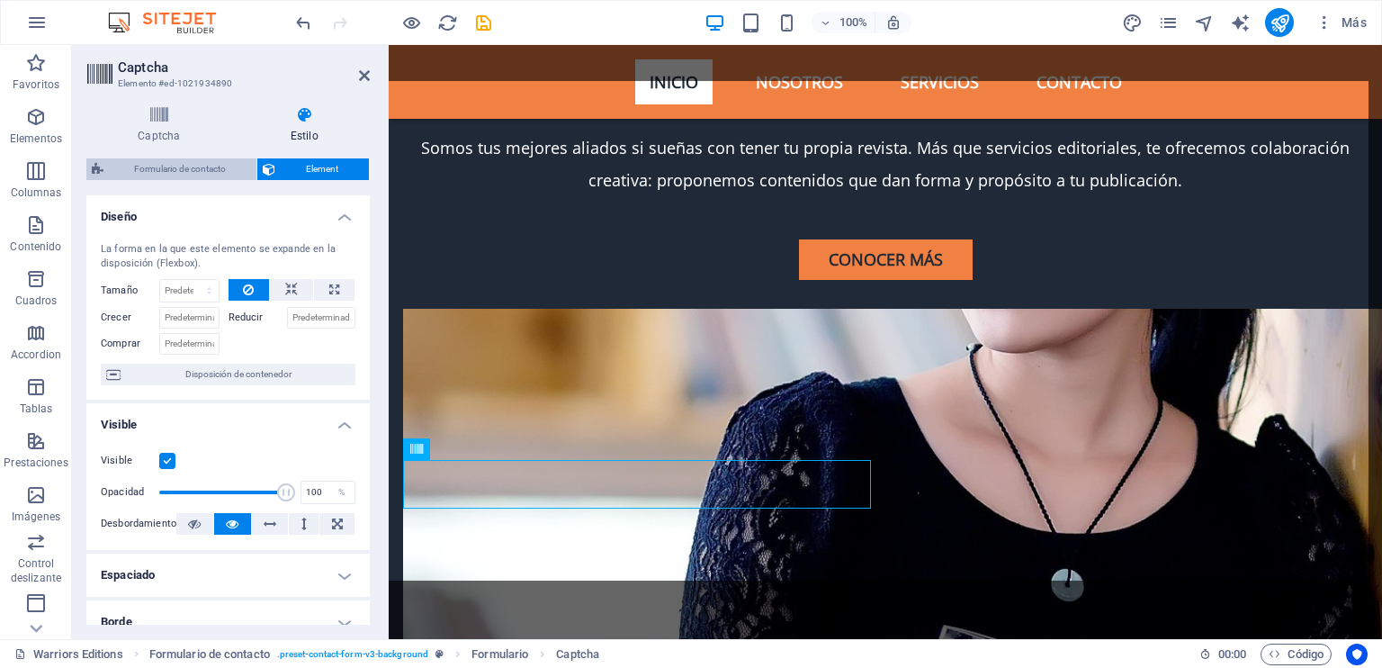
select select "preset-contact-form-v3-background"
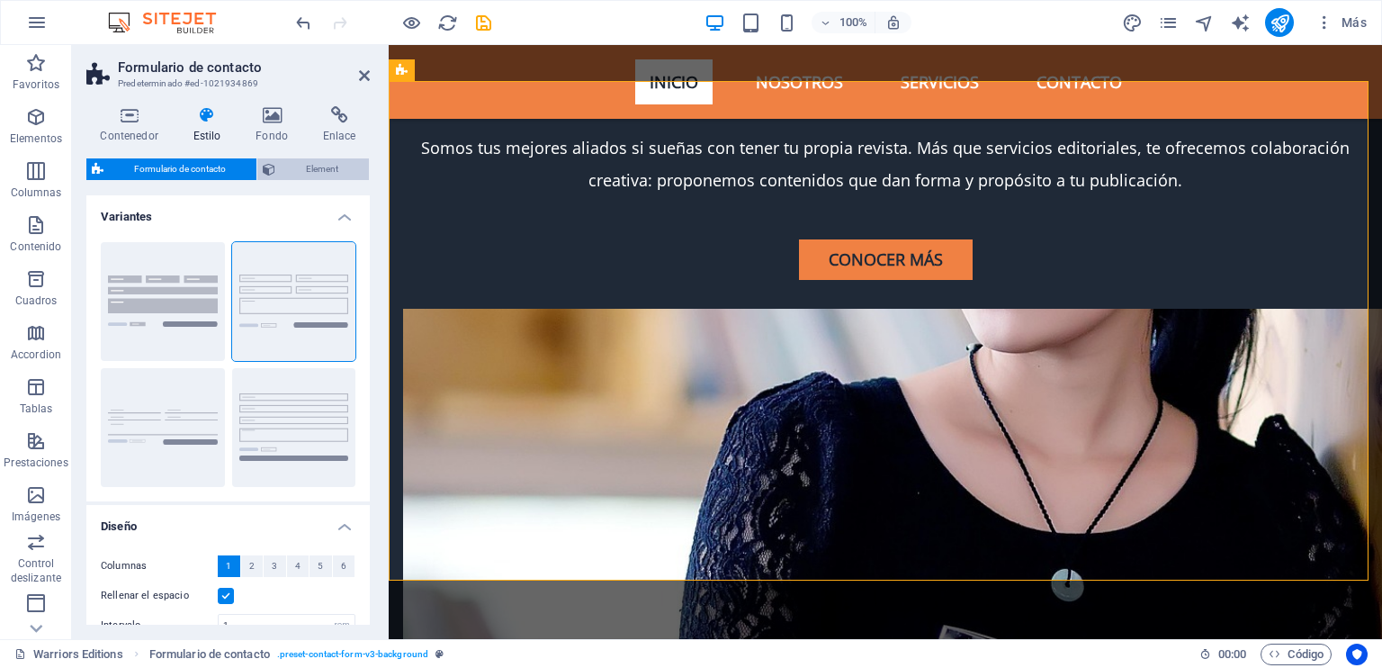
click at [302, 167] on span "Element" at bounding box center [322, 169] width 83 height 22
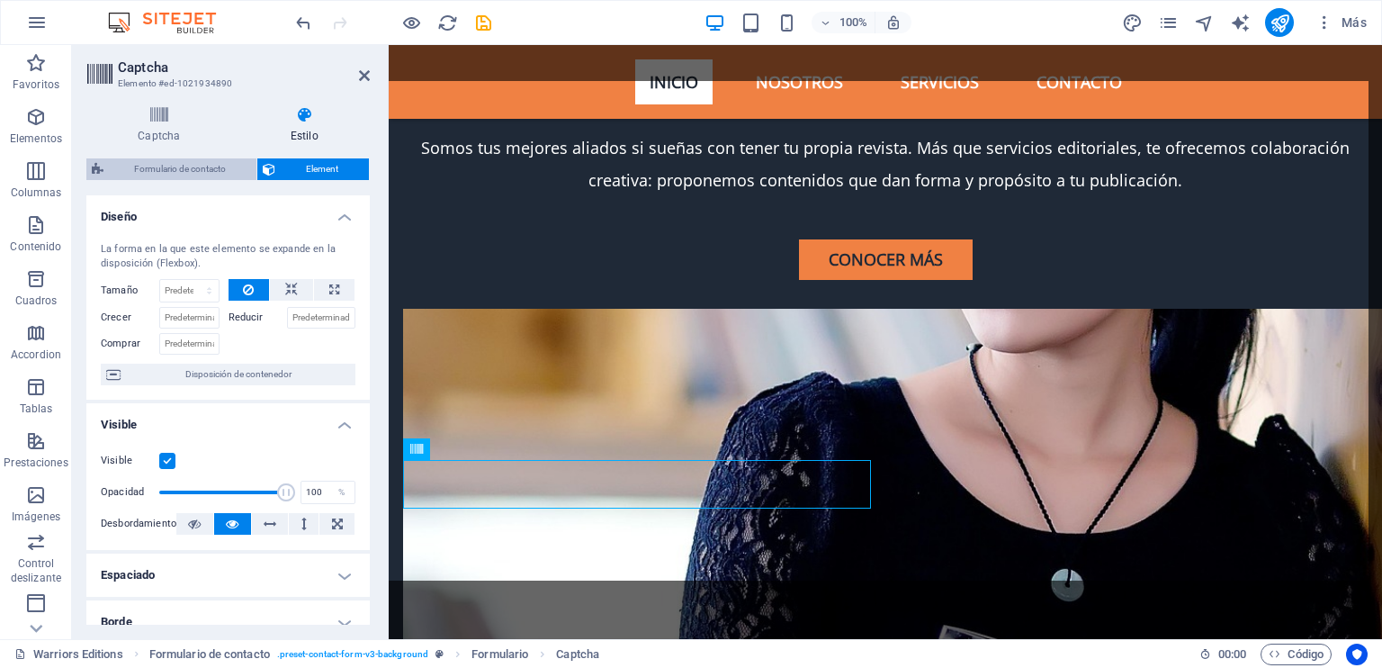
click at [209, 165] on span "Formulario de contacto" at bounding box center [180, 169] width 142 height 22
select select "rem"
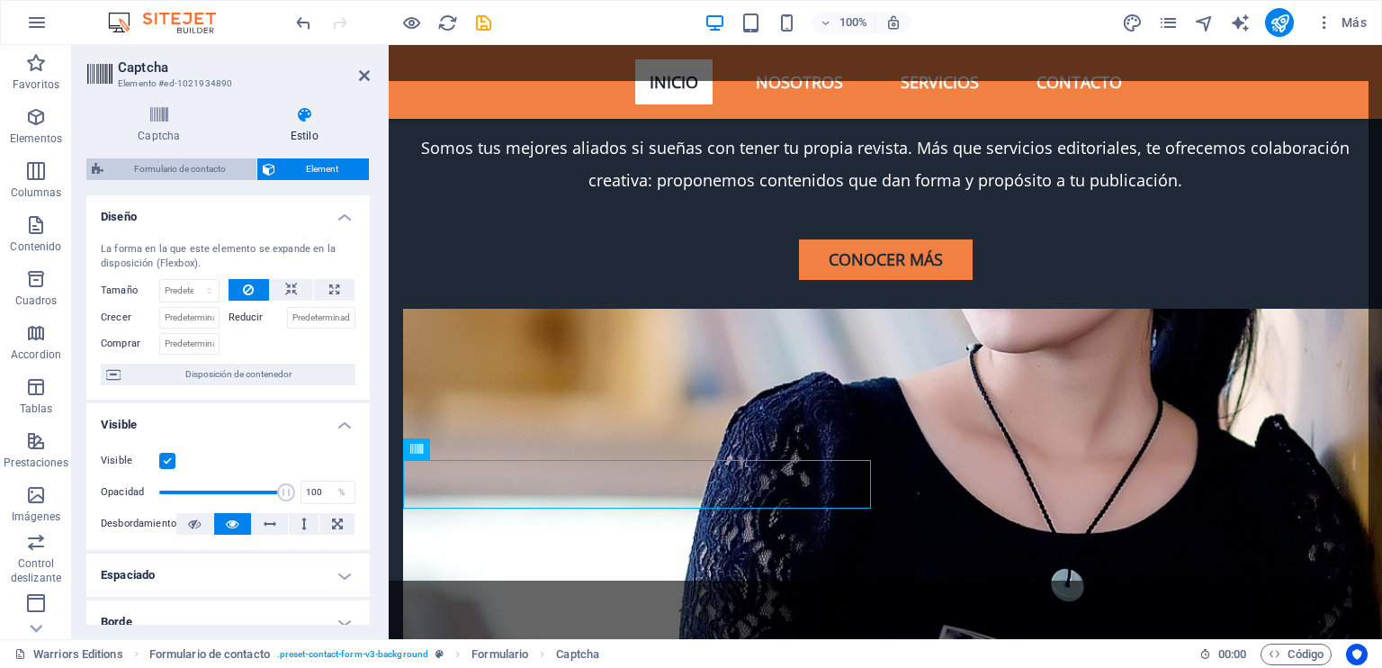
select select "rem"
select select "px"
select select "rem"
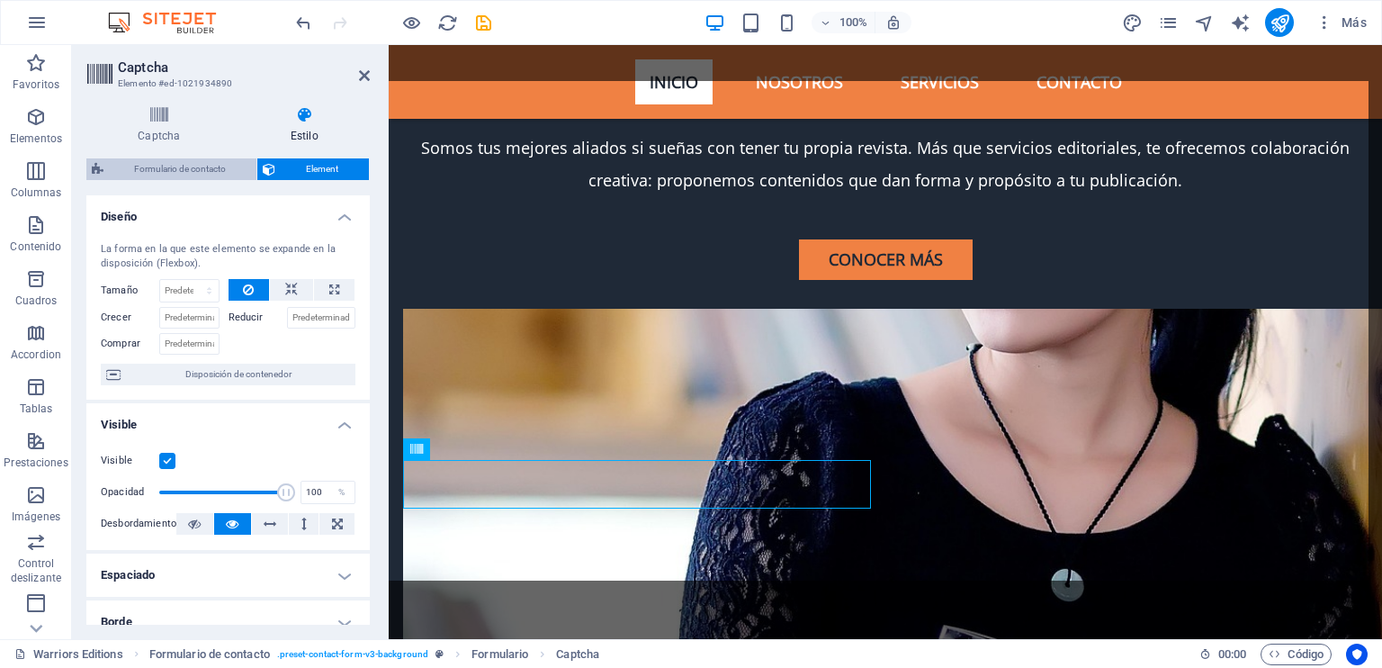
select select "preset-contact-form-v3-background"
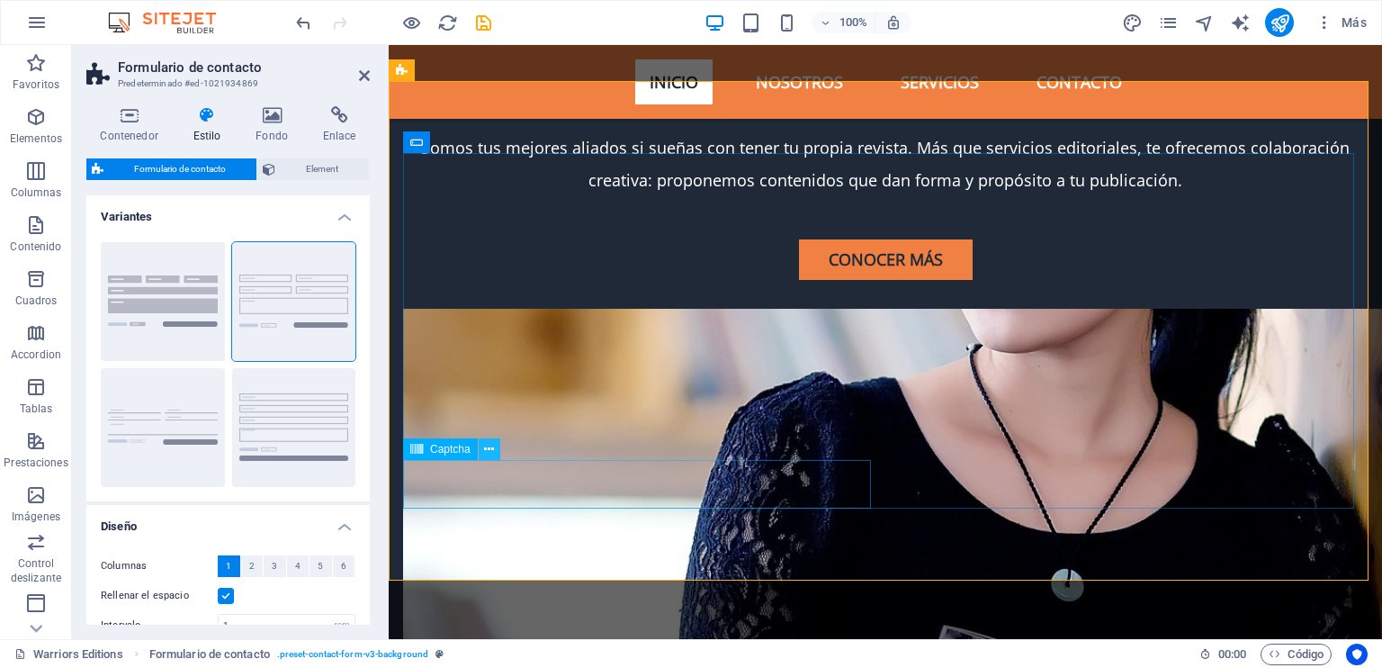
click at [489, 453] on icon at bounding box center [489, 449] width 10 height 19
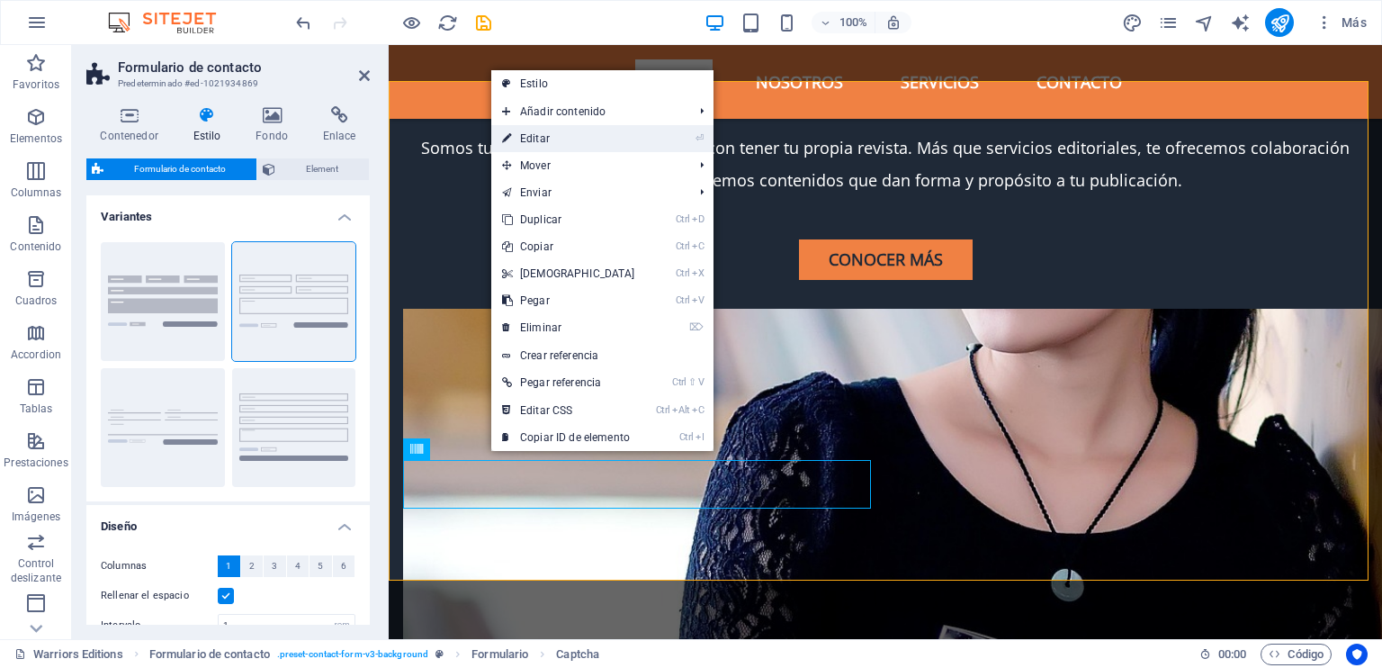
click at [537, 139] on link "⏎ Editar" at bounding box center [568, 138] width 155 height 27
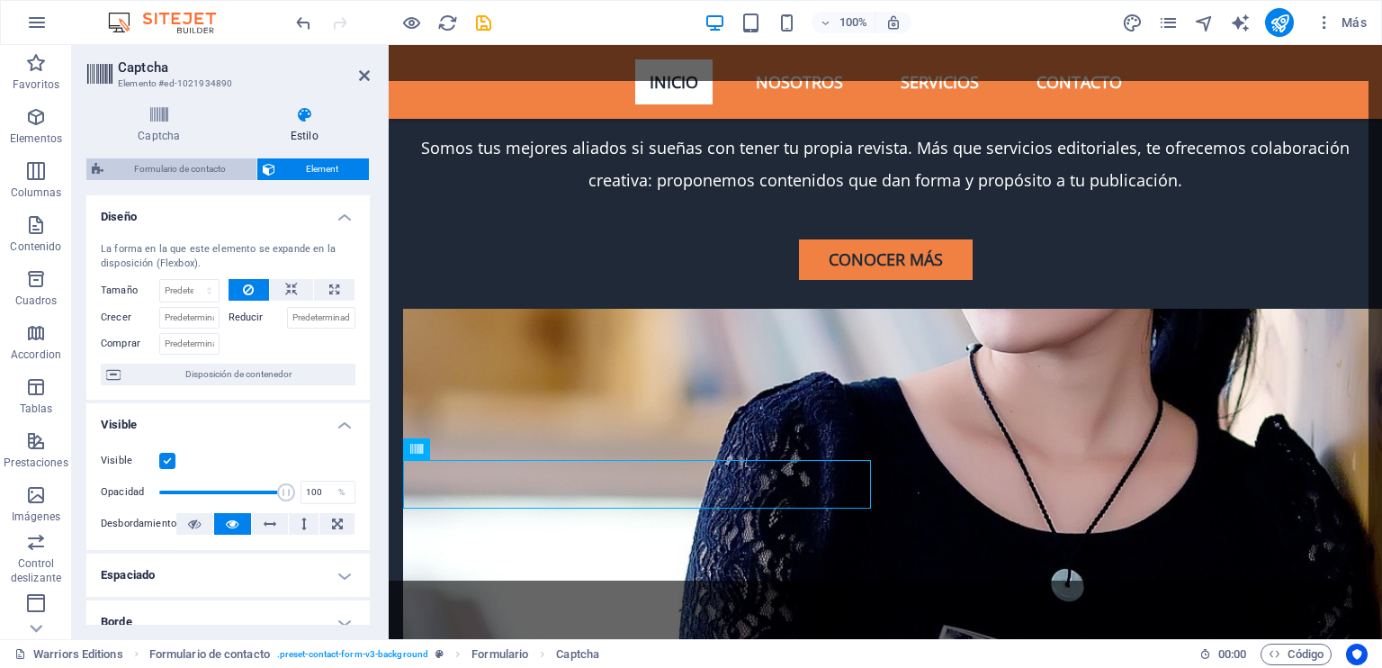
click at [209, 173] on span "Formulario de contacto" at bounding box center [180, 169] width 142 height 22
select select "rem"
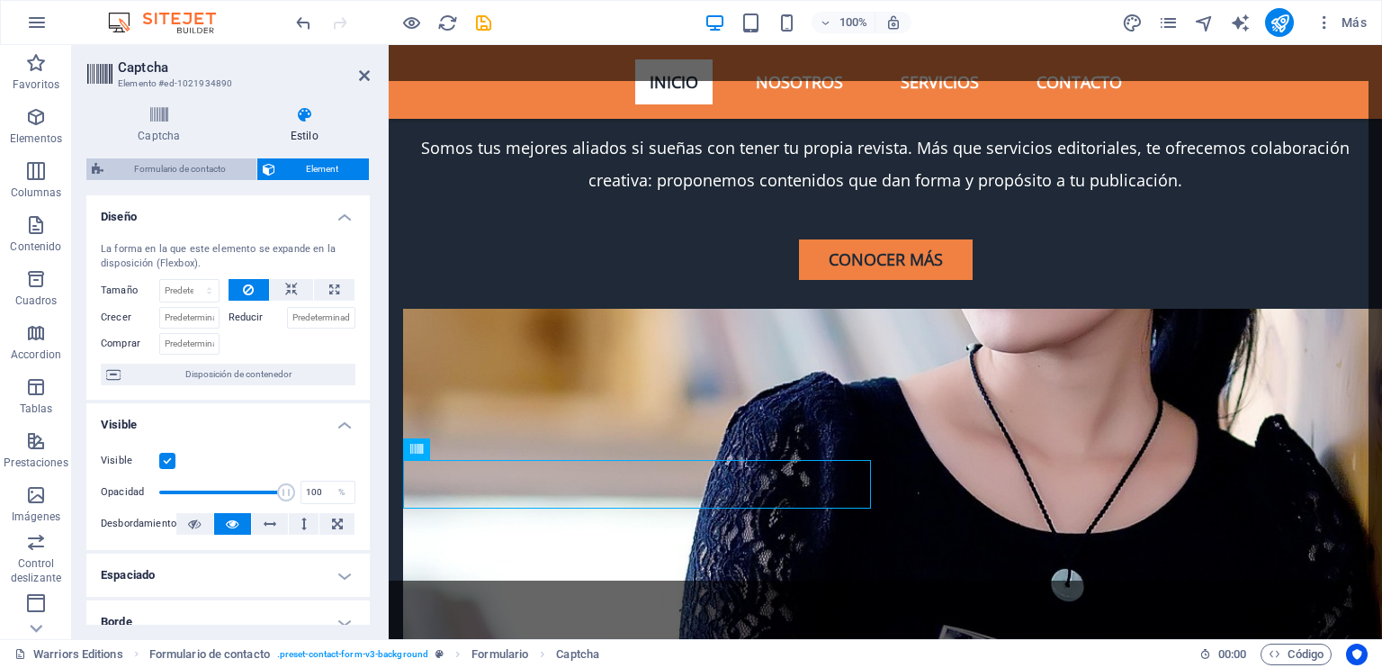
select select "rem"
select select "px"
select select "rem"
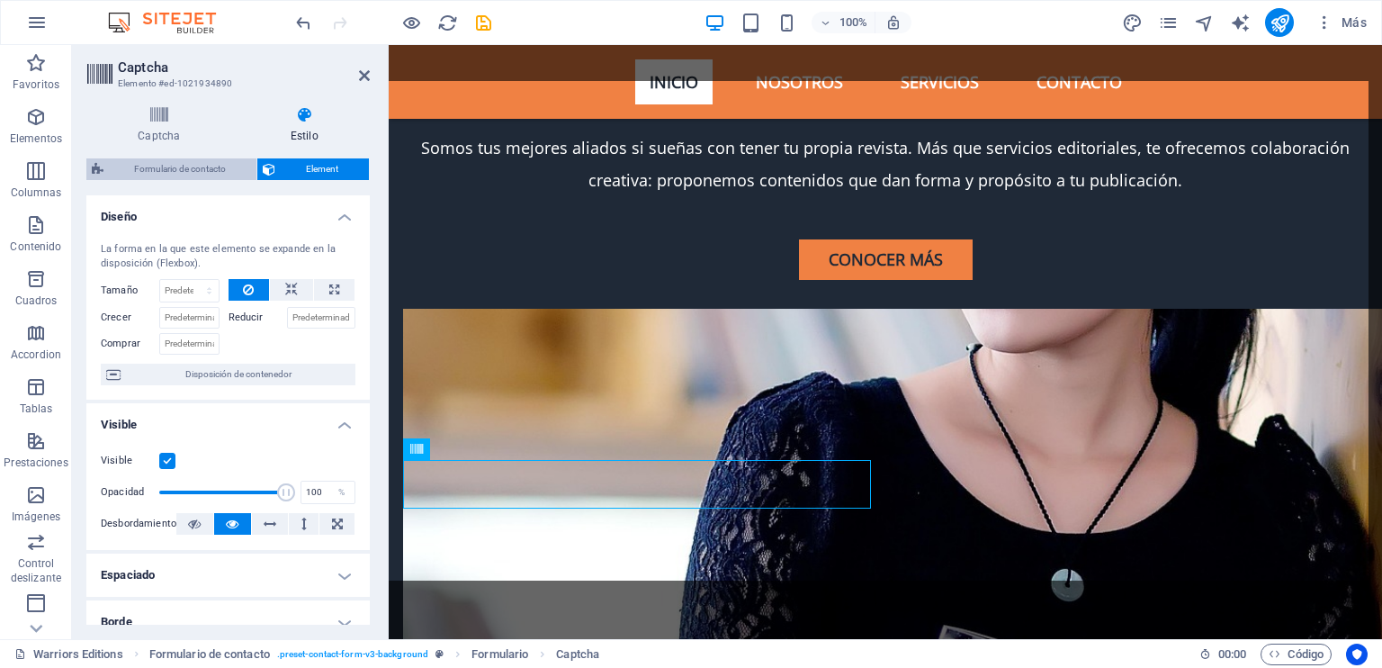
select select "preset-contact-form-v3-background"
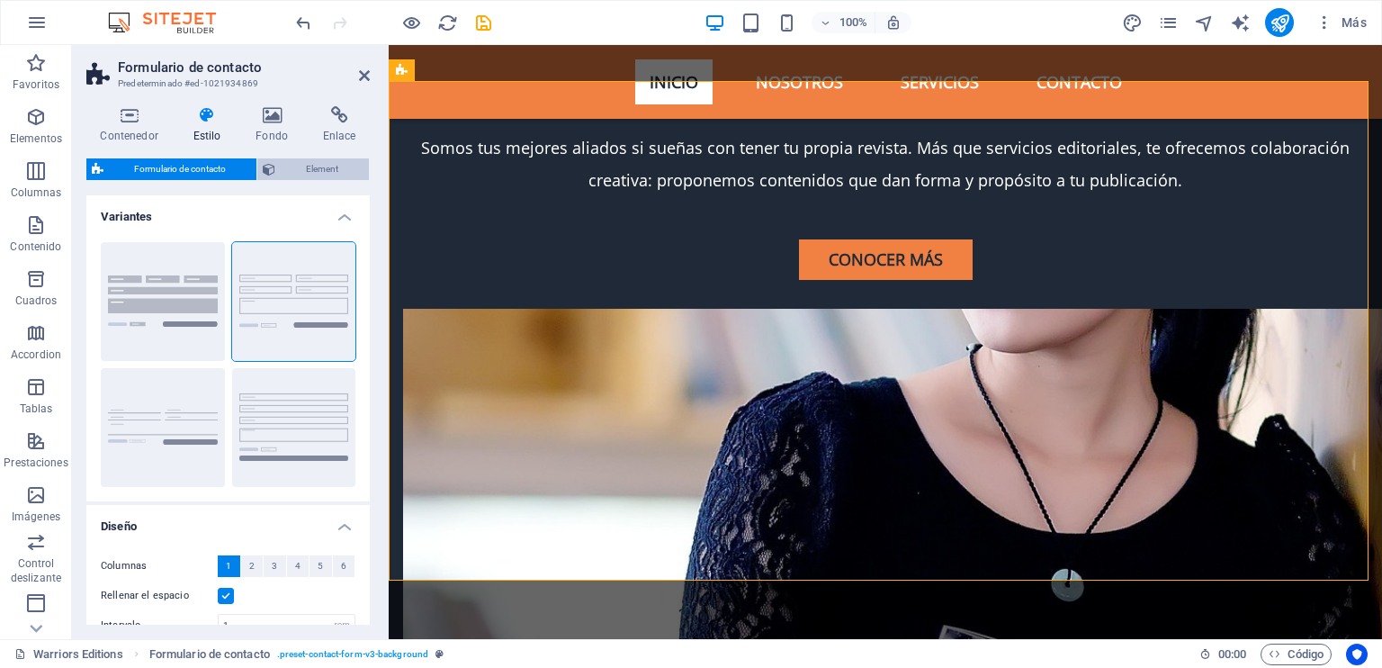
click at [313, 172] on span "Element" at bounding box center [322, 169] width 83 height 22
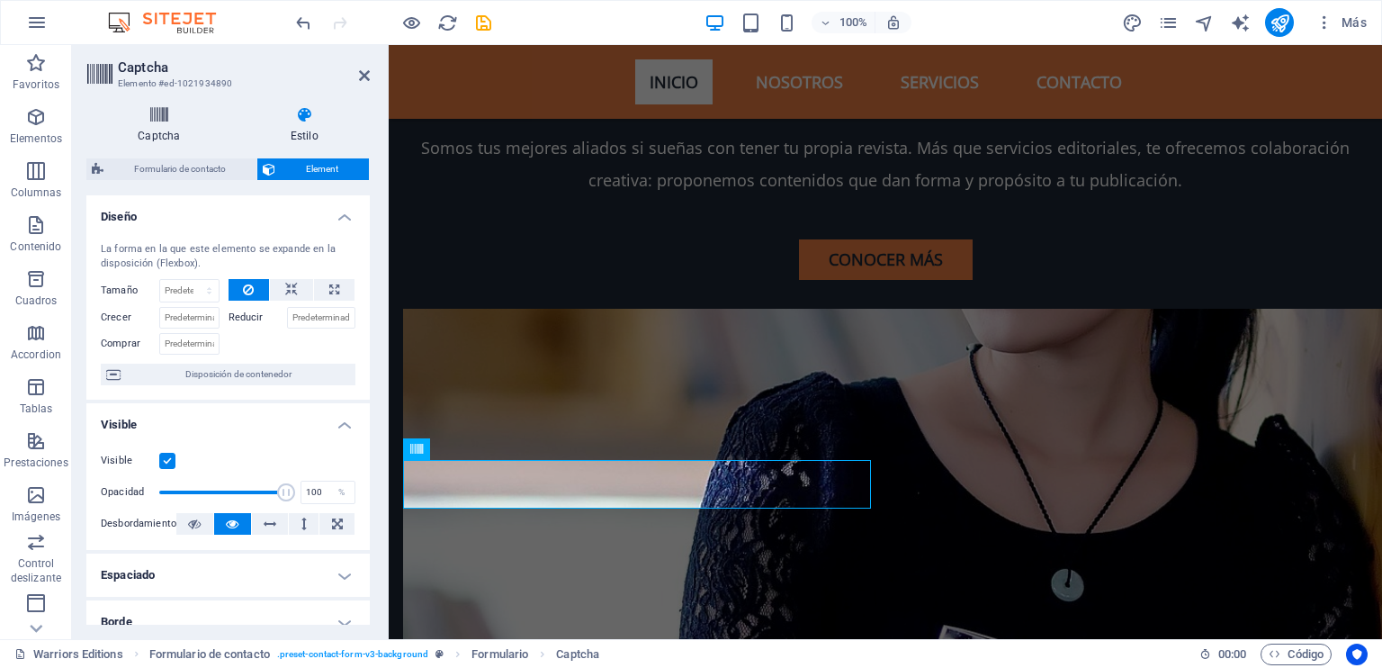
click at [146, 124] on h4 "Captcha" at bounding box center [162, 125] width 153 height 38
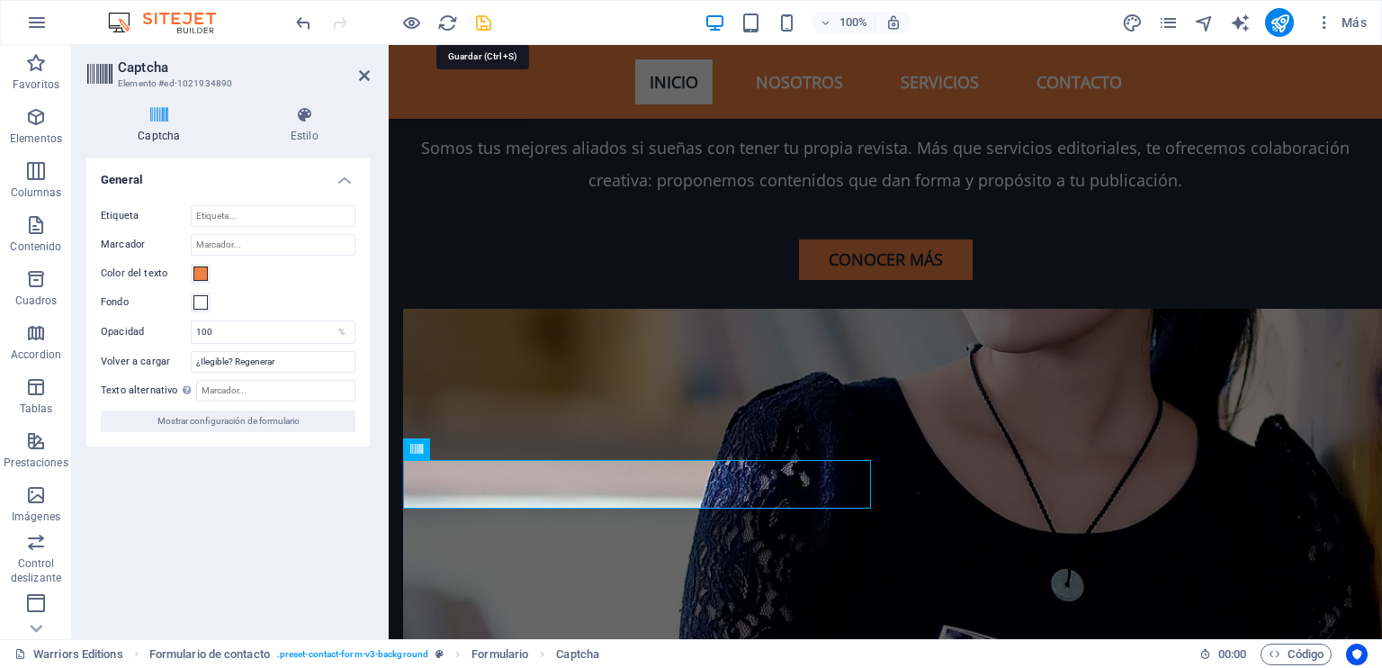
click at [473, 13] on icon "save" at bounding box center [483, 23] width 21 height 21
checkbox input "false"
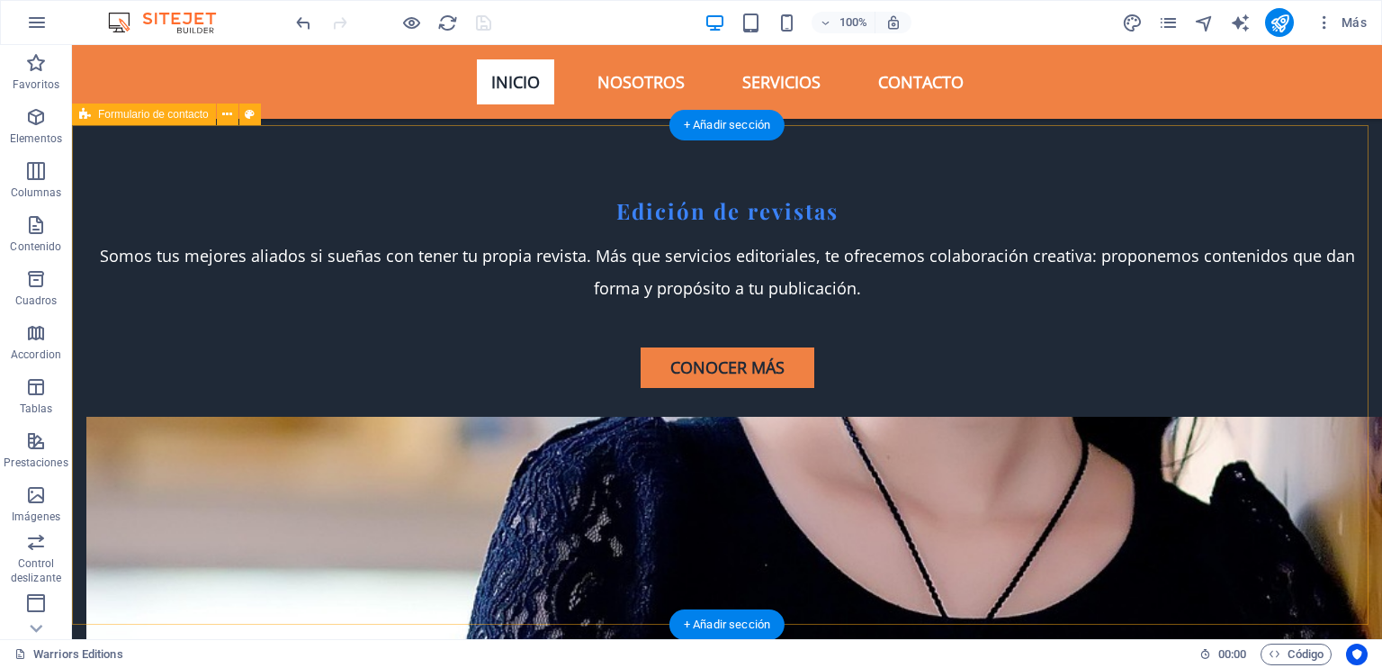
scroll to position [5309, 0]
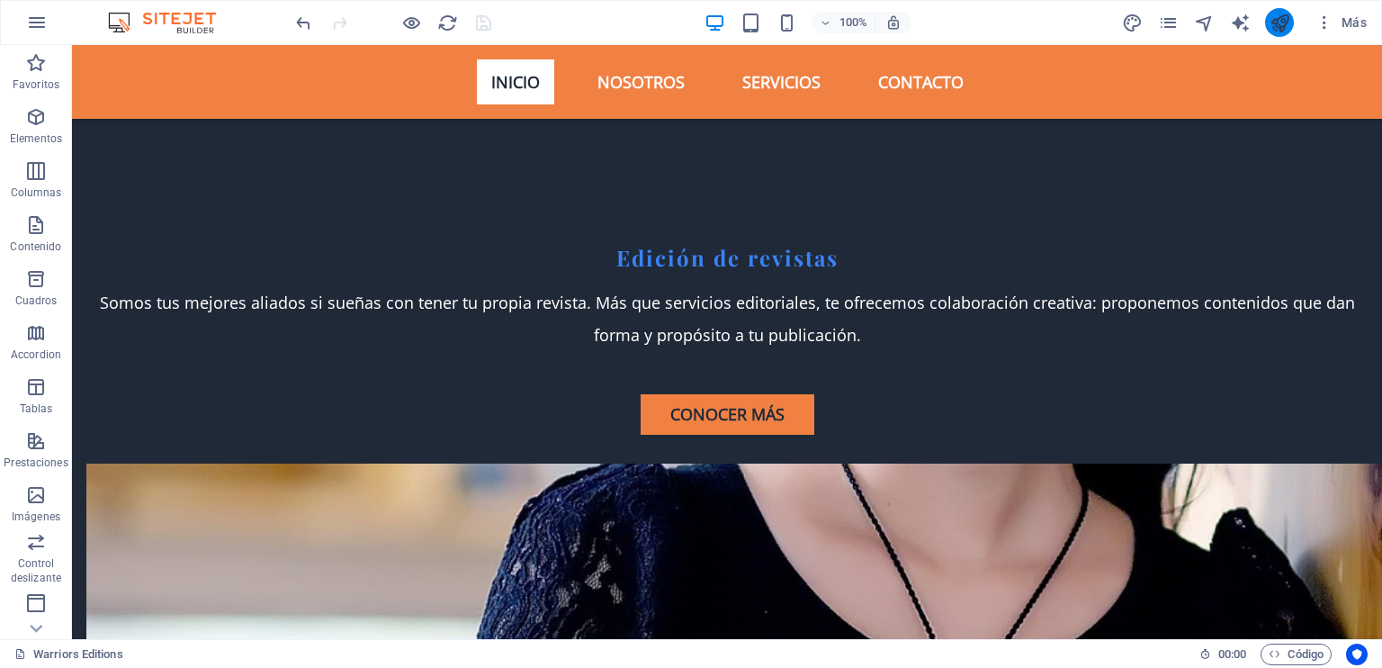
click at [1266, 22] on button "publish" at bounding box center [1279, 22] width 29 height 29
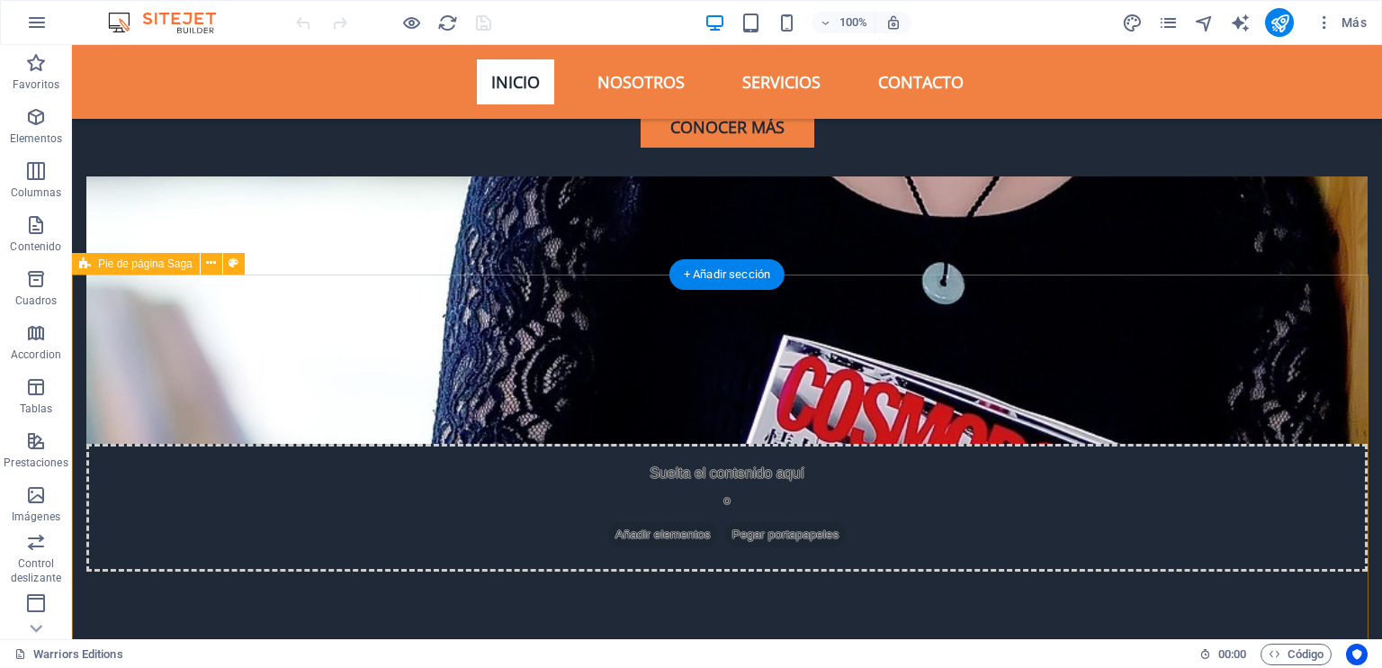
scroll to position [5479, 0]
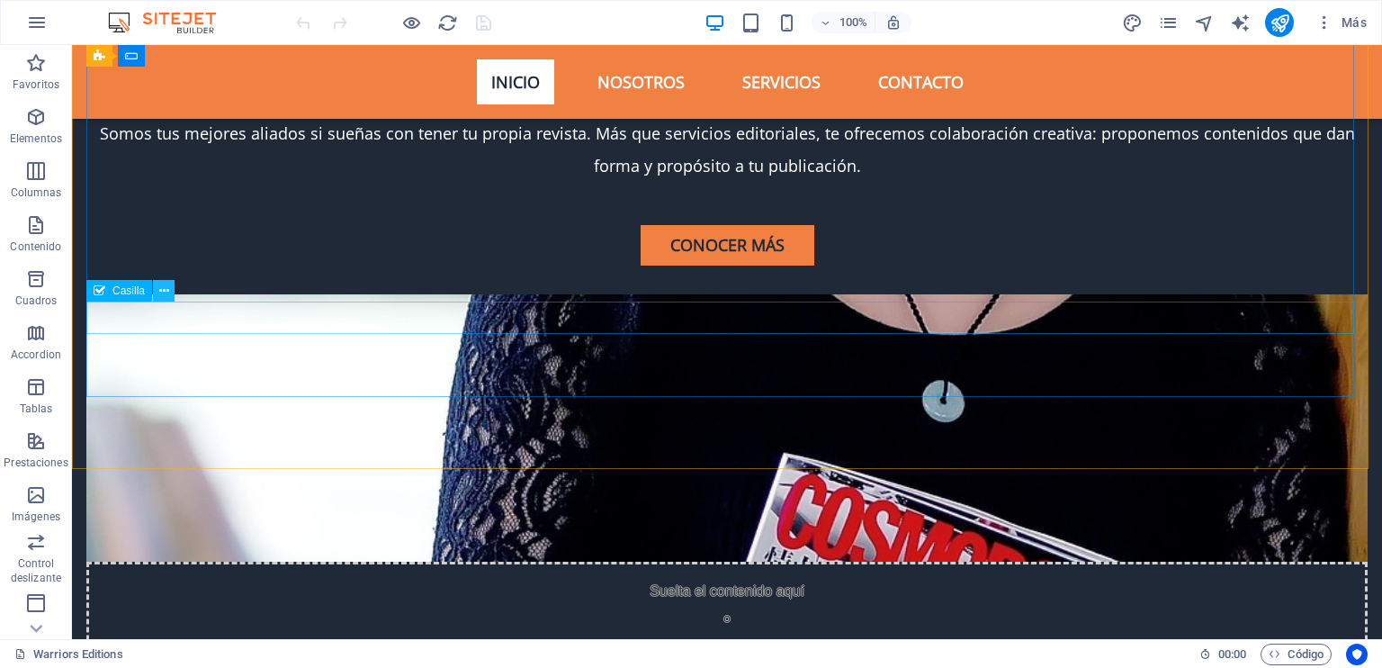
click at [170, 294] on button at bounding box center [164, 291] width 22 height 22
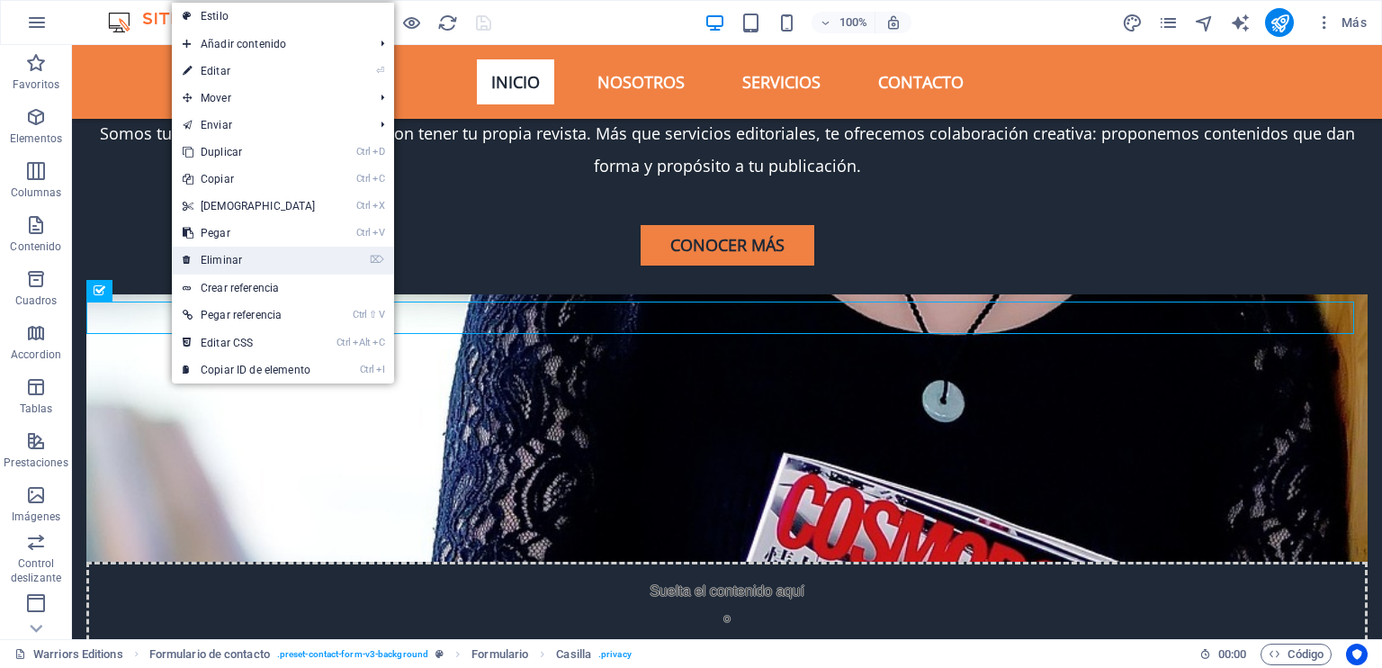
click at [249, 263] on link "⌦ Eliminar" at bounding box center [249, 260] width 155 height 27
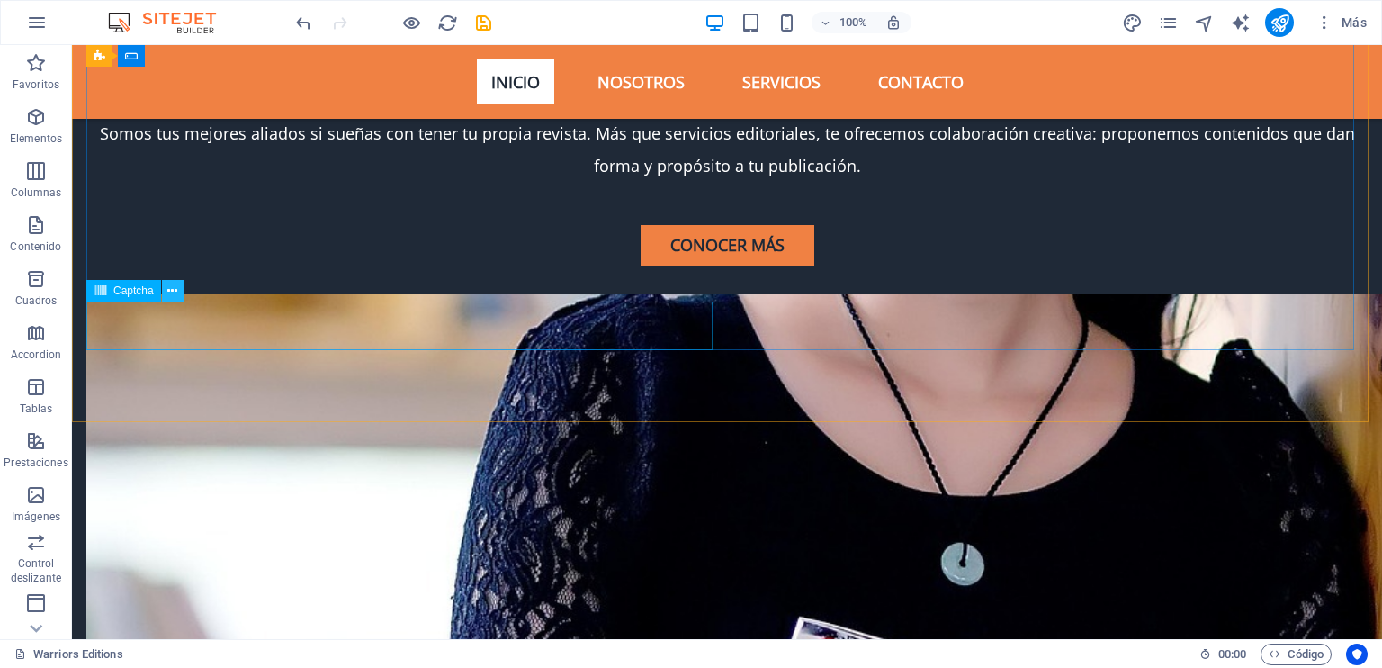
click at [170, 294] on icon at bounding box center [172, 291] width 10 height 19
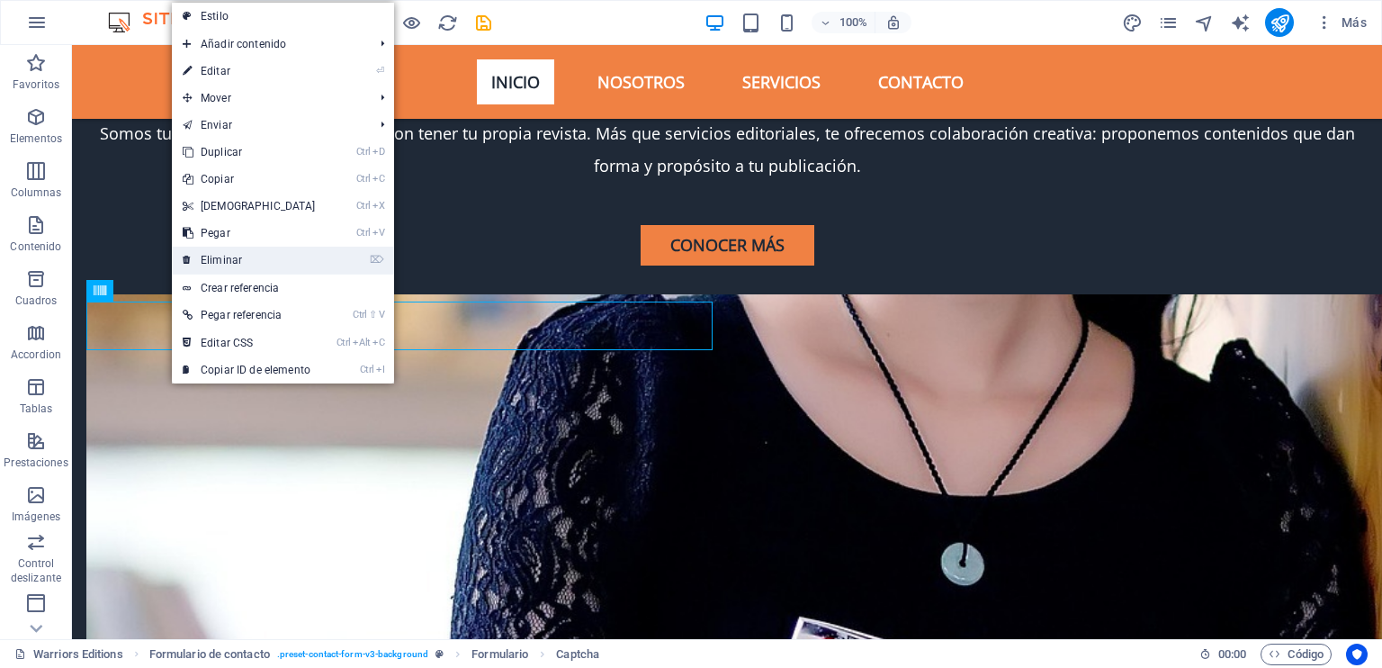
click at [236, 254] on link "⌦ Eliminar" at bounding box center [249, 260] width 155 height 27
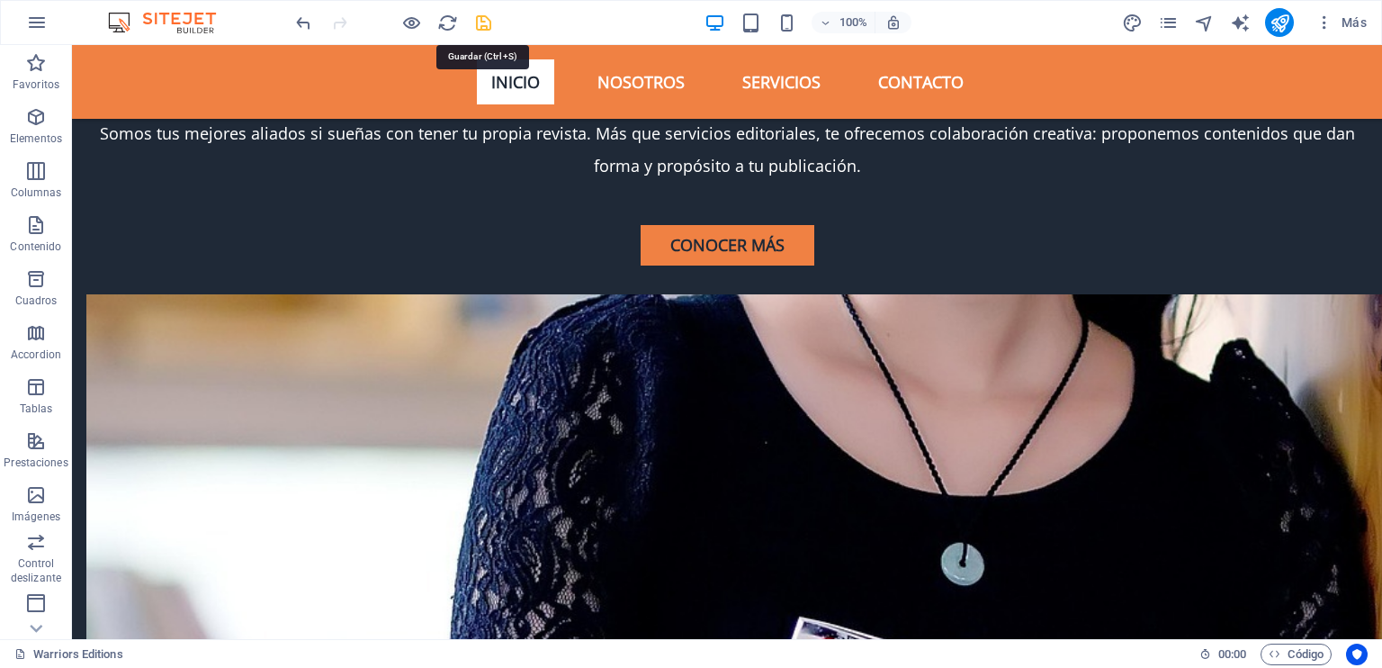
click at [484, 23] on icon "save" at bounding box center [483, 23] width 21 height 21
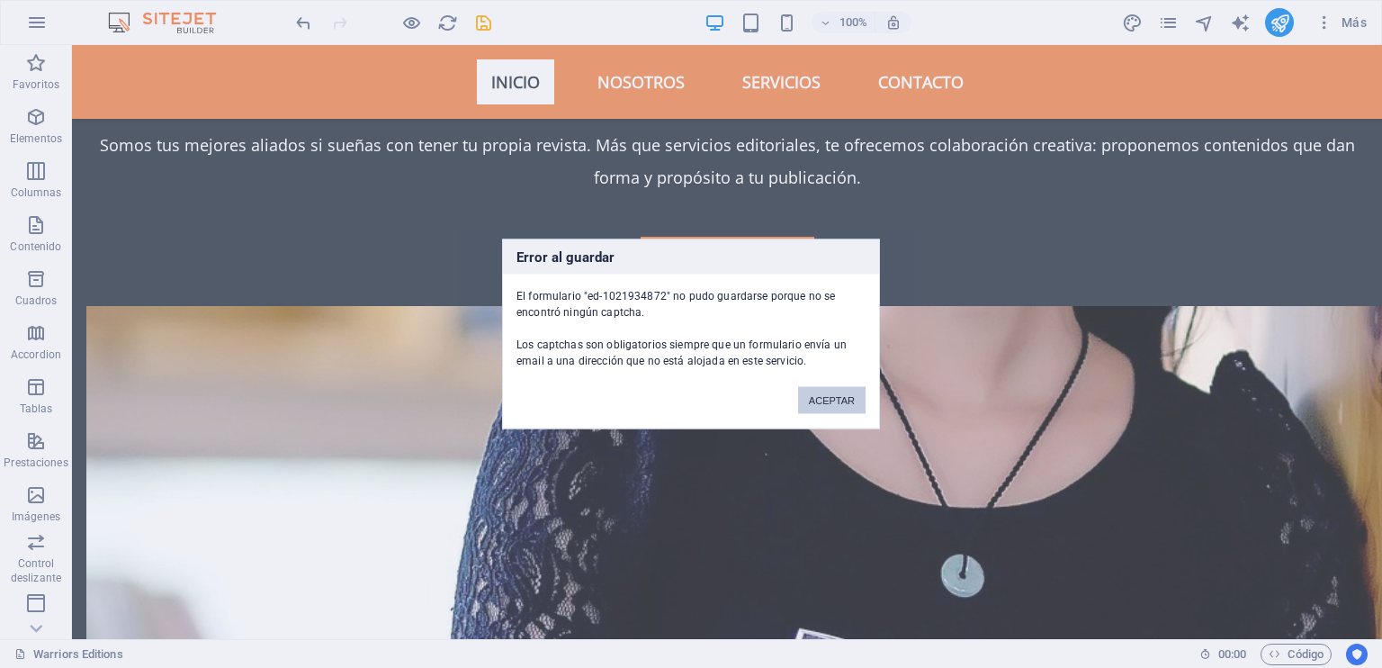
click at [842, 391] on button "ACEPTAR" at bounding box center [831, 400] width 67 height 27
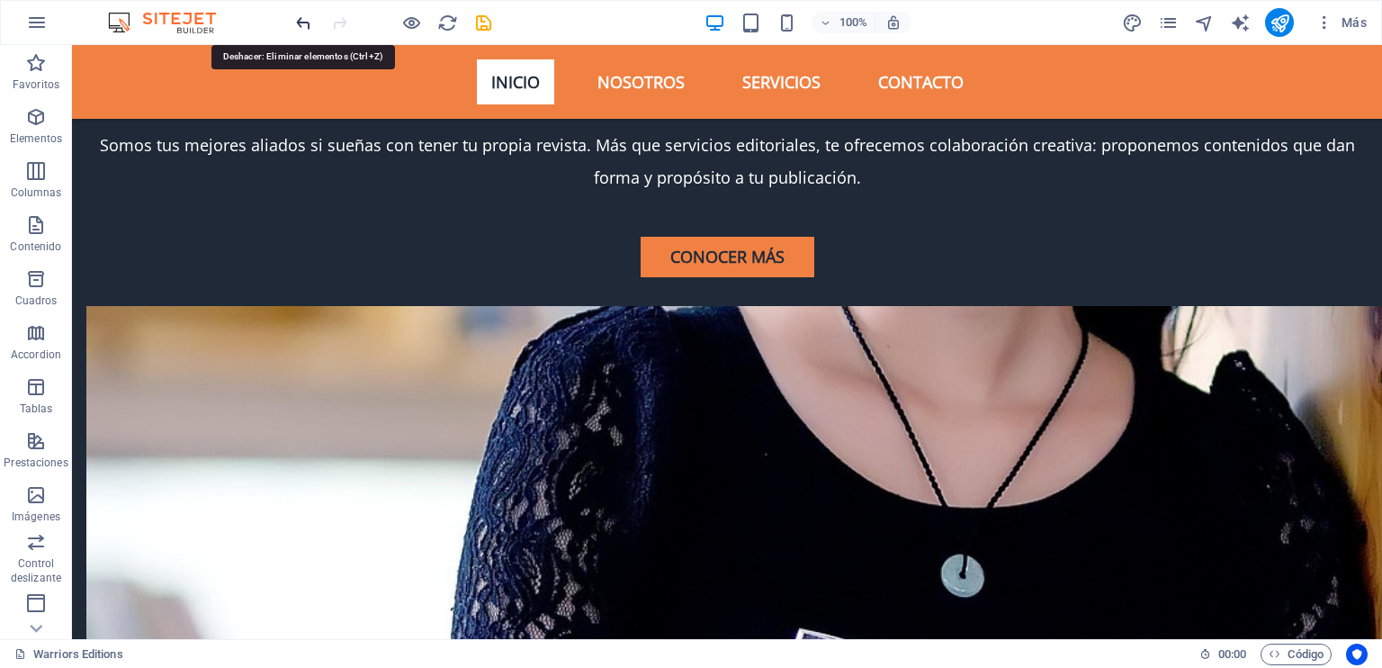
click at [295, 26] on icon "undo" at bounding box center [303, 23] width 21 height 21
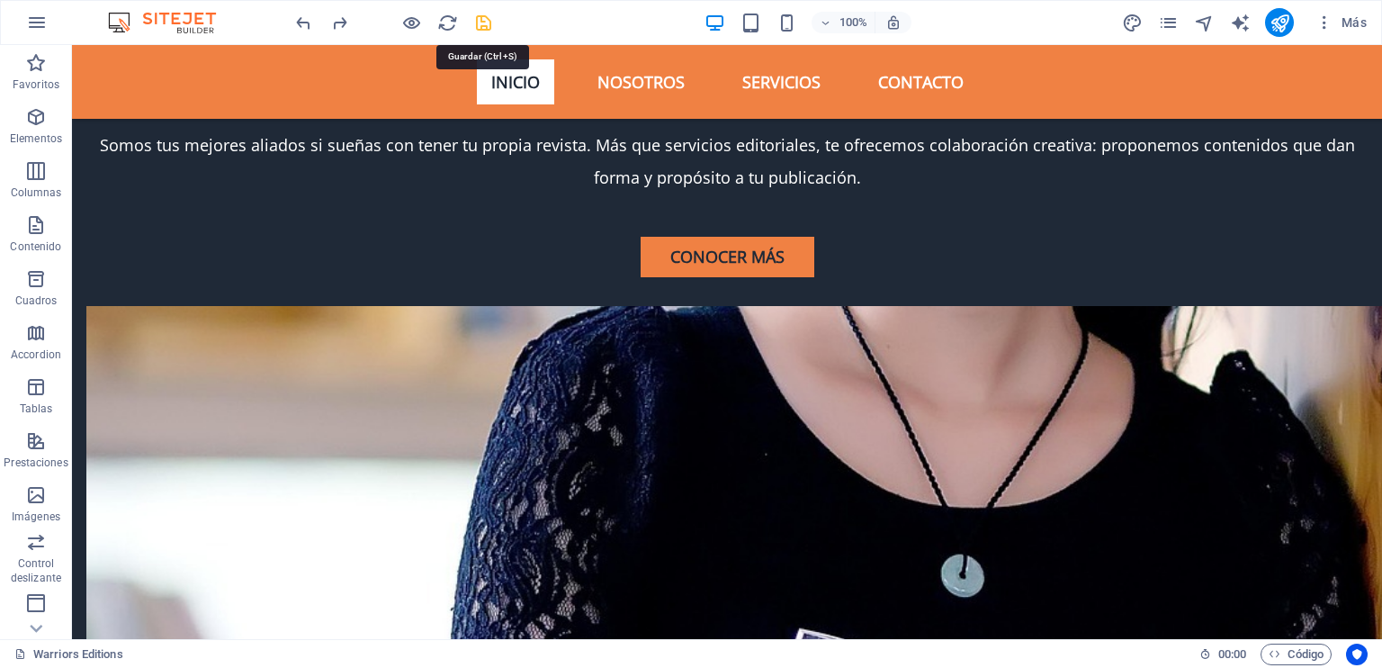
click at [482, 21] on icon "save" at bounding box center [483, 23] width 21 height 21
click at [1344, 23] on span "Más" at bounding box center [1340, 22] width 51 height 18
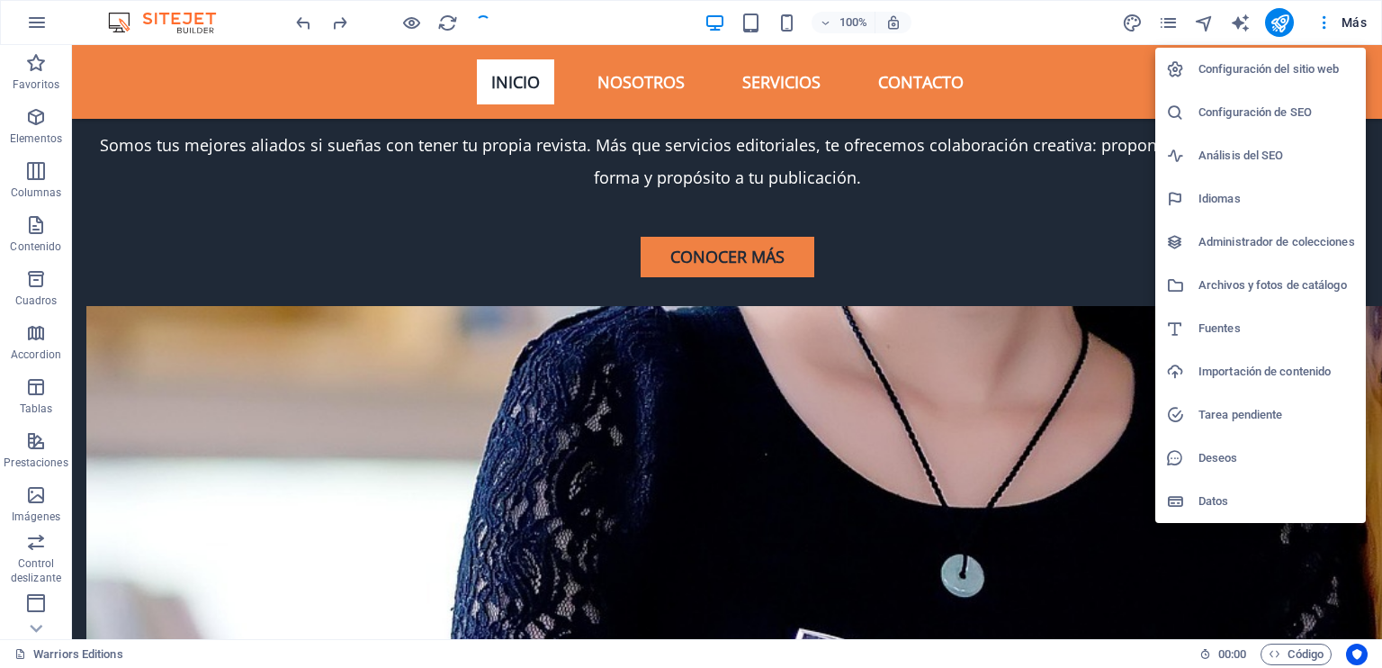
click at [948, 23] on div at bounding box center [691, 334] width 1382 height 668
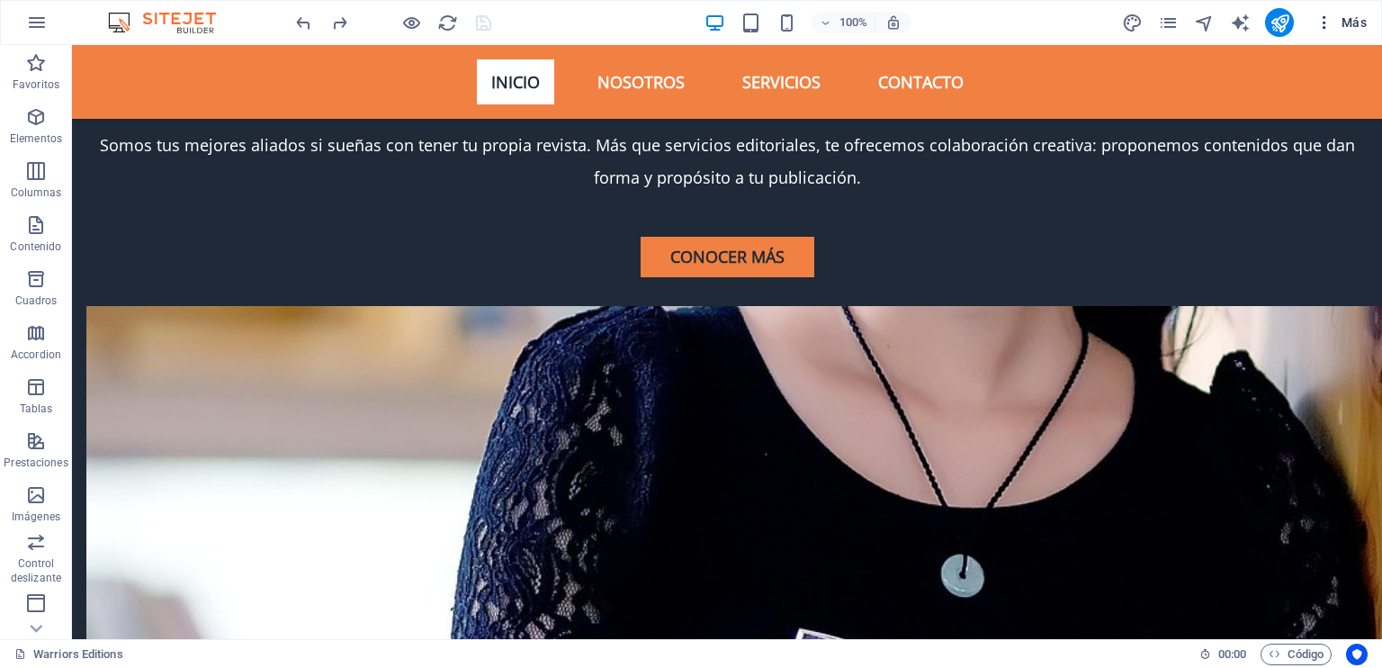
click at [1334, 26] on span "Más" at bounding box center [1340, 22] width 51 height 18
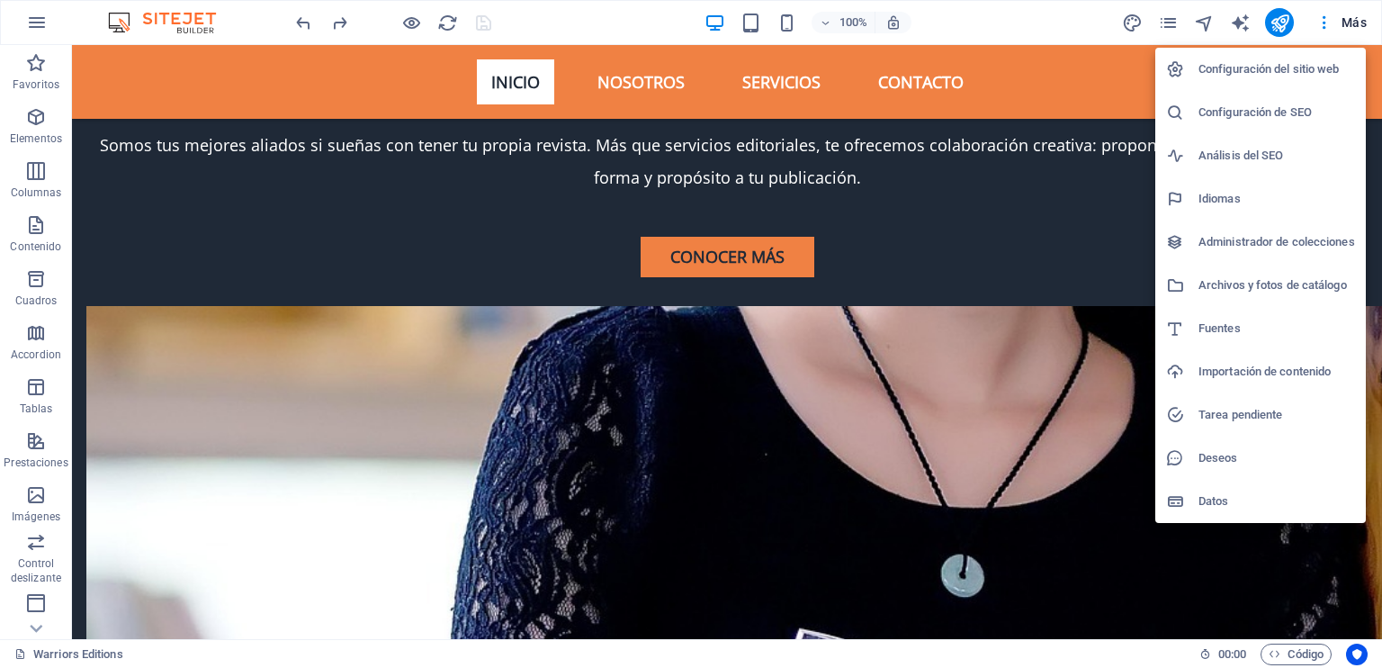
click at [720, 25] on div at bounding box center [691, 334] width 1382 height 668
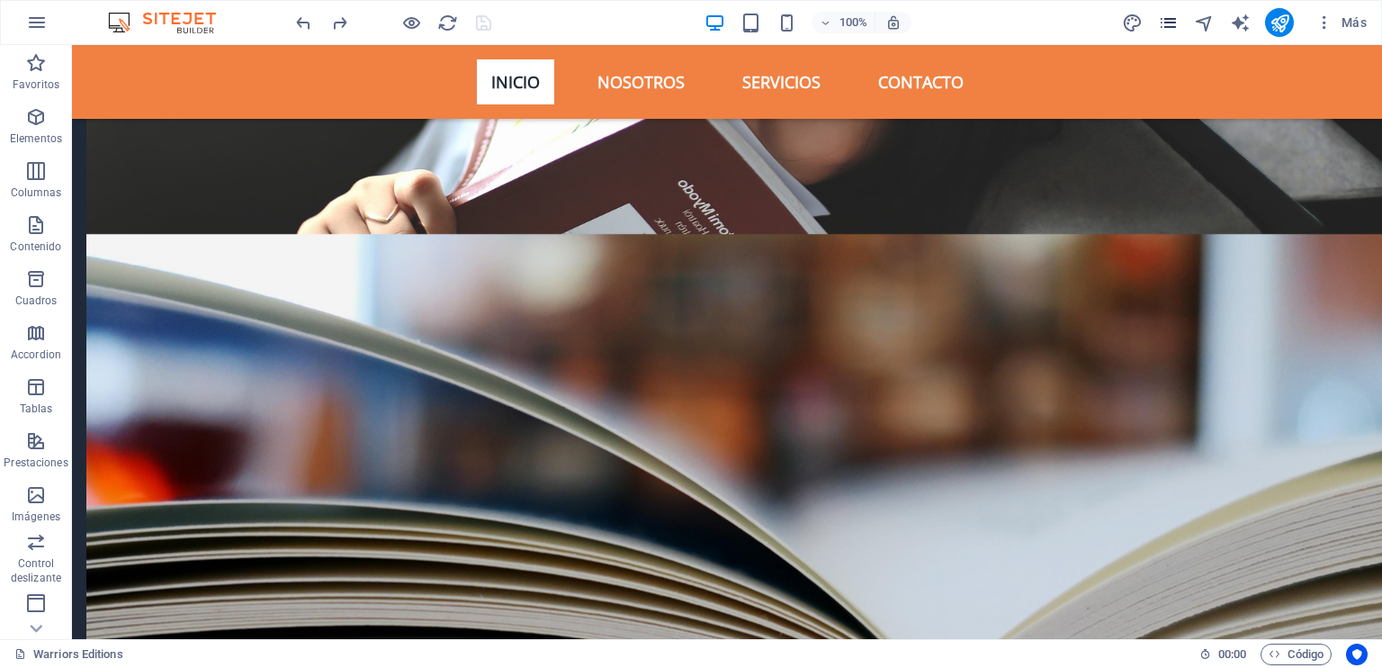
scroll to position [4420, 0]
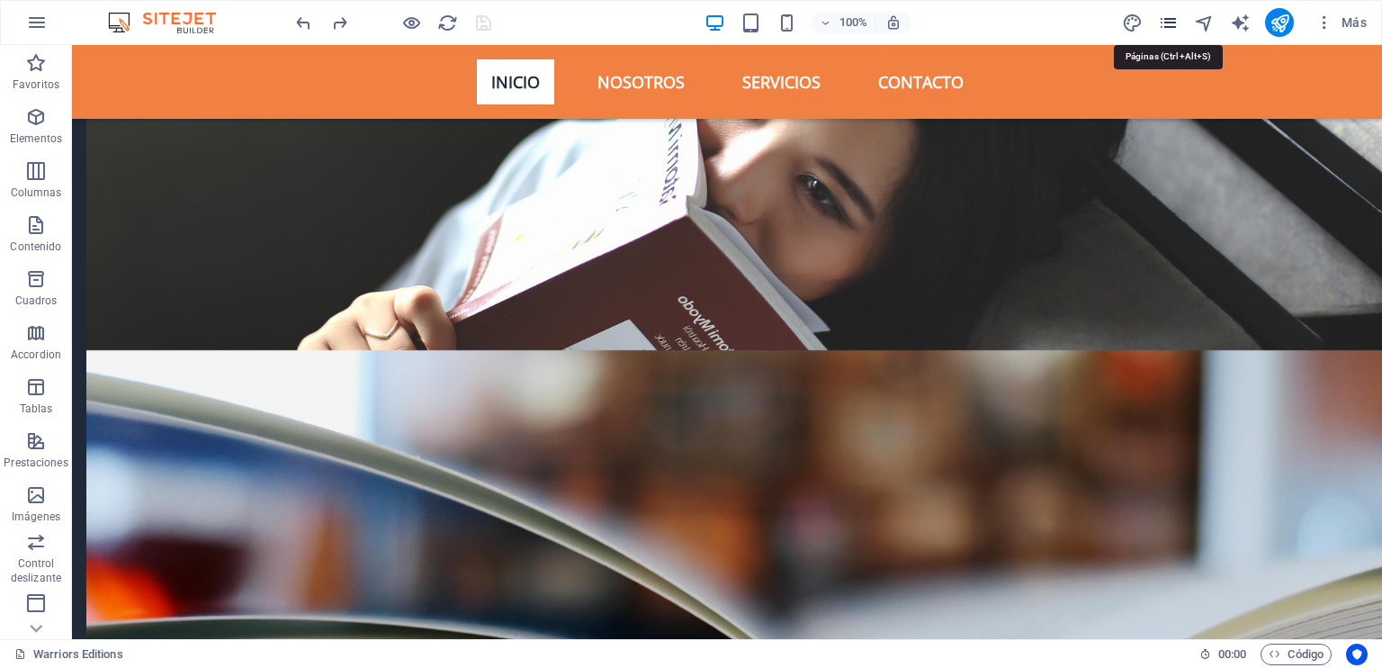
click at [1166, 21] on icon "pages" at bounding box center [1168, 23] width 21 height 21
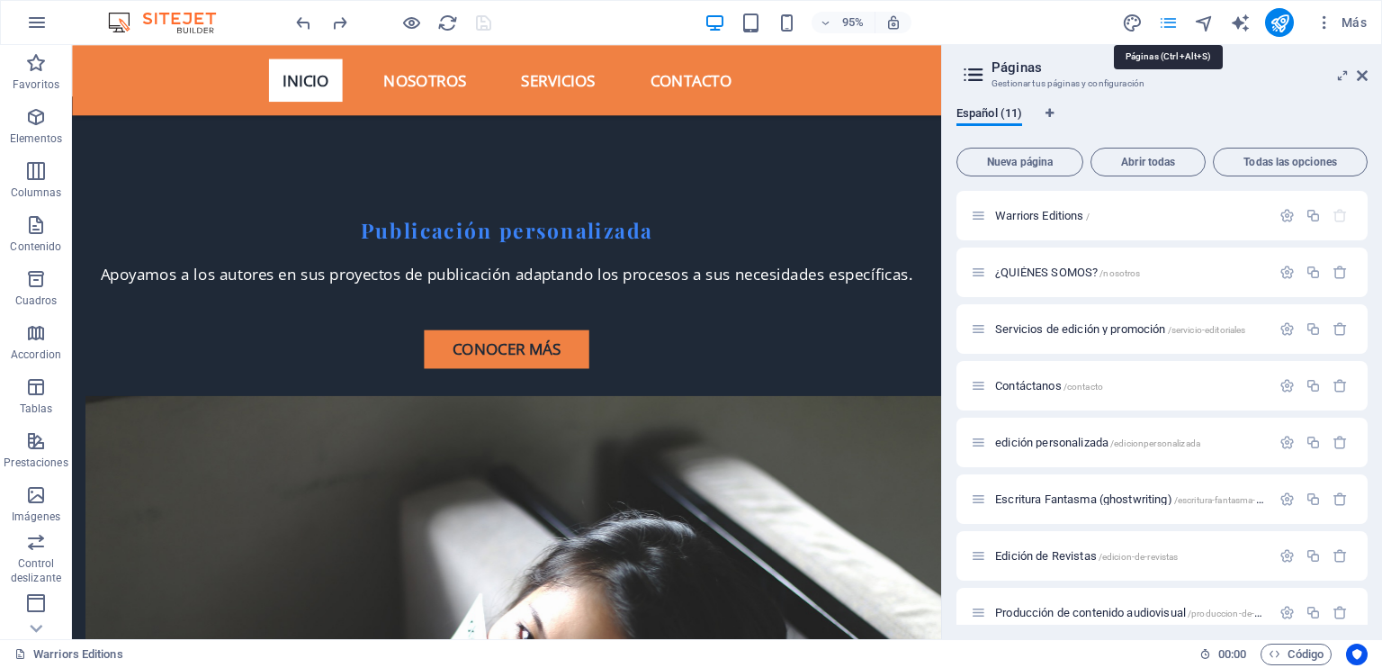
scroll to position [5095, 0]
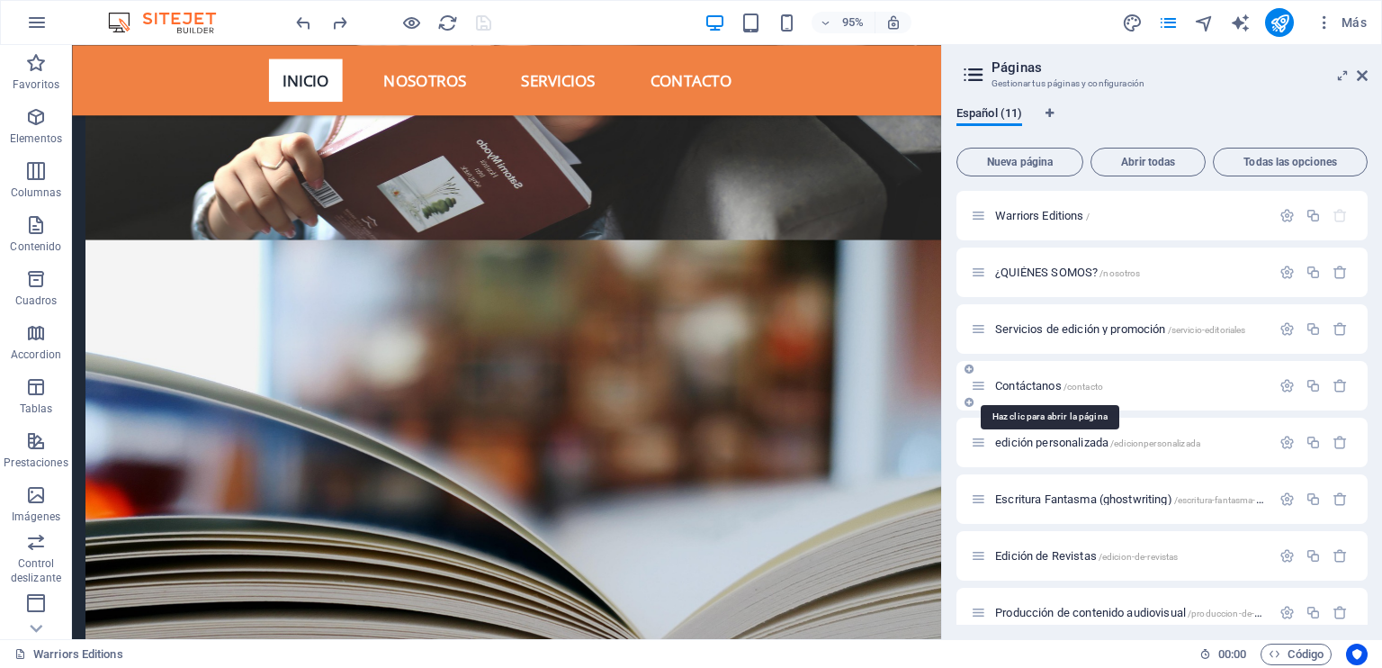
click at [1019, 388] on span "Contáctanos /contacto" at bounding box center [1049, 385] width 108 height 13
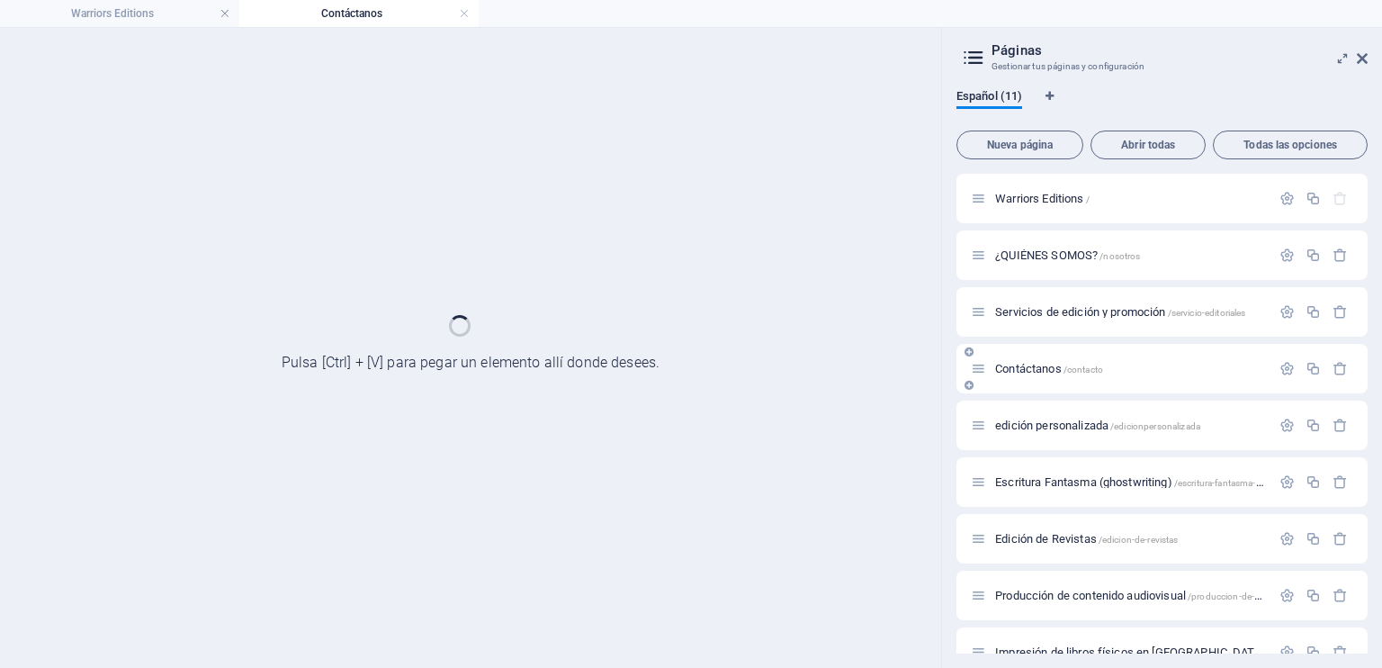
click at [1019, 388] on div "Contáctanos /contacto" at bounding box center [1161, 368] width 411 height 49
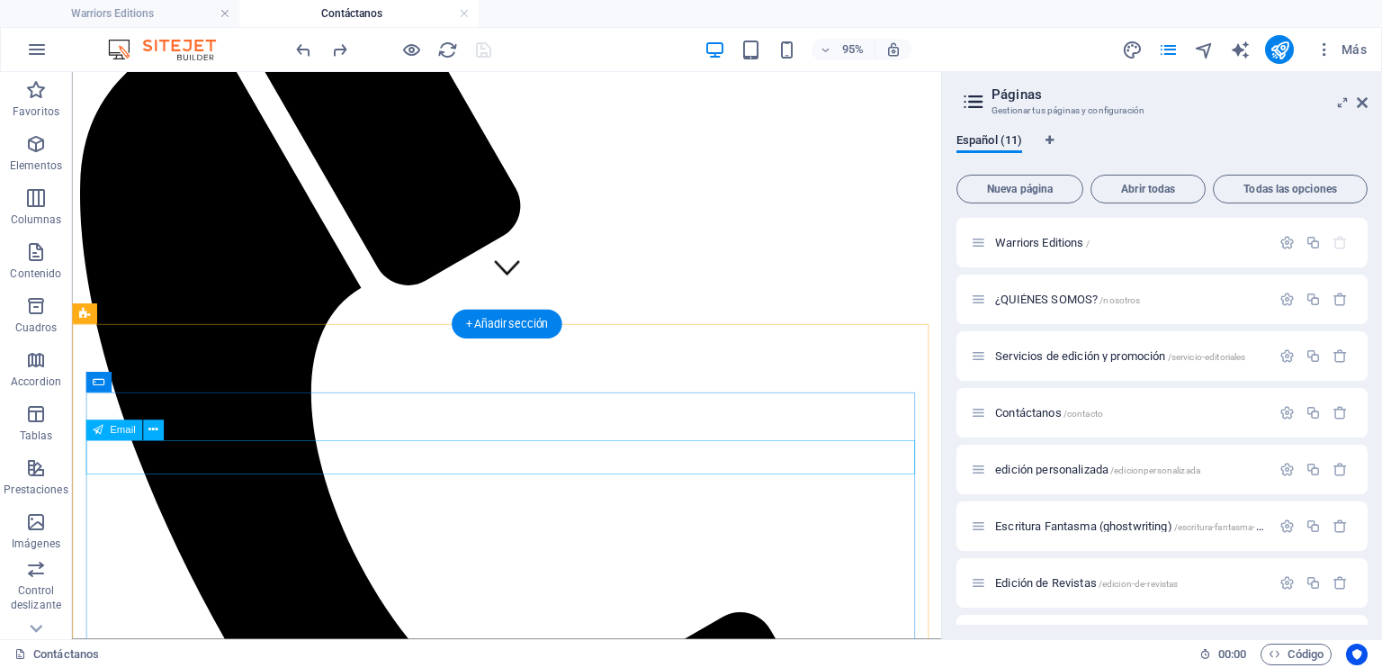
scroll to position [810, 0]
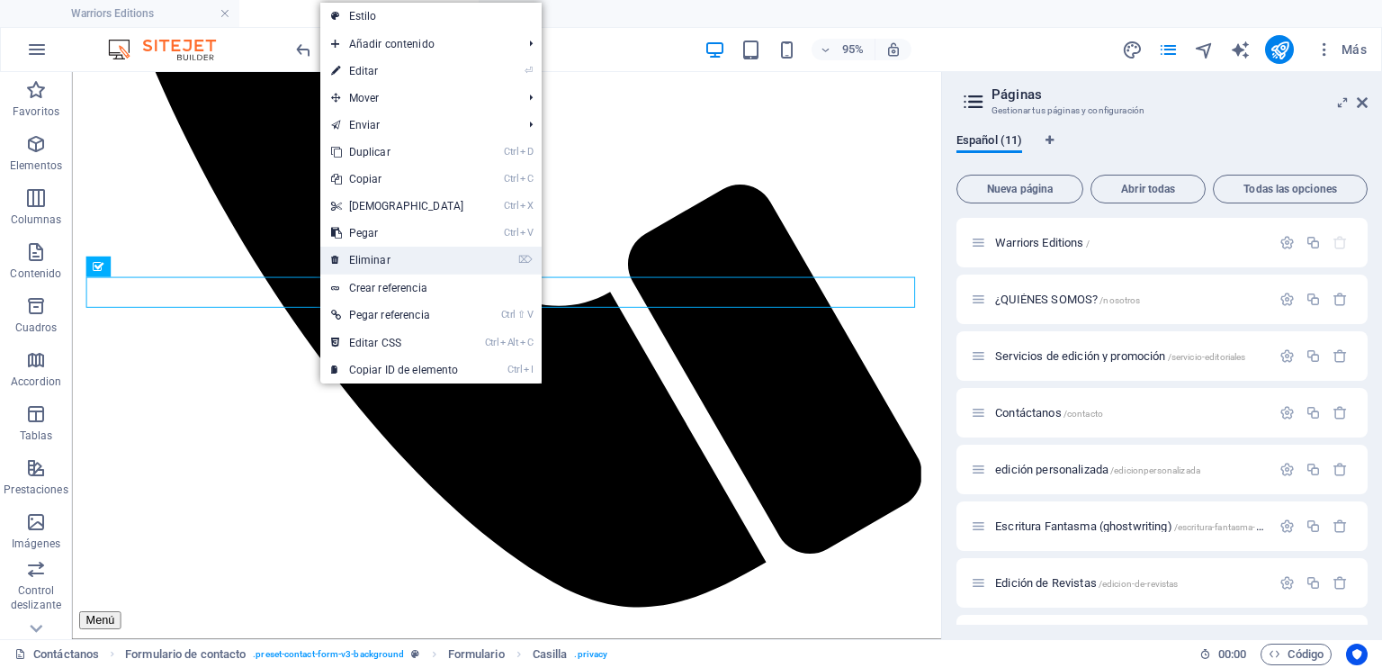
click at [392, 265] on link "⌦ Eliminar" at bounding box center [397, 260] width 155 height 27
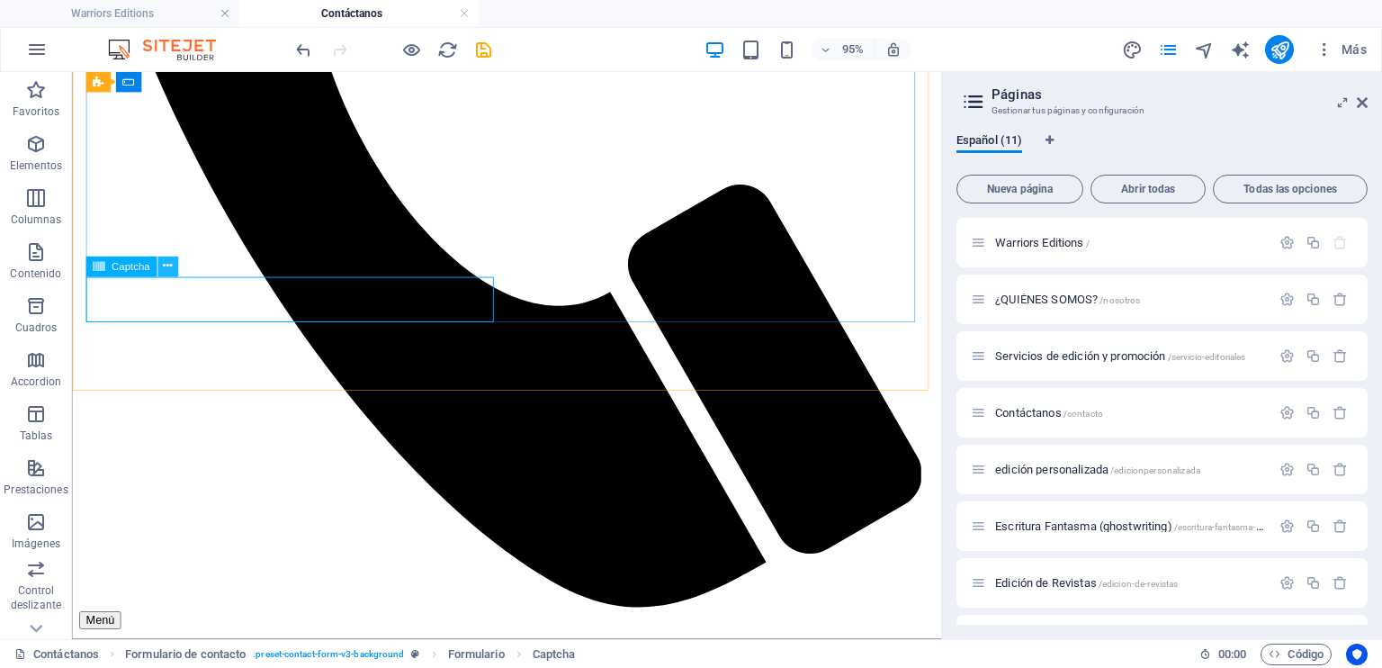
click at [168, 270] on icon at bounding box center [167, 266] width 9 height 18
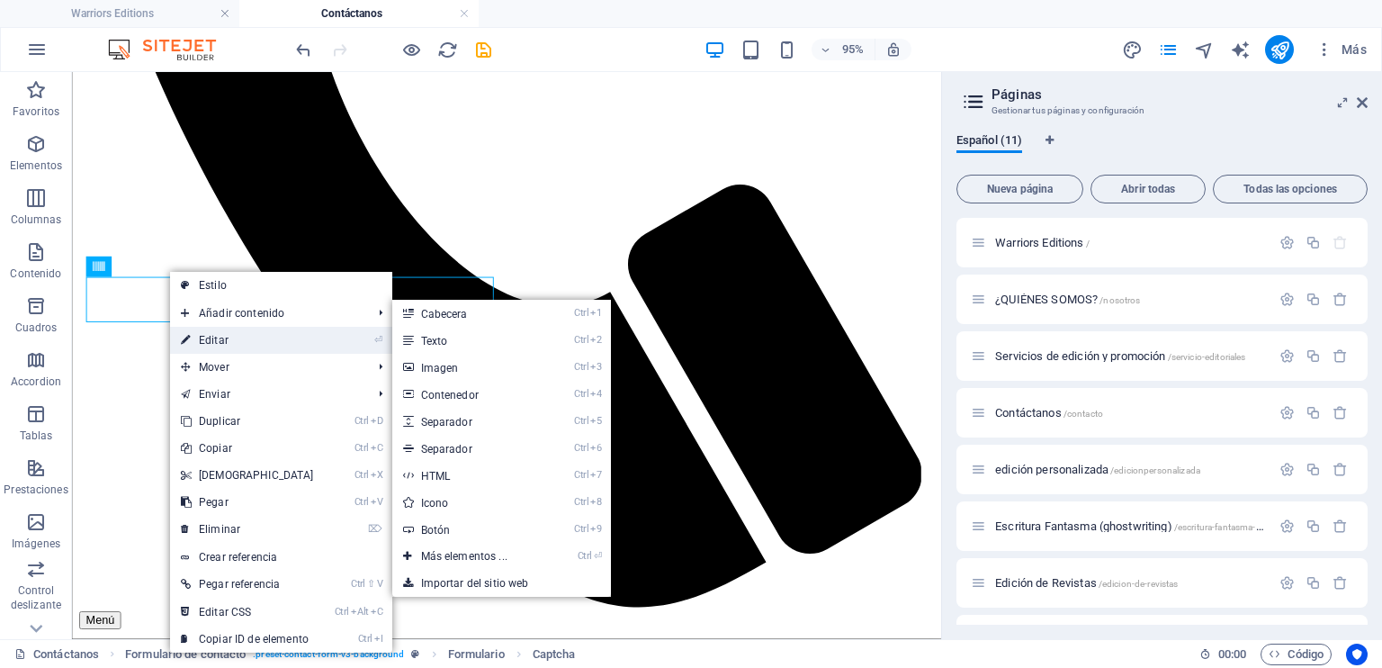
click at [227, 337] on link "⏎ Editar" at bounding box center [247, 340] width 155 height 27
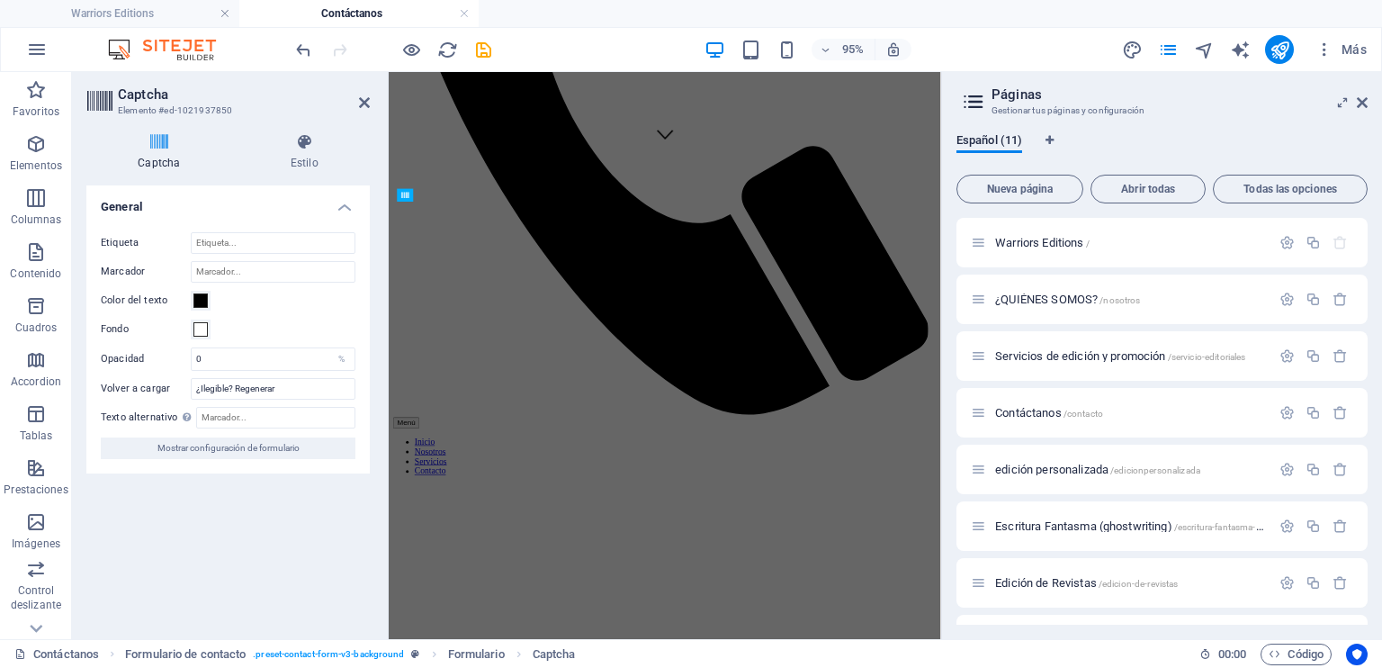
scroll to position [1105, 0]
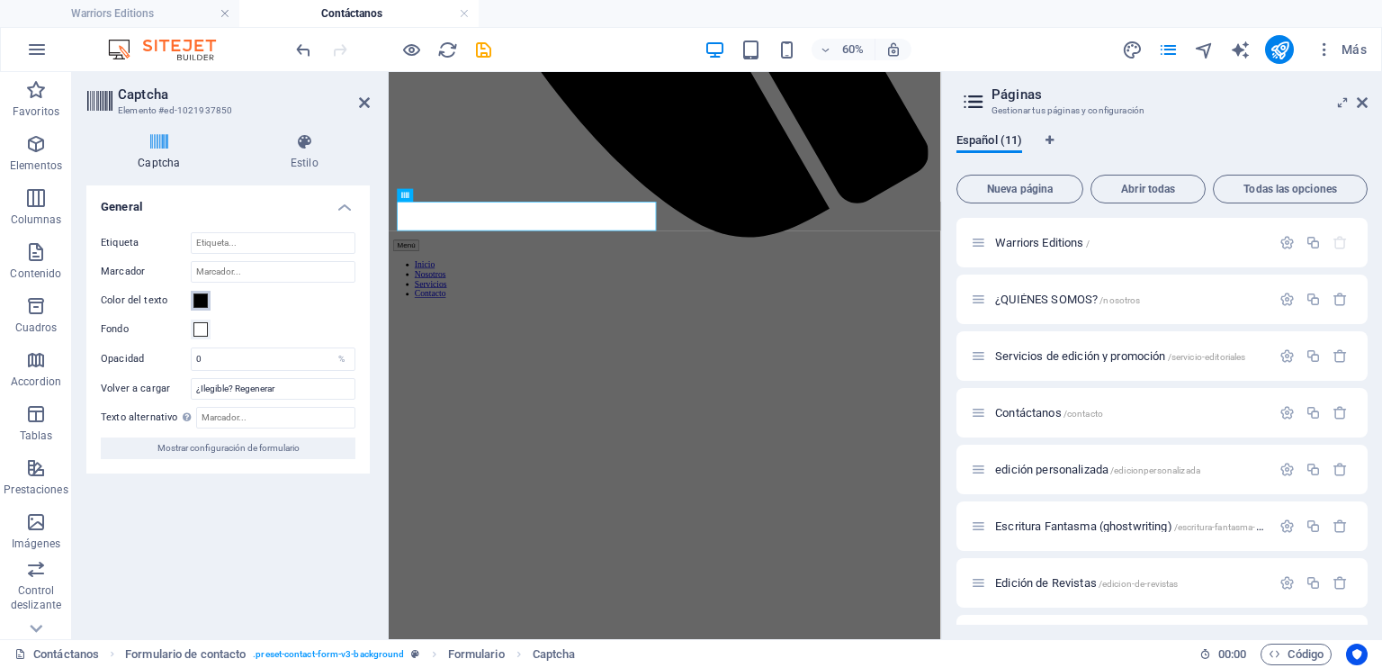
click at [202, 300] on span at bounding box center [200, 300] width 14 height 14
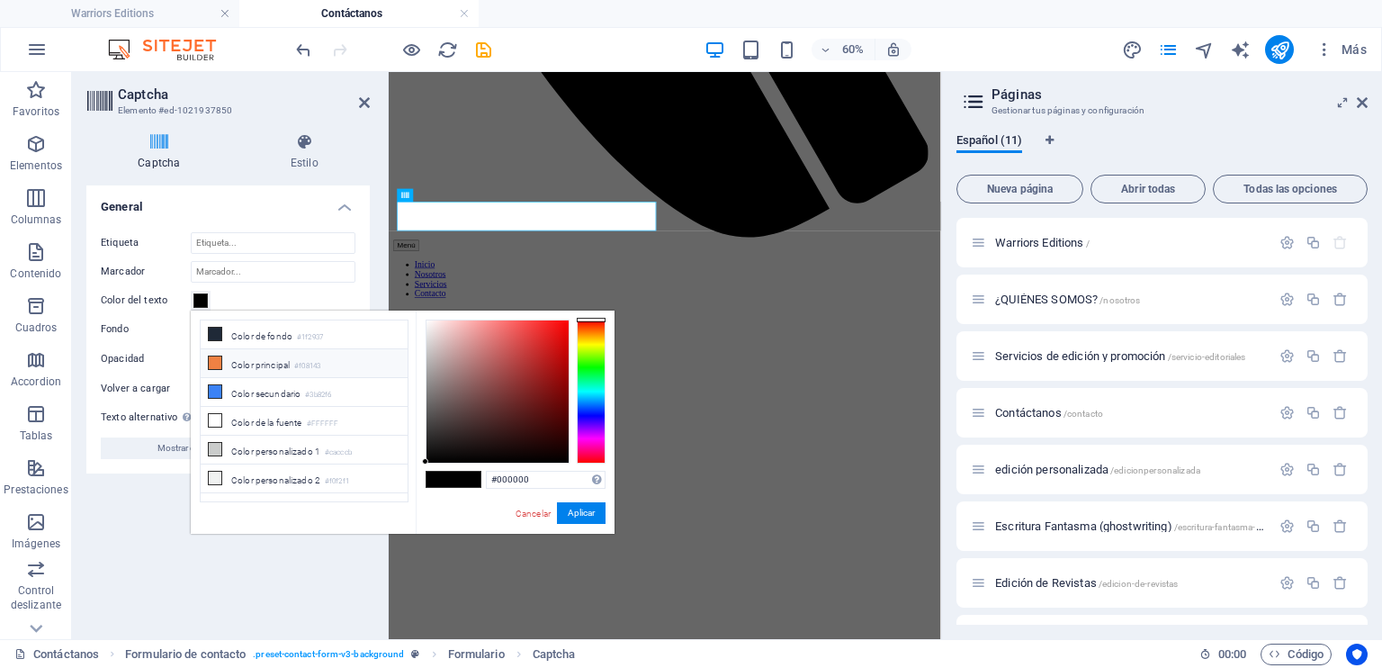
click at [212, 360] on icon at bounding box center [215, 362] width 13 height 13
type input "#f08143"
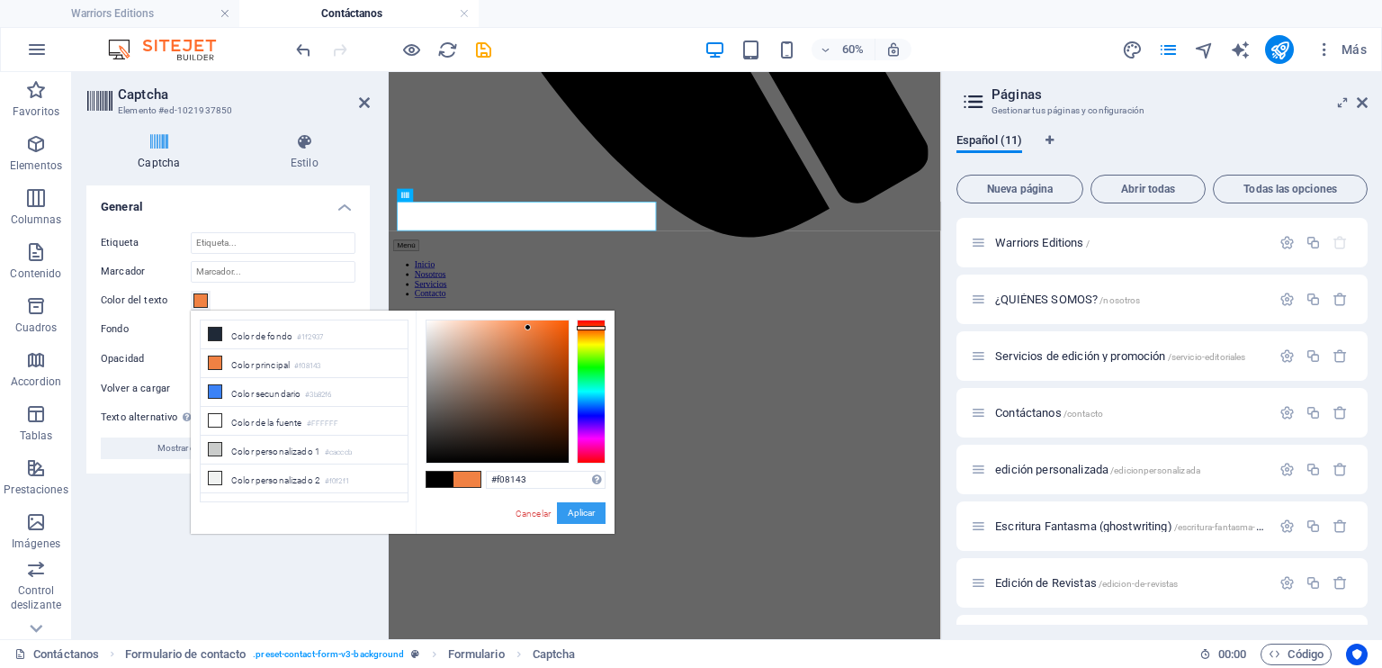
click at [580, 512] on button "Aplicar" at bounding box center [581, 513] width 49 height 22
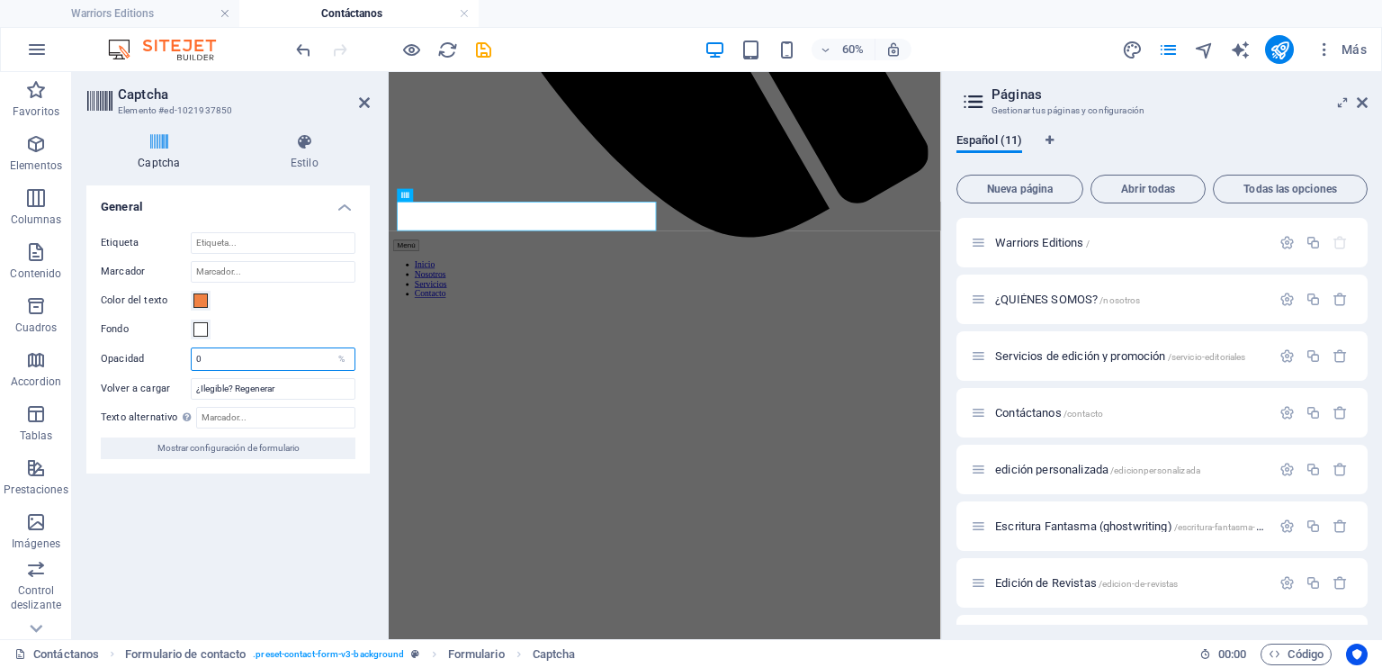
click at [280, 355] on input "0" at bounding box center [273, 359] width 163 height 22
drag, startPoint x: 287, startPoint y: 358, endPoint x: 184, endPoint y: 359, distance: 103.5
click at [184, 359] on div "Opacidad 0 %" at bounding box center [228, 358] width 255 height 23
type input "100"
click at [281, 319] on div "Fondo" at bounding box center [228, 330] width 255 height 22
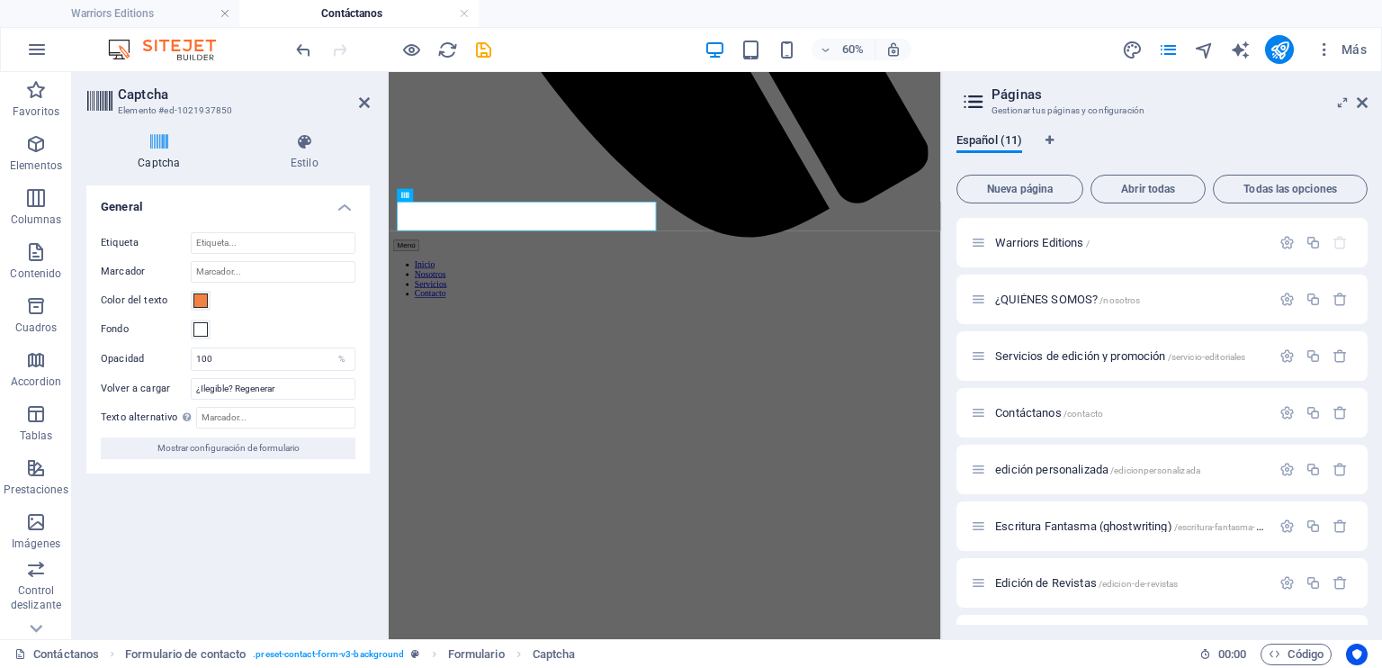
click at [340, 305] on div "Color del texto" at bounding box center [228, 301] width 255 height 22
click at [479, 48] on icon "save" at bounding box center [483, 50] width 21 height 21
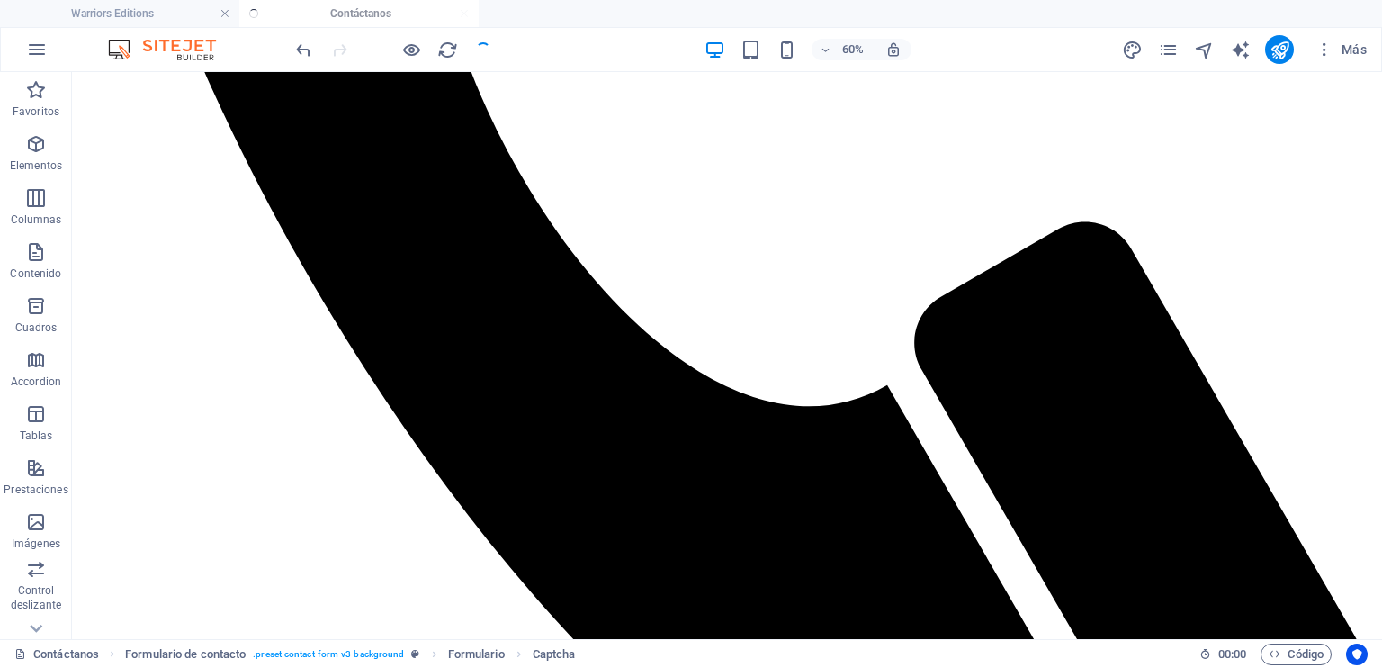
scroll to position [785, 0]
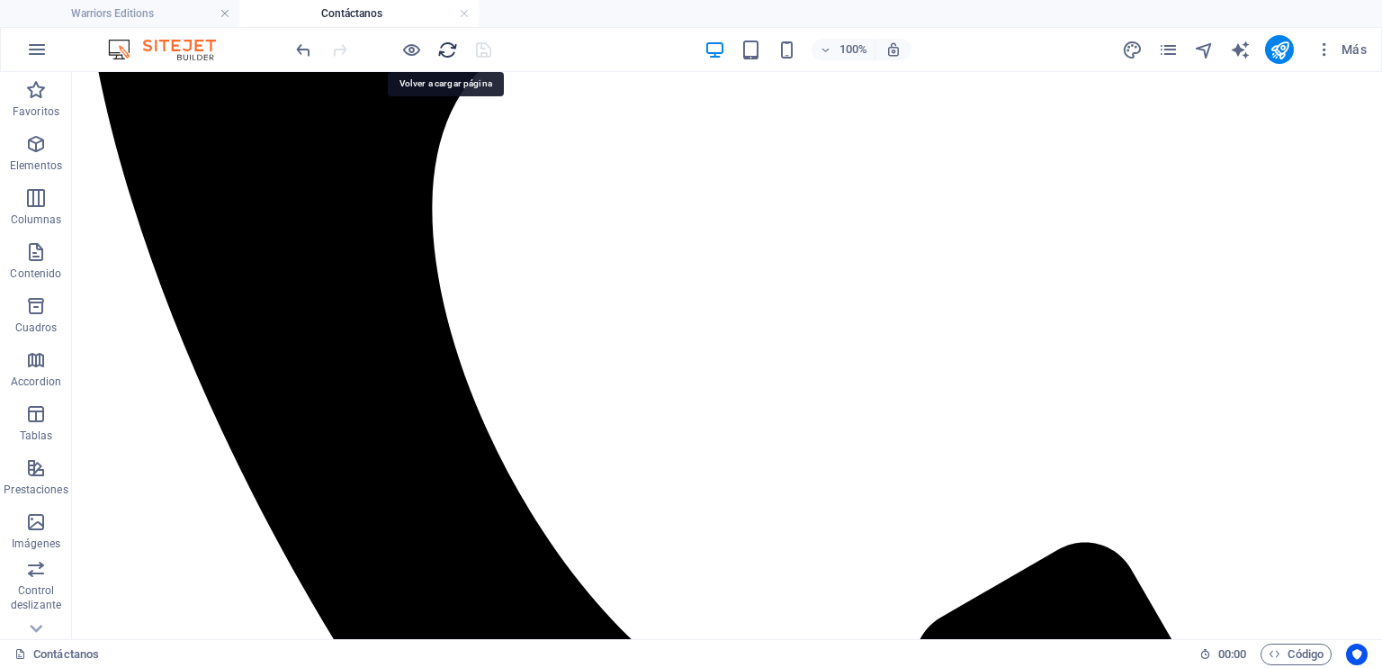
click at [453, 49] on icon "reload" at bounding box center [447, 50] width 21 height 21
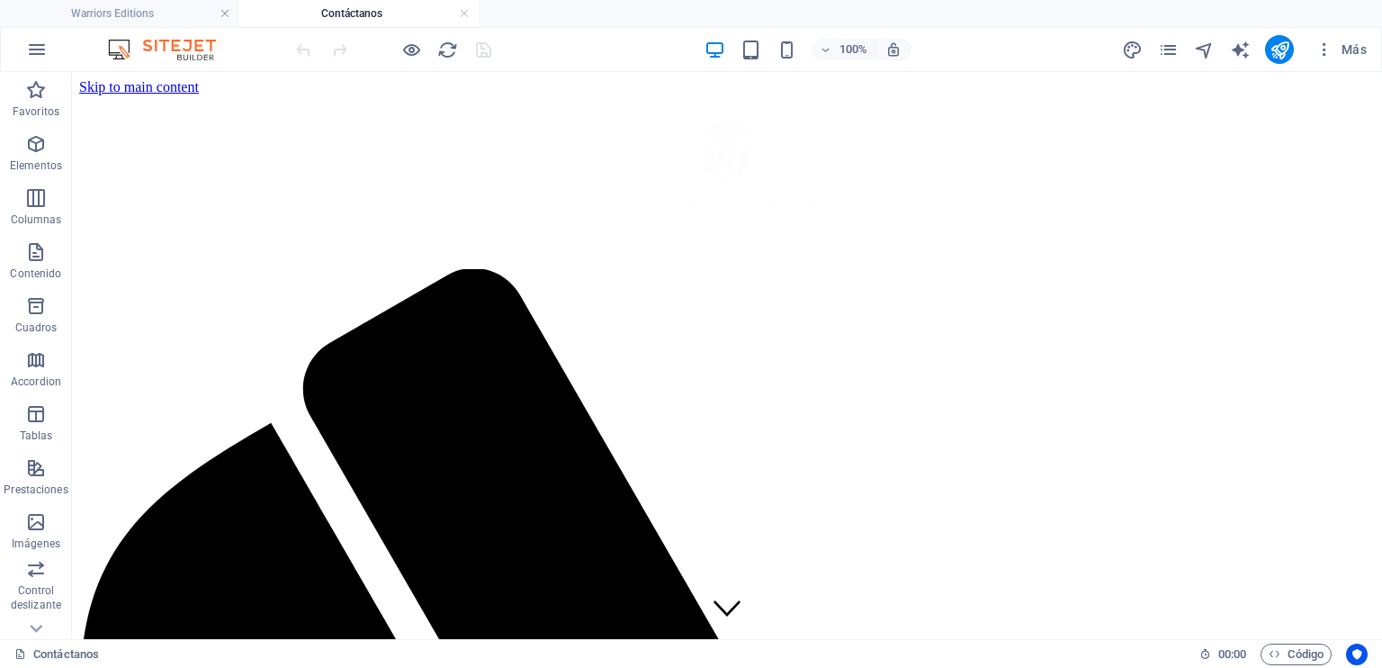
scroll to position [90, 0]
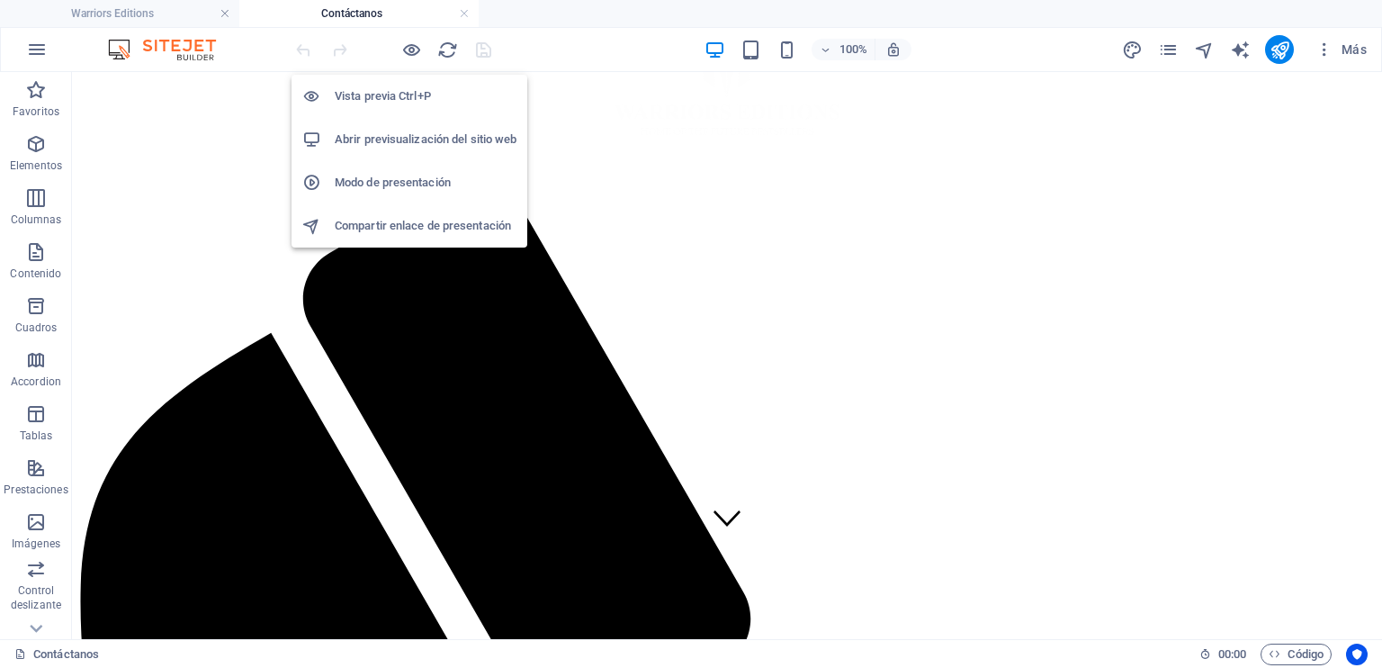
click at [417, 141] on h6 "Abrir previsualización del sitio web" at bounding box center [426, 140] width 182 height 22
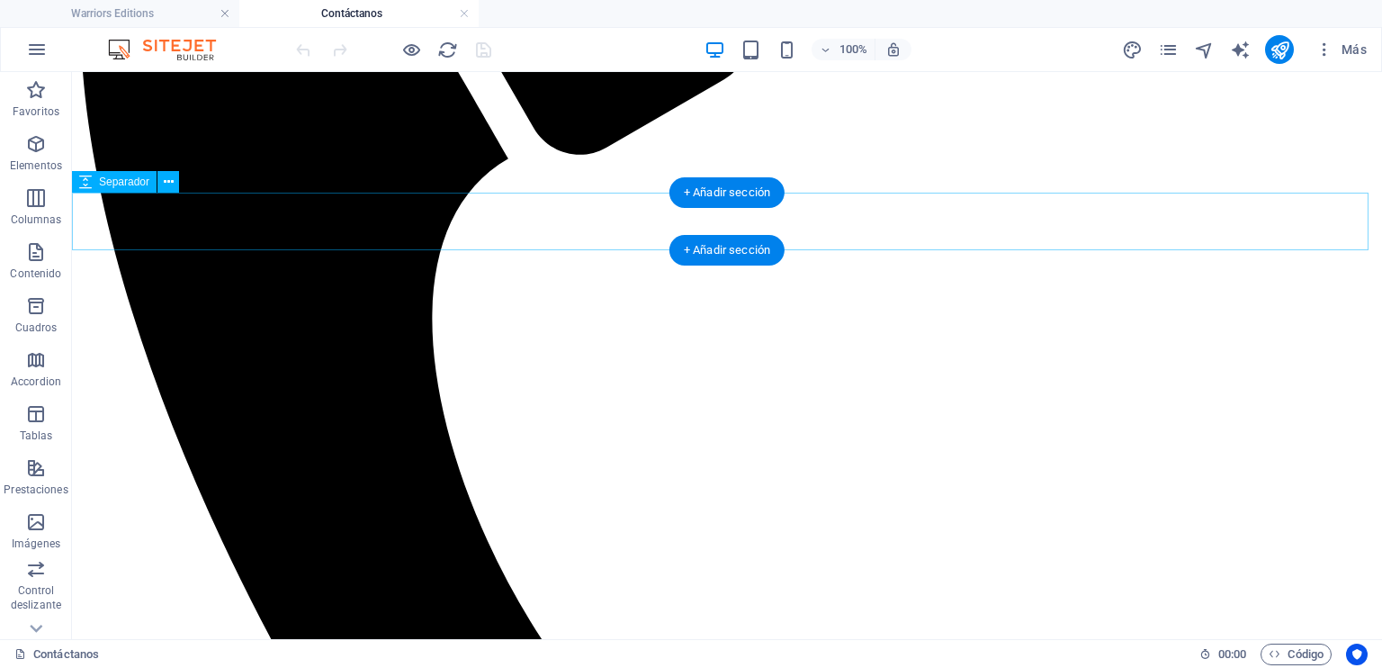
scroll to position [900, 0]
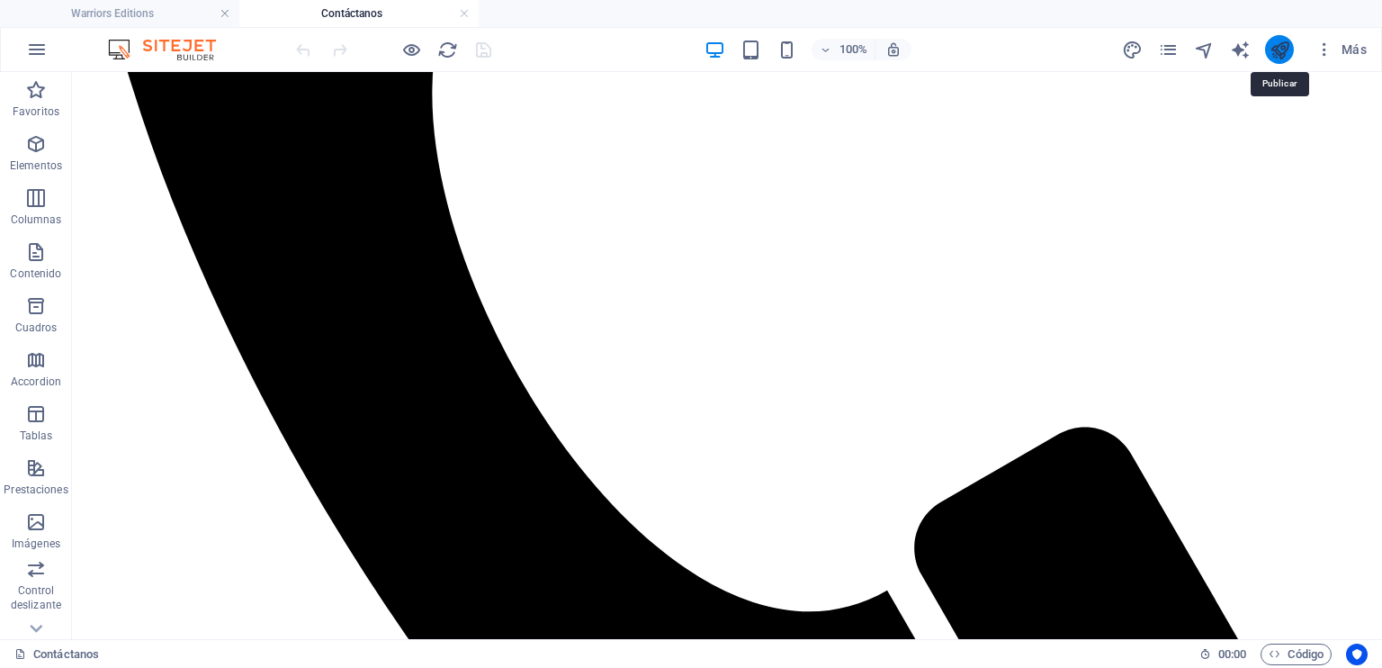
click at [1275, 49] on icon "publish" at bounding box center [1280, 50] width 21 height 21
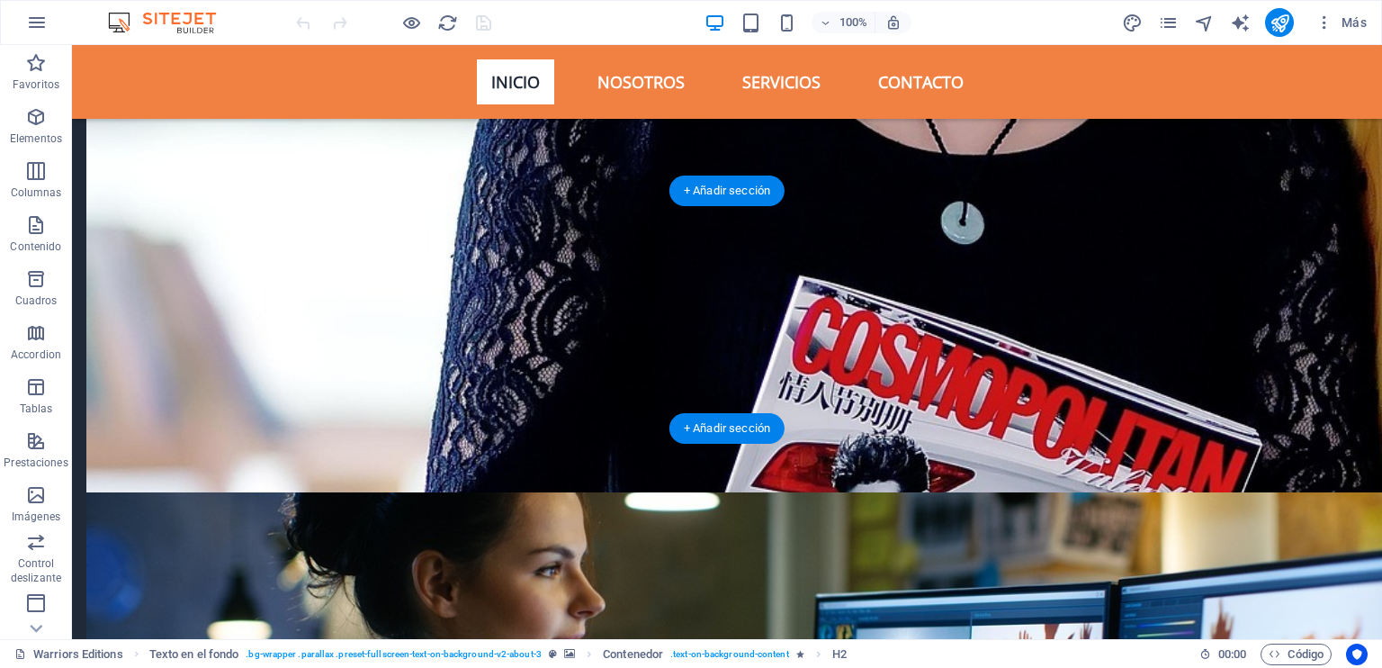
scroll to position [5522, 0]
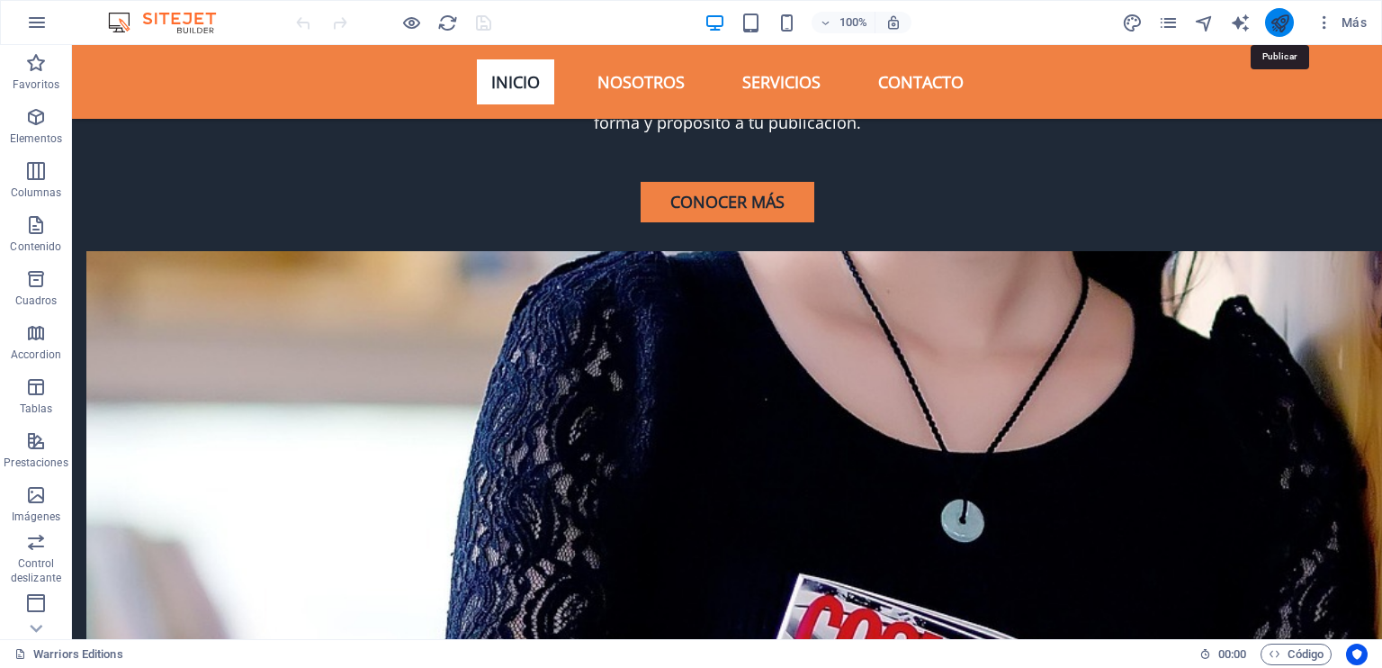
click at [1289, 25] on icon "publish" at bounding box center [1280, 23] width 21 height 21
